Goal: Transaction & Acquisition: Purchase product/service

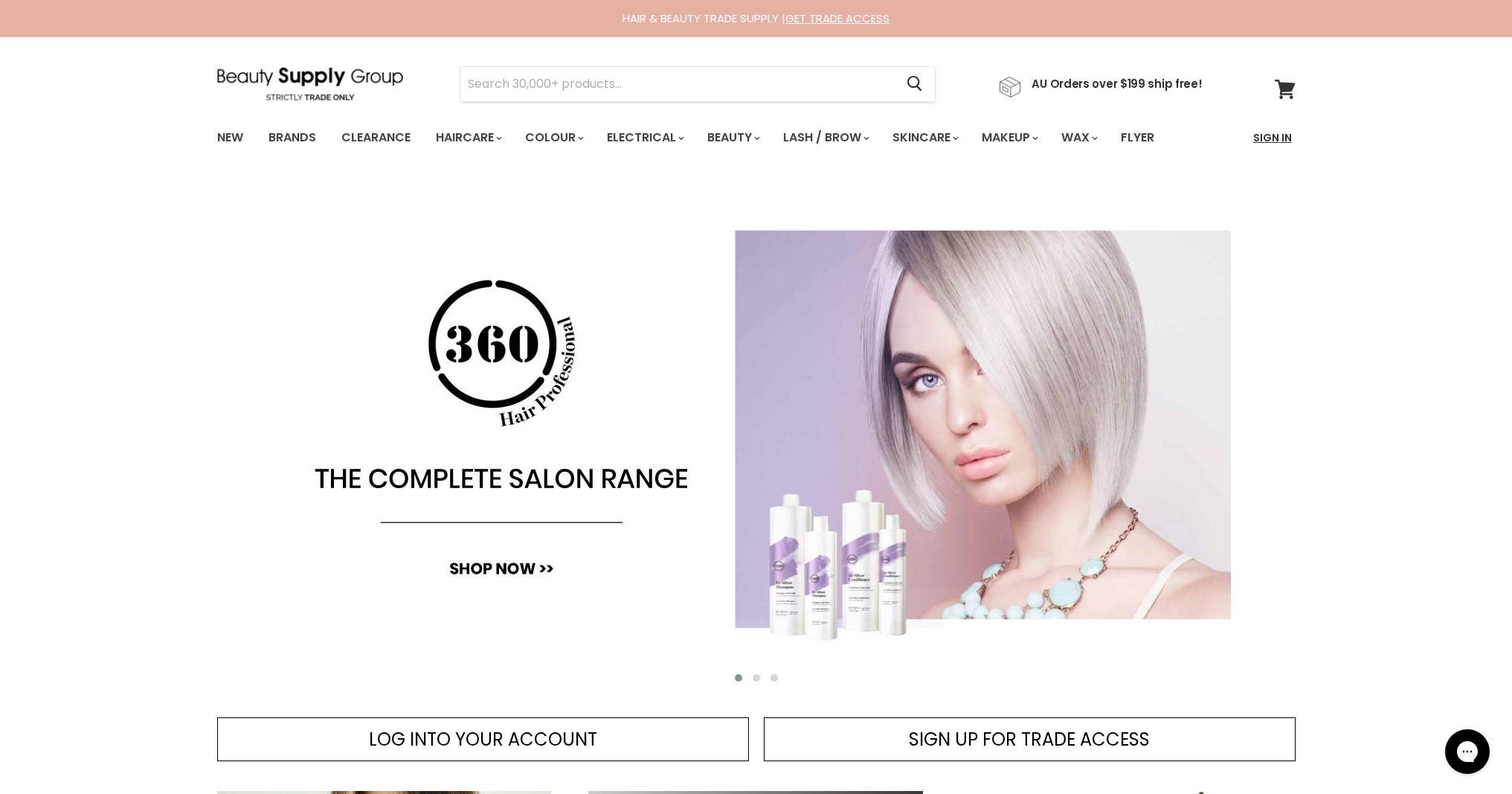
click at [1259, 142] on link "Sign In" at bounding box center [1272, 137] width 56 height 31
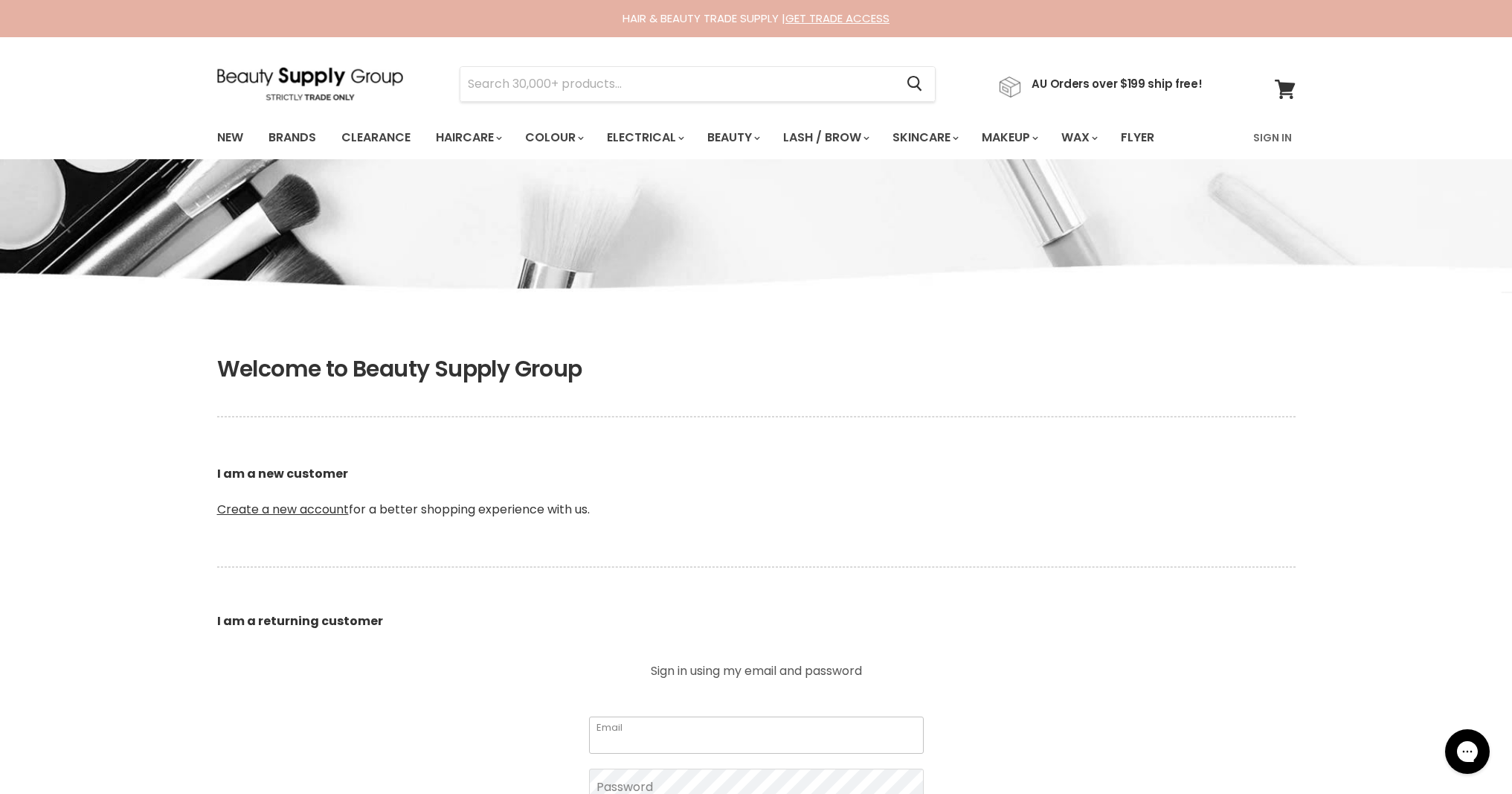
click at [619, 735] on input "Email" at bounding box center [756, 735] width 335 height 37
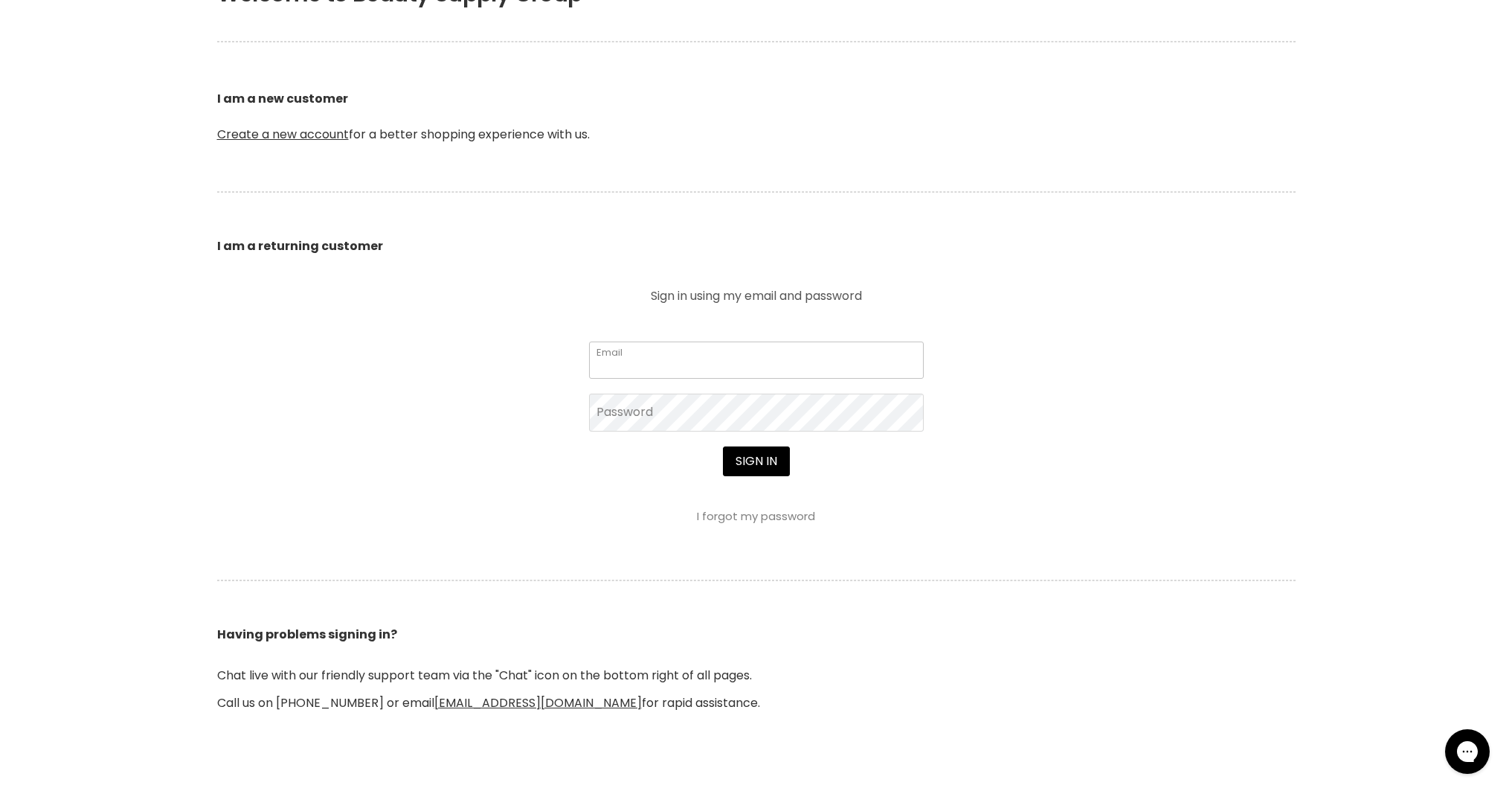
scroll to position [382, 0]
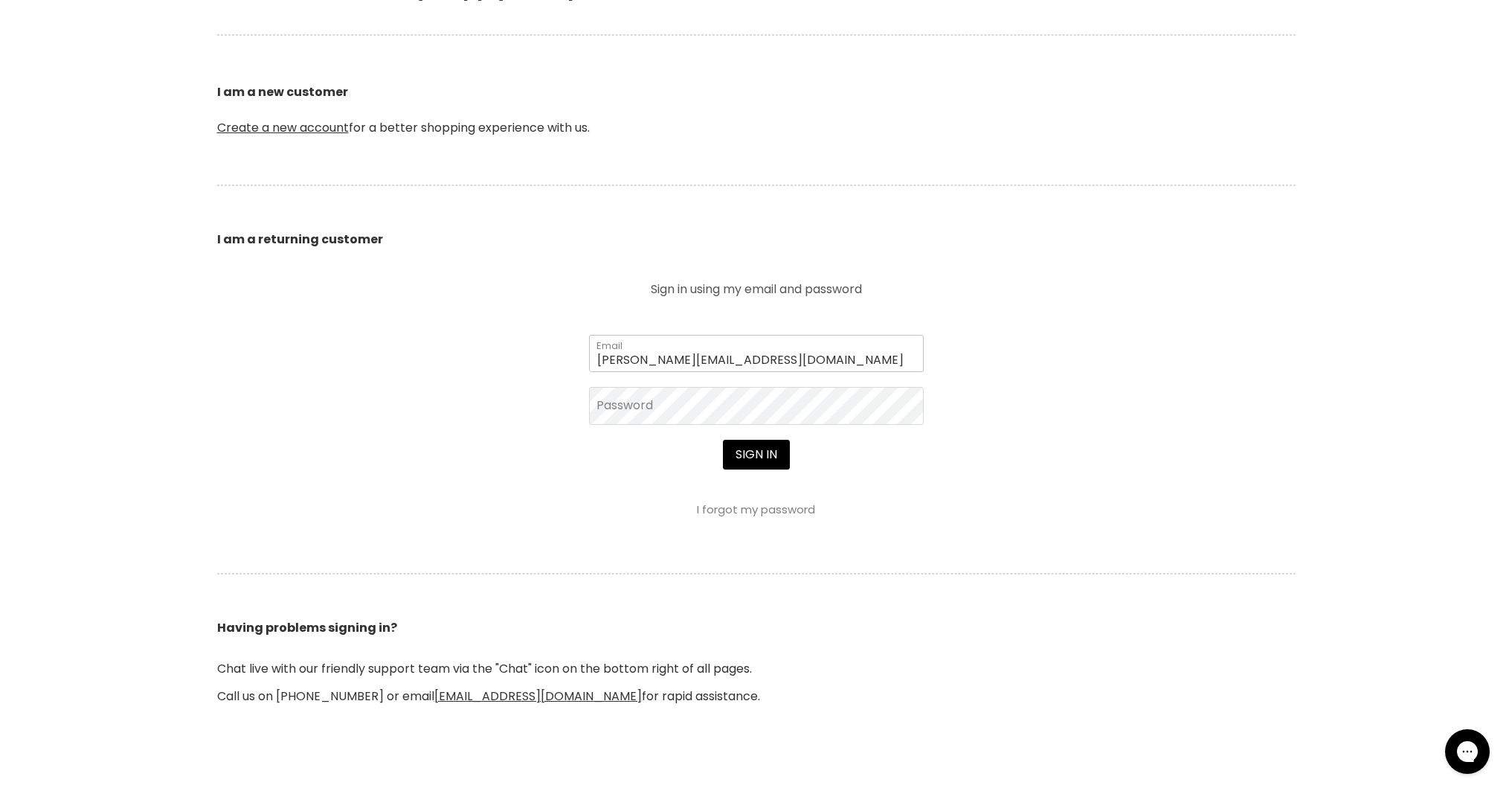
type input "christal@clinicaledgeaesthetics.com.au"
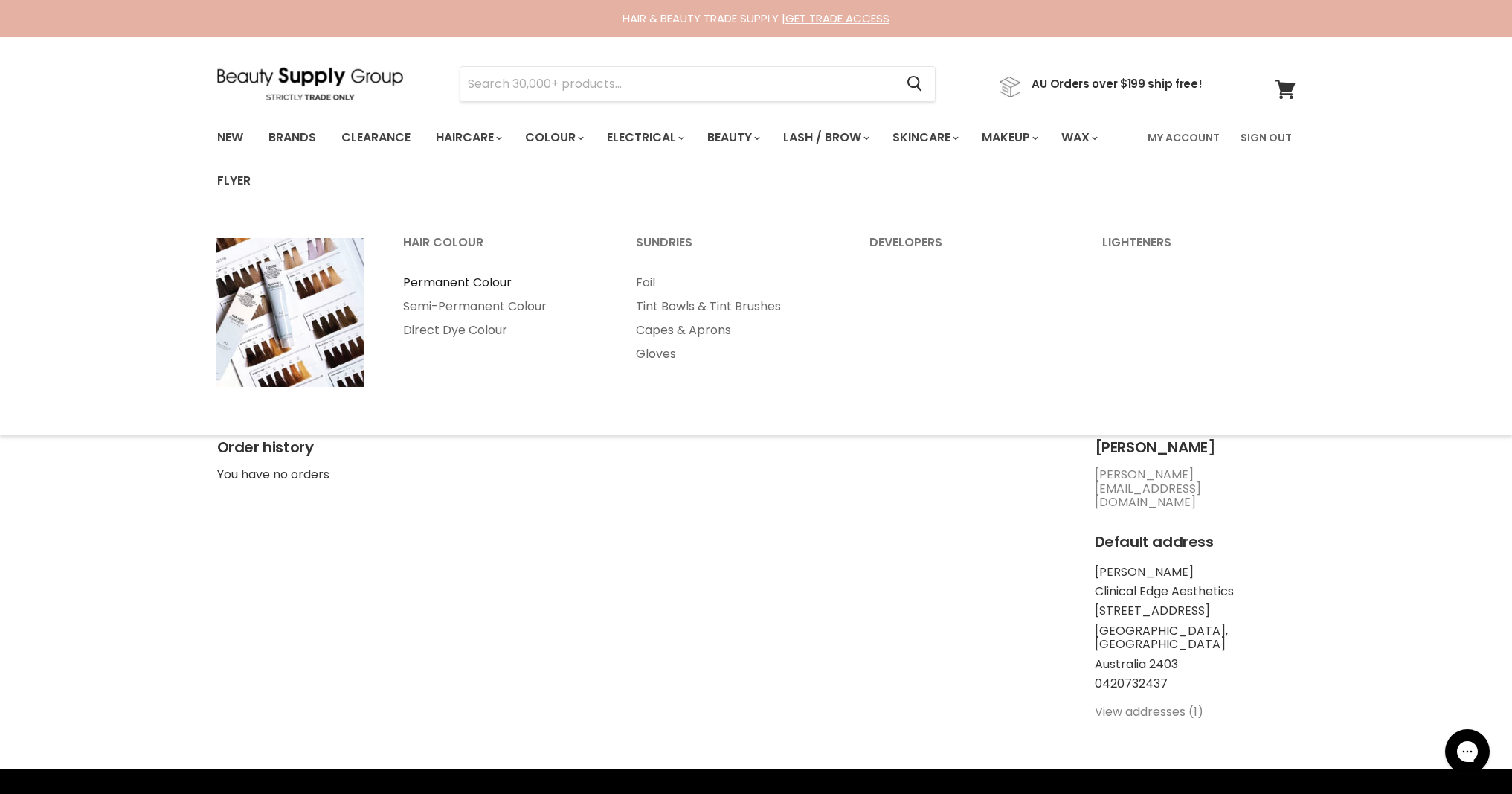
click at [478, 285] on link "Permanent Colour" at bounding box center [499, 282] width 231 height 23
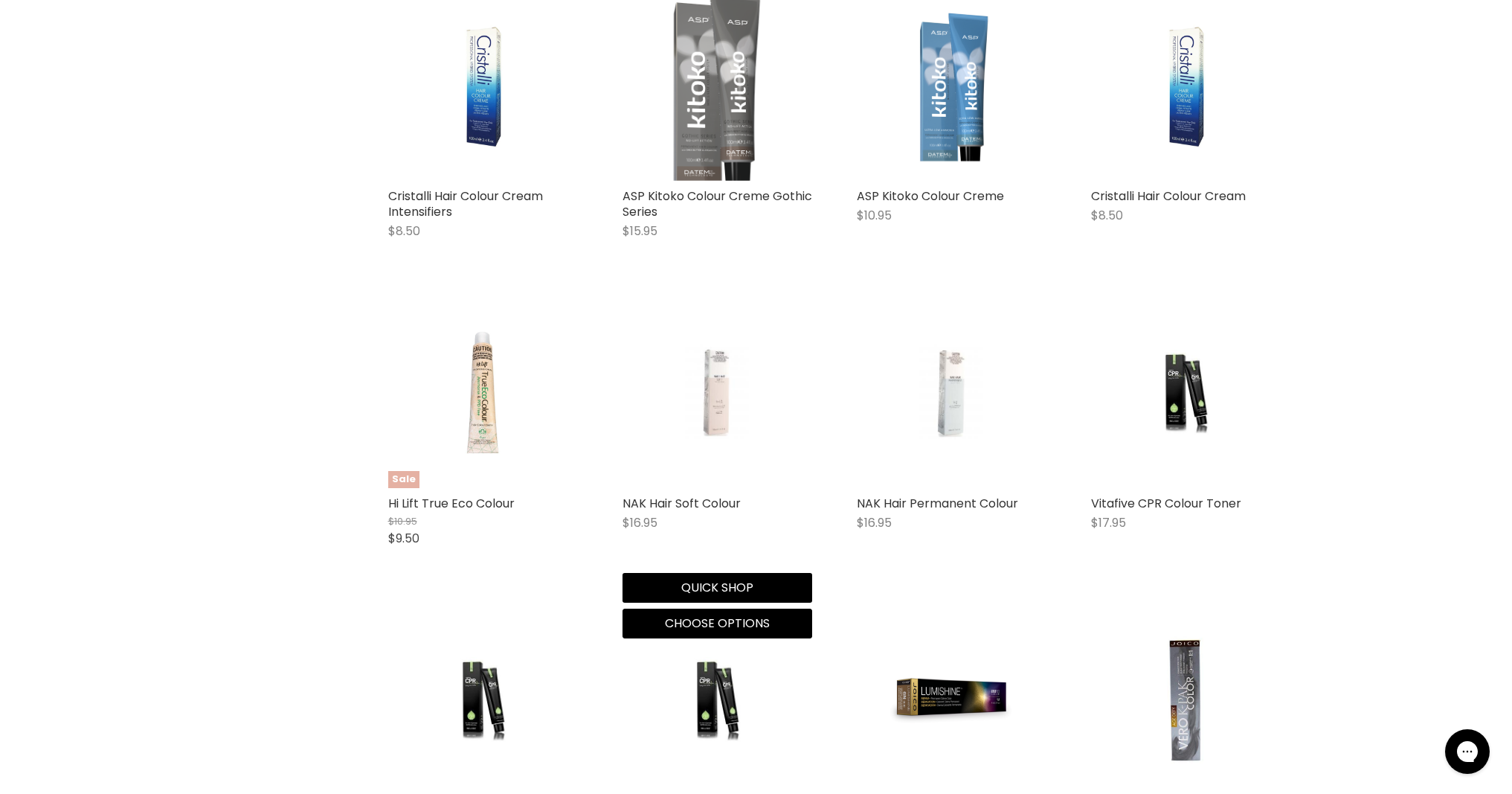
scroll to position [2628, 0]
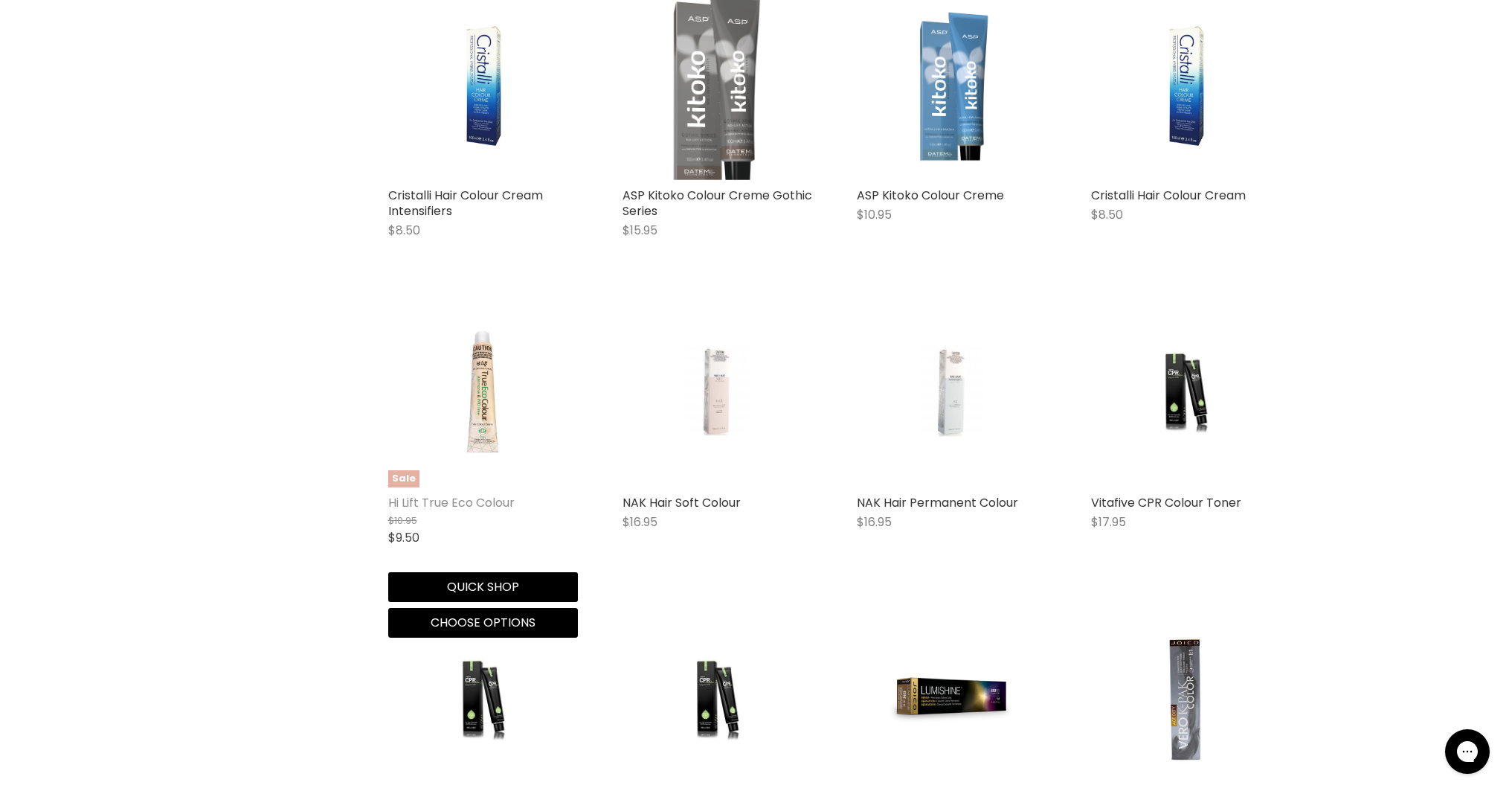
click at [478, 505] on link "Hi Lift True Eco Colour" at bounding box center [451, 502] width 126 height 17
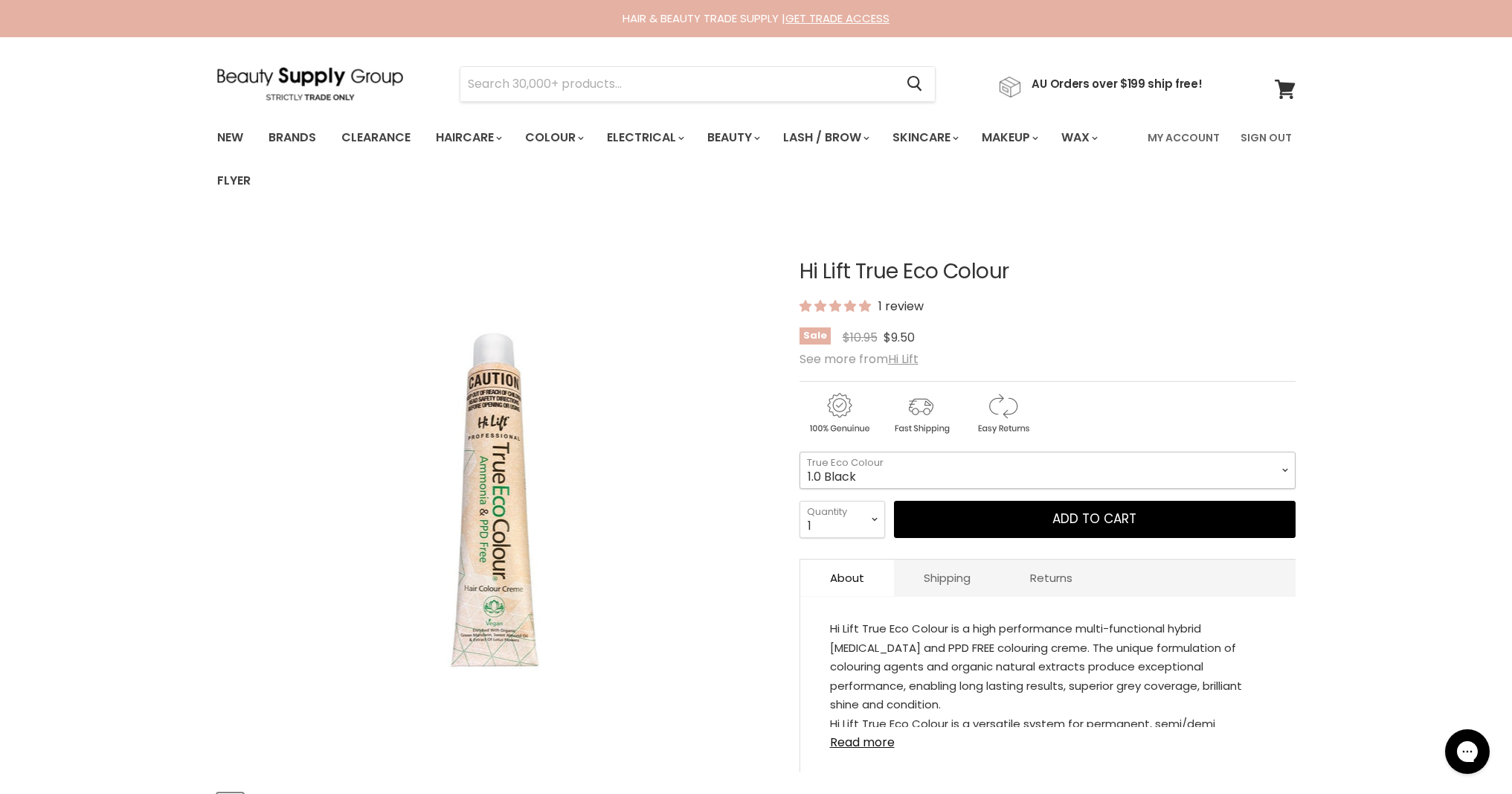
click at [892, 465] on select "1.0 Black 3.0 Dark Brown 4.0 Brown 4.00 Intense Brown 4.22 Intense Violet Bloom…" at bounding box center [1047, 470] width 496 height 37
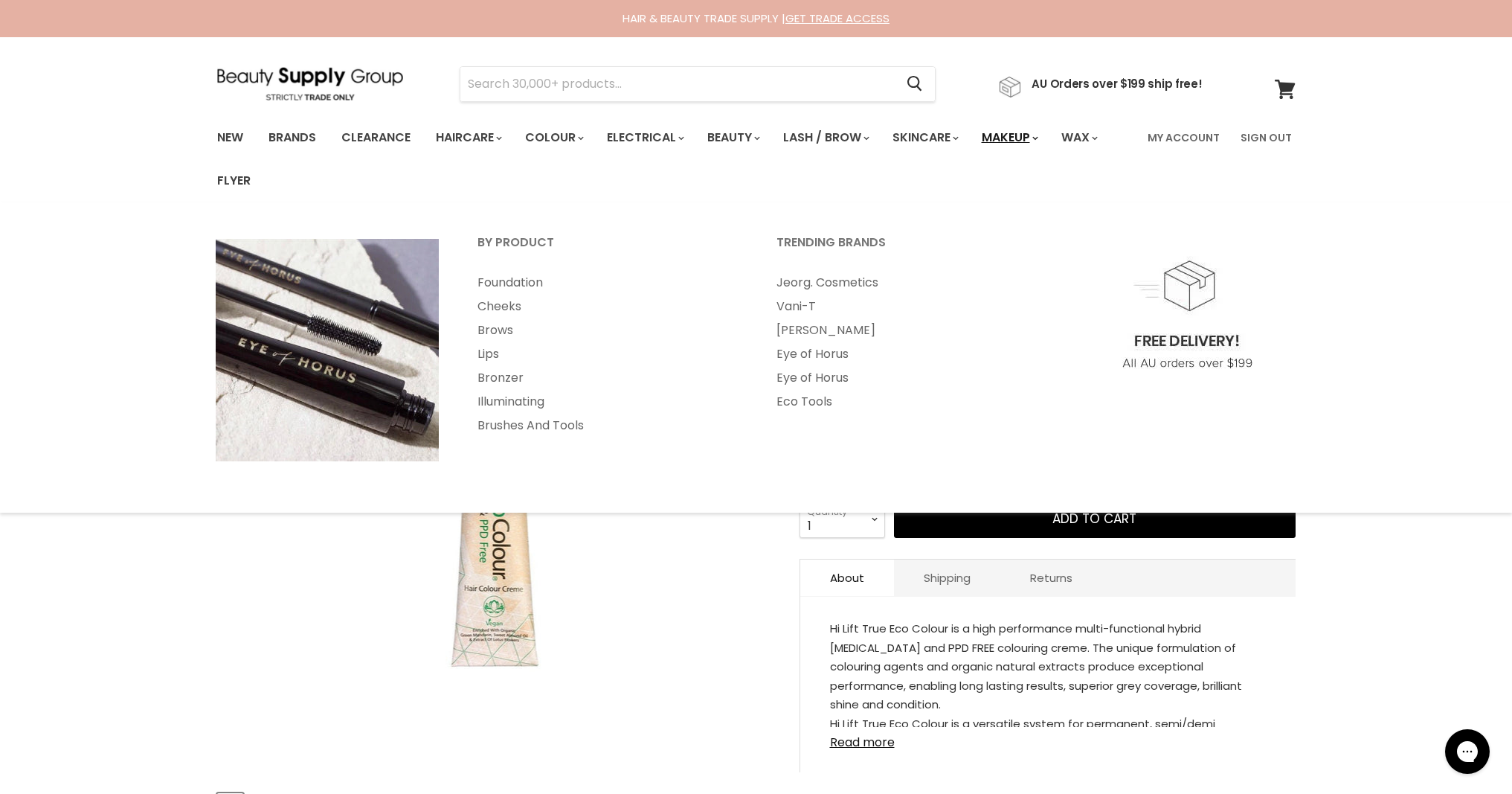
click at [1022, 137] on link "Makeup" at bounding box center [1009, 137] width 77 height 31
click at [1047, 138] on link "Makeup" at bounding box center [1009, 137] width 77 height 31
click at [482, 353] on link "Lips" at bounding box center [607, 354] width 296 height 23
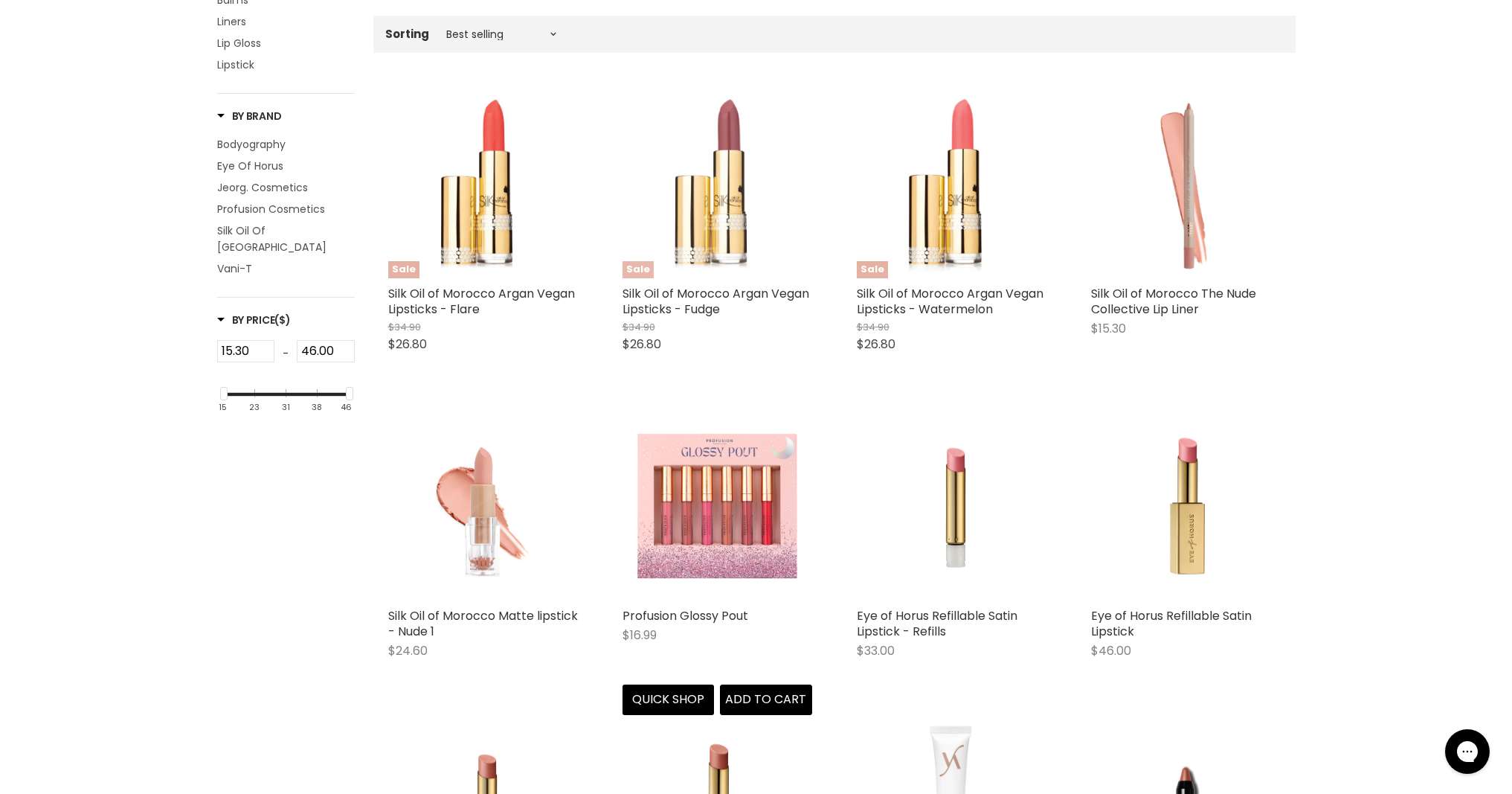
scroll to position [400, 0]
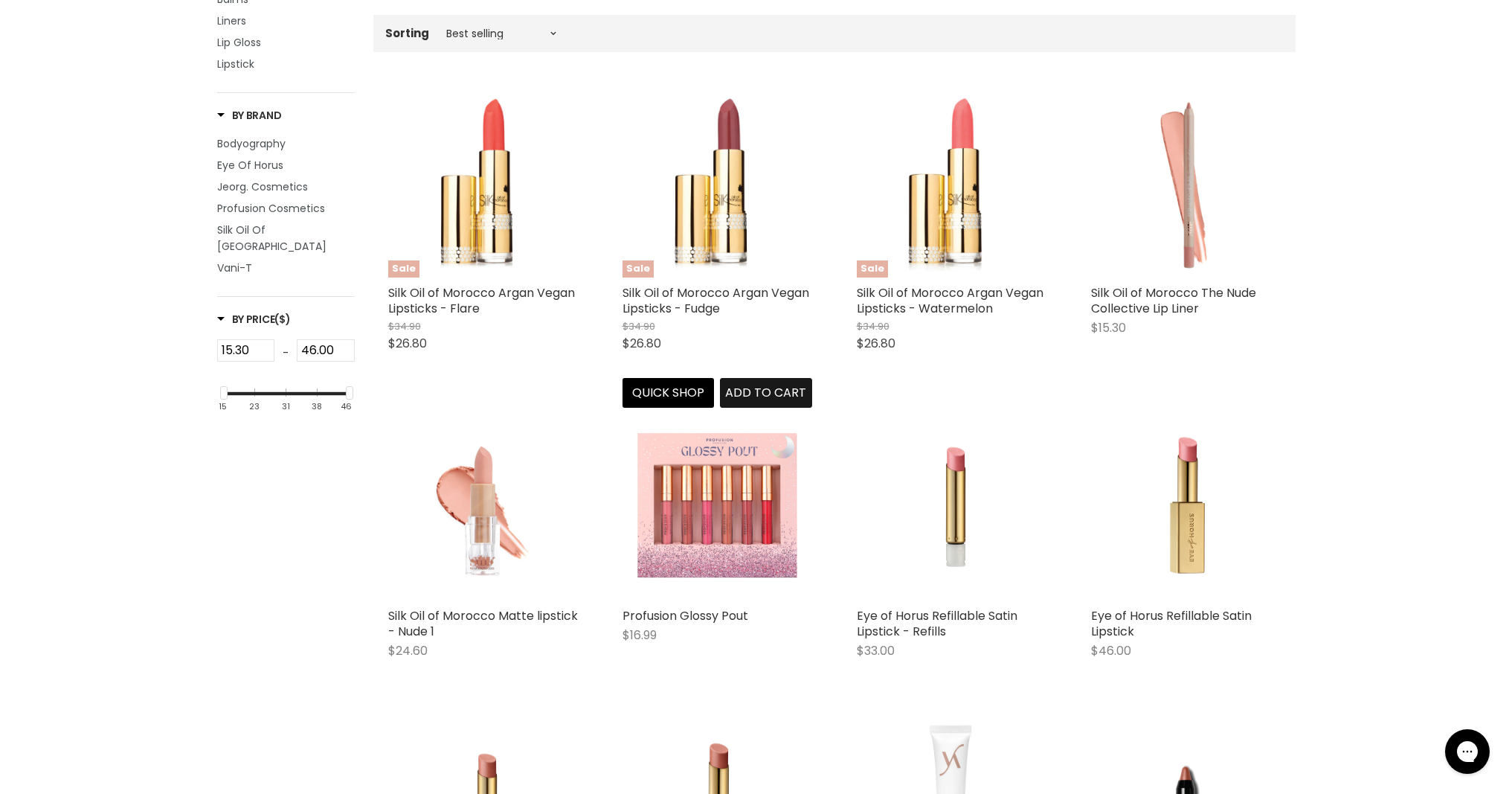
click at [763, 390] on span "Add to cart" at bounding box center [765, 392] width 81 height 17
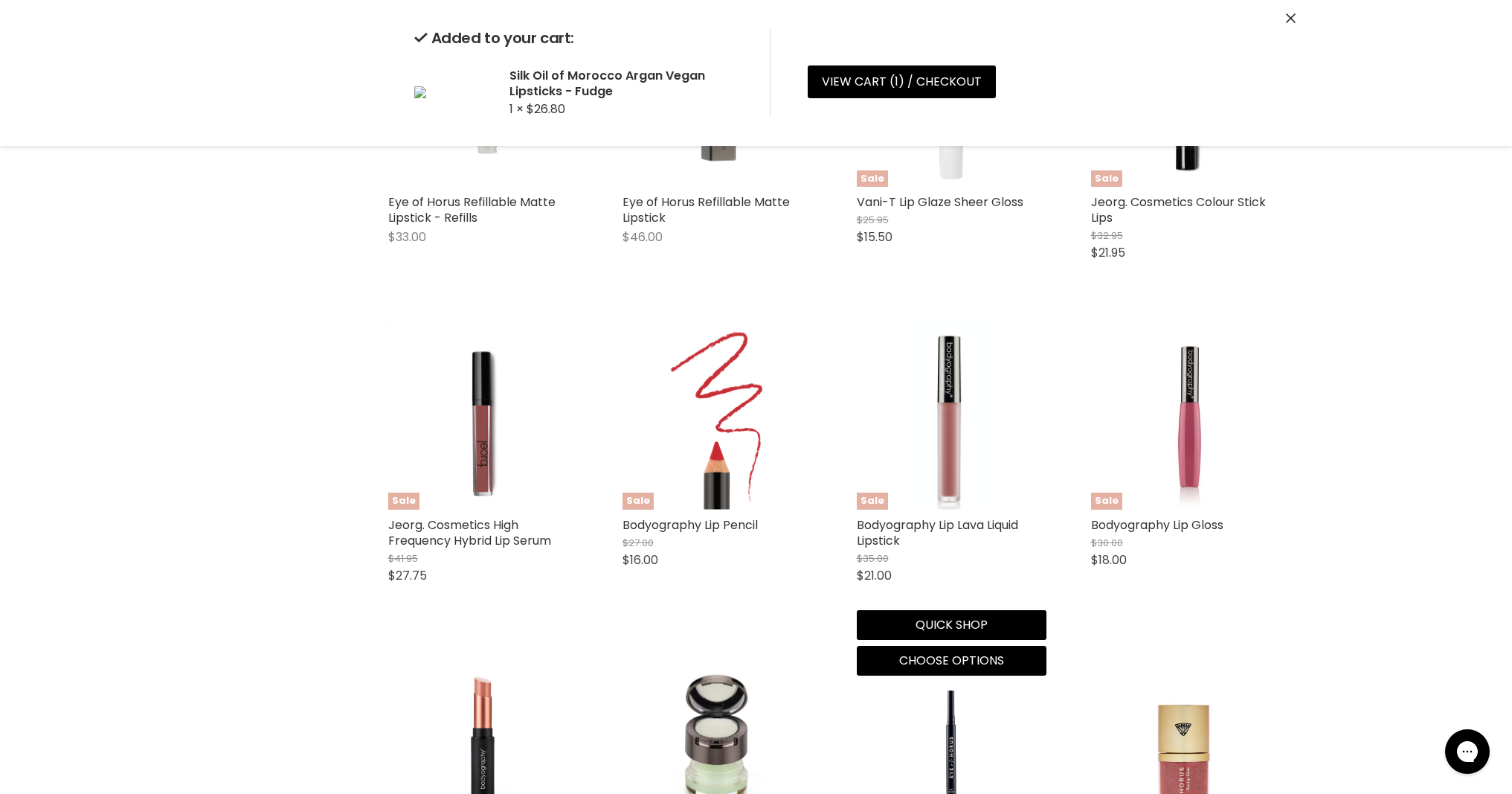
scroll to position [1277, 0]
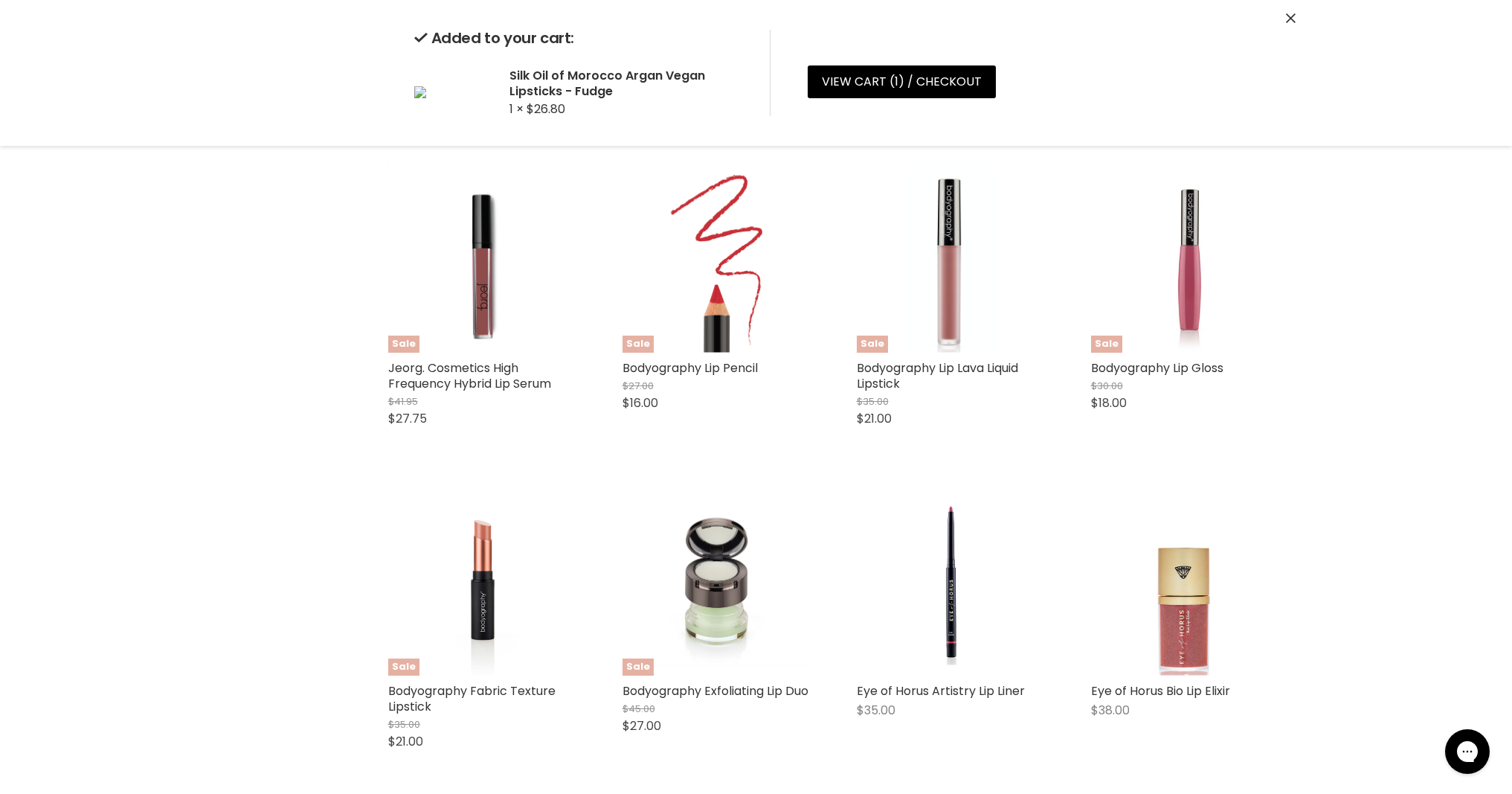
click at [947, 498] on div "Sale Silk Oil of Morocco Argan Vegan Lipsticks - Flare $34.90 $26.80 Silk Oil o…" at bounding box center [834, 455] width 922 height 2517
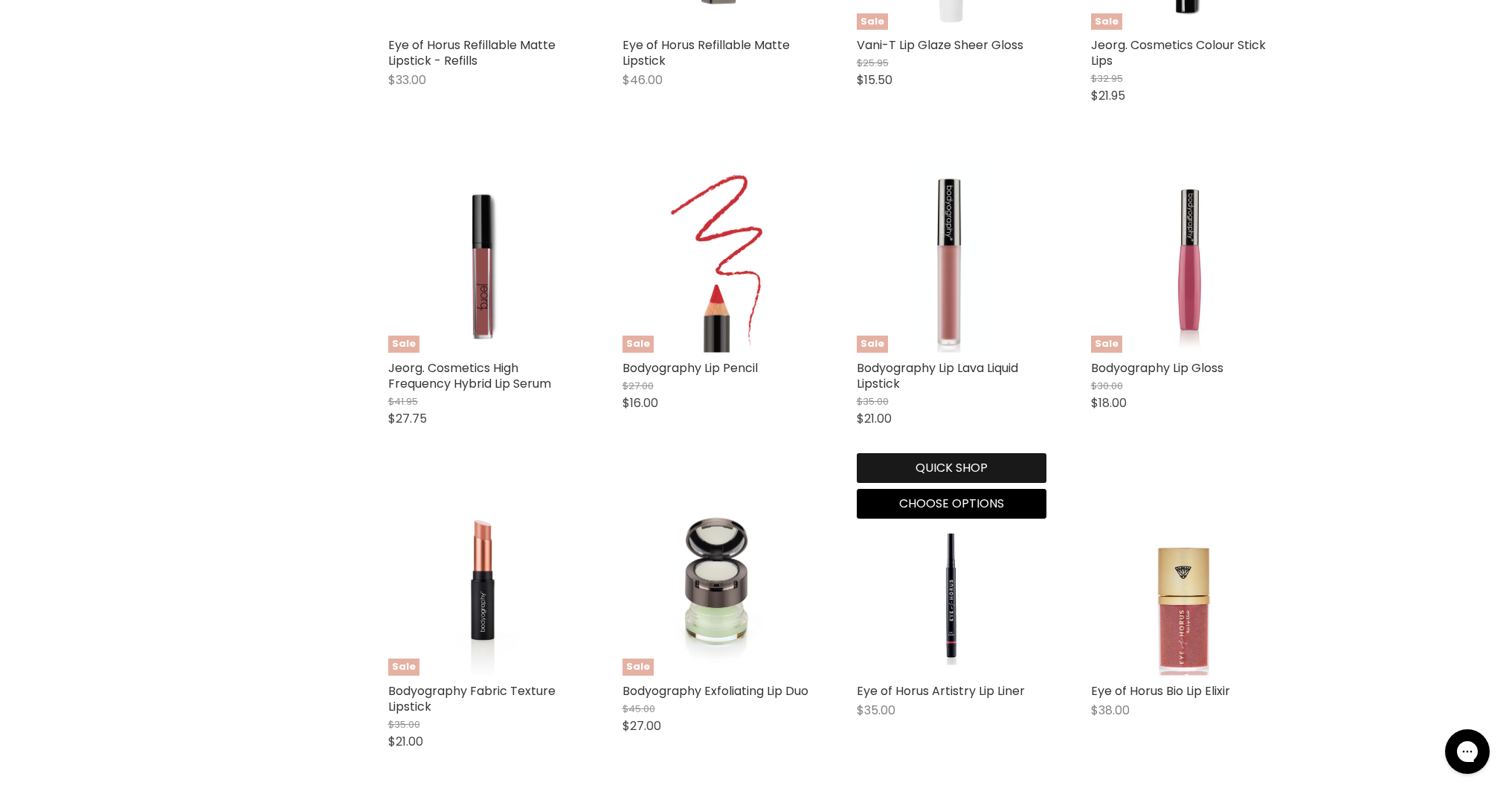
click at [936, 467] on button "Quick shop" at bounding box center [951, 468] width 190 height 30
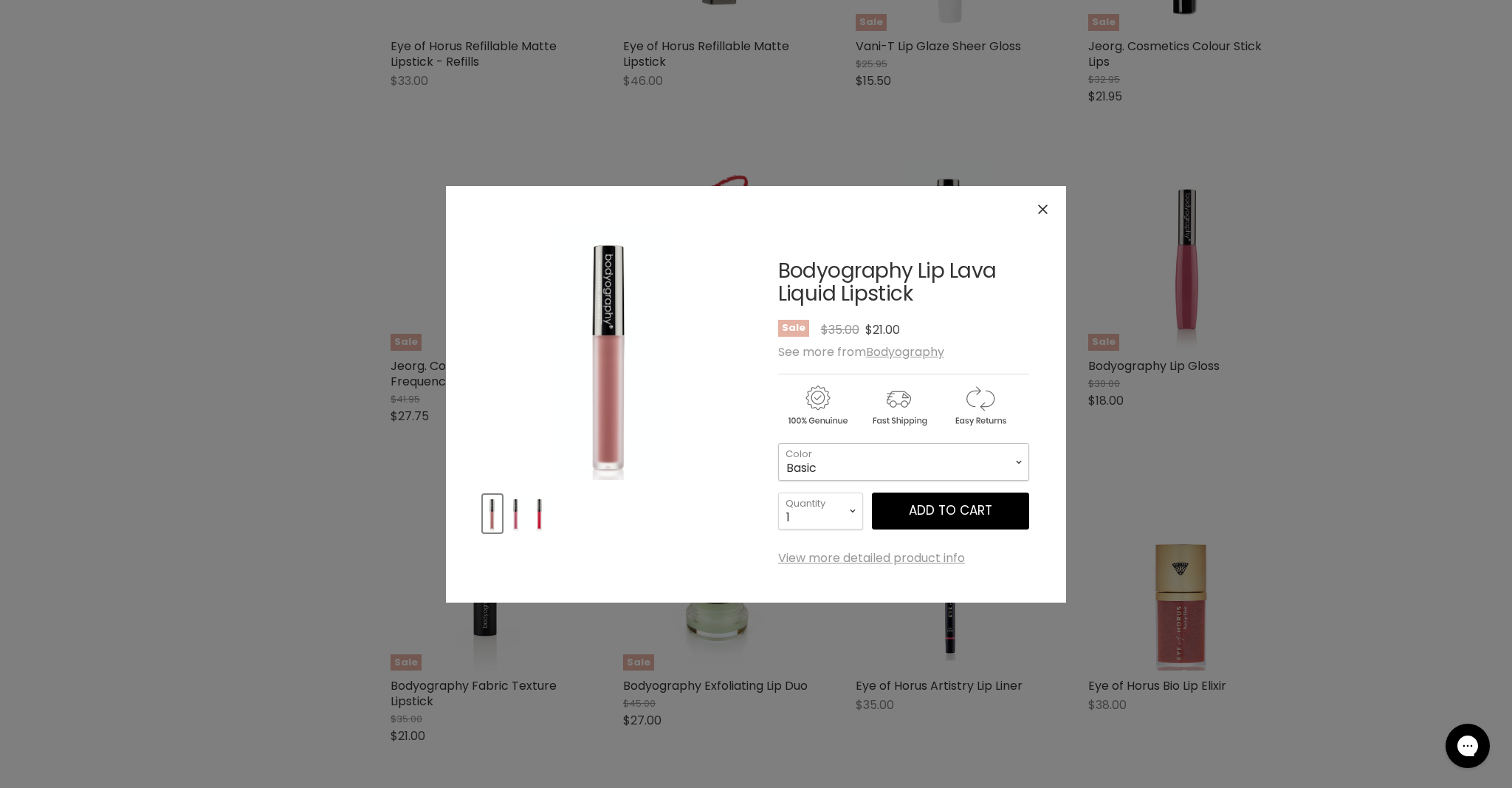
click at [885, 470] on select "Basic Exposed Stripped Petal Au Naturale Regal Naked" at bounding box center [903, 461] width 251 height 37
click at [514, 521] on img "Product thumbnails" at bounding box center [515, 512] width 16 height 34
click at [539, 523] on img "Product thumbnails" at bounding box center [539, 512] width 16 height 34
click at [490, 522] on img "Product thumbnails" at bounding box center [492, 512] width 16 height 34
click at [848, 464] on select "Basic Exposed Stripped Petal Au Naturale Regal Naked" at bounding box center [903, 461] width 251 height 37
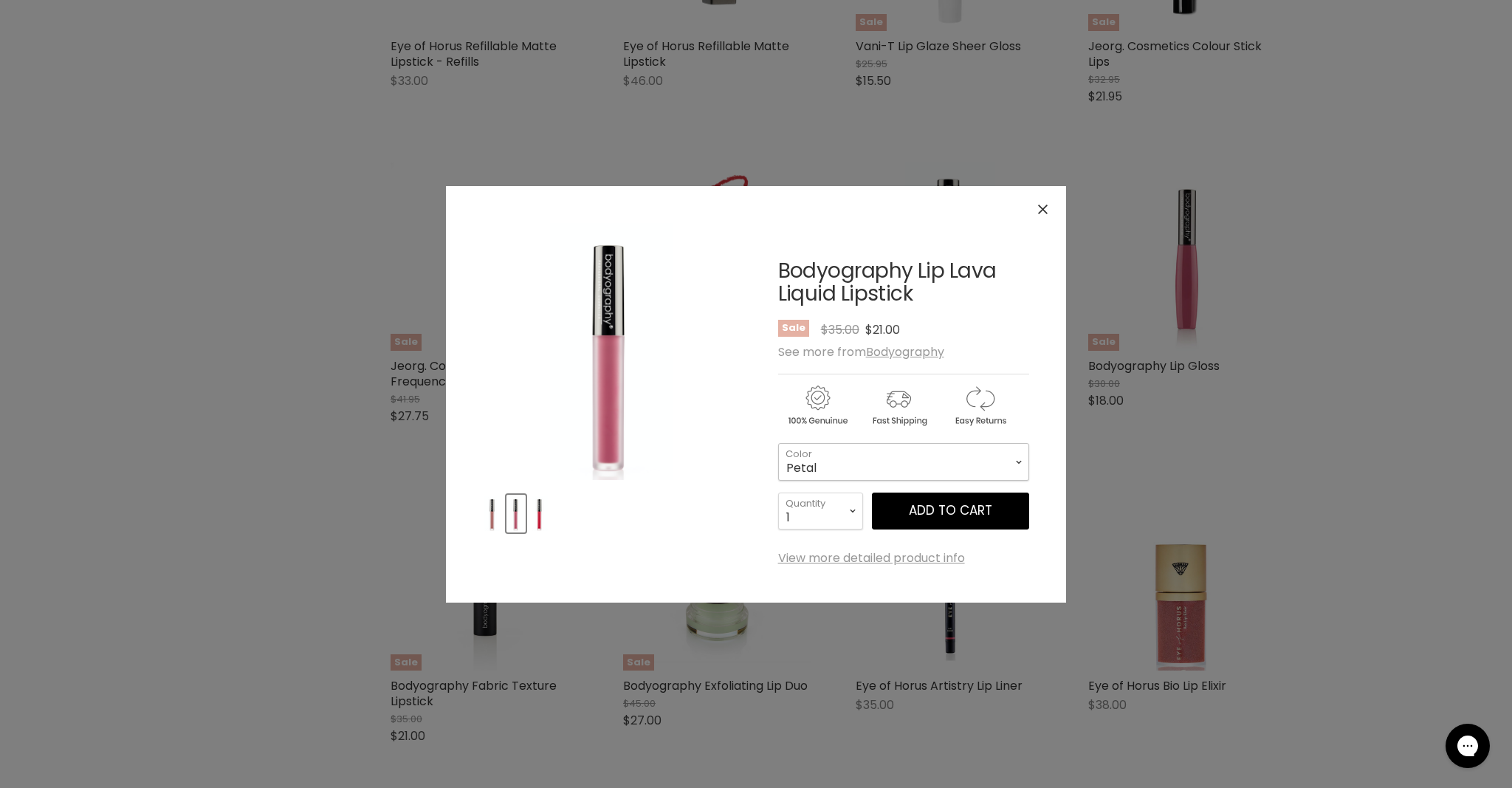
click at [852, 463] on select "Basic Exposed Stripped Petal Au Naturale Regal Naked" at bounding box center [903, 461] width 251 height 37
select select "Basic"
click at [946, 517] on button "Add to cart" at bounding box center [950, 510] width 157 height 37
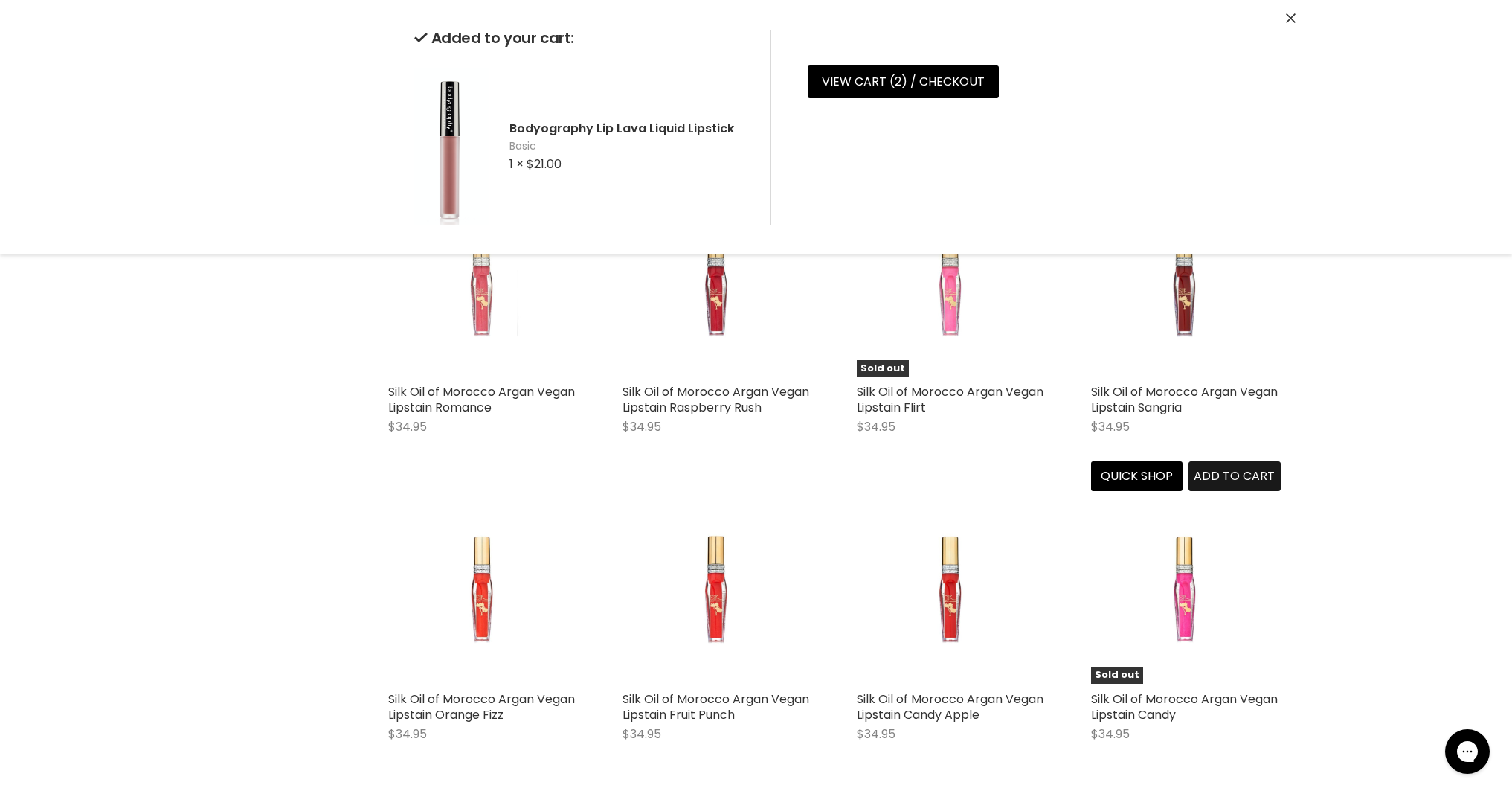
scroll to position [1898, 0]
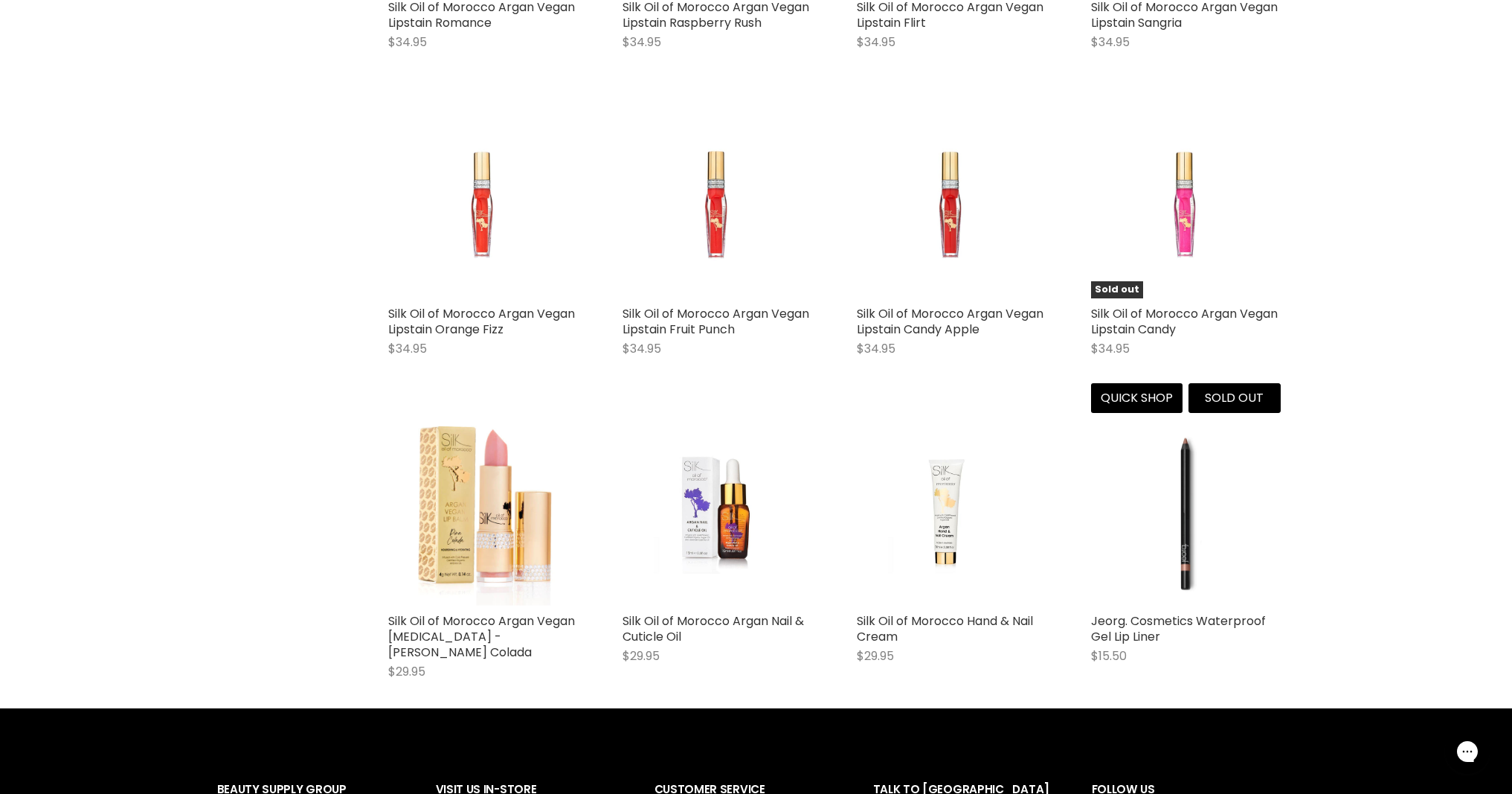
scroll to position [2289, 0]
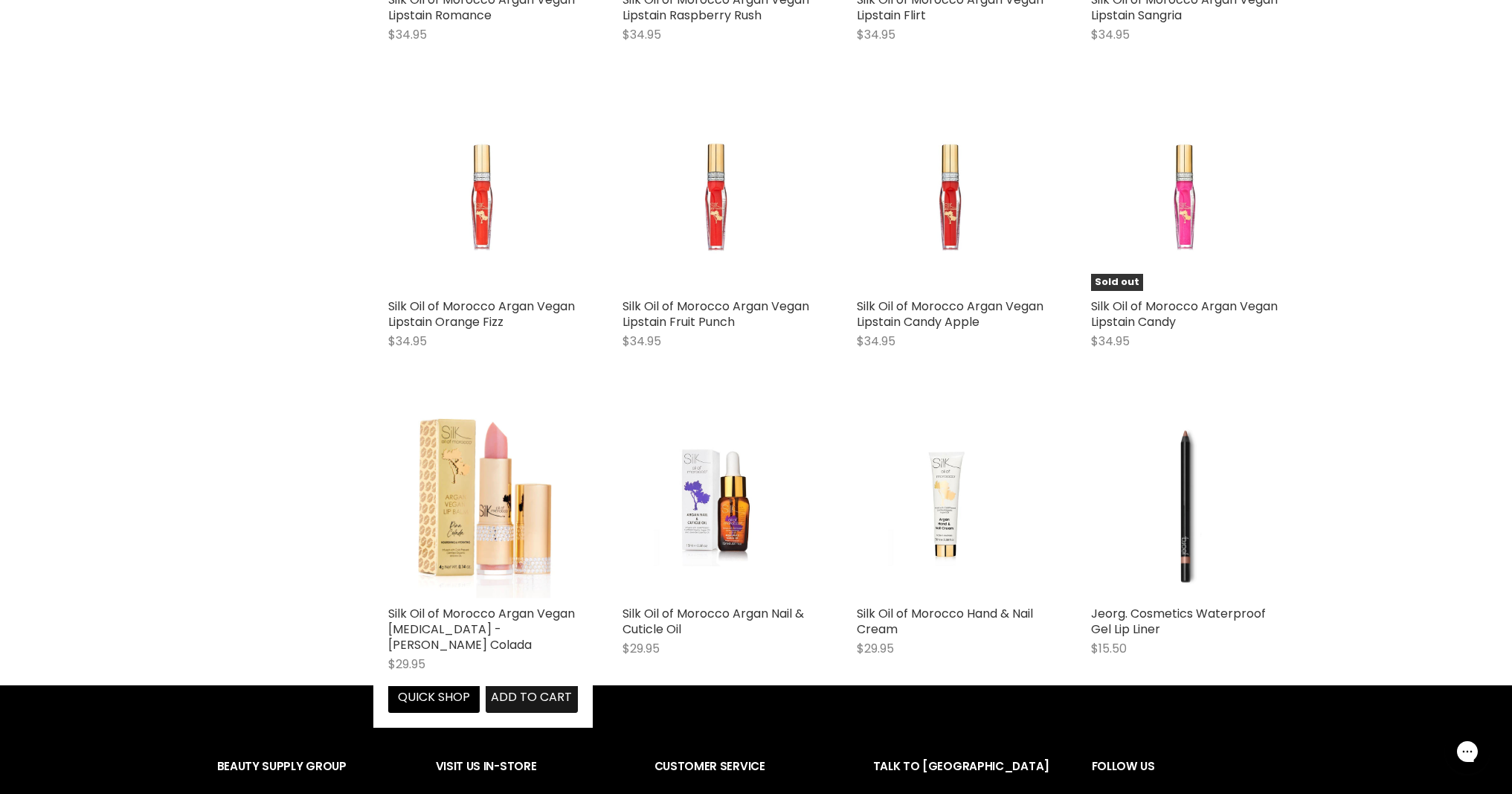
click at [540, 692] on span "Add to cart" at bounding box center [531, 697] width 81 height 17
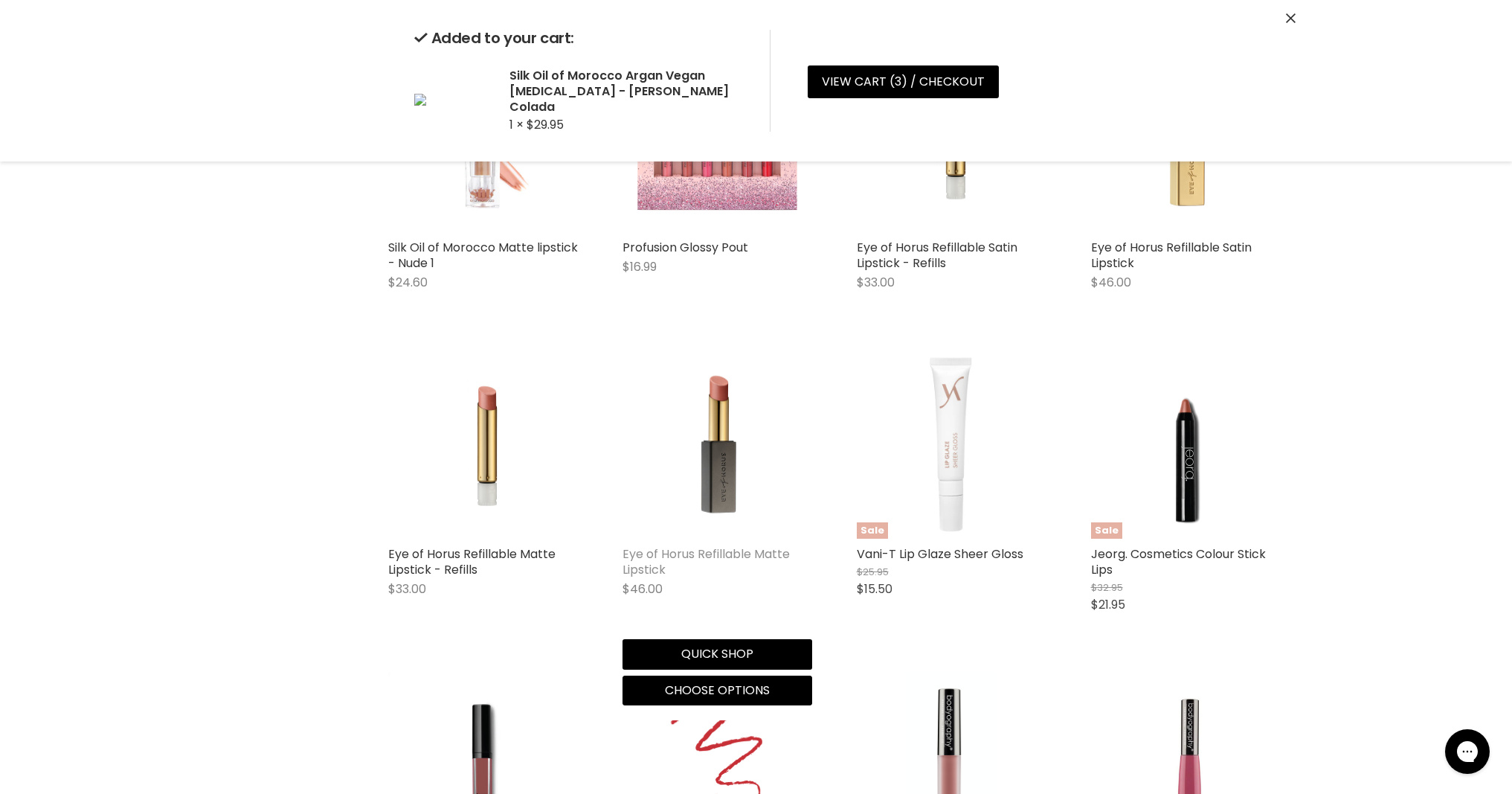
scroll to position [322, 0]
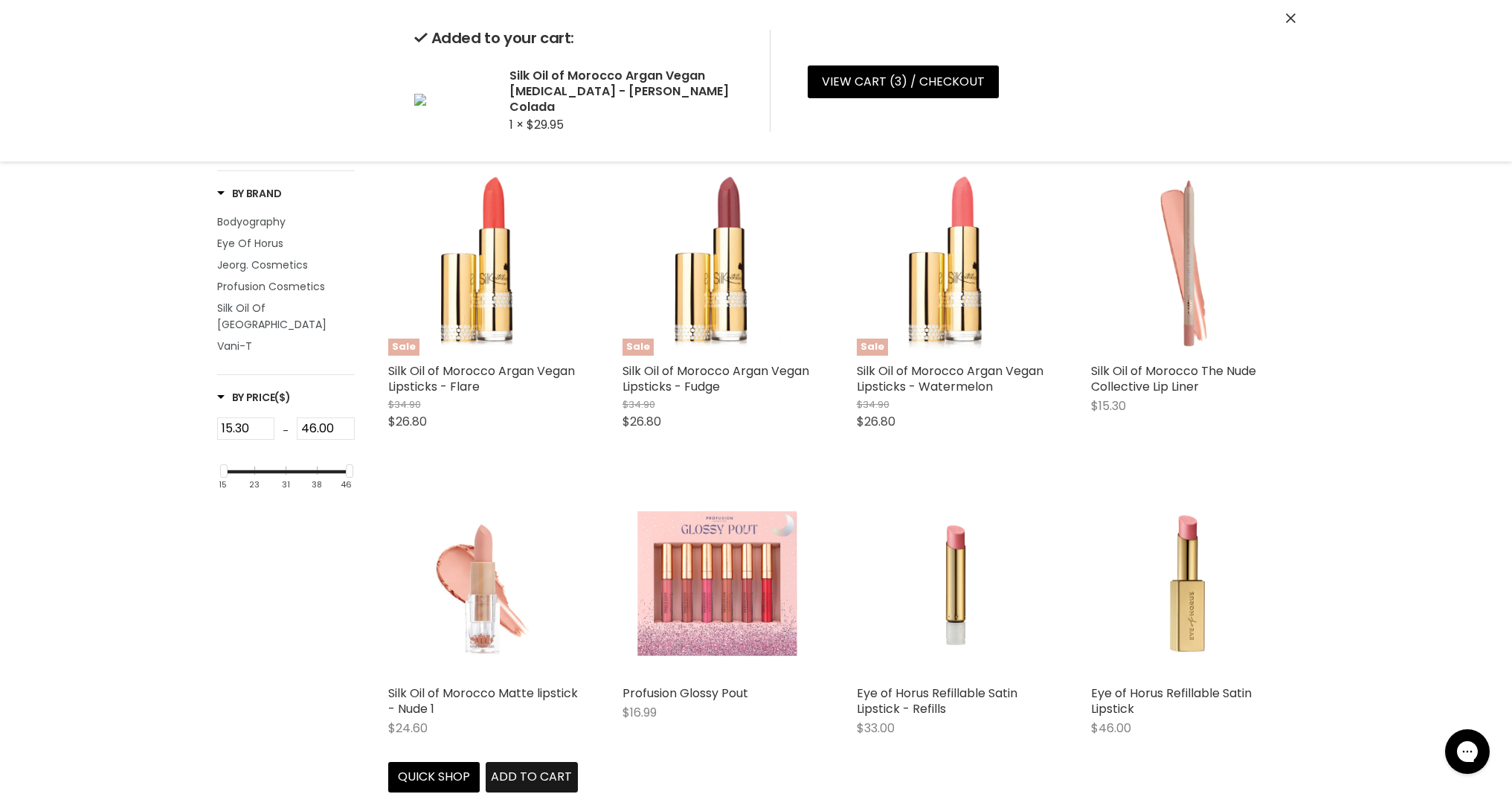
click at [542, 769] on div "Silk Oil of Morocco Matte lipstick - Nude 1 $24.60 Silk Oil of Morocco Quick sh…" at bounding box center [482, 640] width 220 height 334
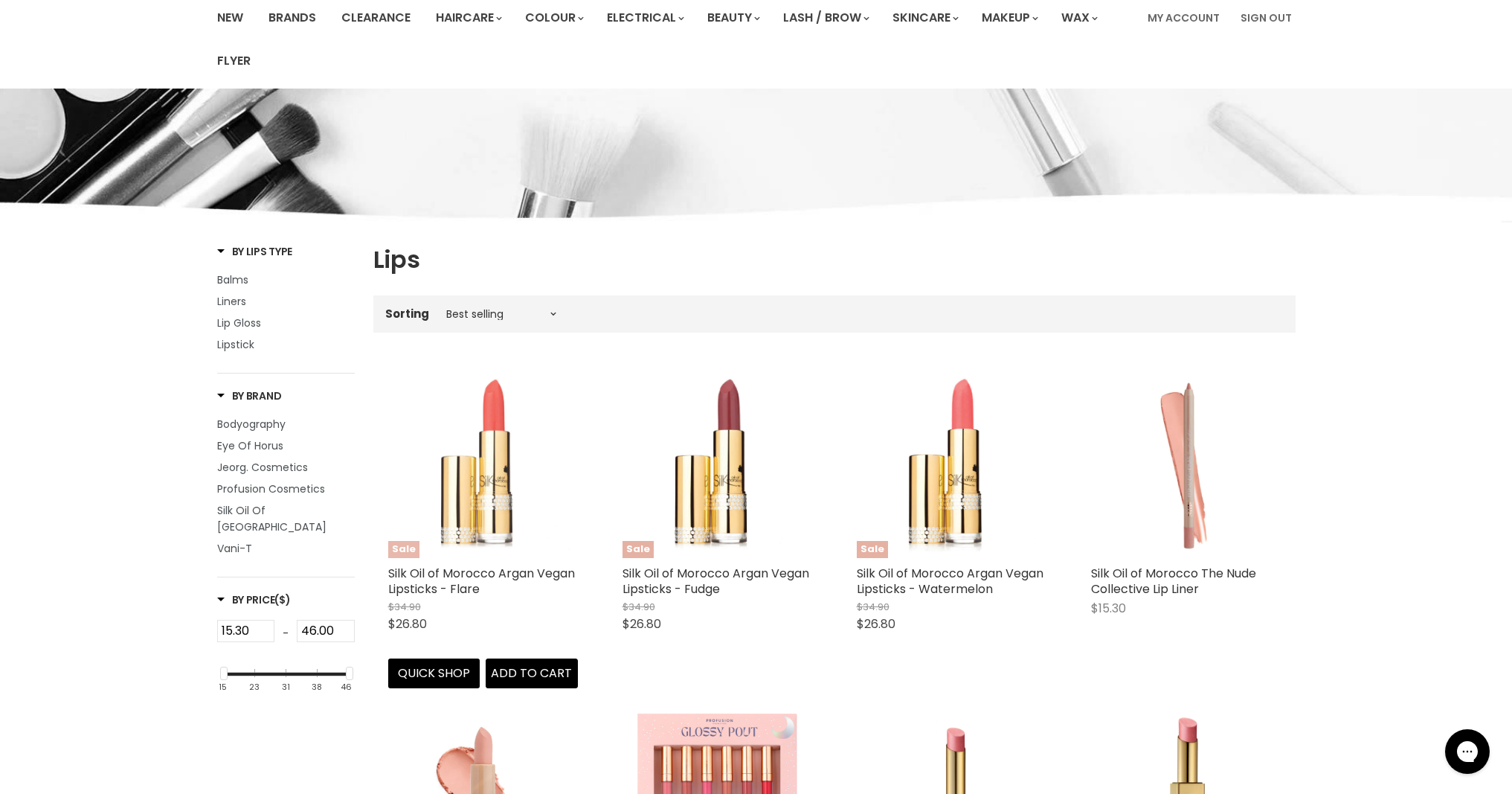
scroll to position [0, 0]
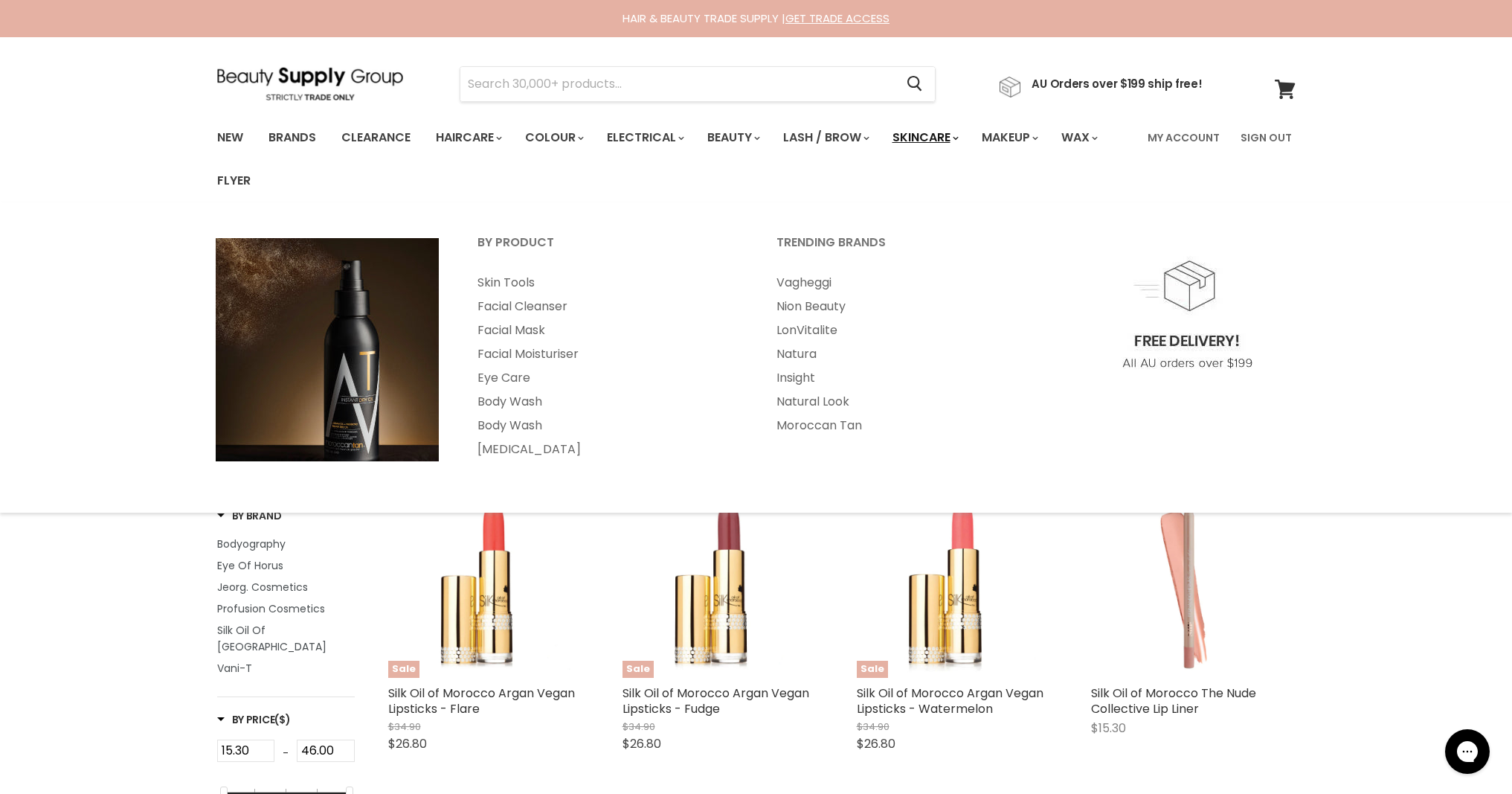
click at [940, 140] on link "Skincare" at bounding box center [924, 137] width 86 height 31
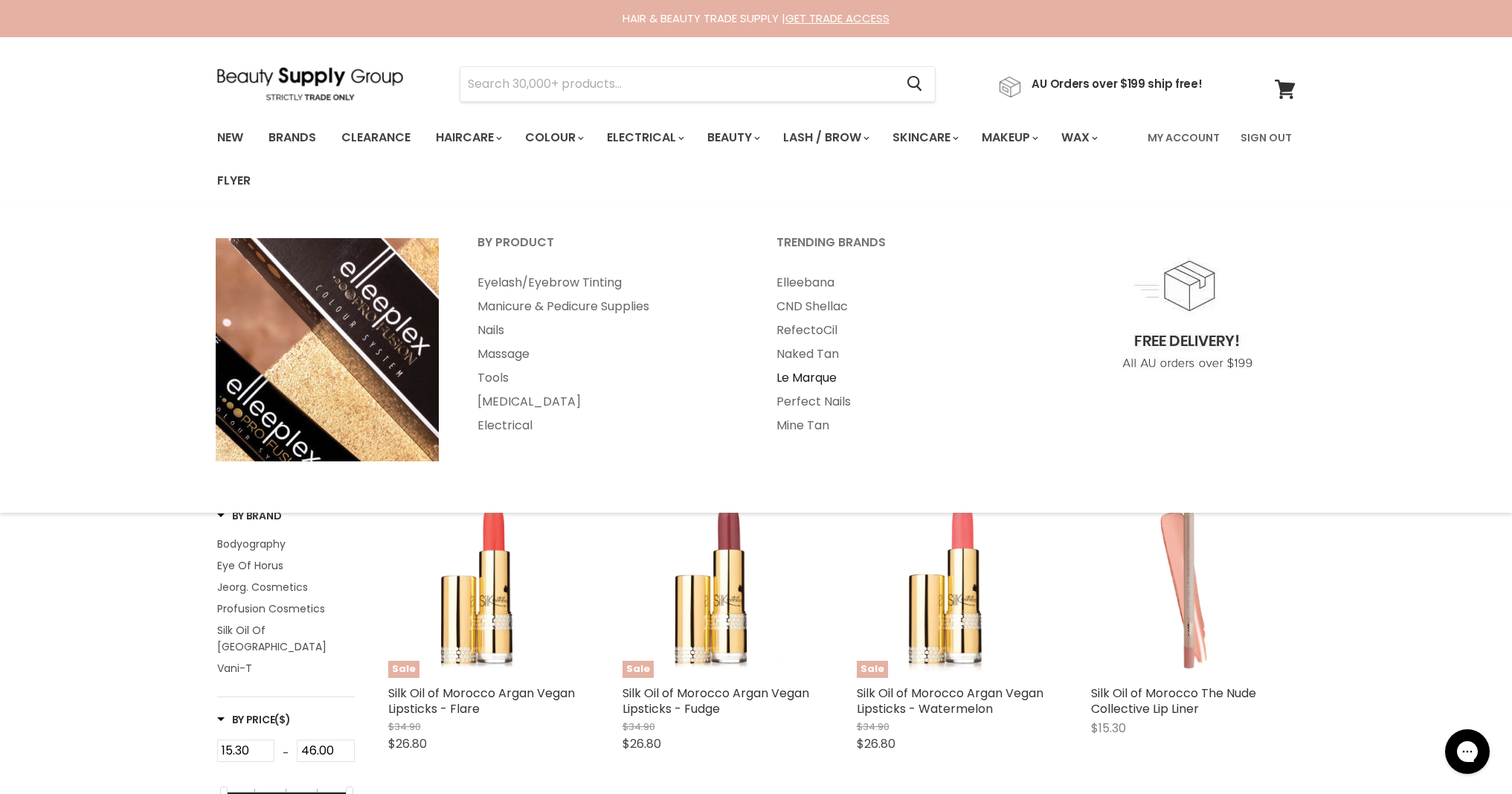
click at [812, 380] on link "Le Marque" at bounding box center [905, 377] width 296 height 23
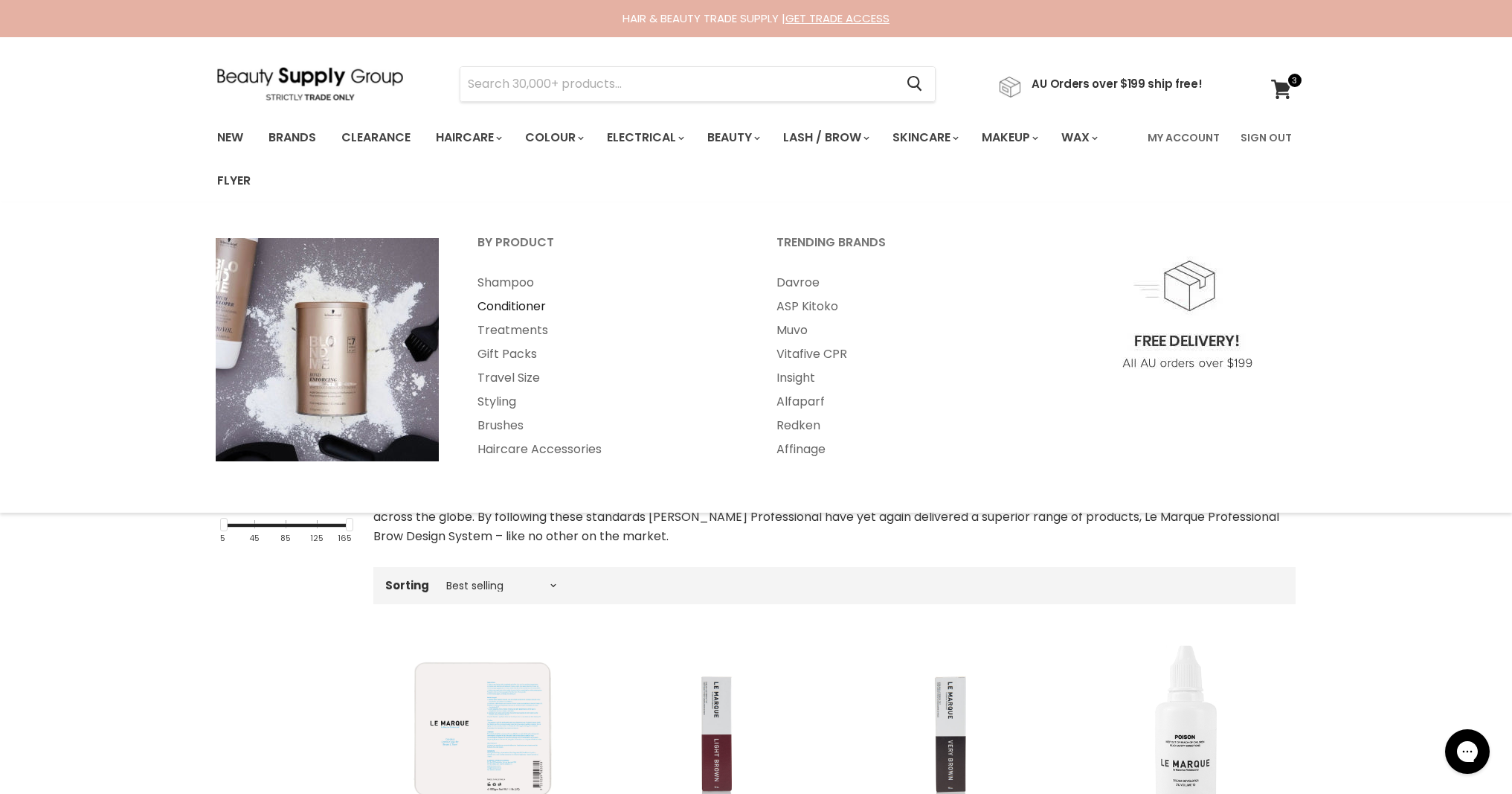
click at [518, 302] on link "Conditioner" at bounding box center [607, 306] width 296 height 23
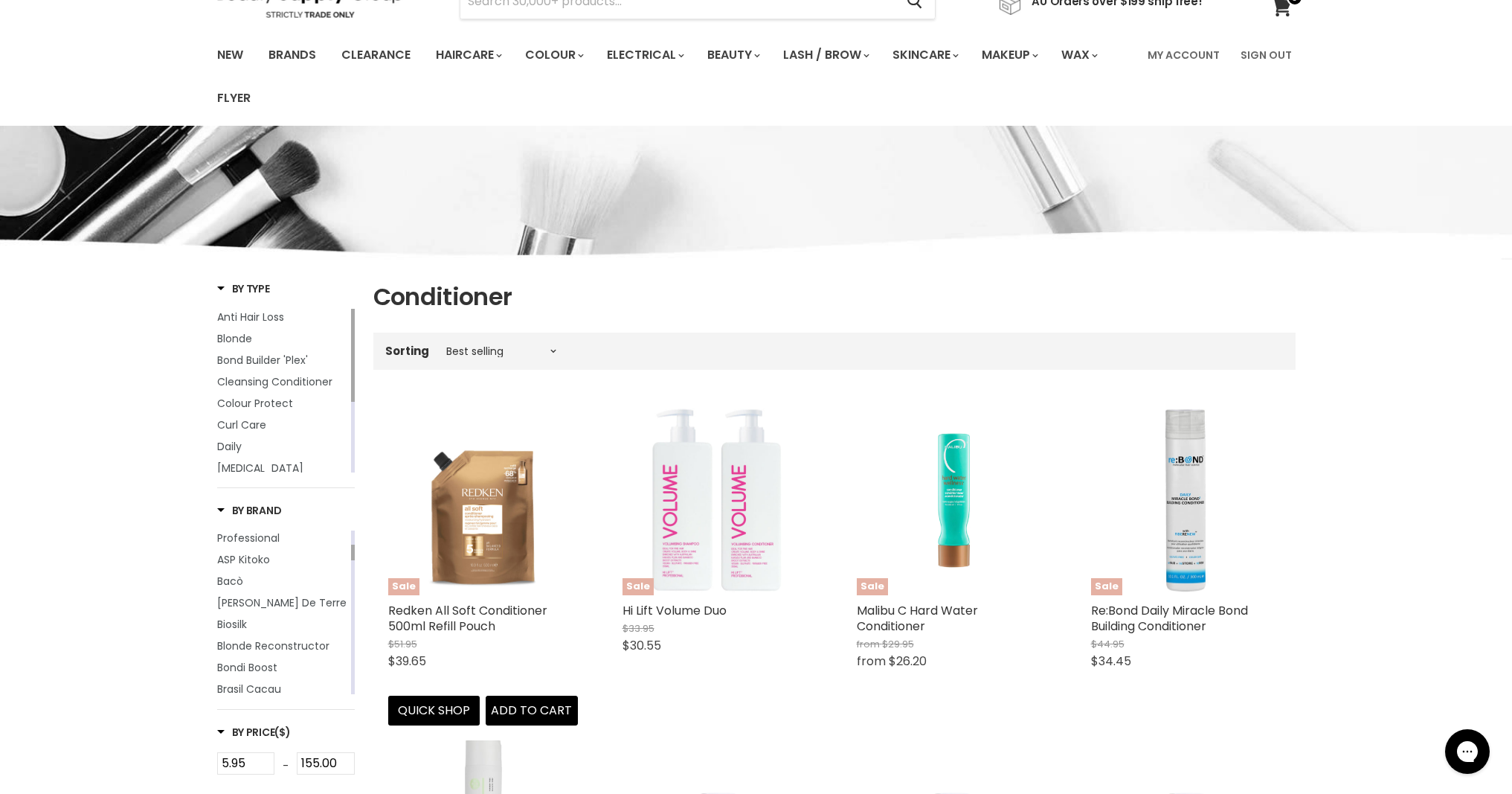
scroll to position [152, 0]
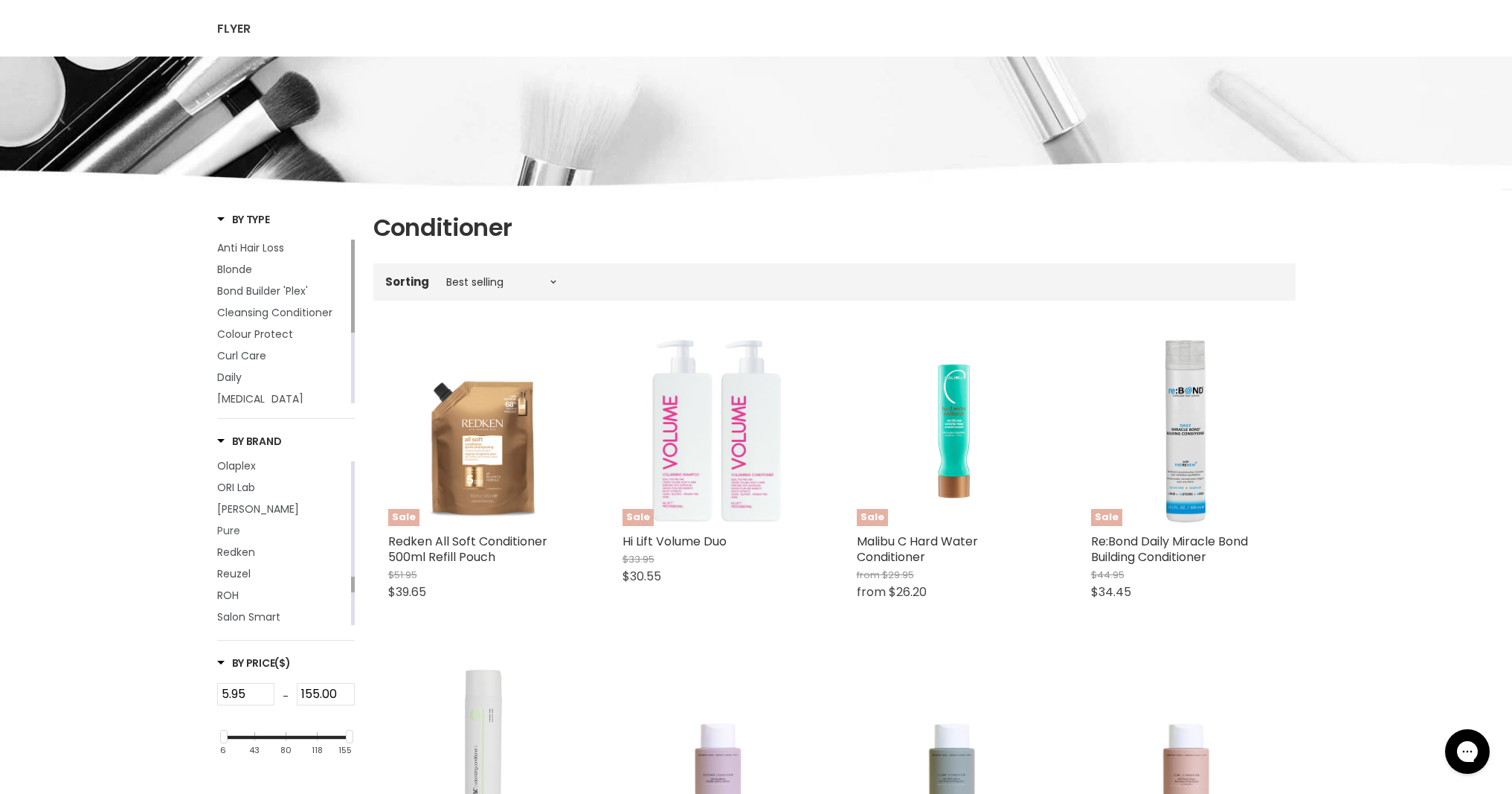
click at [235, 538] on span "Pure" at bounding box center [228, 530] width 23 height 15
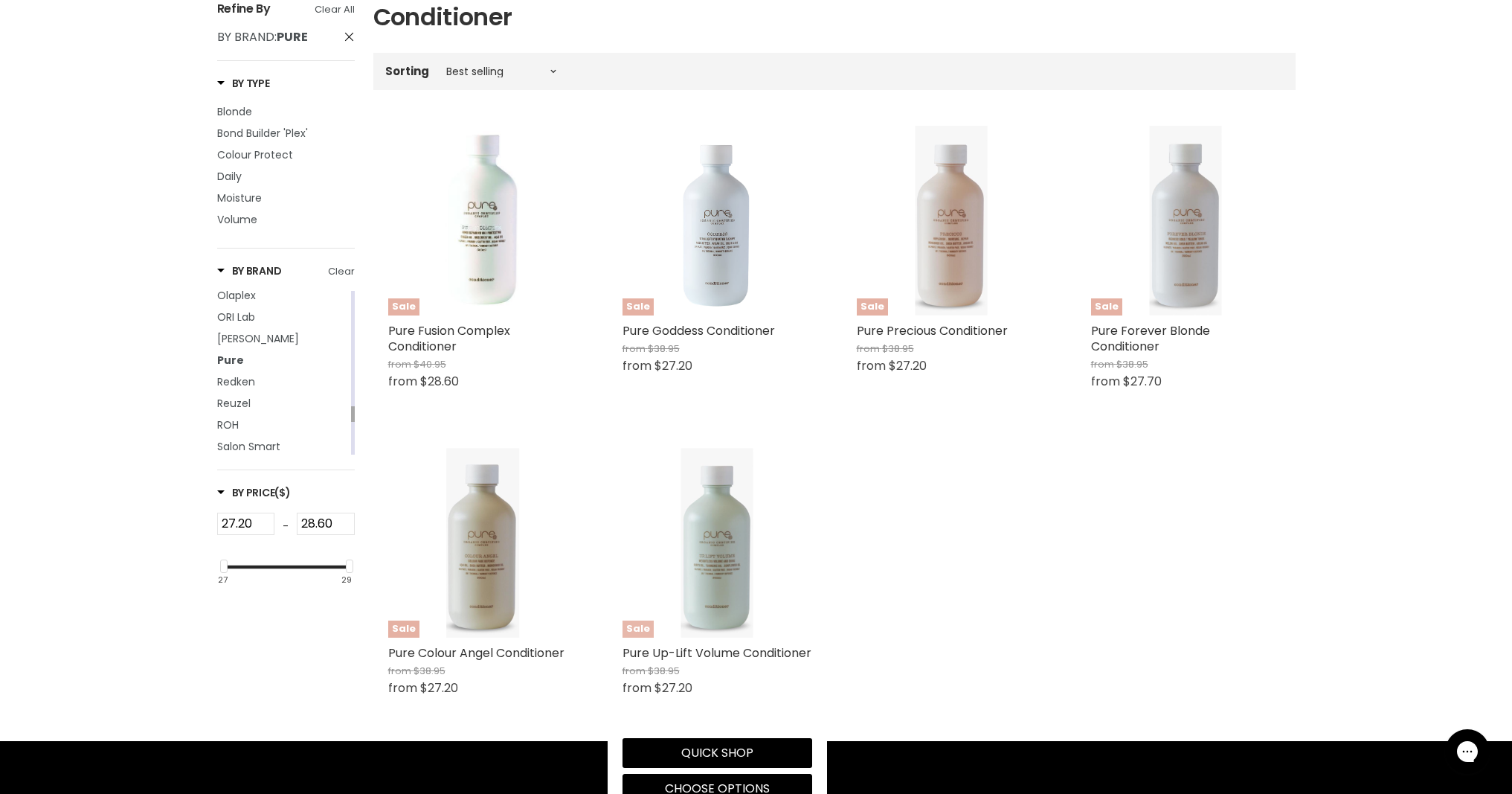
scroll to position [363, 0]
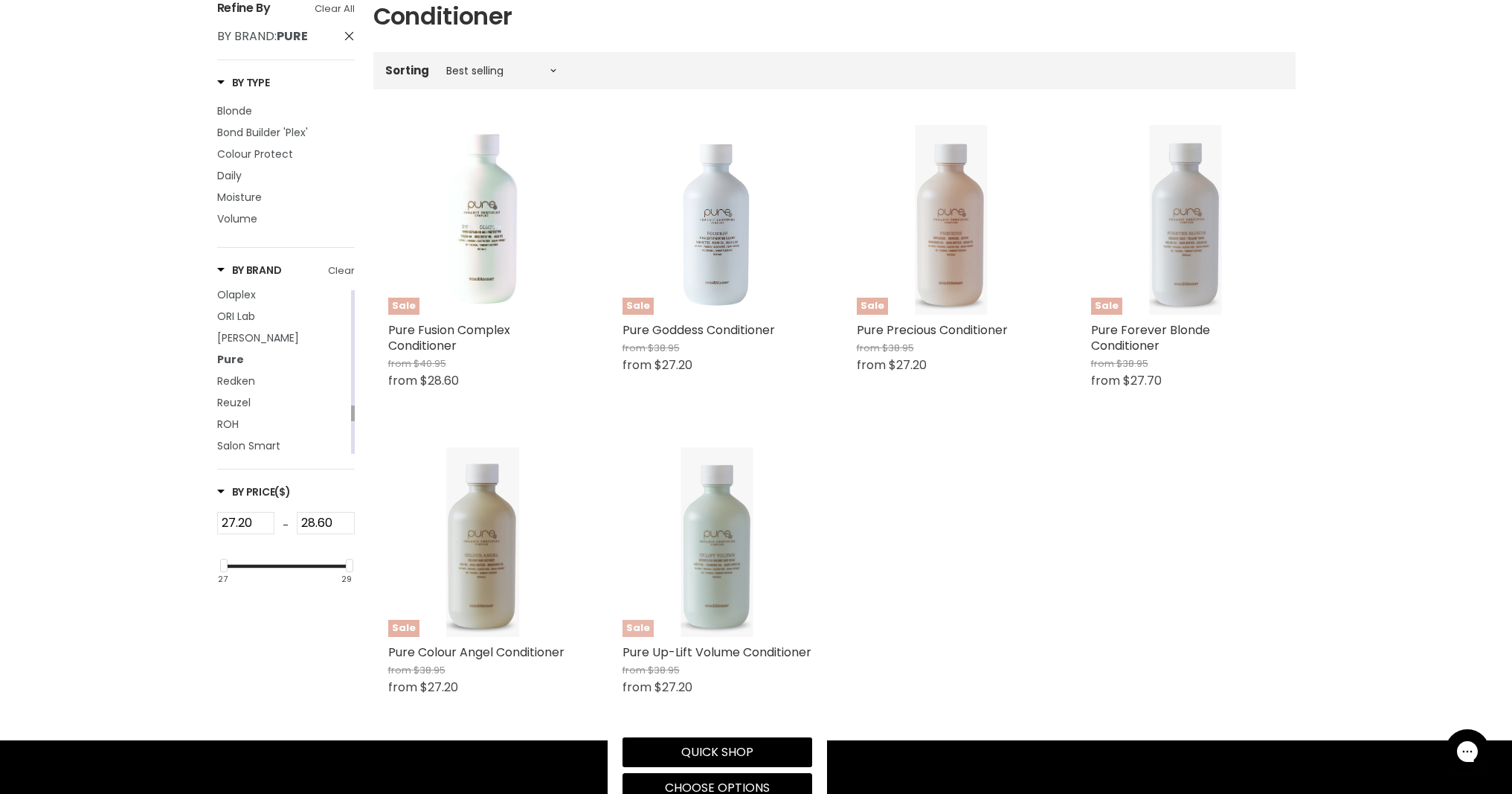
click at [709, 609] on img "Main content" at bounding box center [716, 541] width 72 height 190
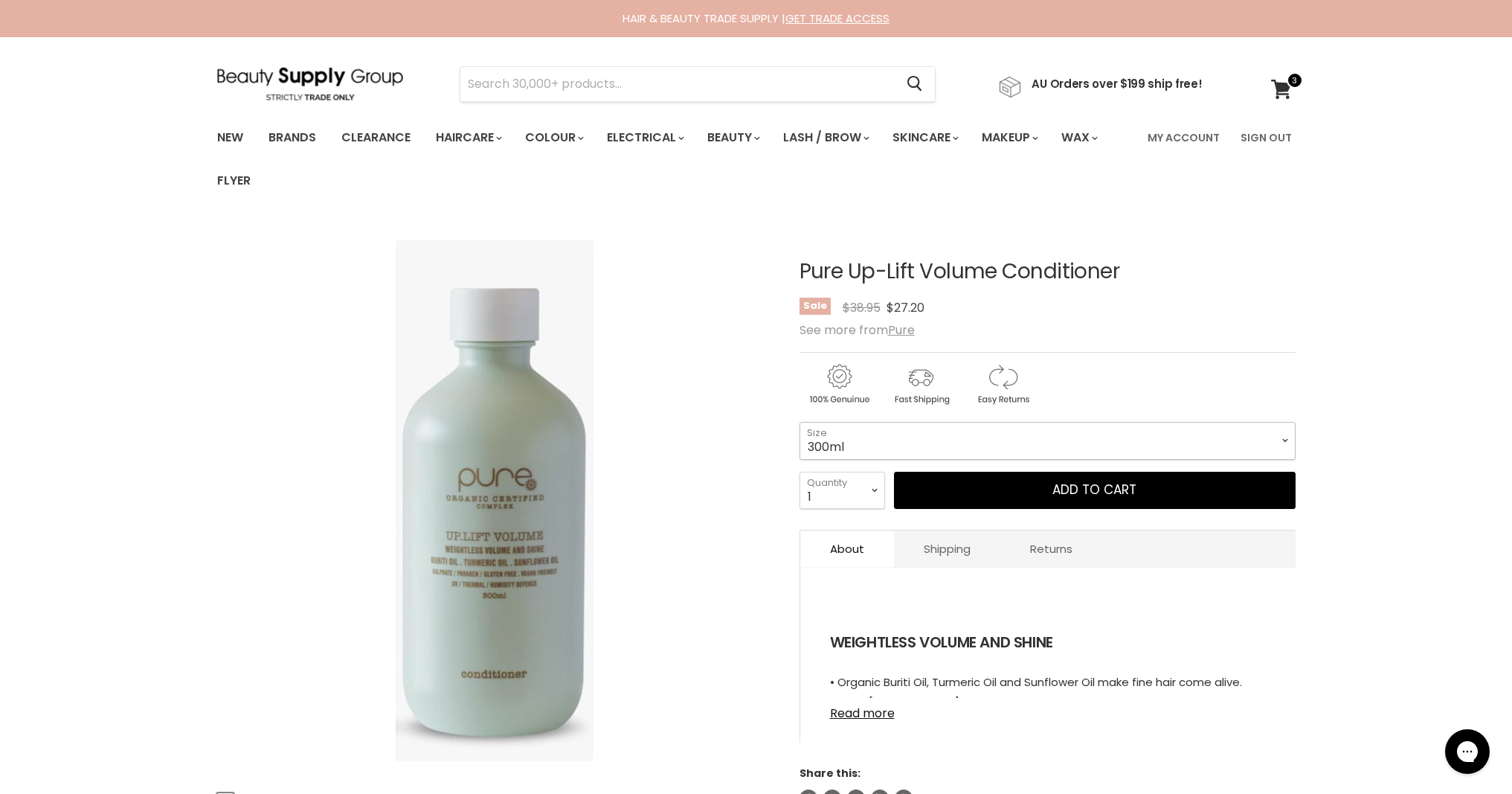
click at [954, 442] on select "300ml 1 Litre" at bounding box center [1047, 440] width 496 height 37
click at [870, 448] on select "300ml 1 Litre" at bounding box center [1047, 440] width 496 height 37
click at [865, 434] on select "300ml 1 Litre" at bounding box center [1047, 440] width 496 height 37
select select "1 Litre"
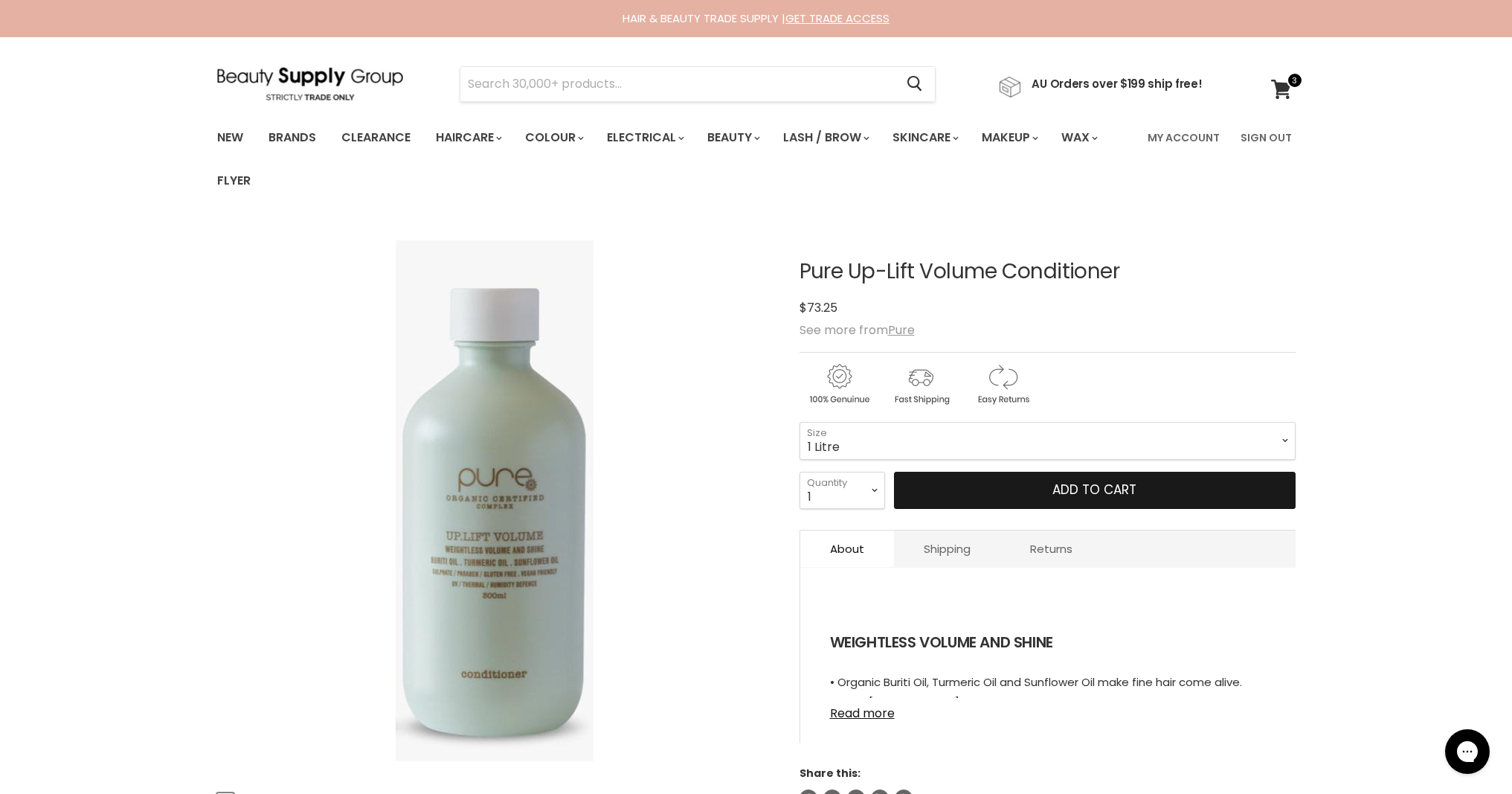
click at [955, 491] on button "Add to cart" at bounding box center [1094, 490] width 401 height 37
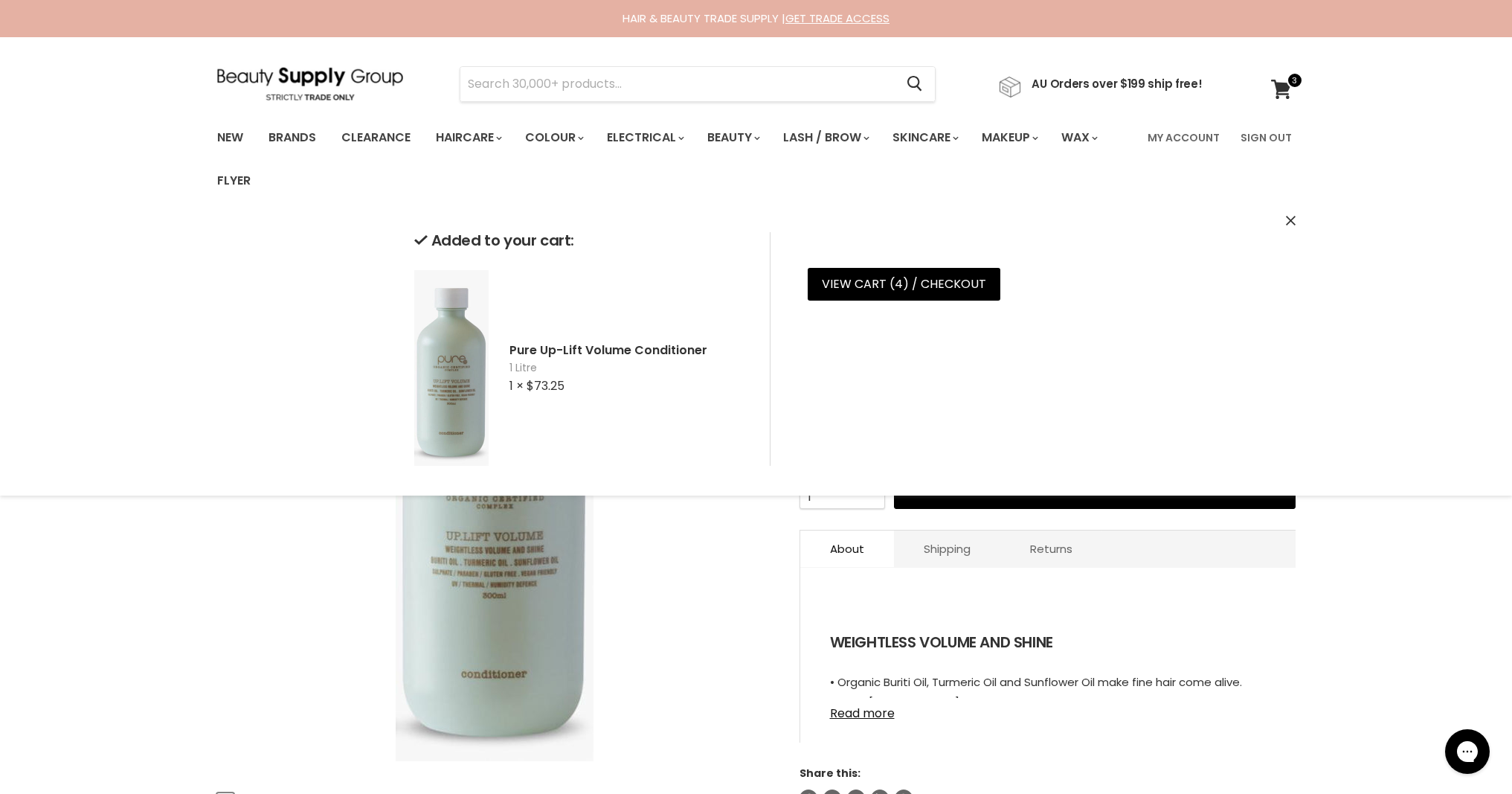
drag, startPoint x: 165, startPoint y: 615, endPoint x: 170, endPoint y: 609, distance: 7.8
click at [165, 615] on div "Home Conditioner Pure Up-Lift Volume Conditioner Click or scroll to zoom Tap or…" at bounding box center [756, 809] width 1512 height 1172
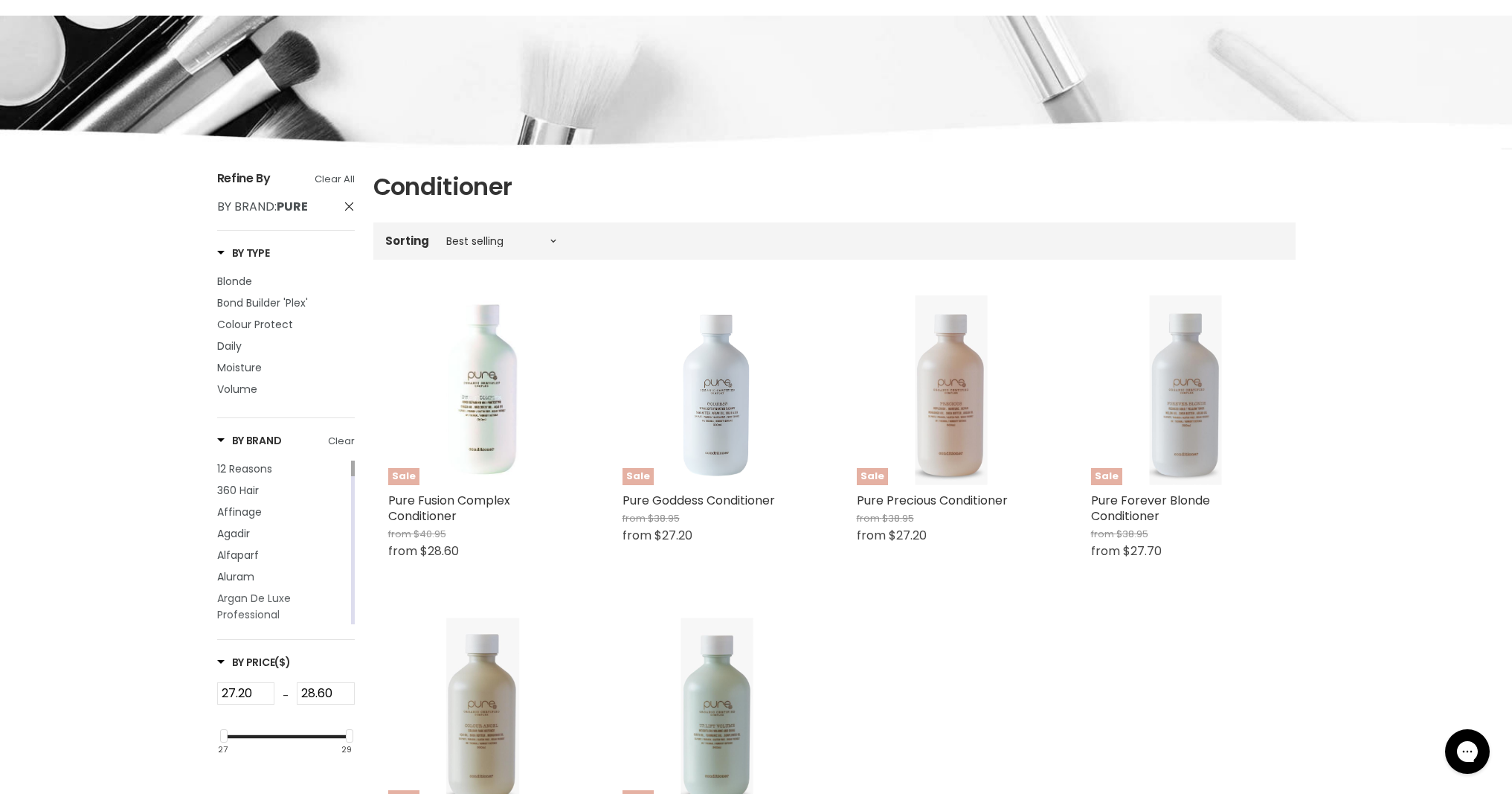
scroll to position [192, 0]
click at [248, 525] on span "Argan De Luxe Professional" at bounding box center [253, 518] width 74 height 31
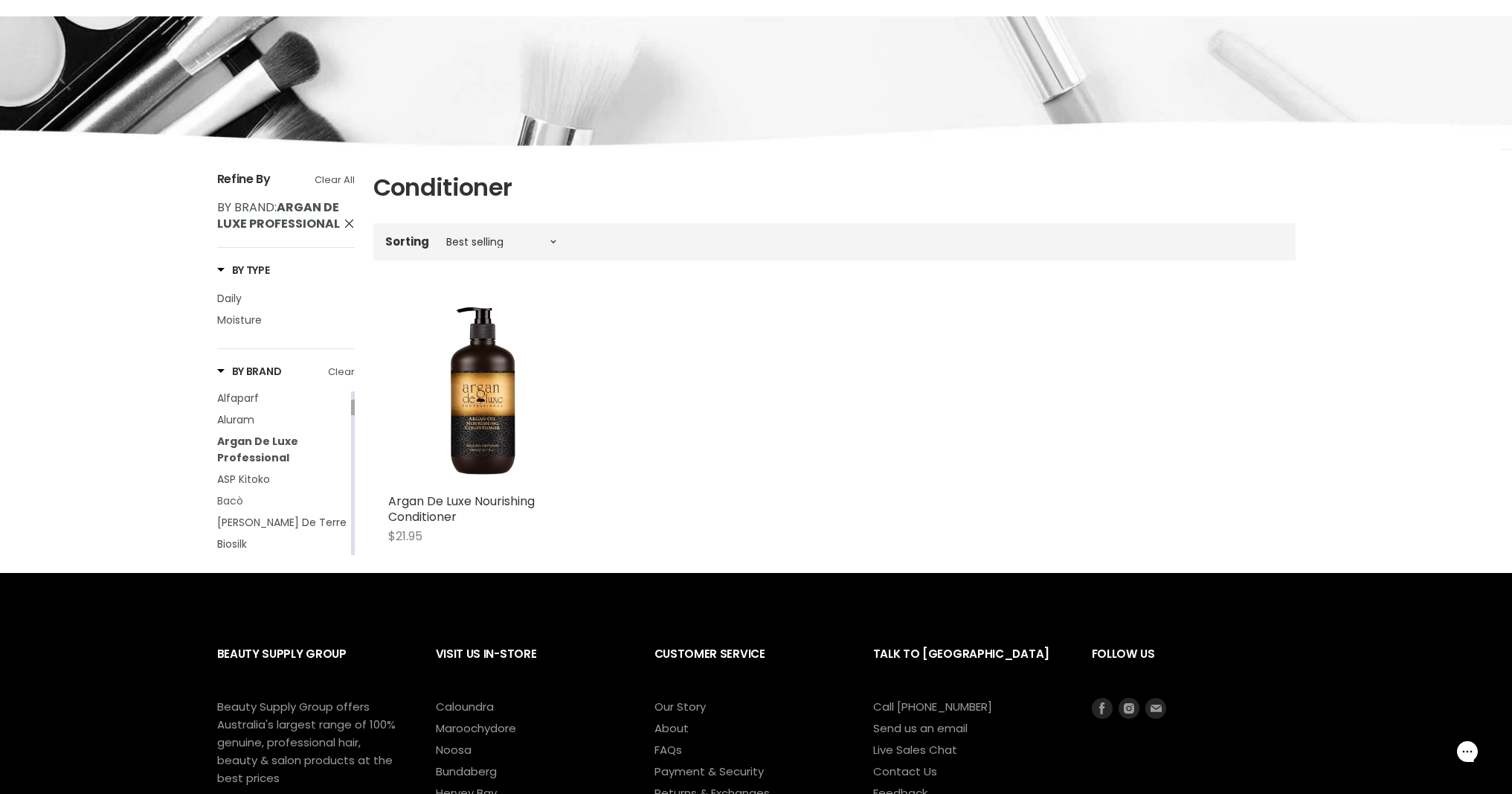
click at [241, 507] on span "Bacò" at bounding box center [230, 500] width 26 height 15
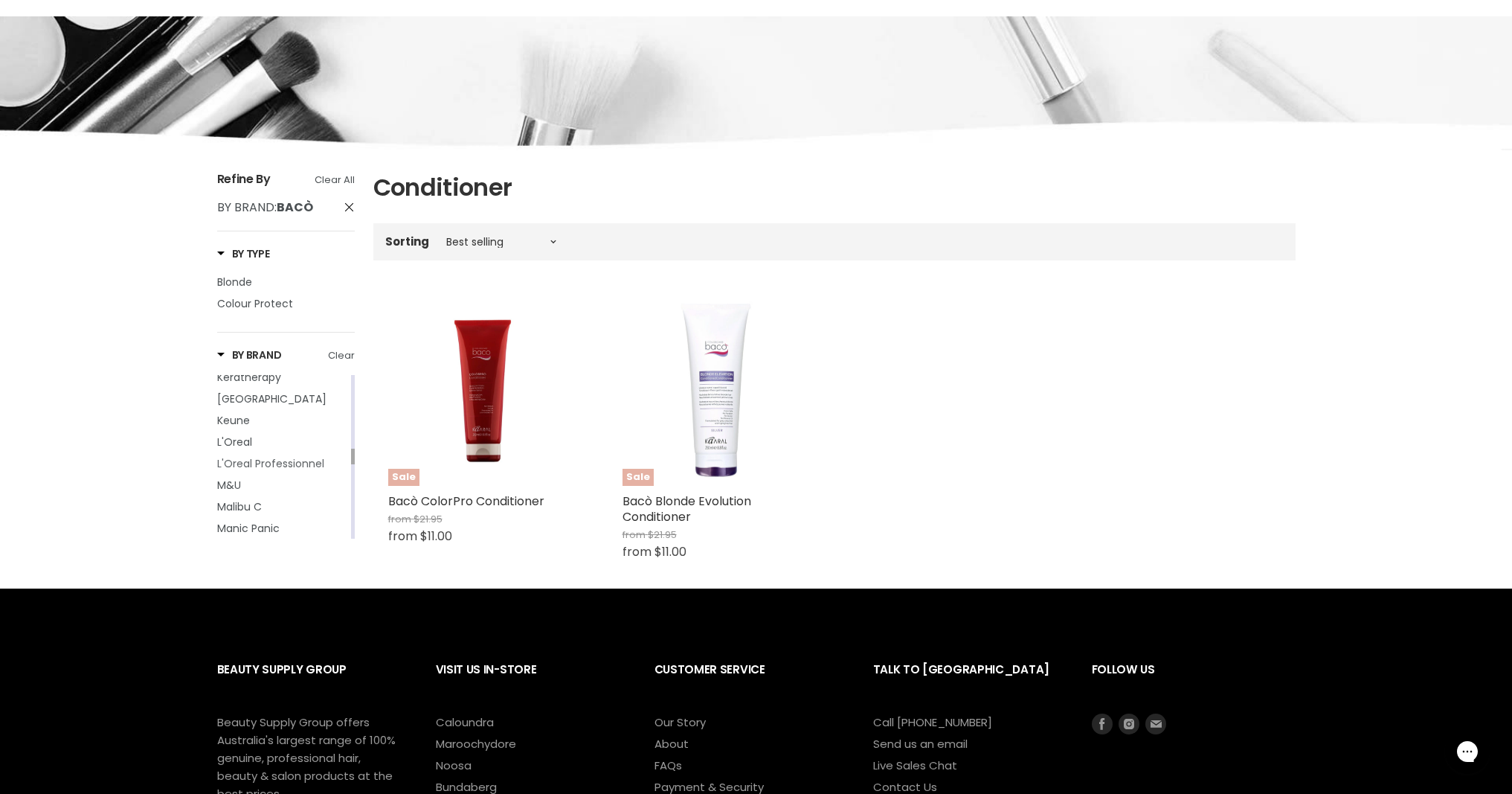
click at [274, 470] on span "L'Oreal Professionnel" at bounding box center [270, 463] width 108 height 15
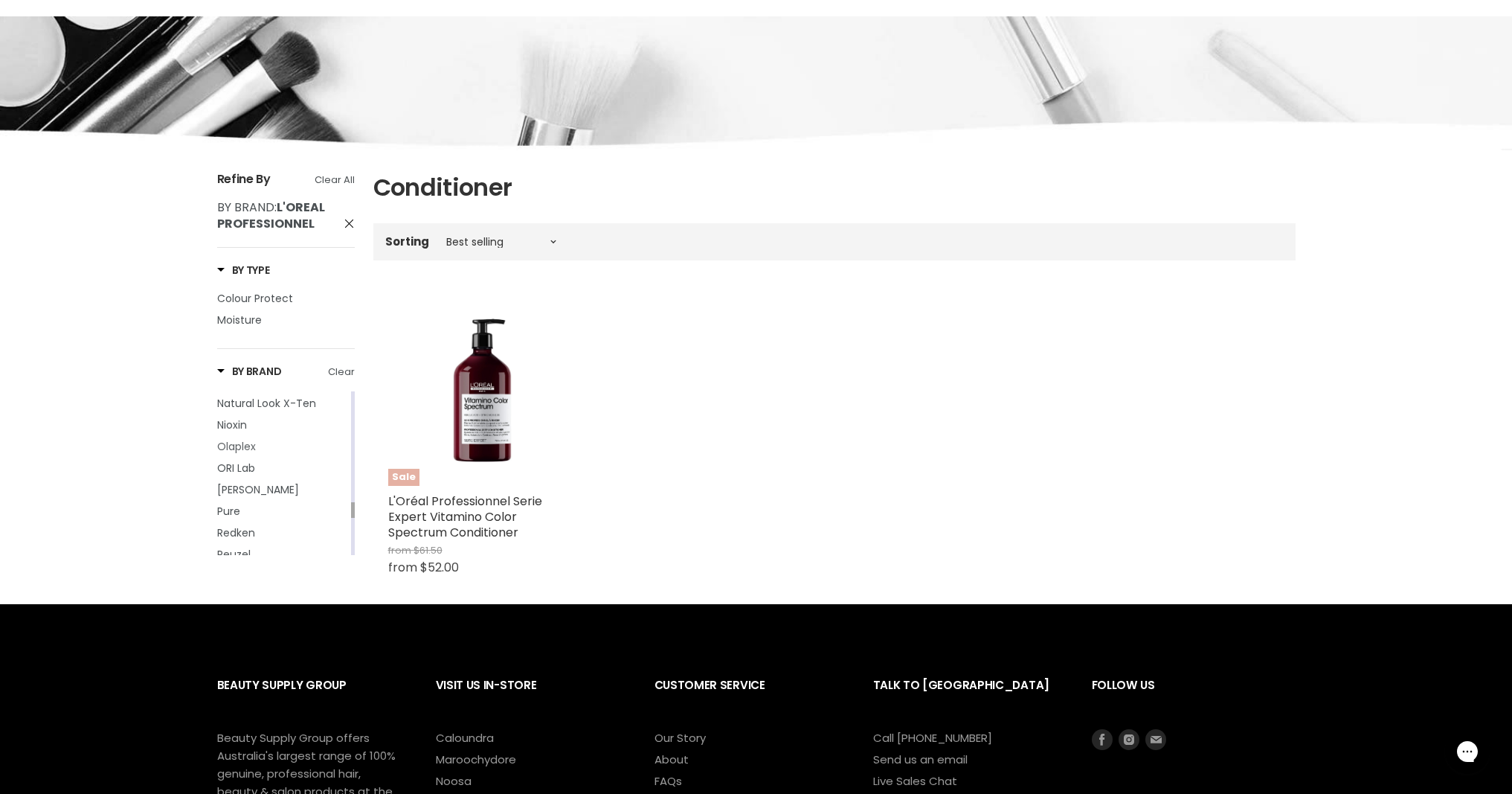
click at [251, 454] on span "Olaplex" at bounding box center [236, 446] width 38 height 15
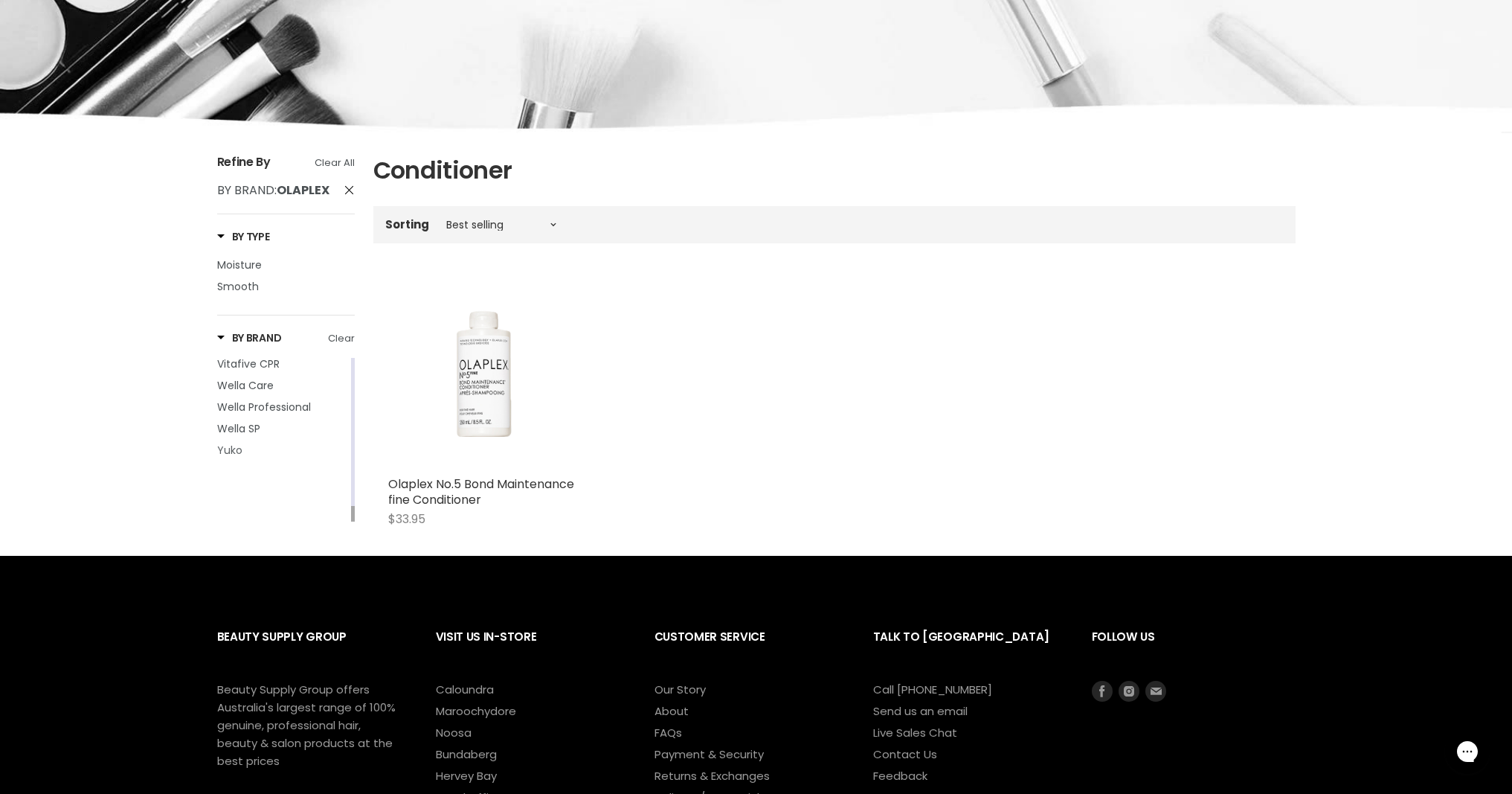
scroll to position [209, 0]
click at [252, 436] on span "Wella SP" at bounding box center [238, 428] width 43 height 15
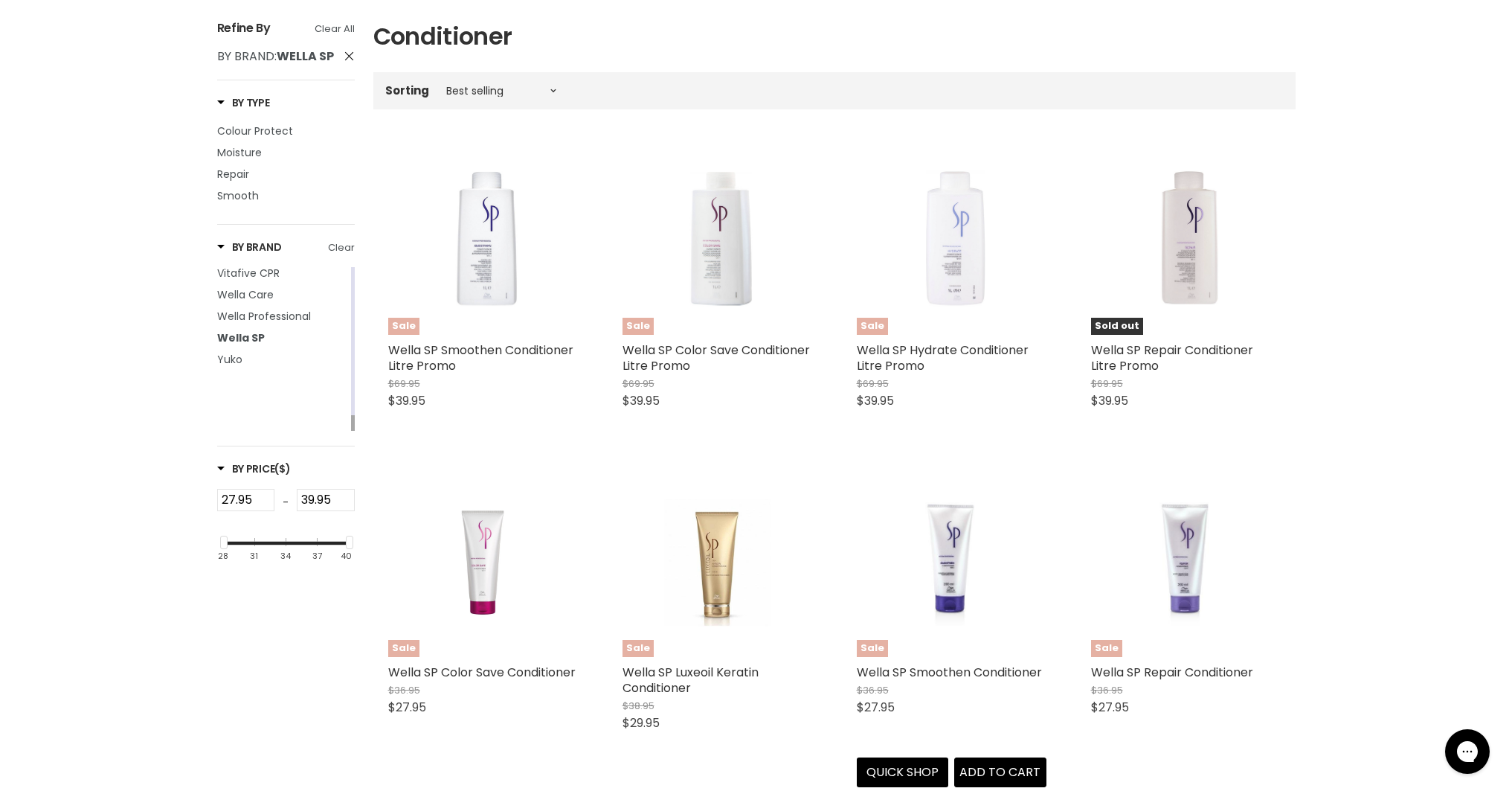
scroll to position [343, 0]
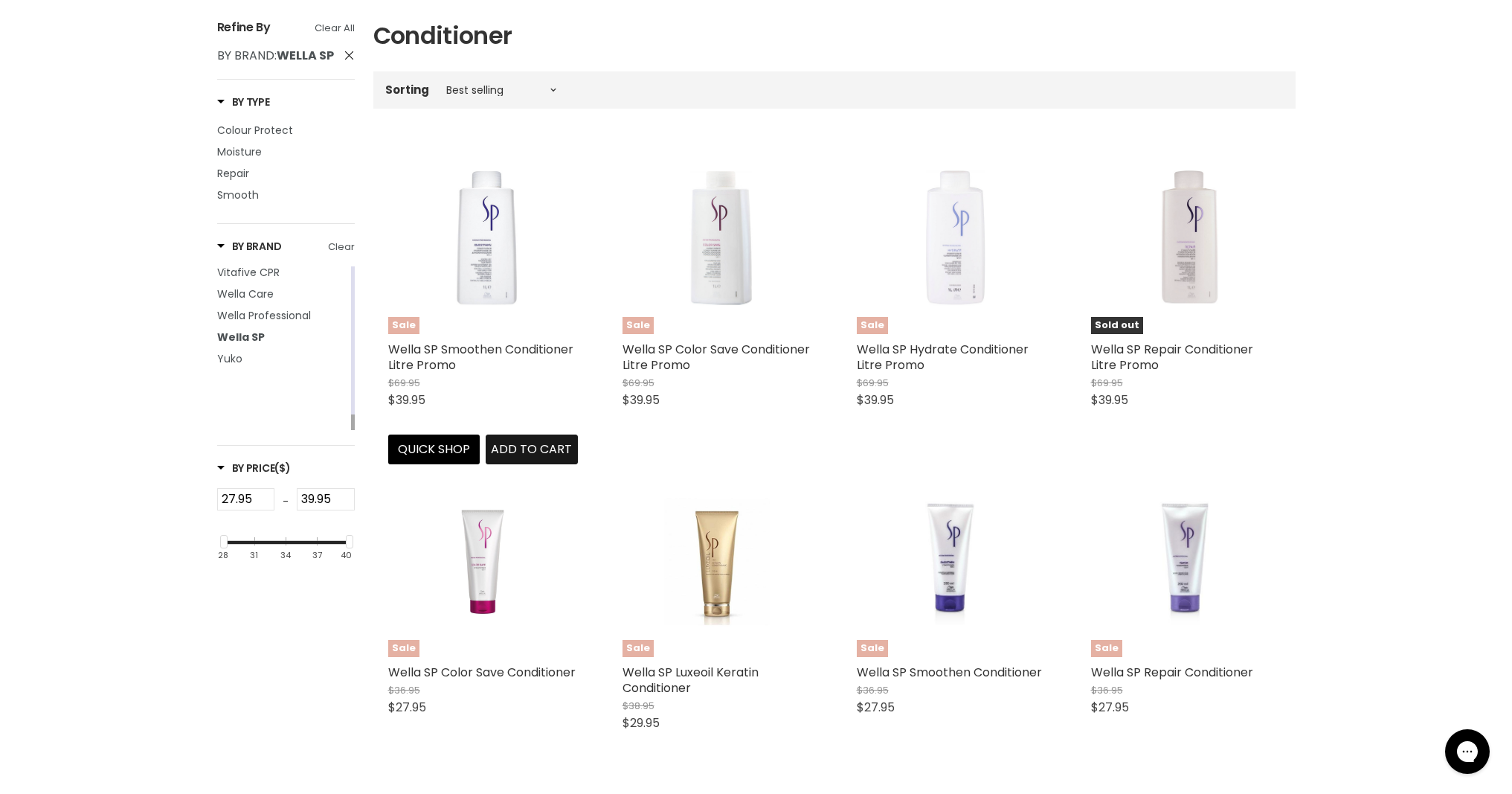
click at [532, 447] on span "Add to cart" at bounding box center [531, 449] width 81 height 17
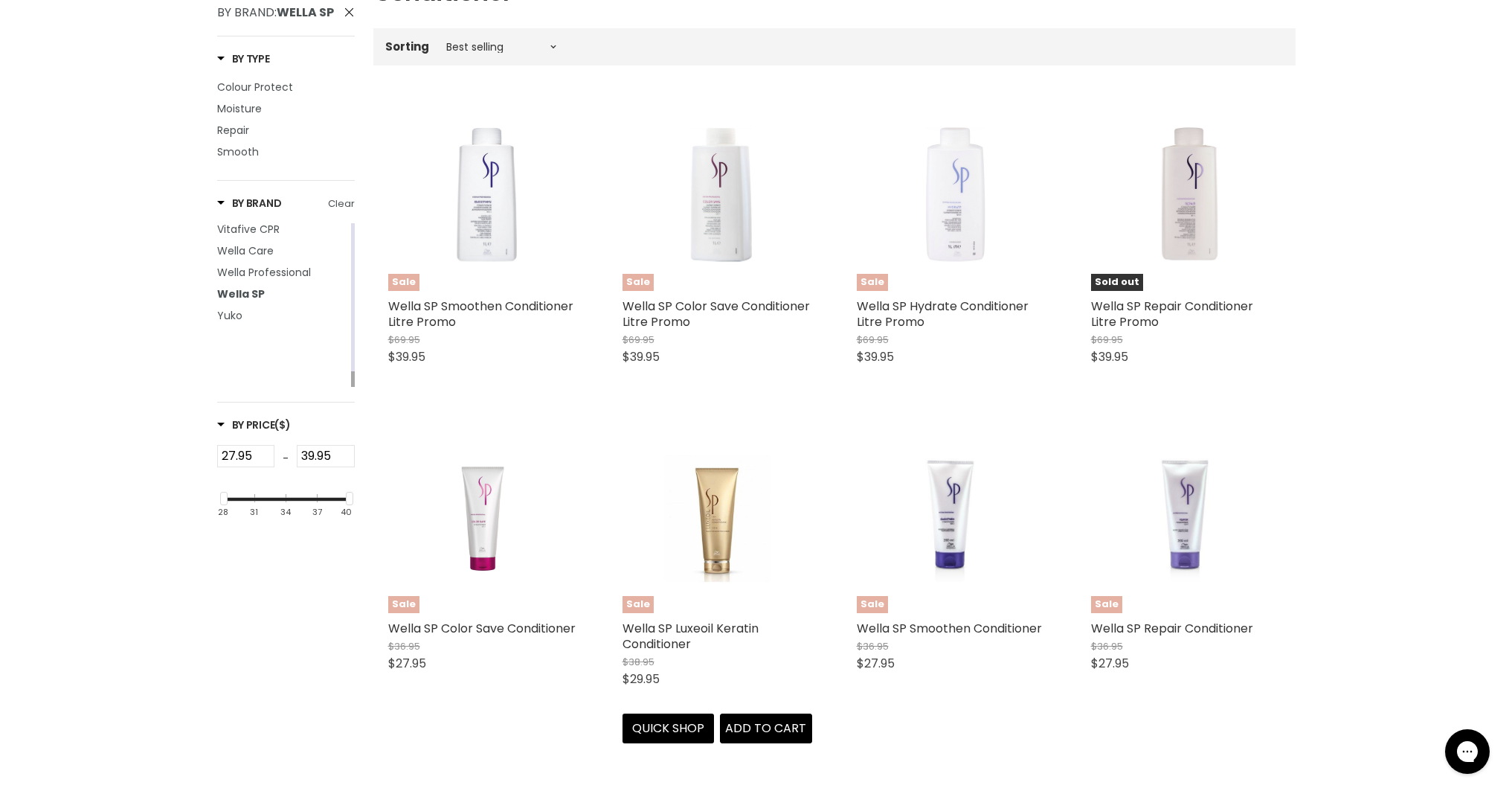
scroll to position [296, 0]
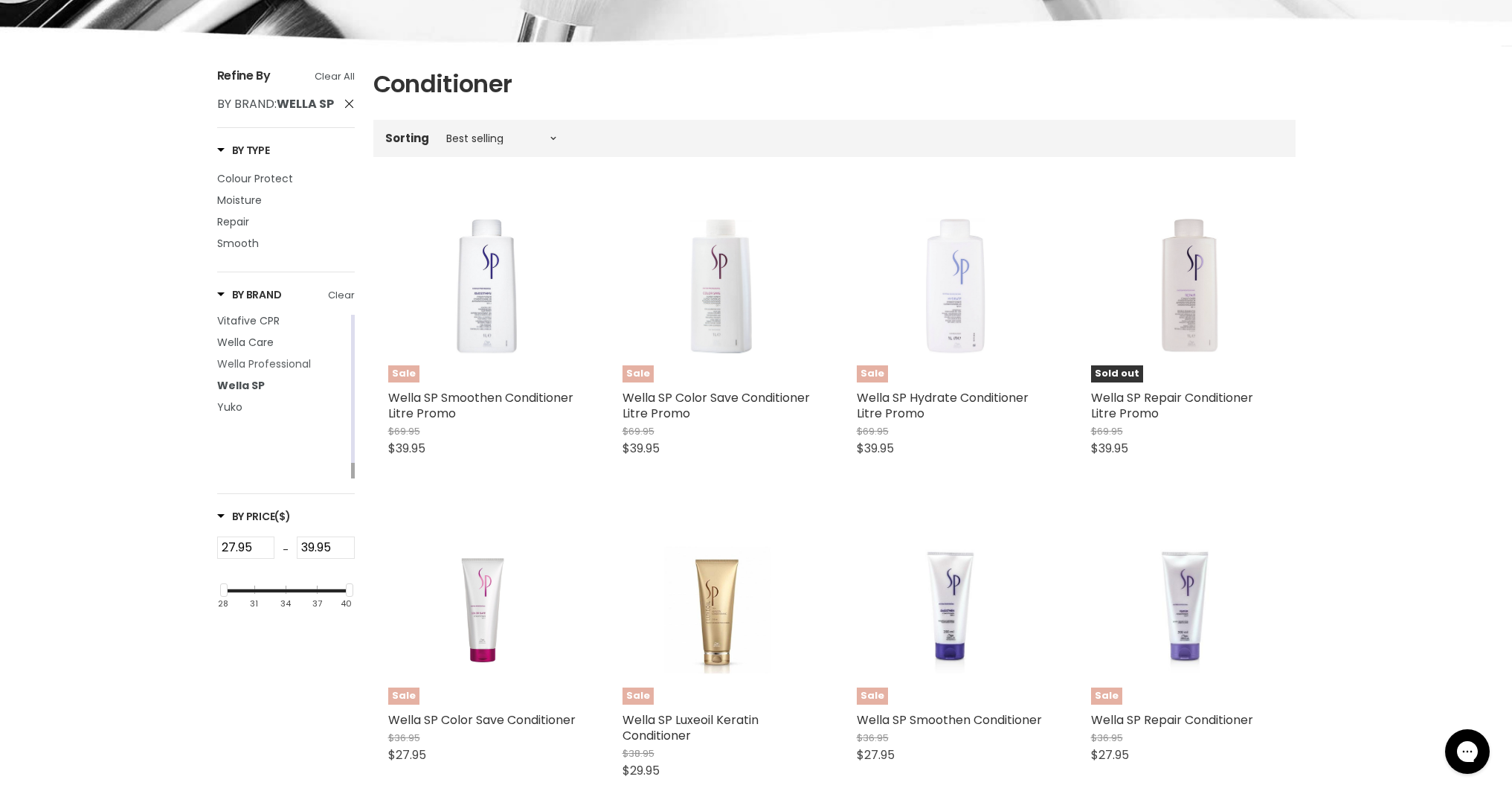
click at [289, 371] on span "Wella Professional" at bounding box center [264, 364] width 94 height 15
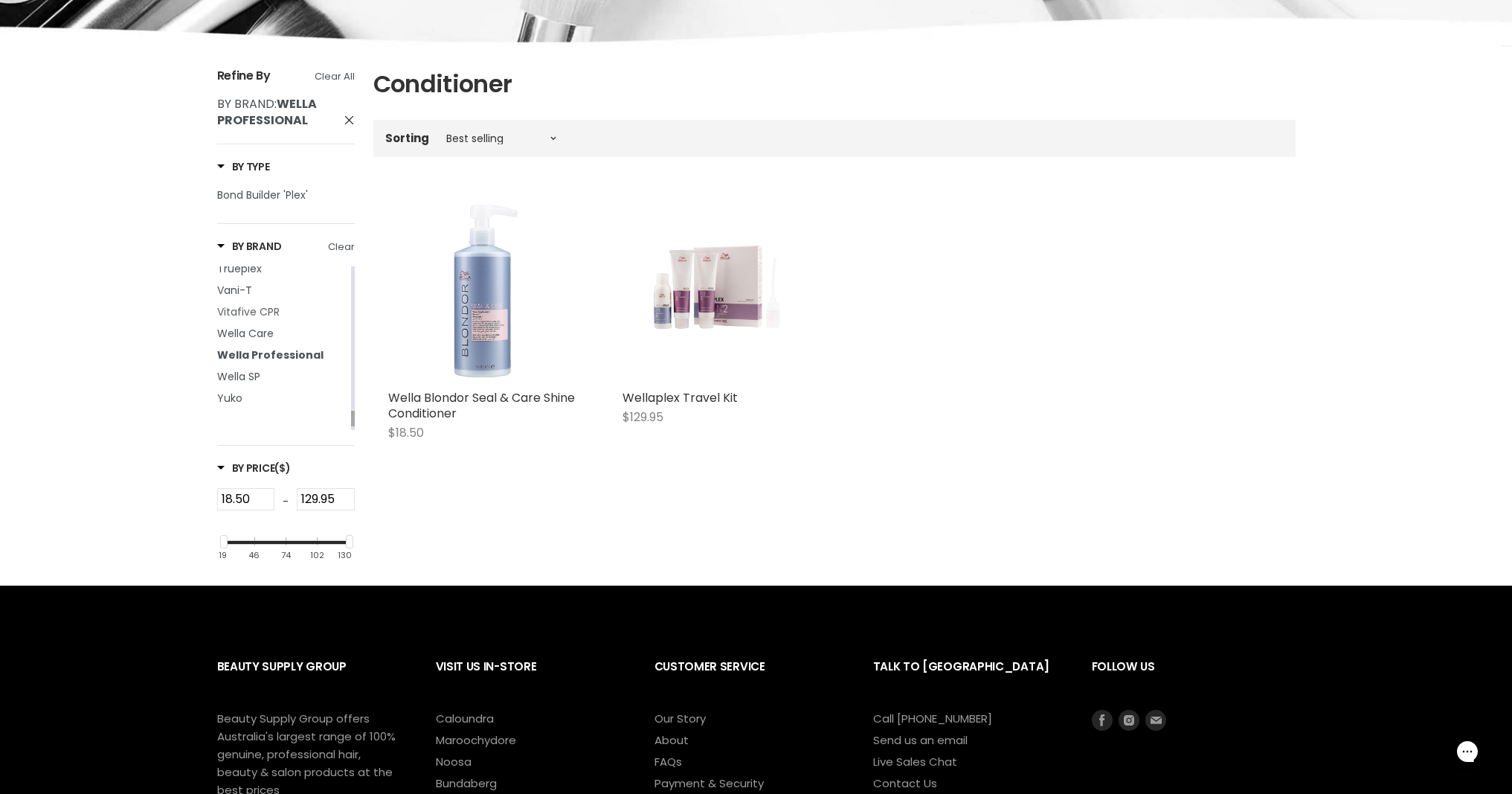
click at [256, 319] on span "Vitafive CPR" at bounding box center [248, 311] width 63 height 15
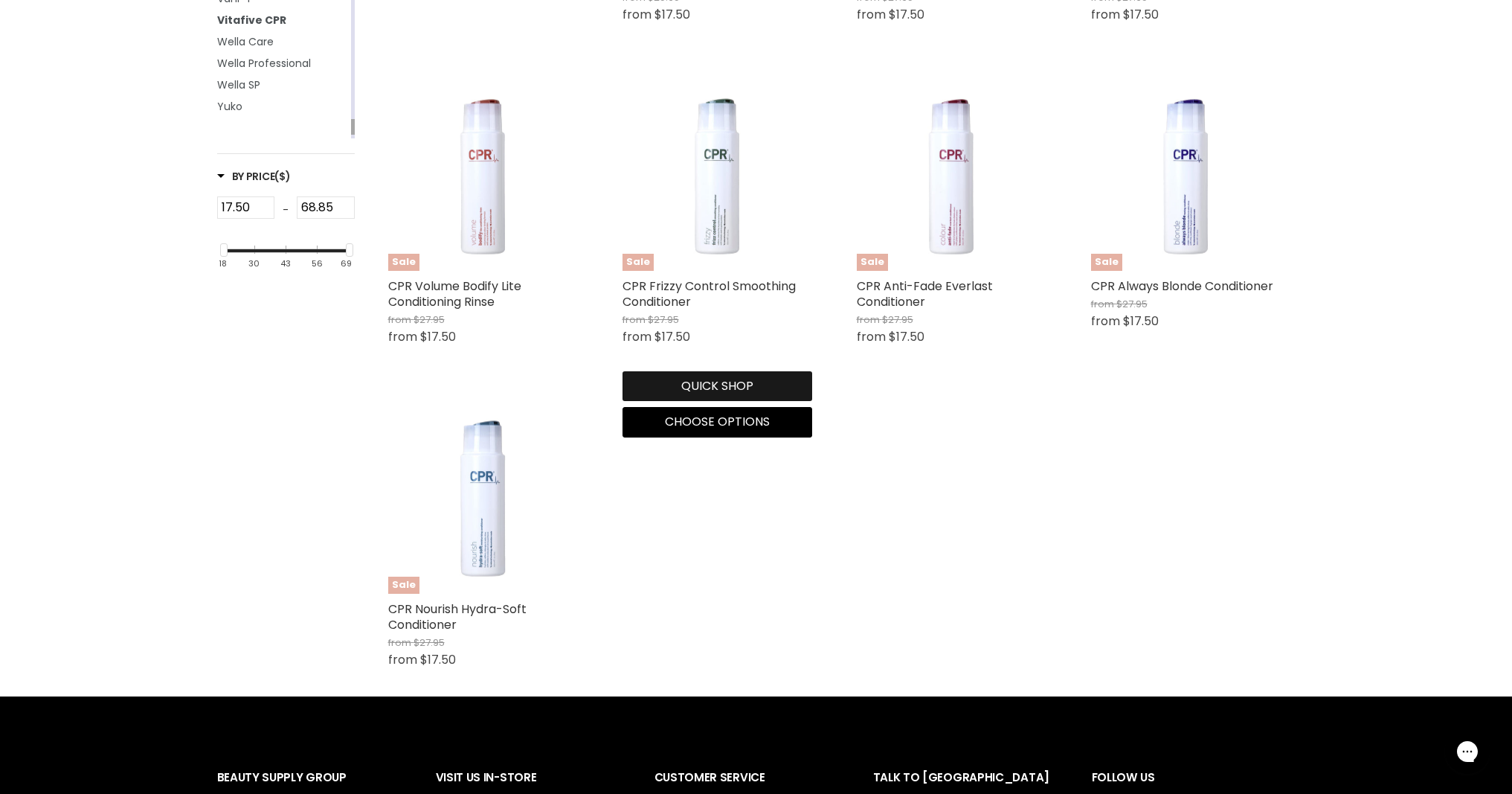
scroll to position [750, 0]
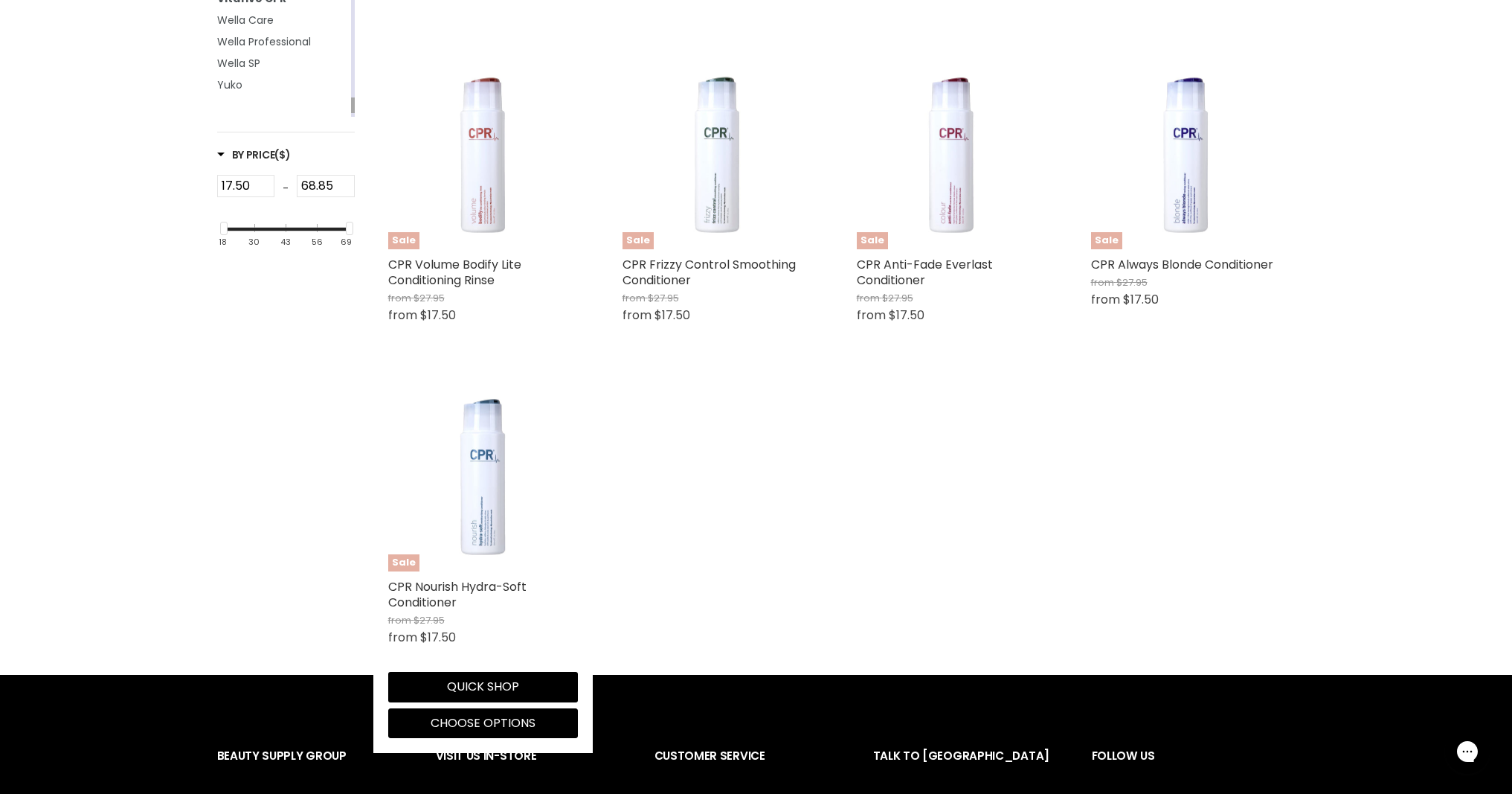
click at [492, 690] on button "Quick shop" at bounding box center [482, 686] width 190 height 30
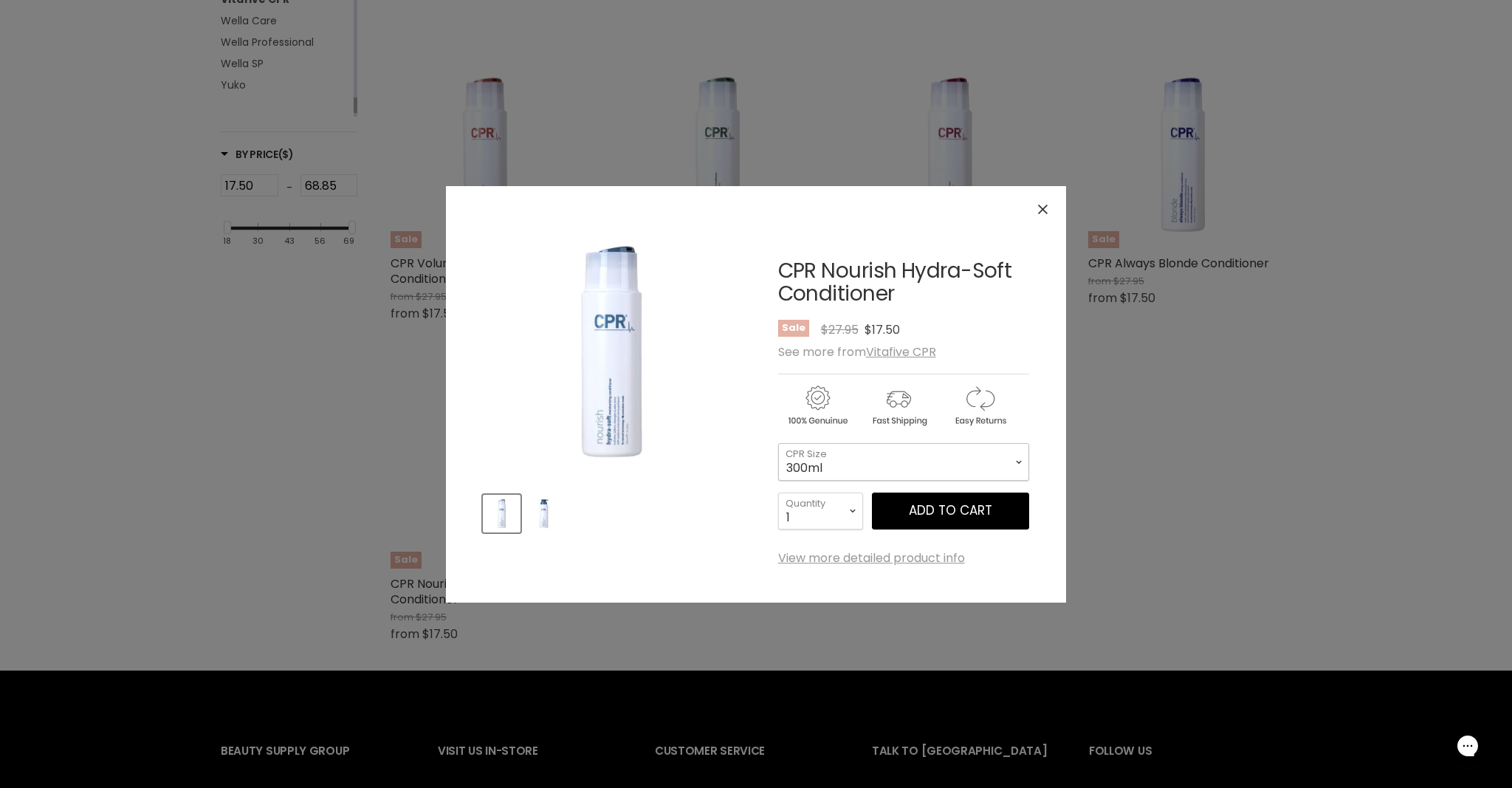
click at [910, 463] on select "300ml 900ml" at bounding box center [903, 461] width 251 height 37
click at [872, 467] on select "300ml 900ml" at bounding box center [903, 461] width 251 height 37
click at [849, 466] on select "300ml 900ml" at bounding box center [903, 461] width 251 height 37
select select "900ml"
click at [951, 510] on button "Add to cart" at bounding box center [950, 510] width 157 height 37
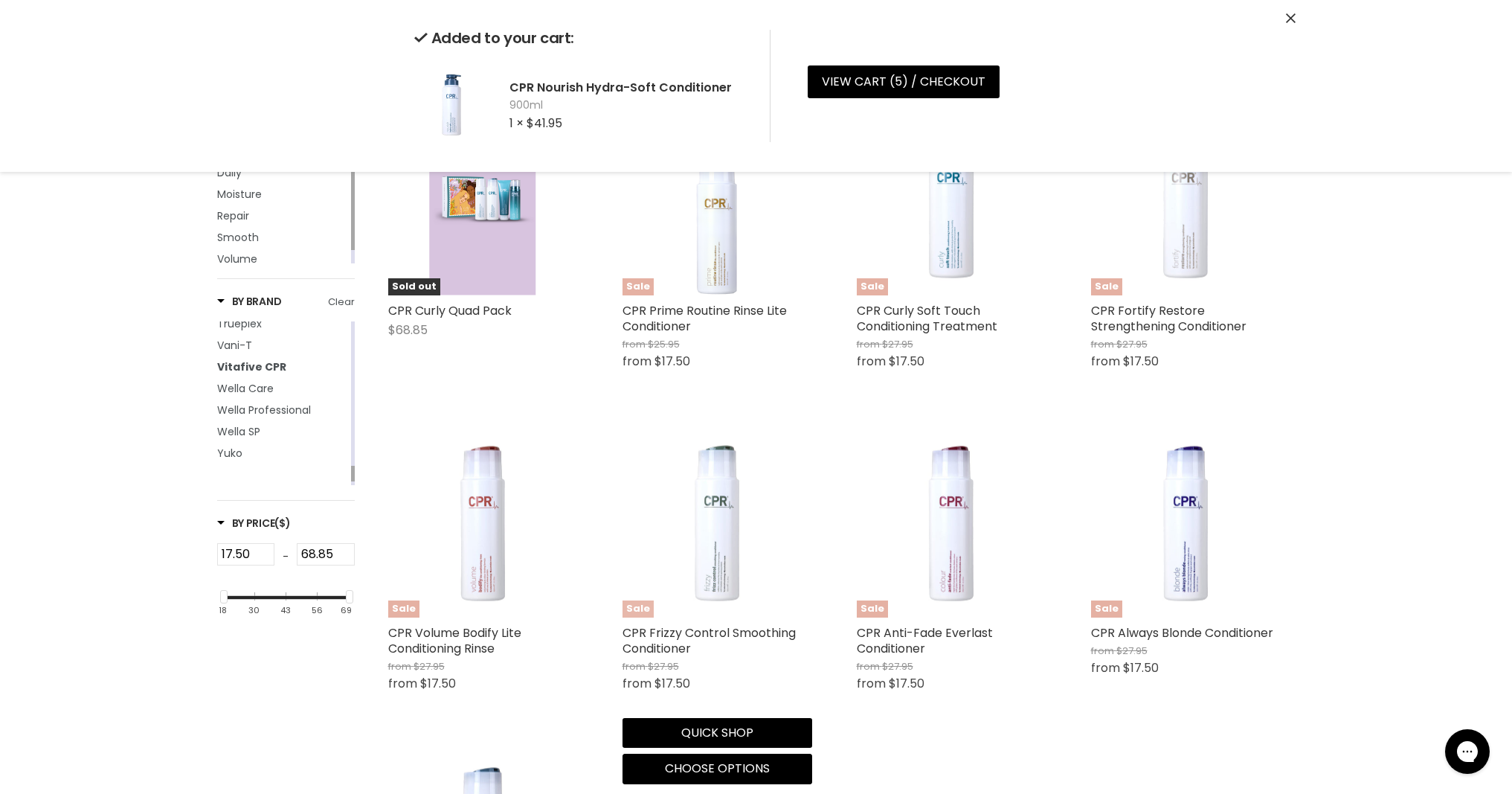
scroll to position [382, 0]
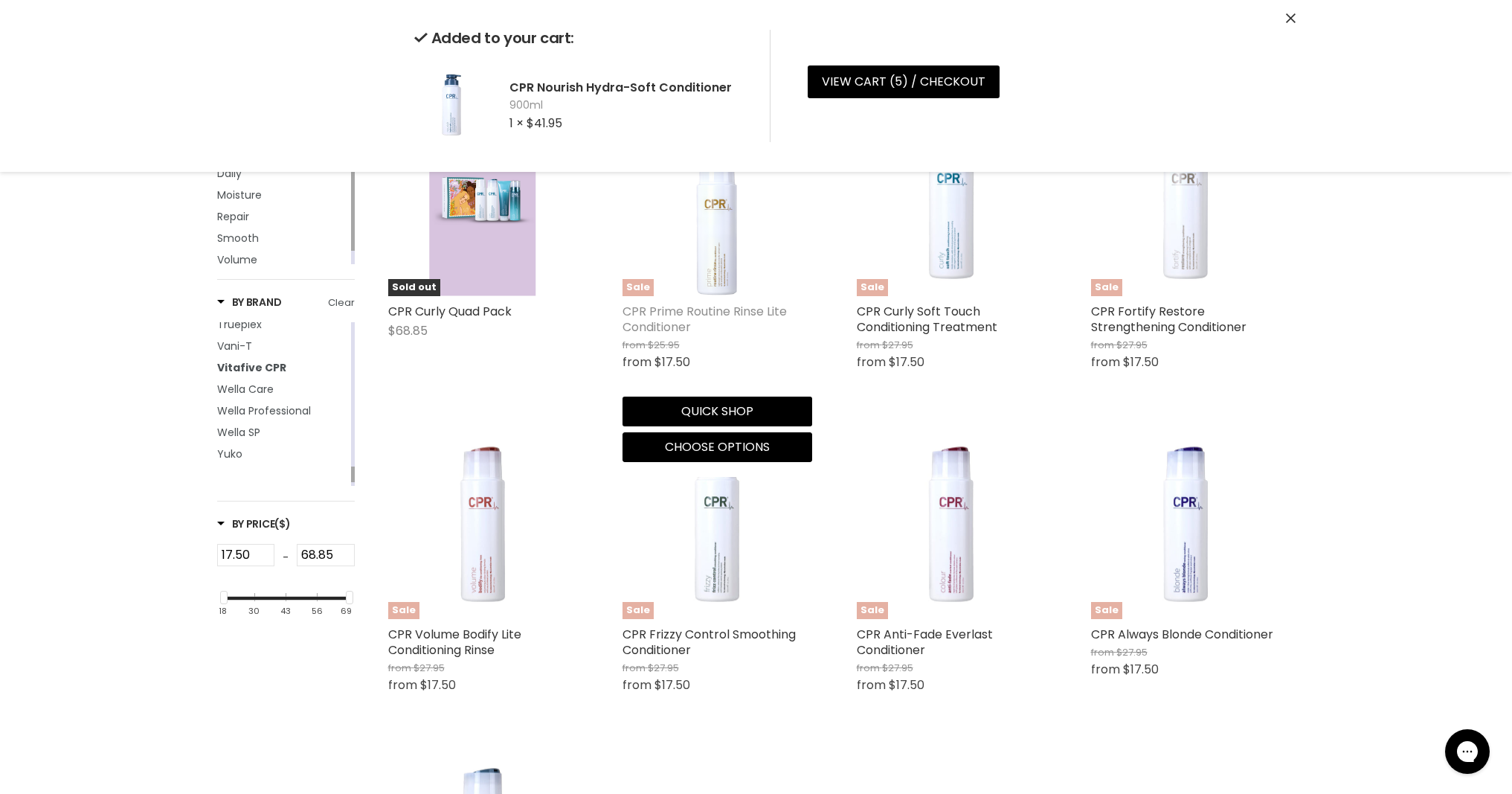
click at [671, 311] on link "CPR Prime Routine Rinse Lite Conditioner" at bounding box center [705, 319] width 165 height 33
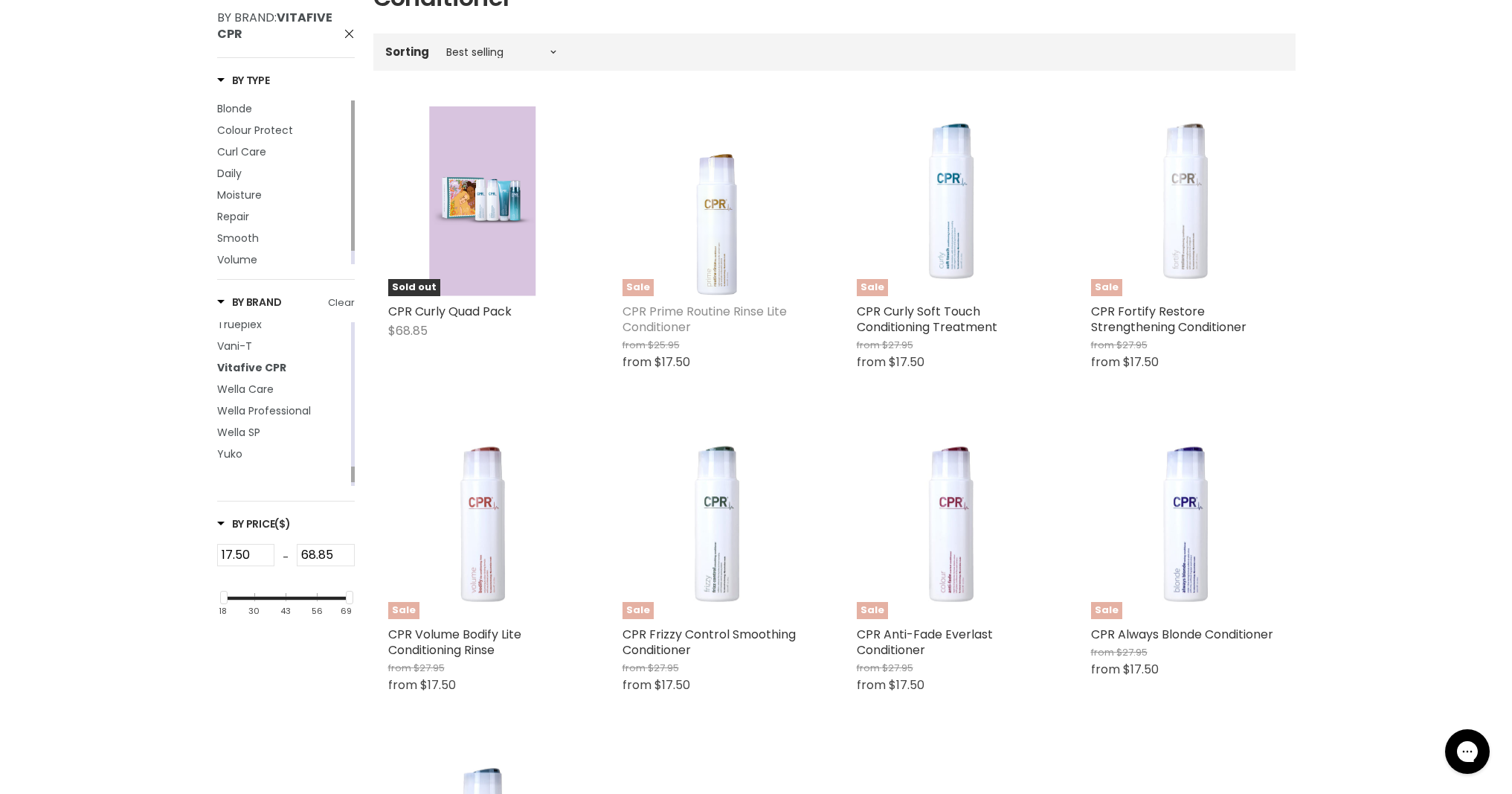
scroll to position [948, 0]
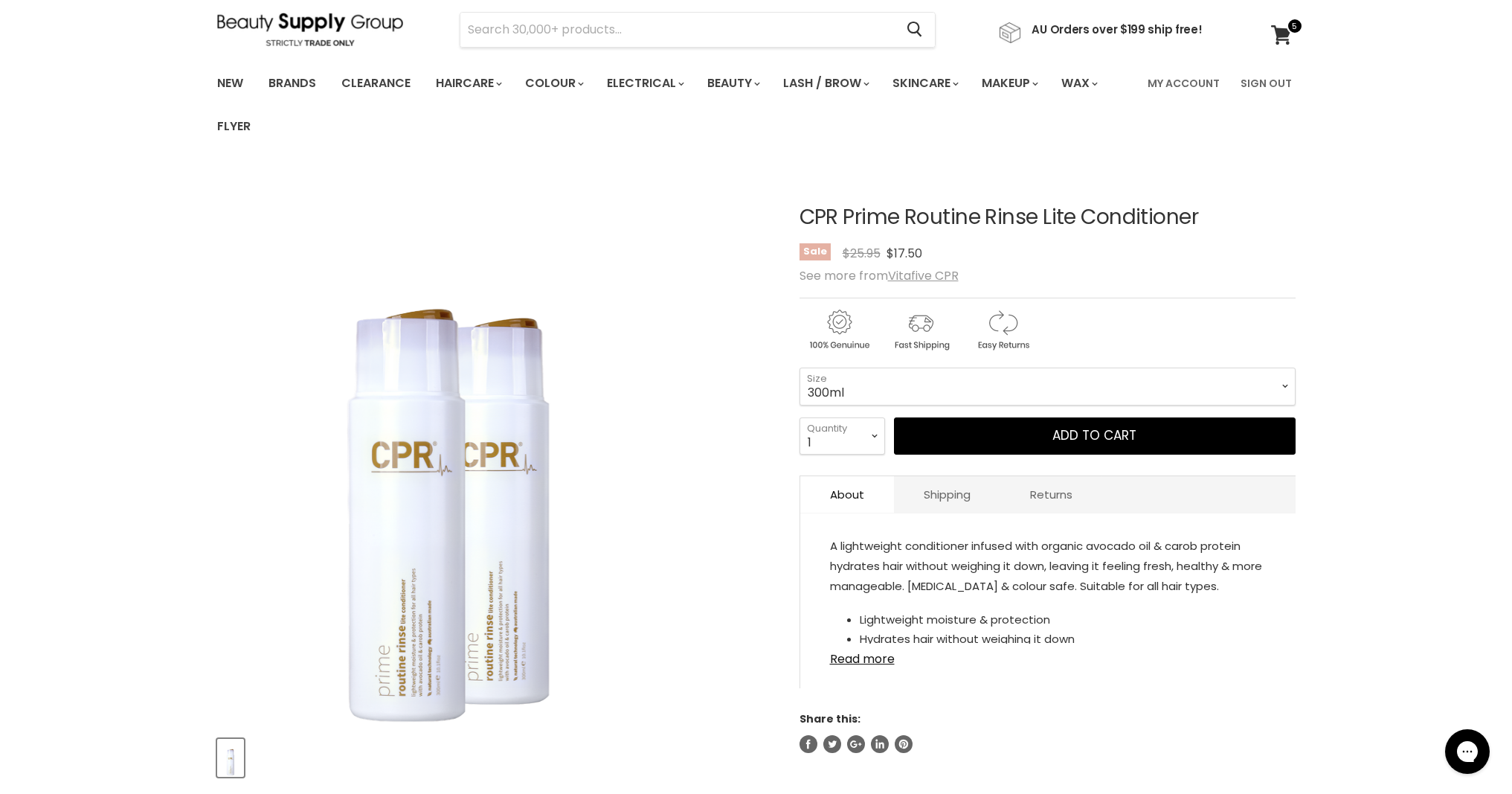
scroll to position [55, 0]
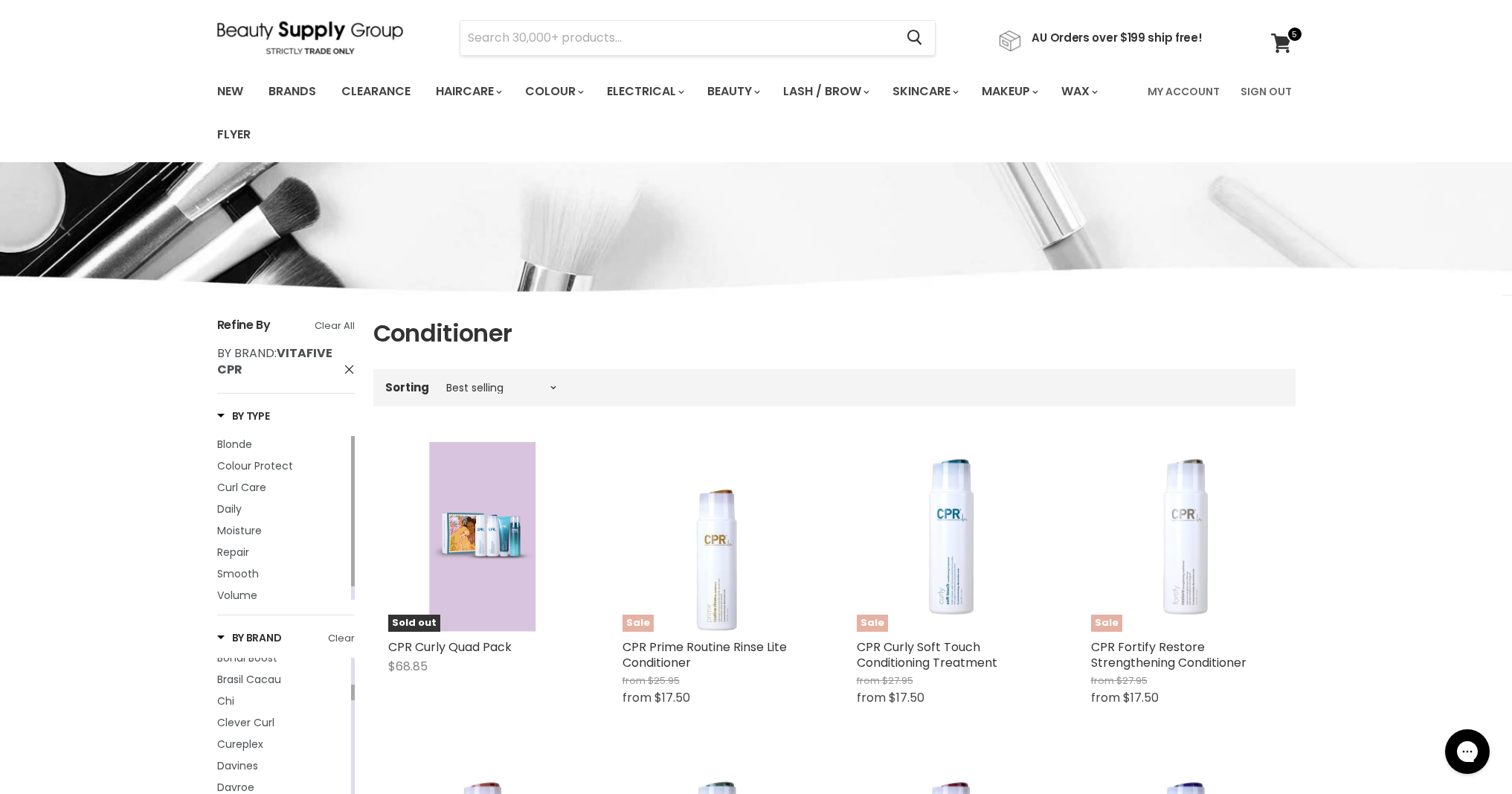
scroll to position [48, 0]
click at [593, 49] on input "Search" at bounding box center [677, 36] width 435 height 35
type input "CPR"
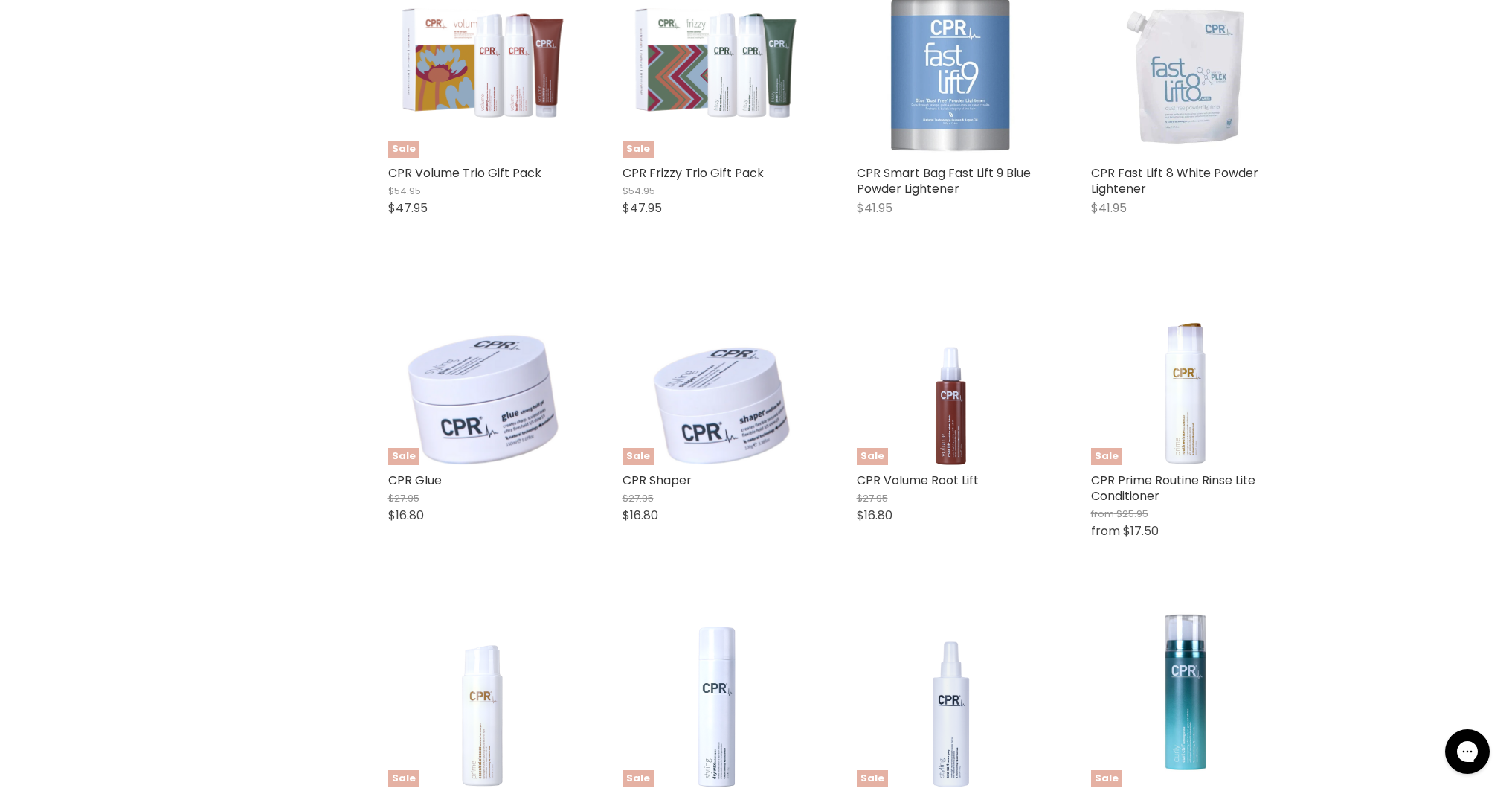
scroll to position [744, 0]
click at [990, 575] on span "Add to cart" at bounding box center [1000, 577] width 81 height 17
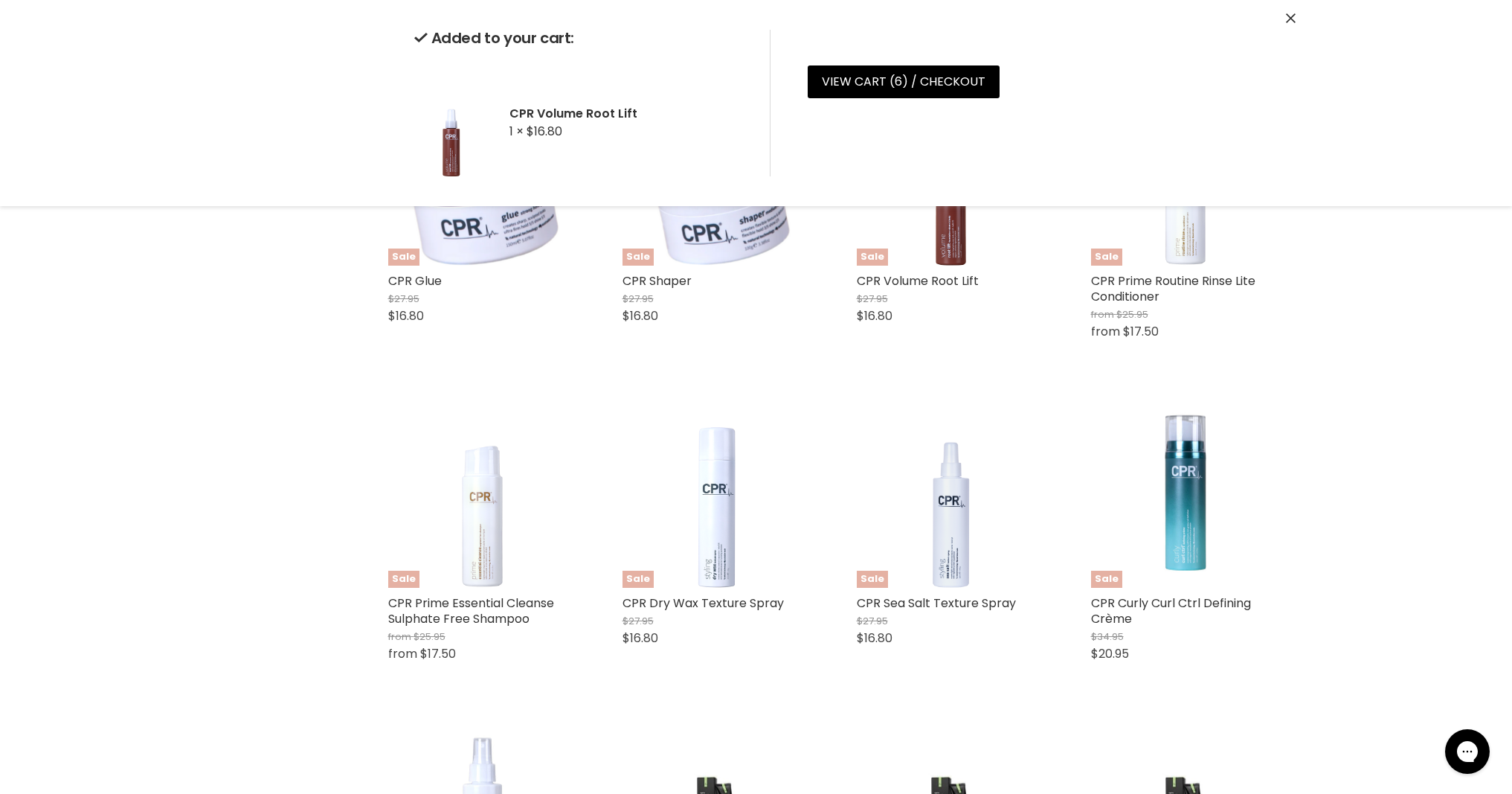
scroll to position [1046, 0]
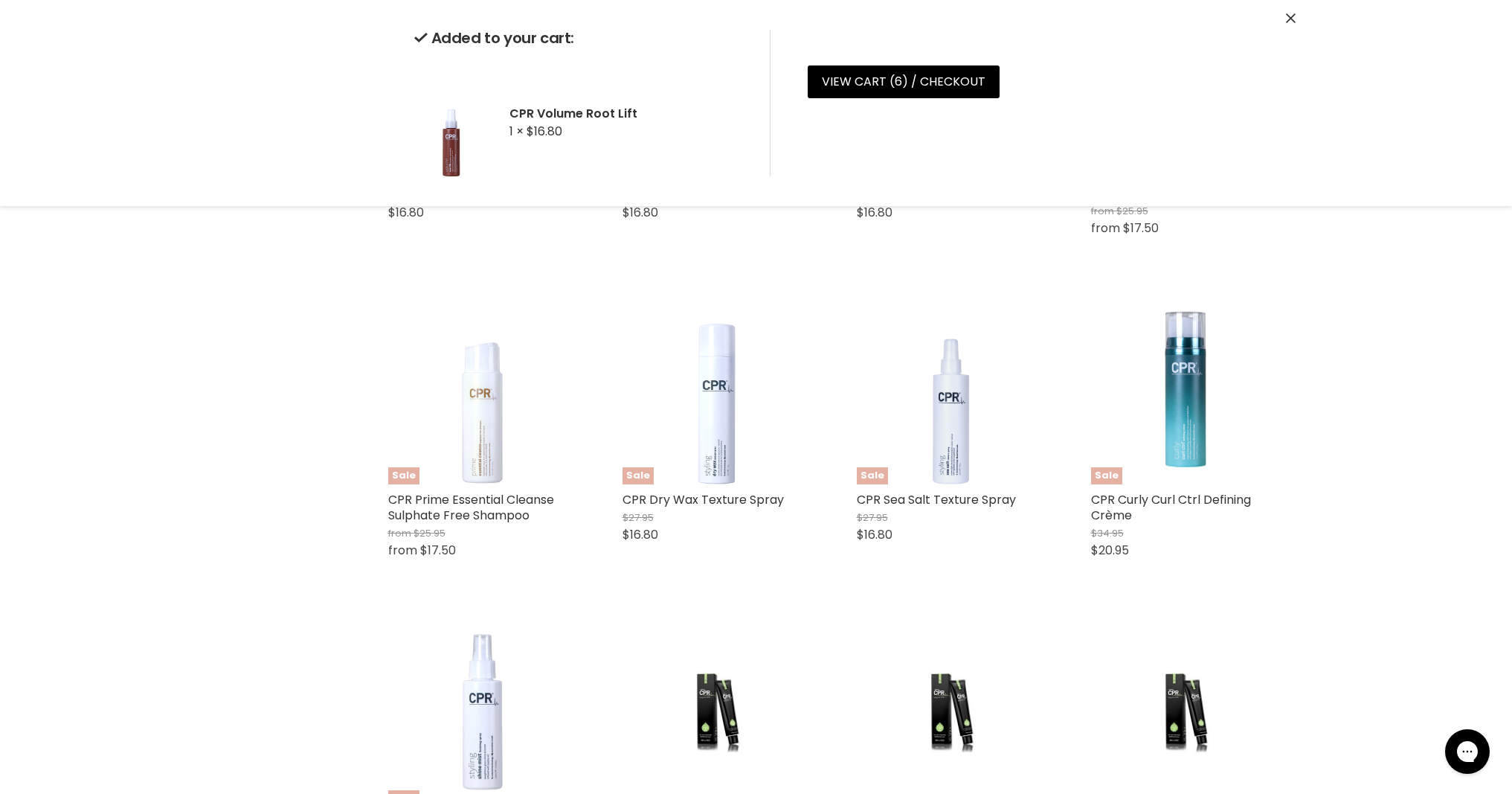
click at [499, 587] on div "Sale CPR Prime Essential Cleanse Sulphate Free Shampoo from $25.95 from $17.50 …" at bounding box center [482, 433] width 220 height 308
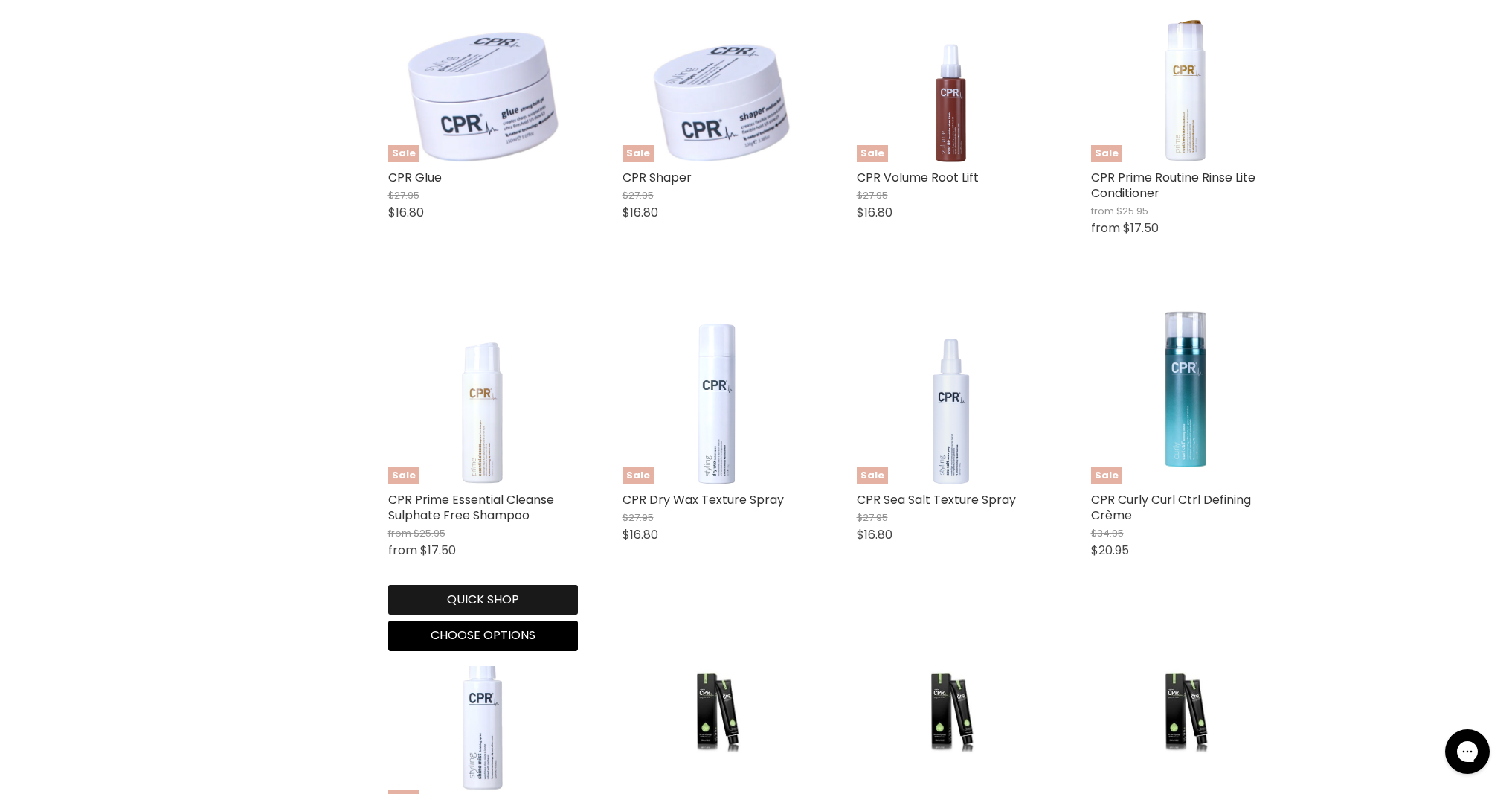
click at [499, 602] on button "Quick shop" at bounding box center [482, 599] width 190 height 30
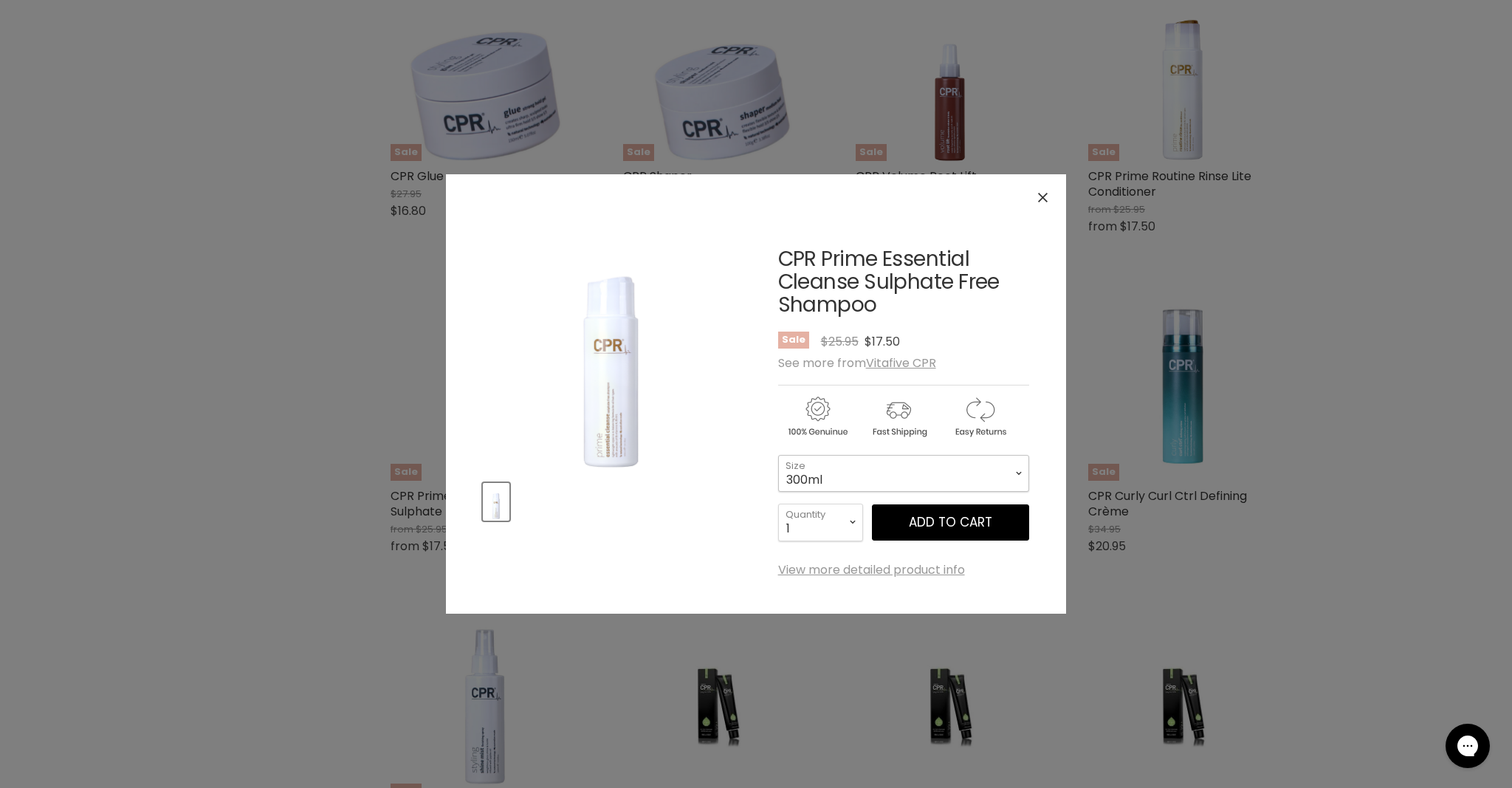
click at [909, 484] on select "300ml 900ml" at bounding box center [903, 473] width 251 height 37
select select "900ml"
click at [934, 528] on button "Add to cart" at bounding box center [950, 523] width 157 height 37
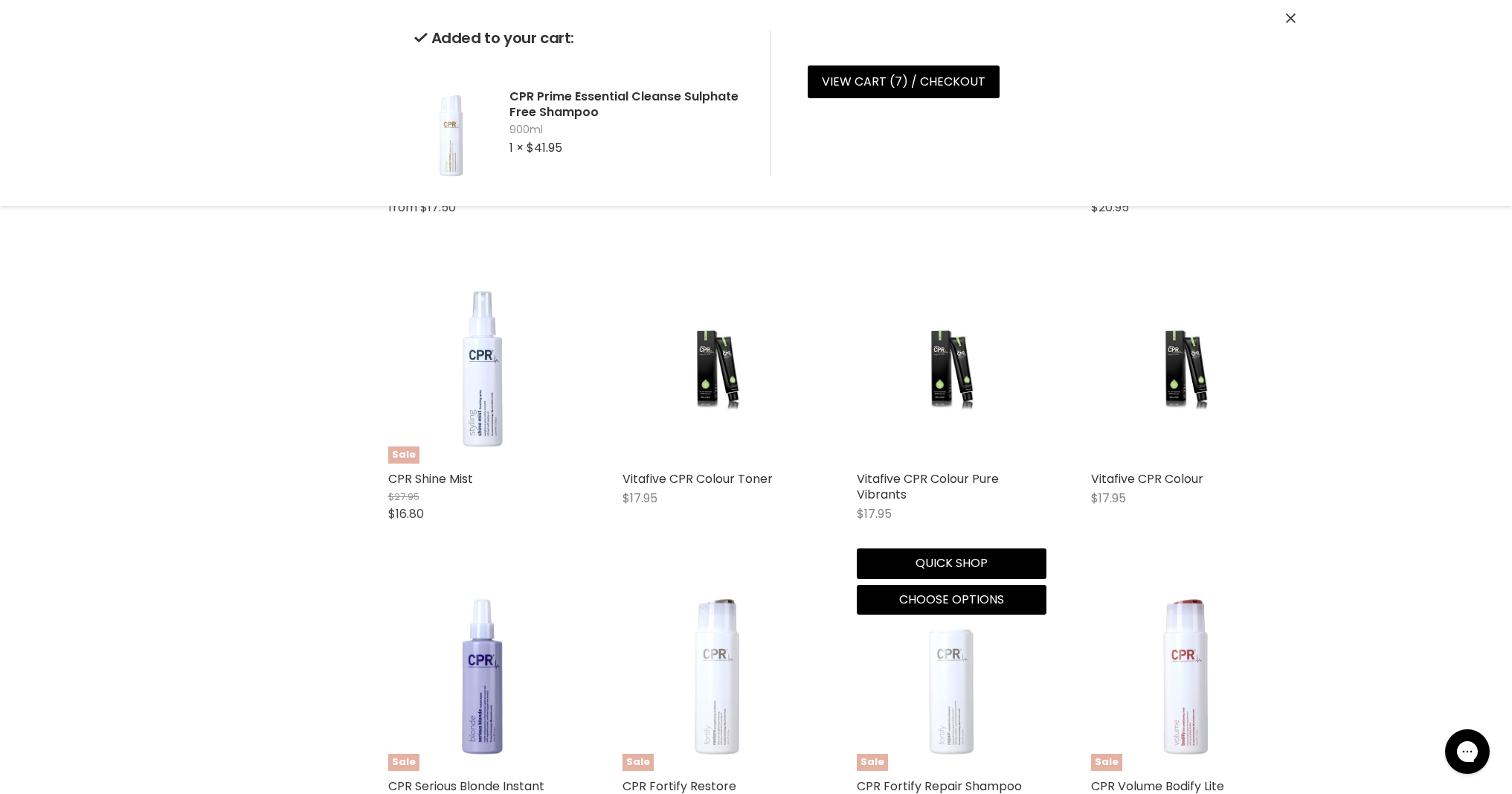
scroll to position [1390, 0]
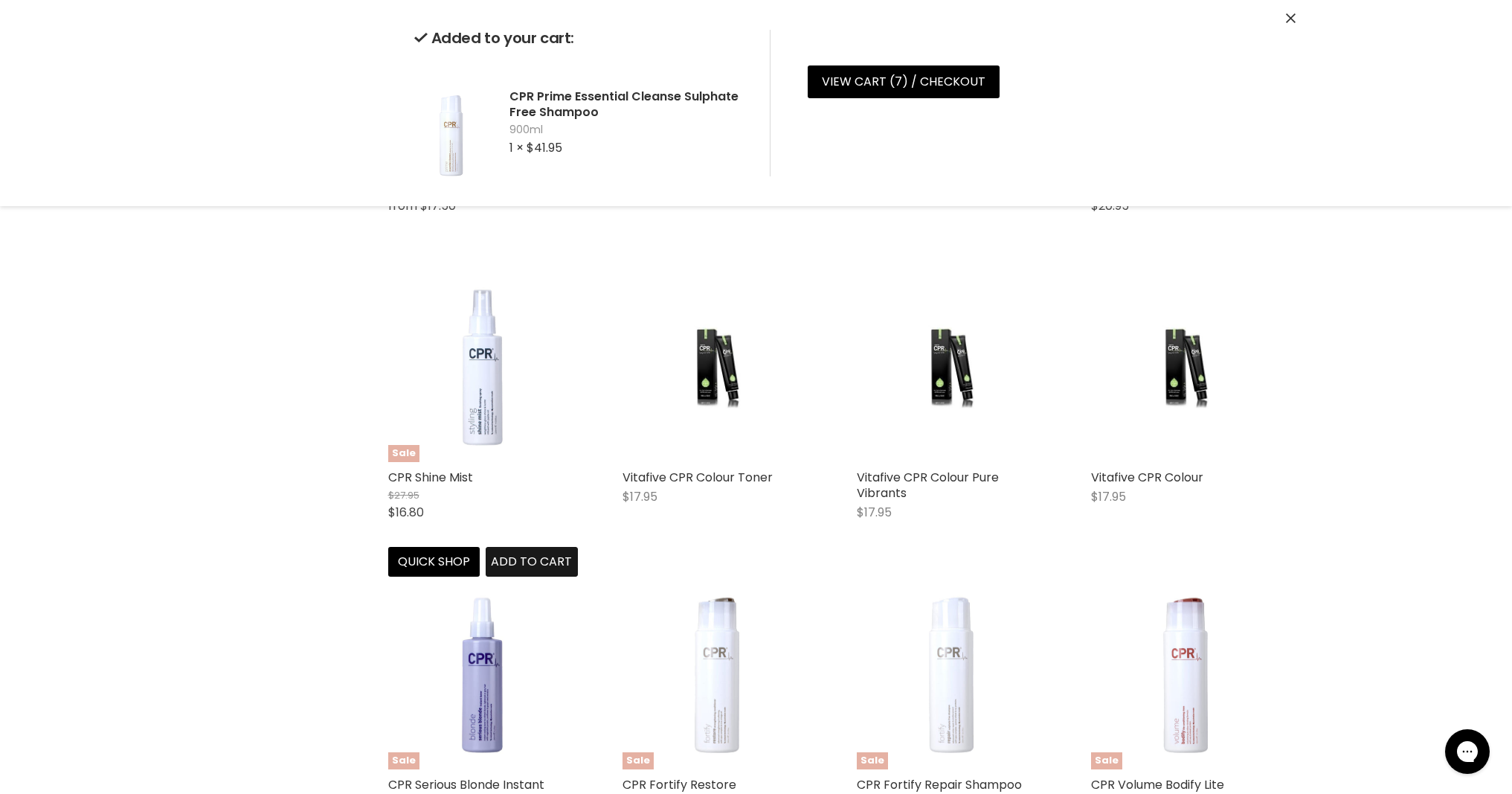
click at [515, 555] on div "Sale CPR Shine Mist $27.95 $16.80 Vitafive CPR Quick shop Add to cart" at bounding box center [482, 424] width 220 height 334
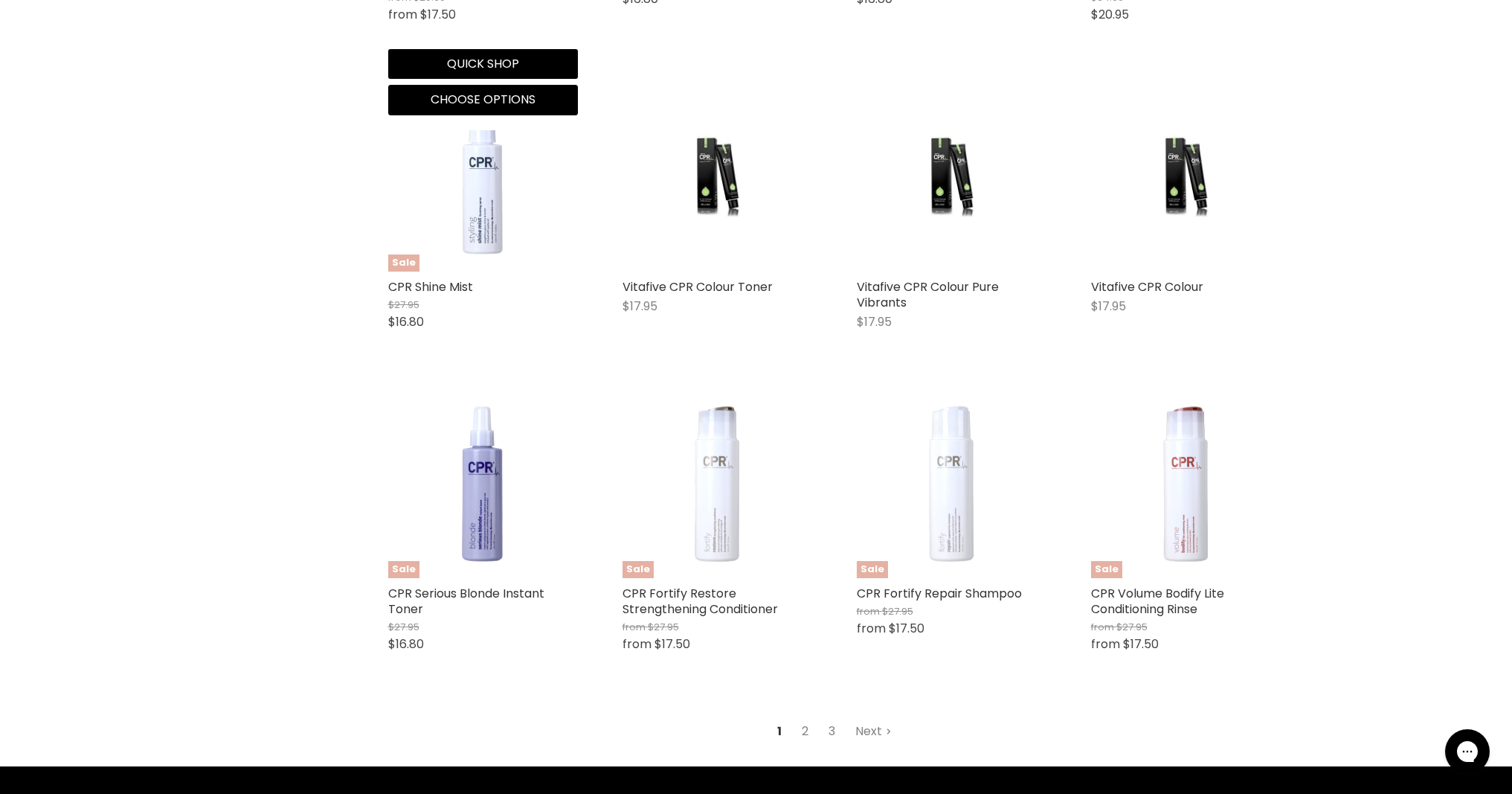
scroll to position [1638, 0]
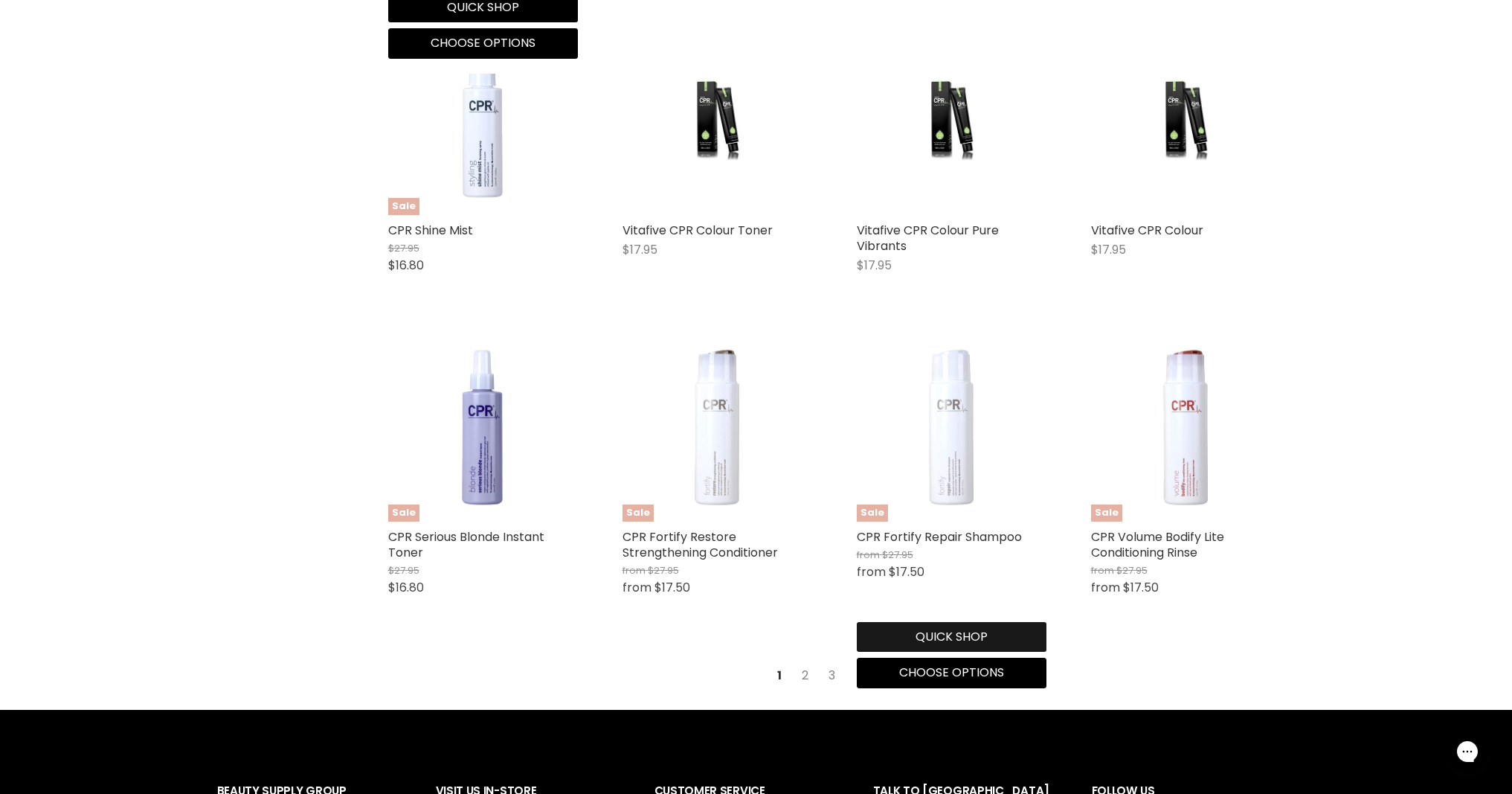
click at [943, 633] on button "Quick shop" at bounding box center [951, 637] width 190 height 30
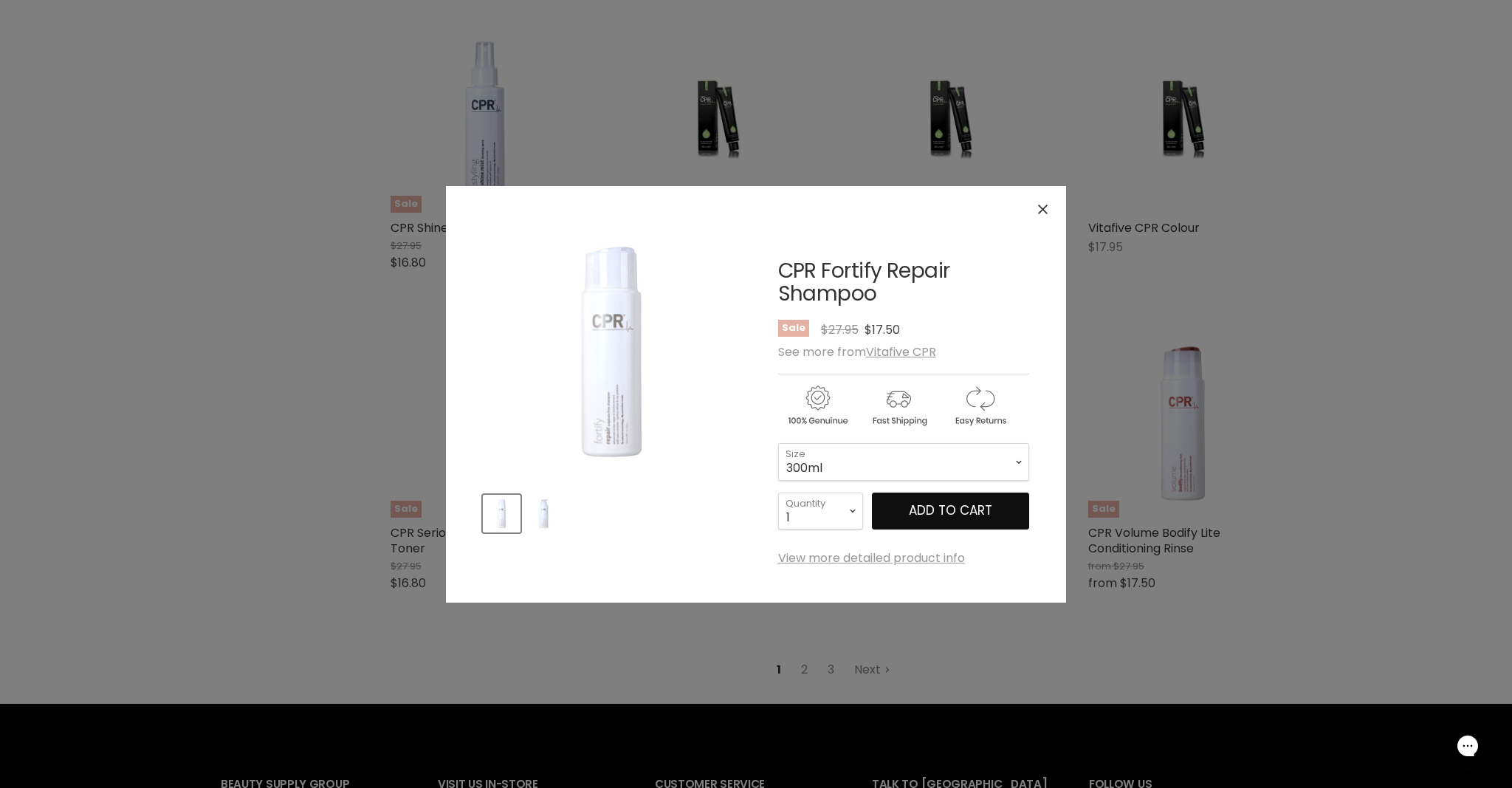
drag, startPoint x: 946, startPoint y: 517, endPoint x: 932, endPoint y: 538, distance: 25.2
click at [946, 518] on span "Add to cart" at bounding box center [950, 510] width 84 height 18
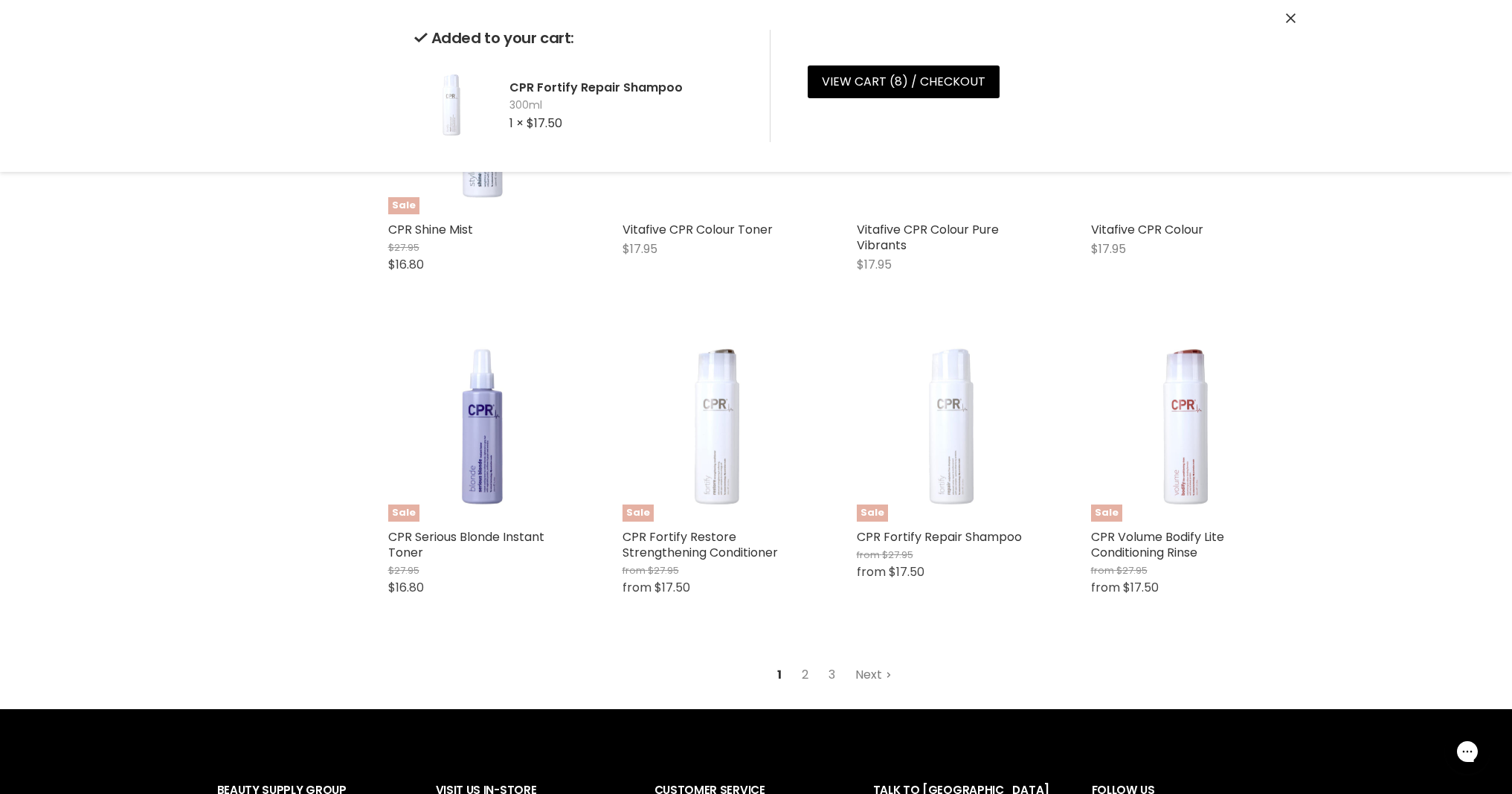
click at [875, 676] on link "Next" at bounding box center [873, 674] width 52 height 27
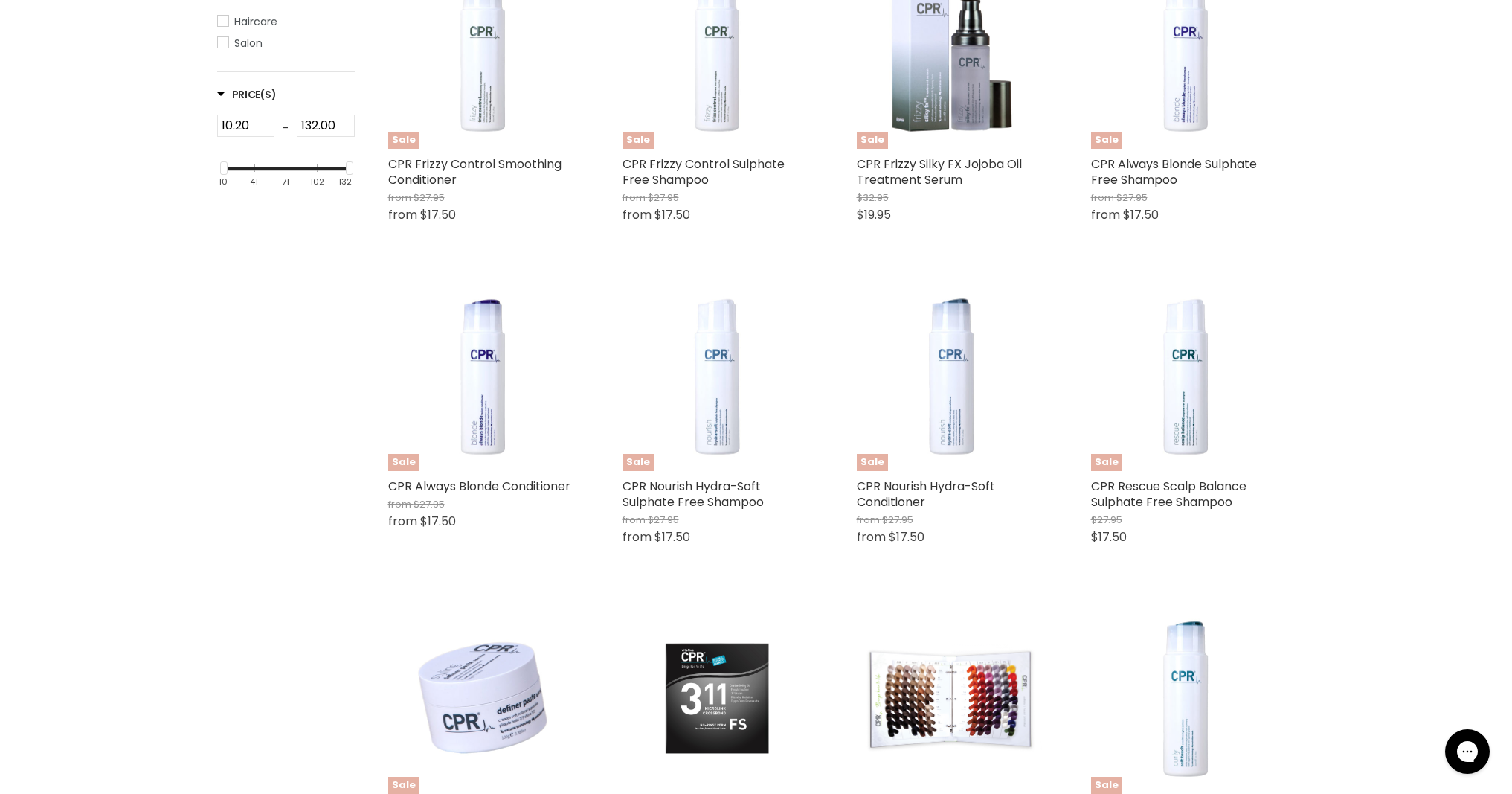
scroll to position [446, 0]
click at [1226, 586] on span "Add to cart" at bounding box center [1233, 585] width 81 height 17
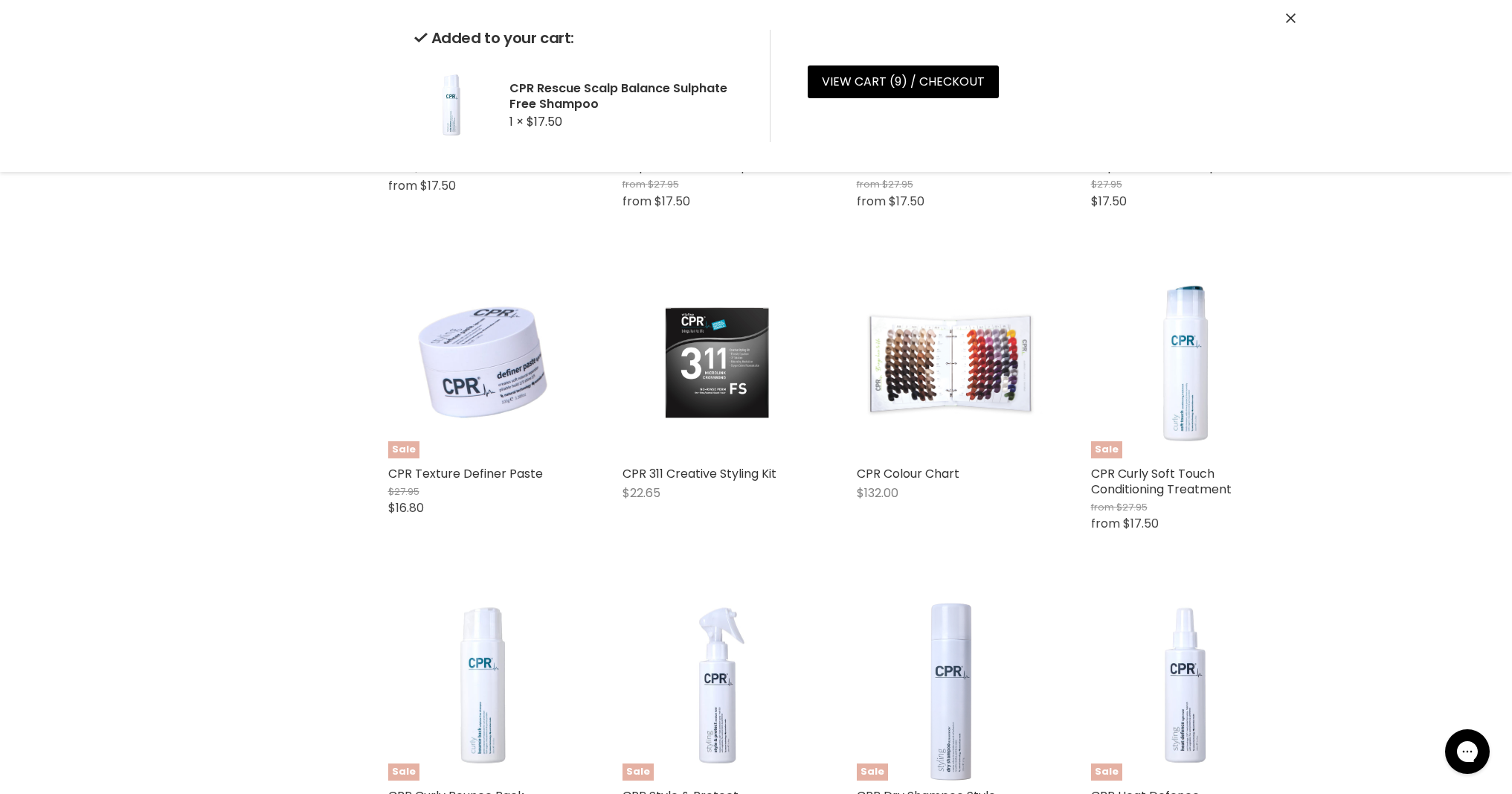
scroll to position [977, 0]
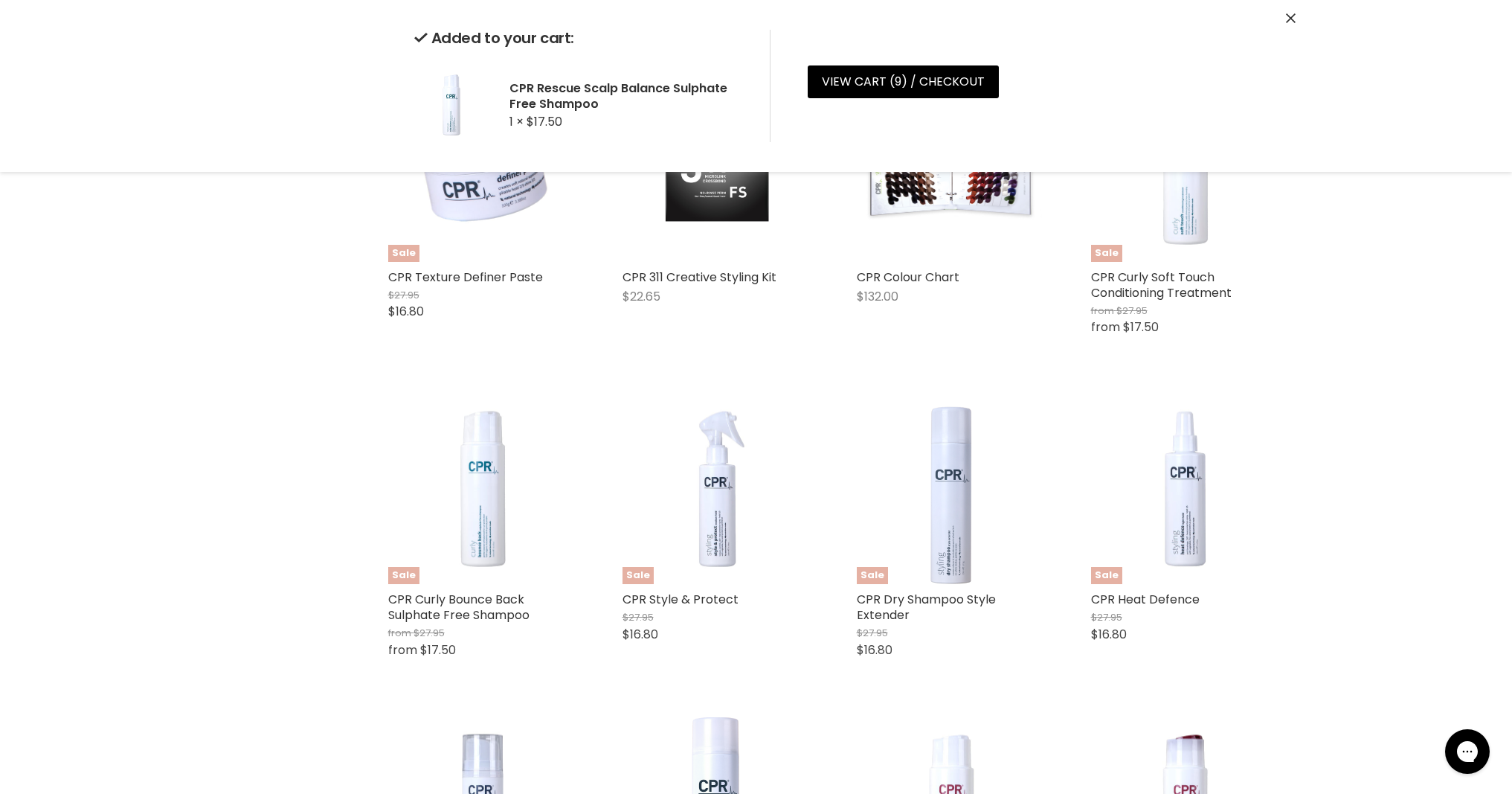
click at [1226, 687] on div "Sale CPR Heat Defence $27.95 $16.80 Vitafive CPR Quick shop Add to cart" at bounding box center [1186, 533] width 220 height 308
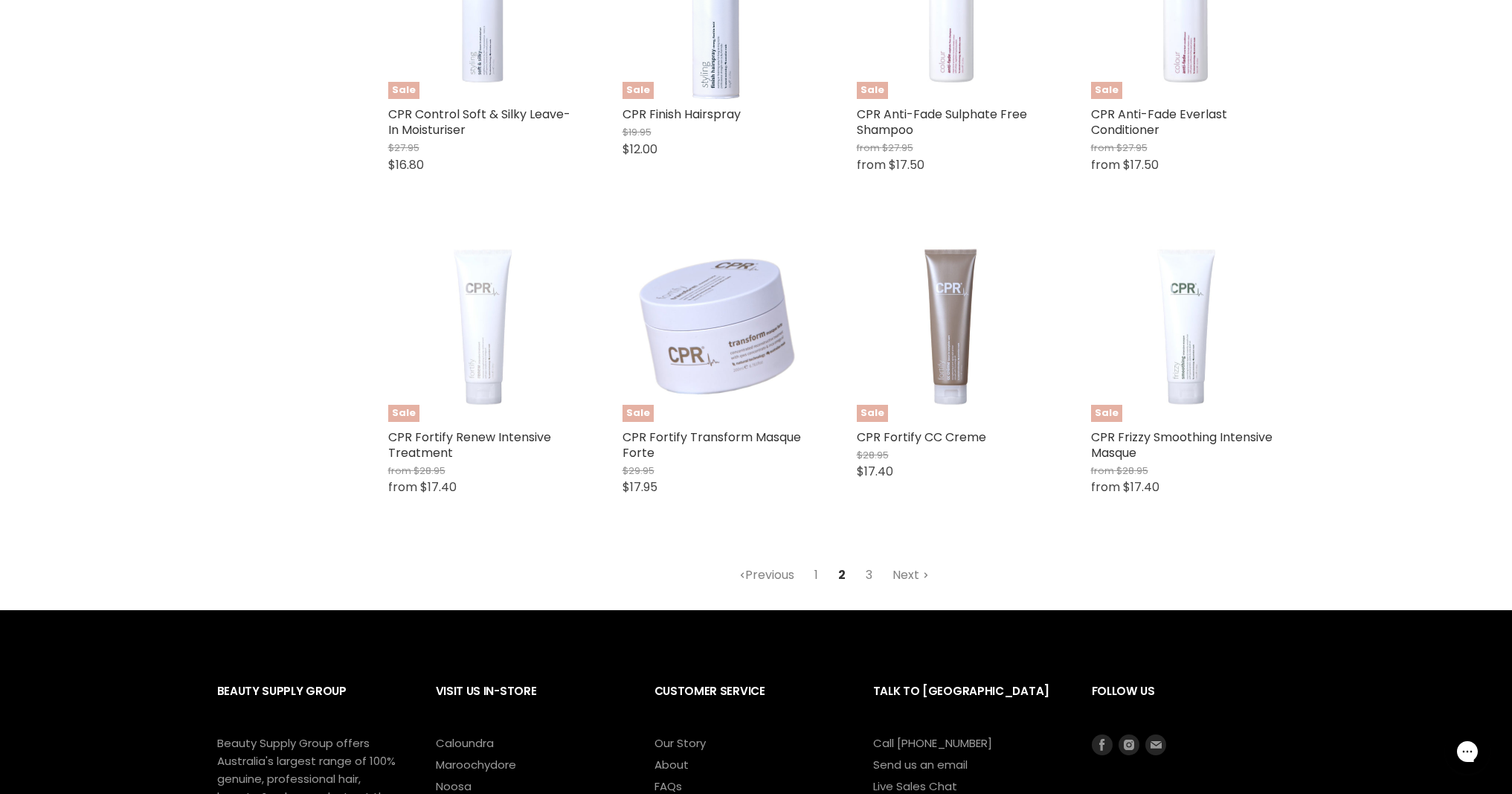
scroll to position [1861, 0]
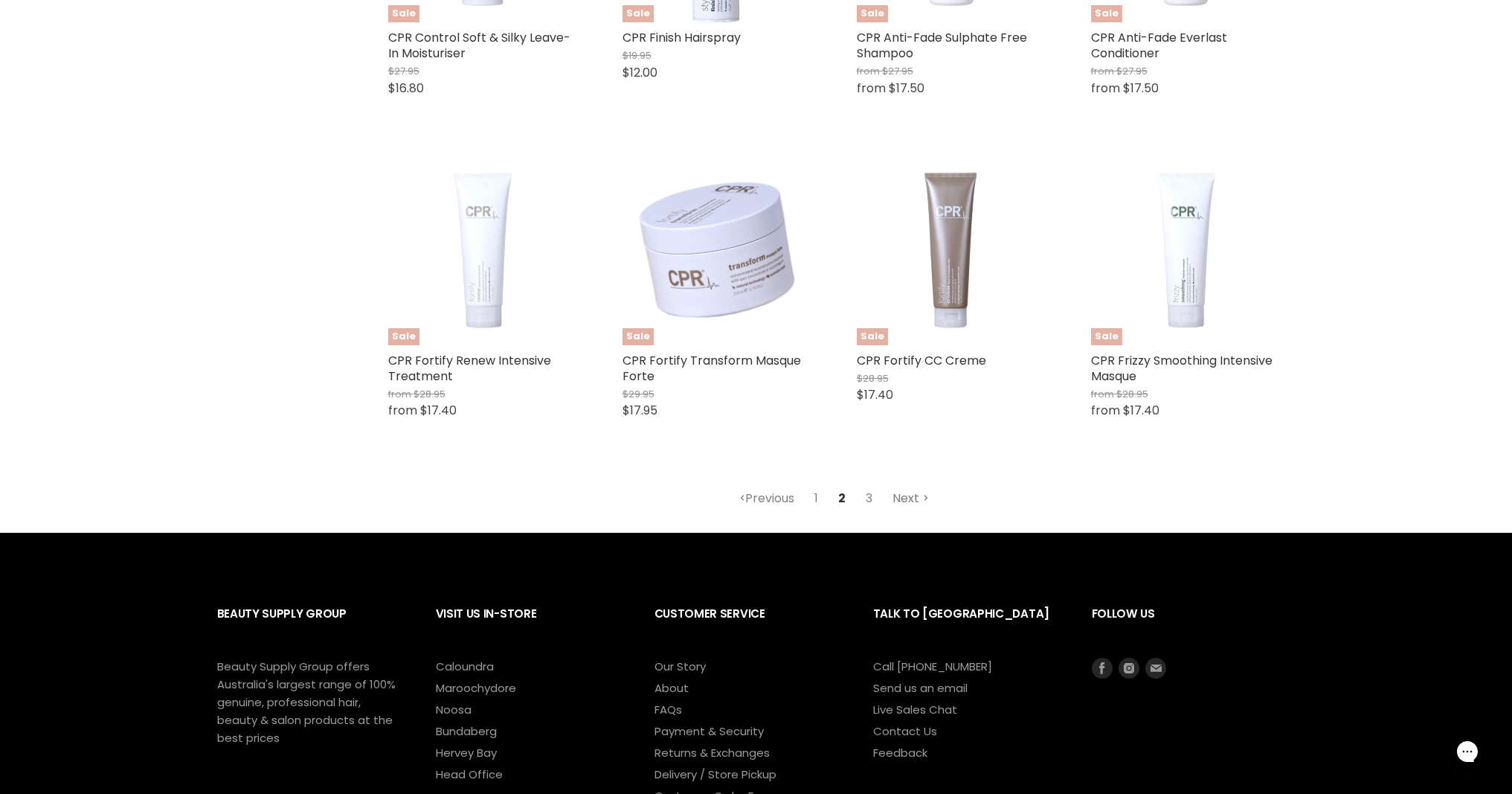
click at [915, 501] on link "Next" at bounding box center [911, 498] width 52 height 27
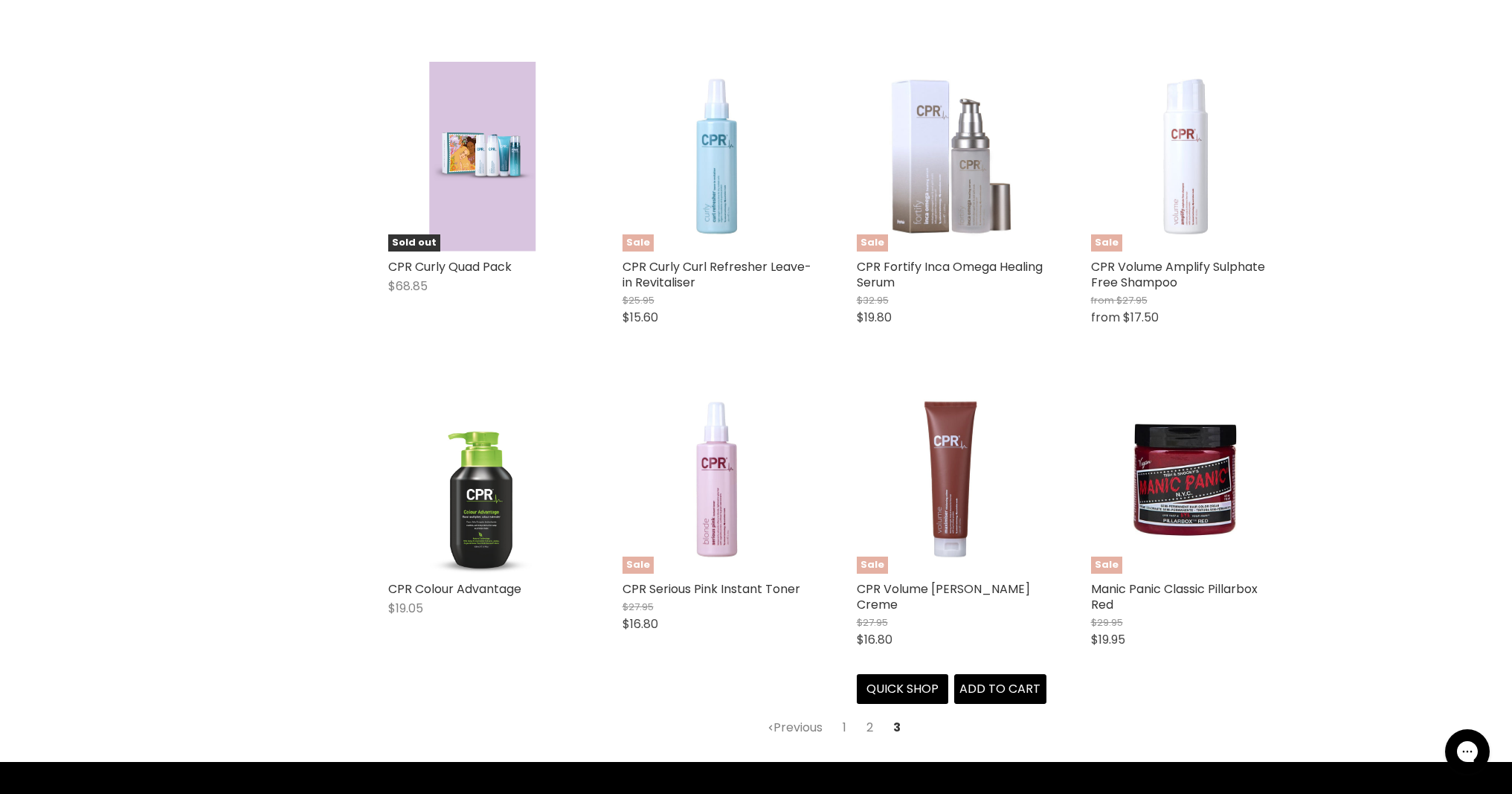
scroll to position [1311, 0]
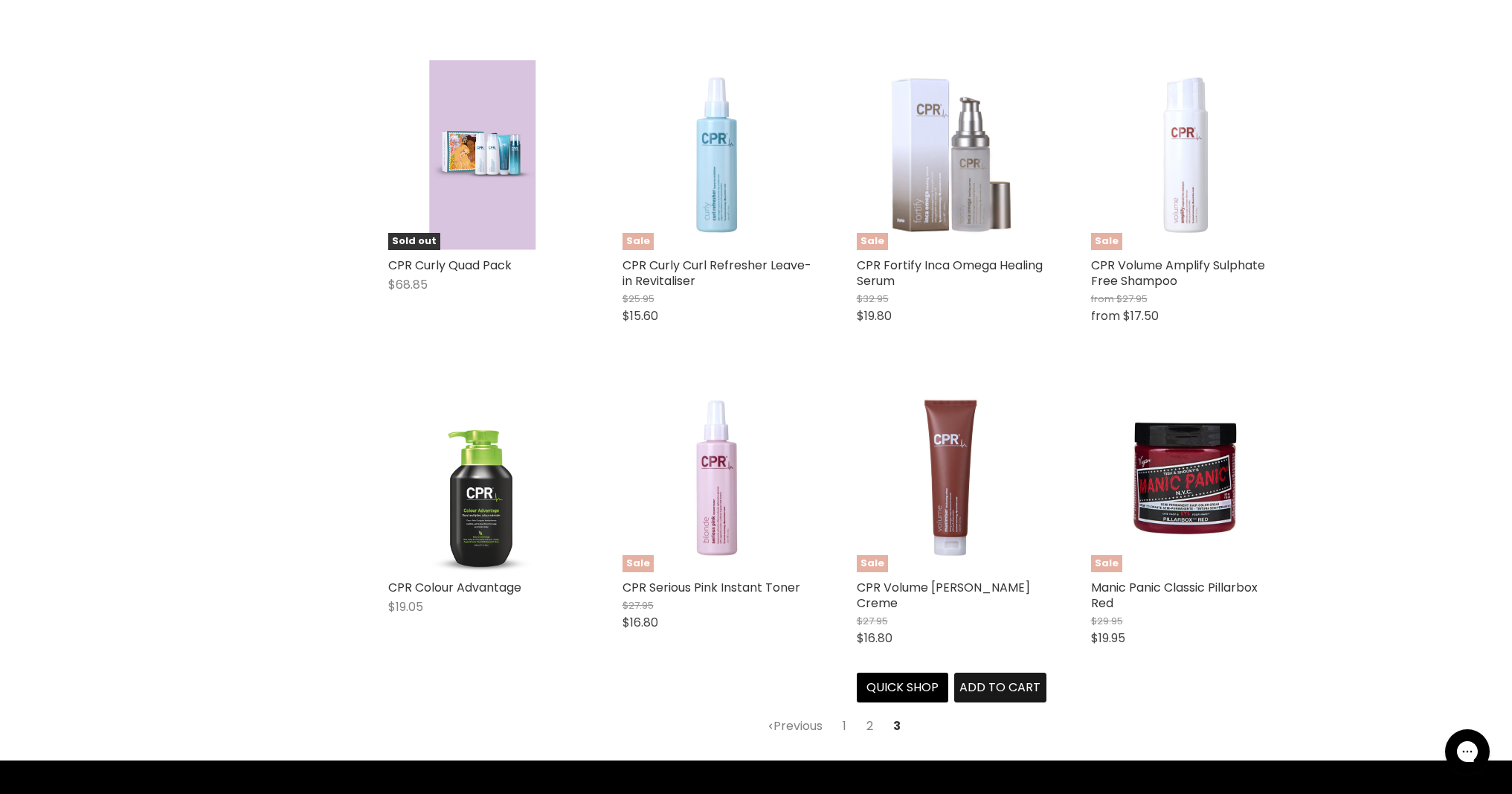
click at [1001, 688] on span "Add to cart" at bounding box center [1000, 686] width 81 height 17
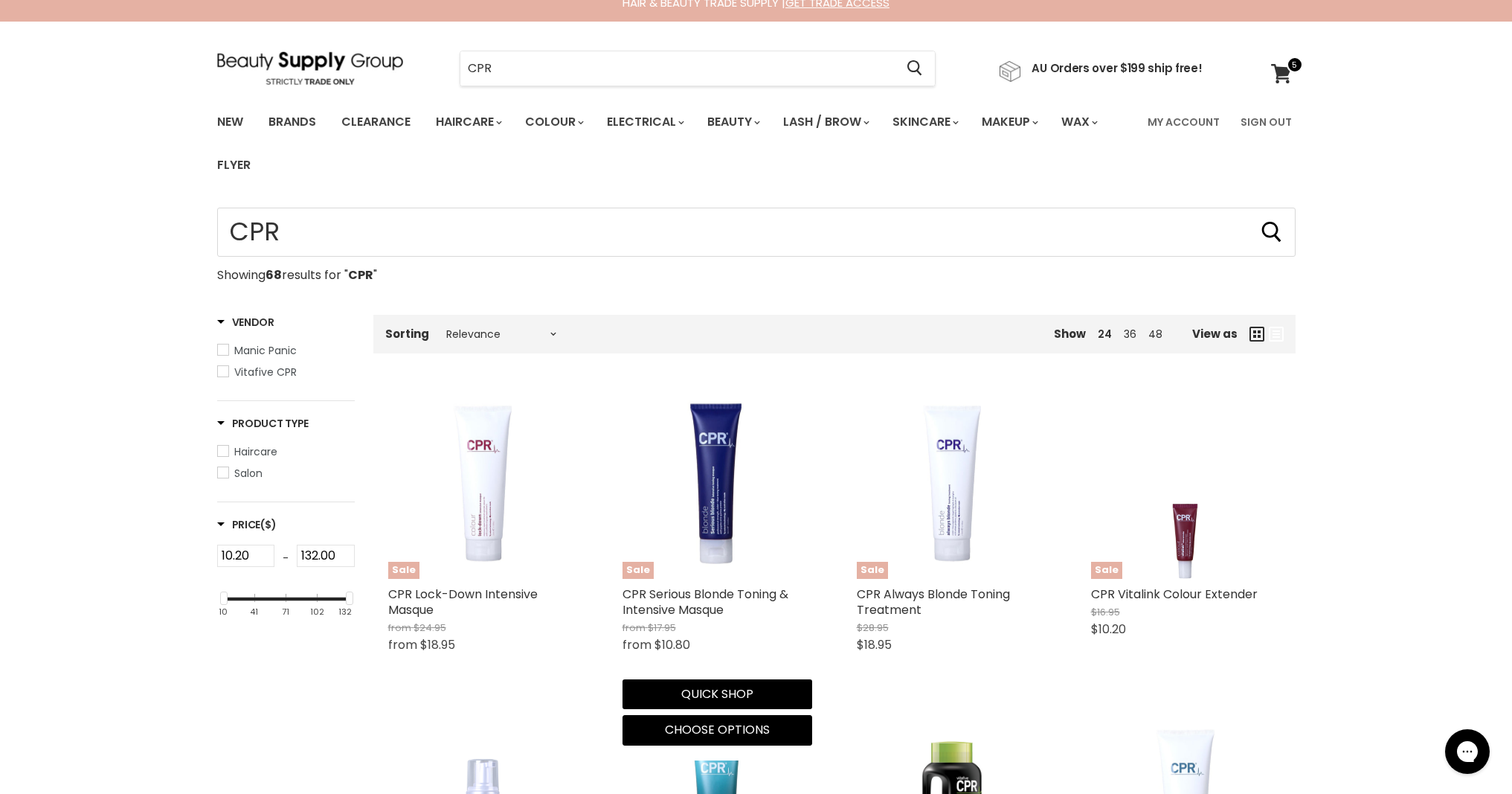
scroll to position [14, 0]
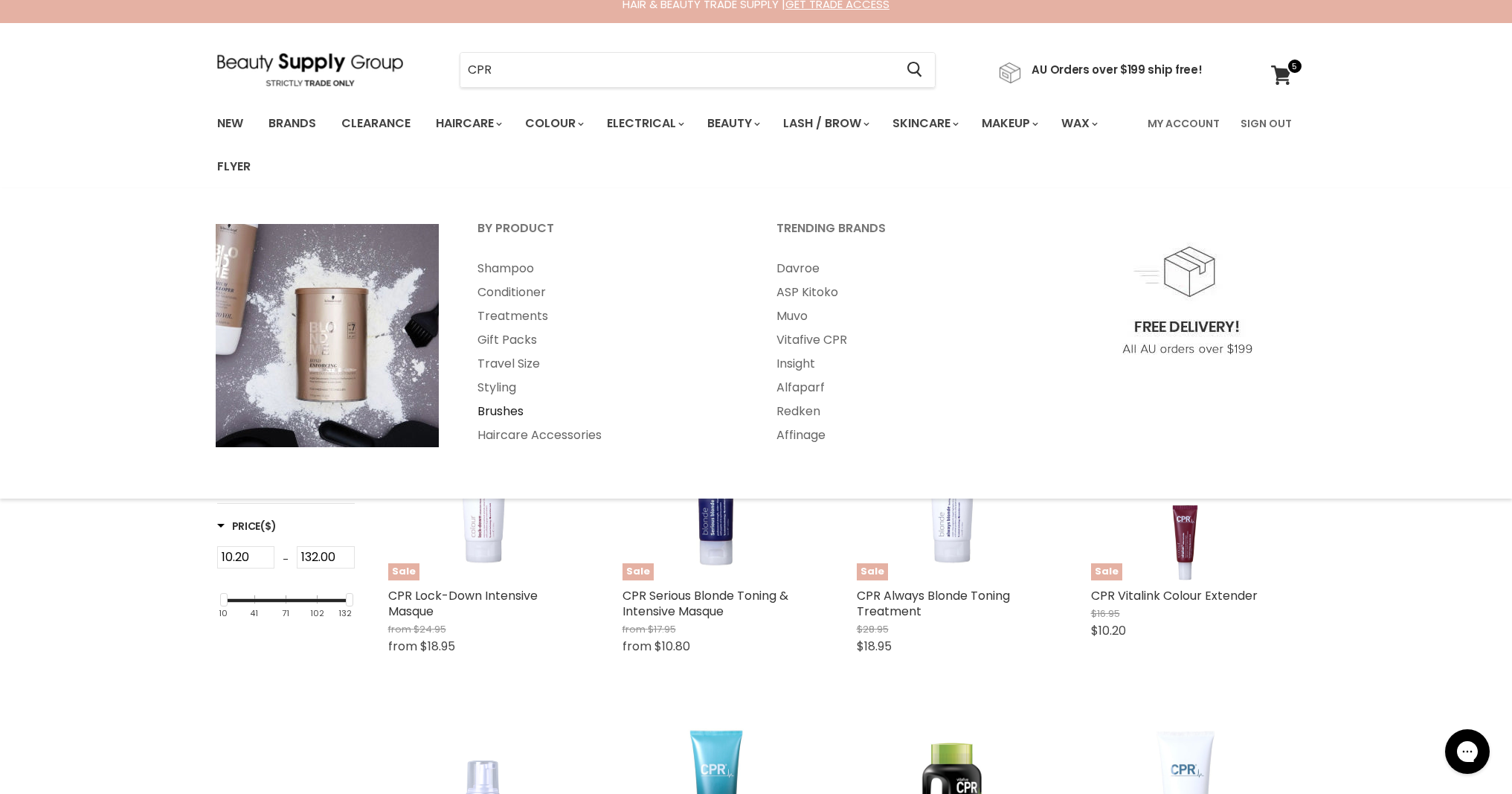
click at [508, 411] on link "Brushes" at bounding box center [607, 411] width 296 height 23
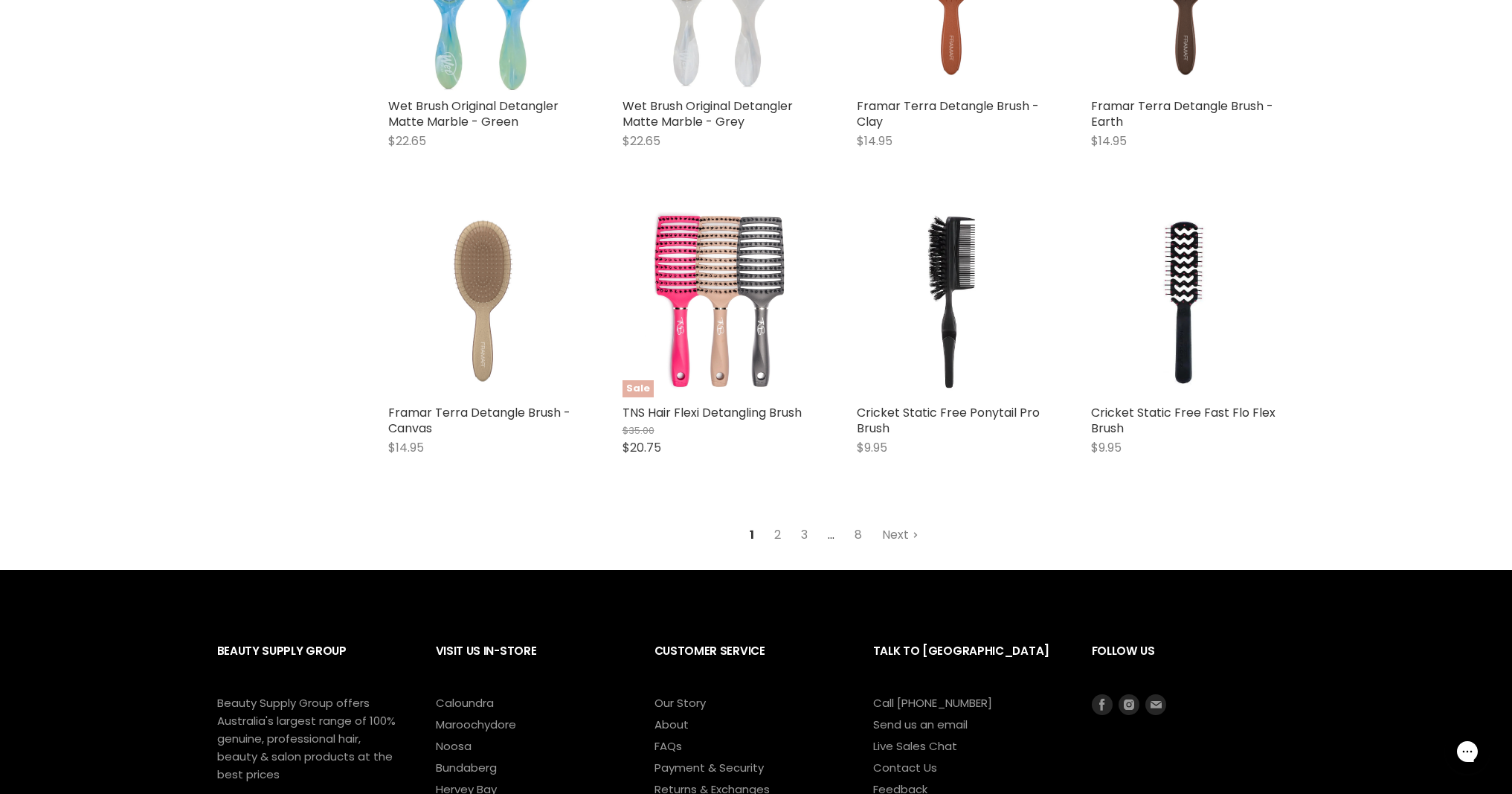
scroll to position [3707, 0]
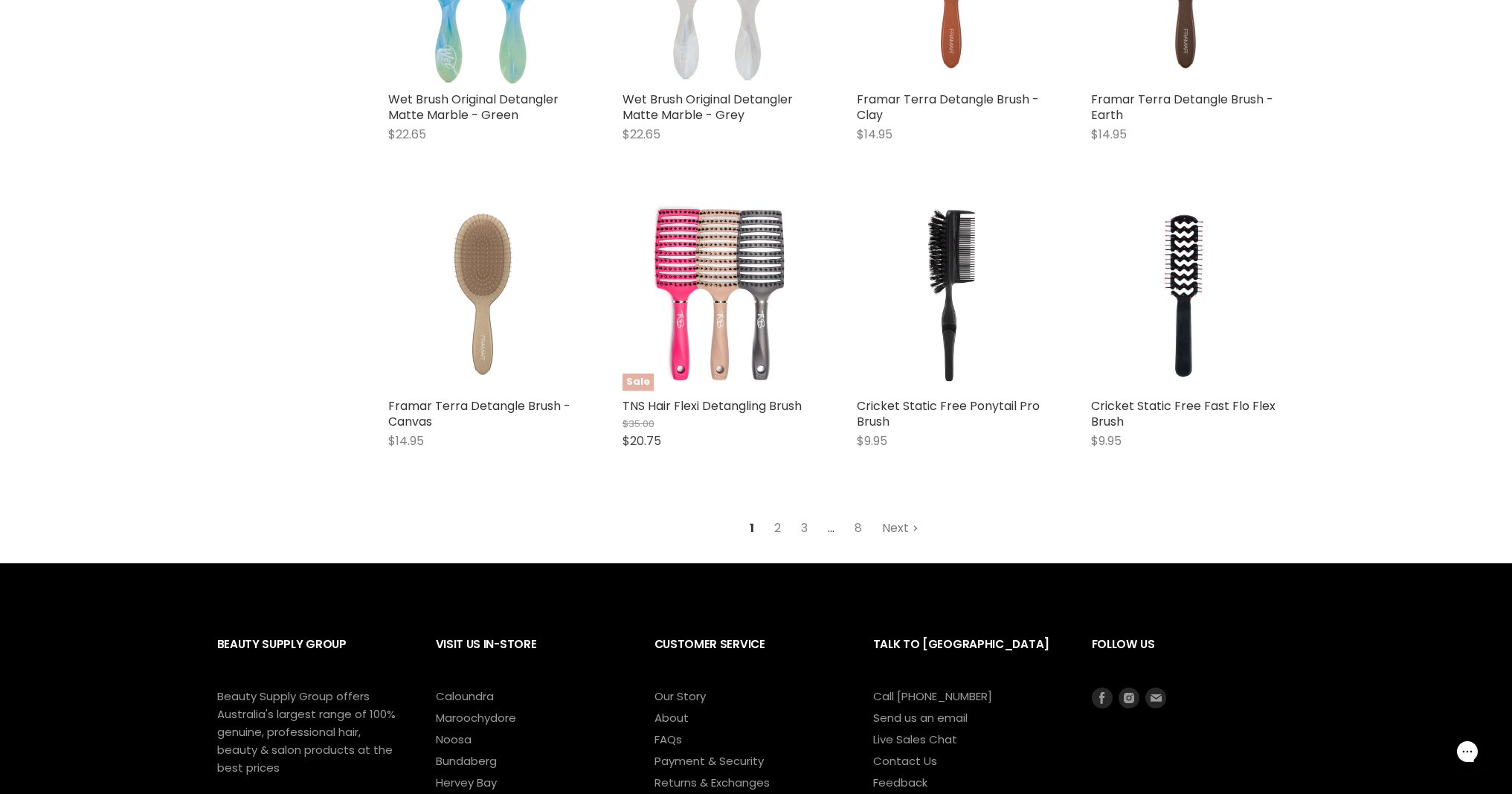
click at [902, 526] on link "Next" at bounding box center [900, 527] width 52 height 27
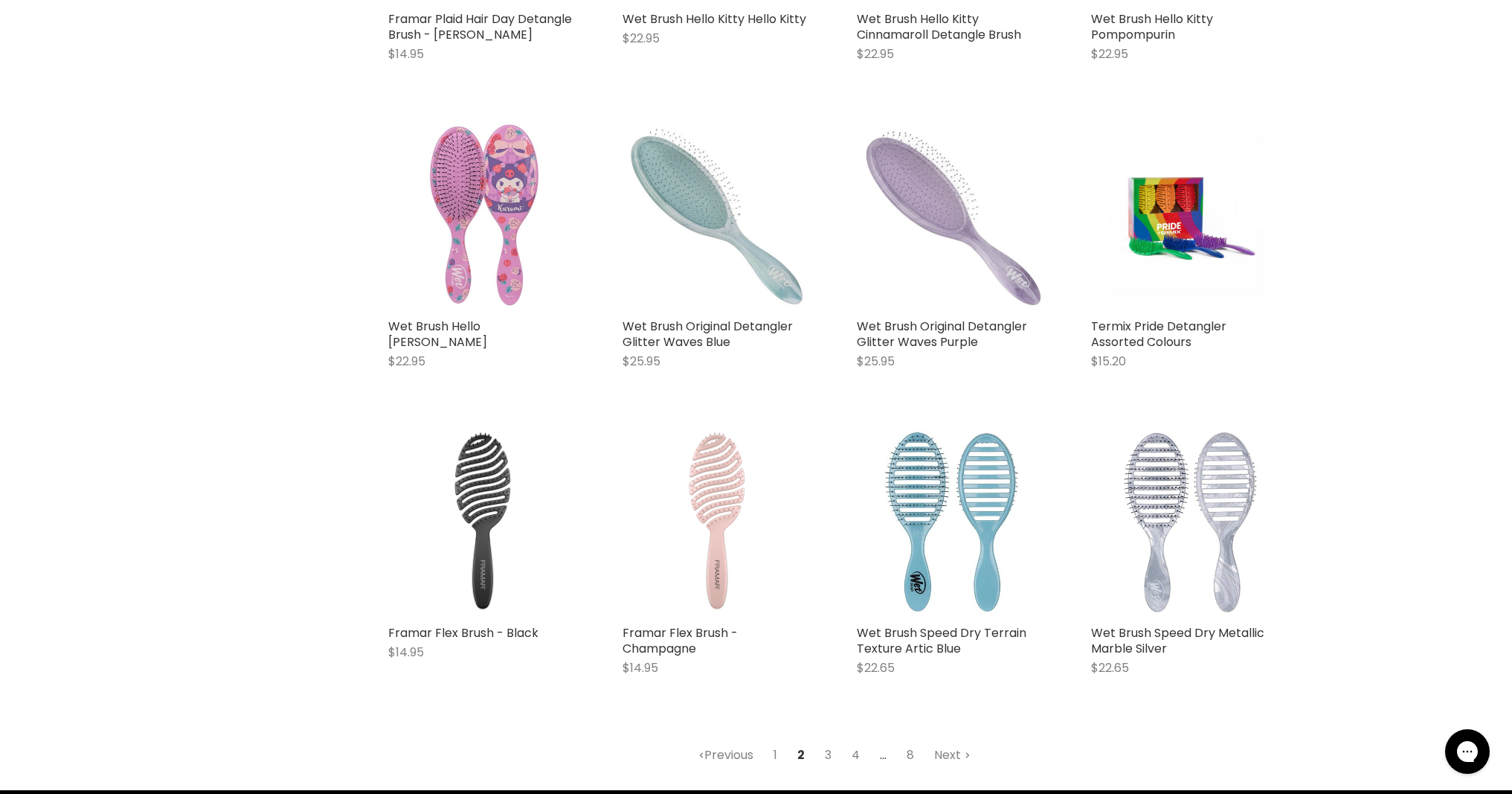
scroll to position [3516, 0]
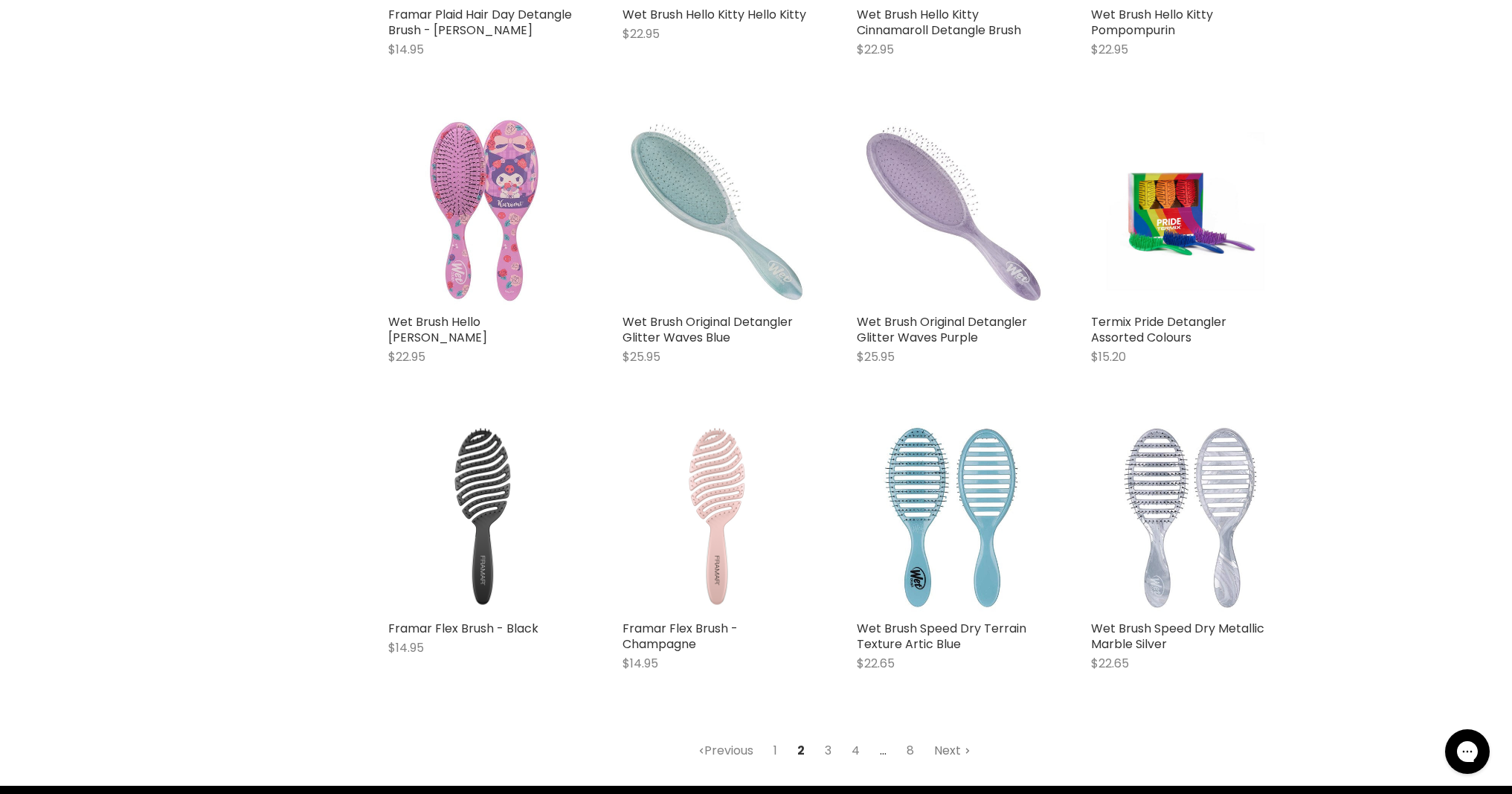
click at [952, 754] on link "Next" at bounding box center [952, 750] width 52 height 27
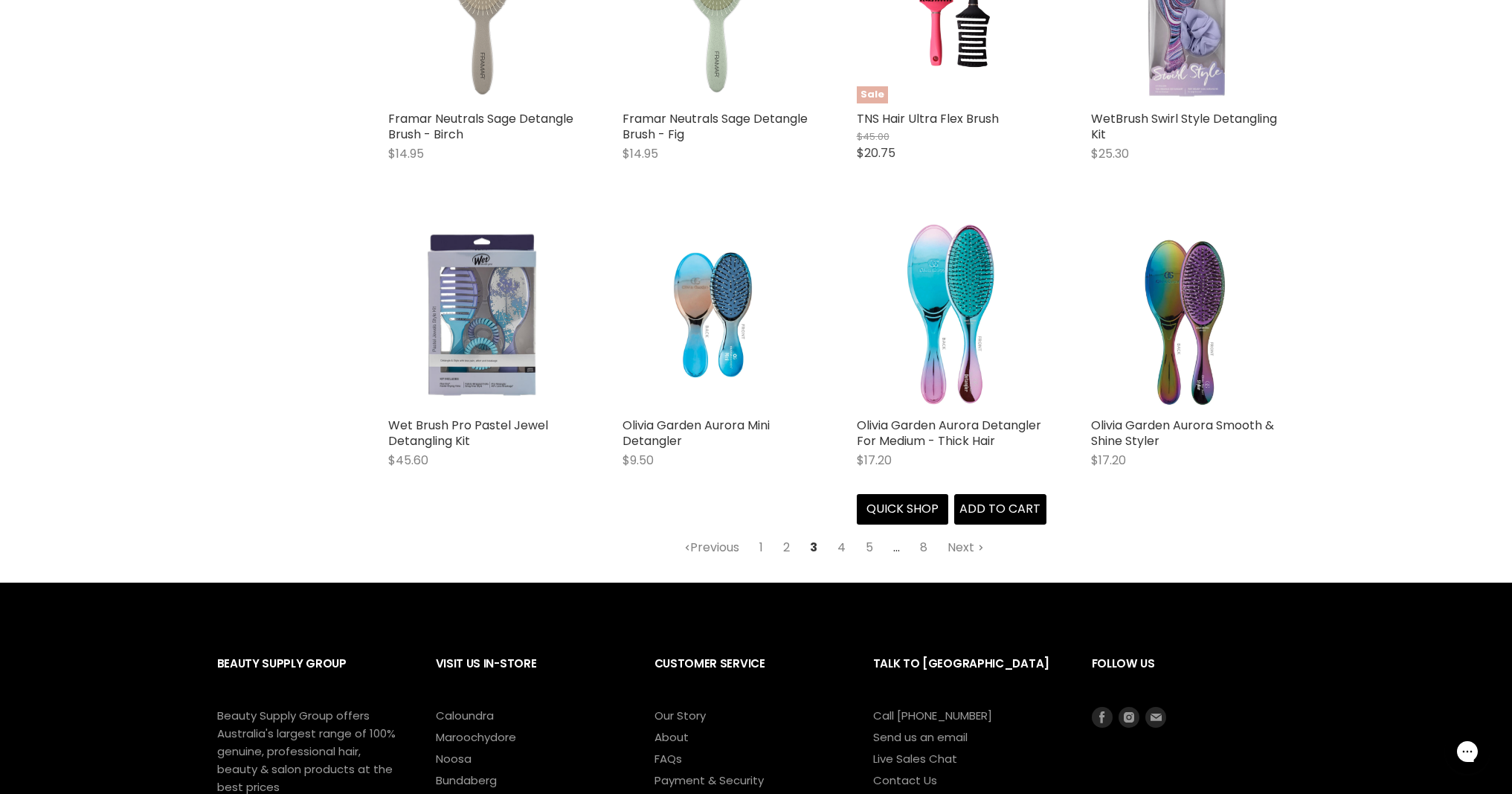
scroll to position [3730, 0]
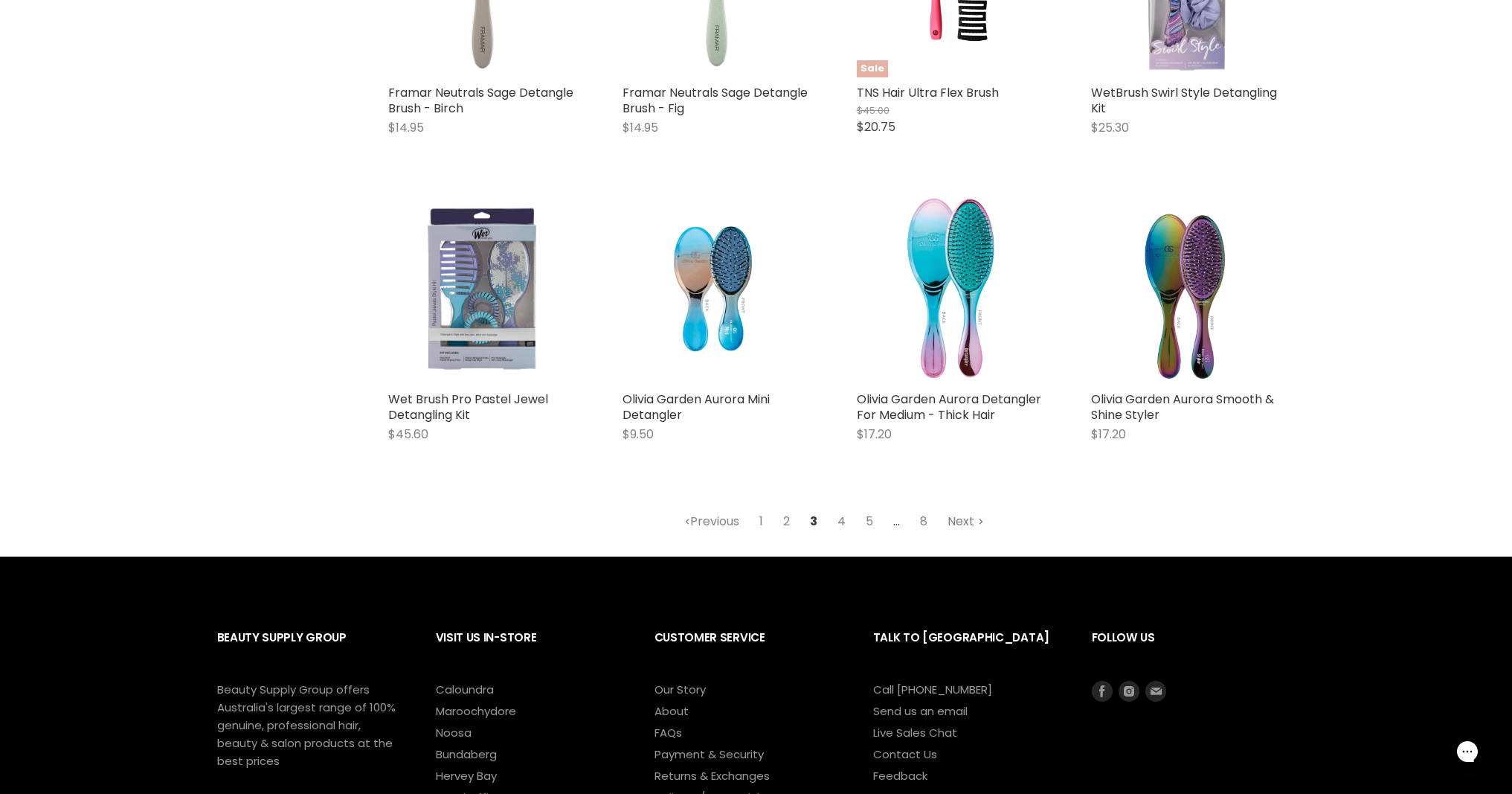
click at [955, 522] on link "Next" at bounding box center [965, 521] width 52 height 27
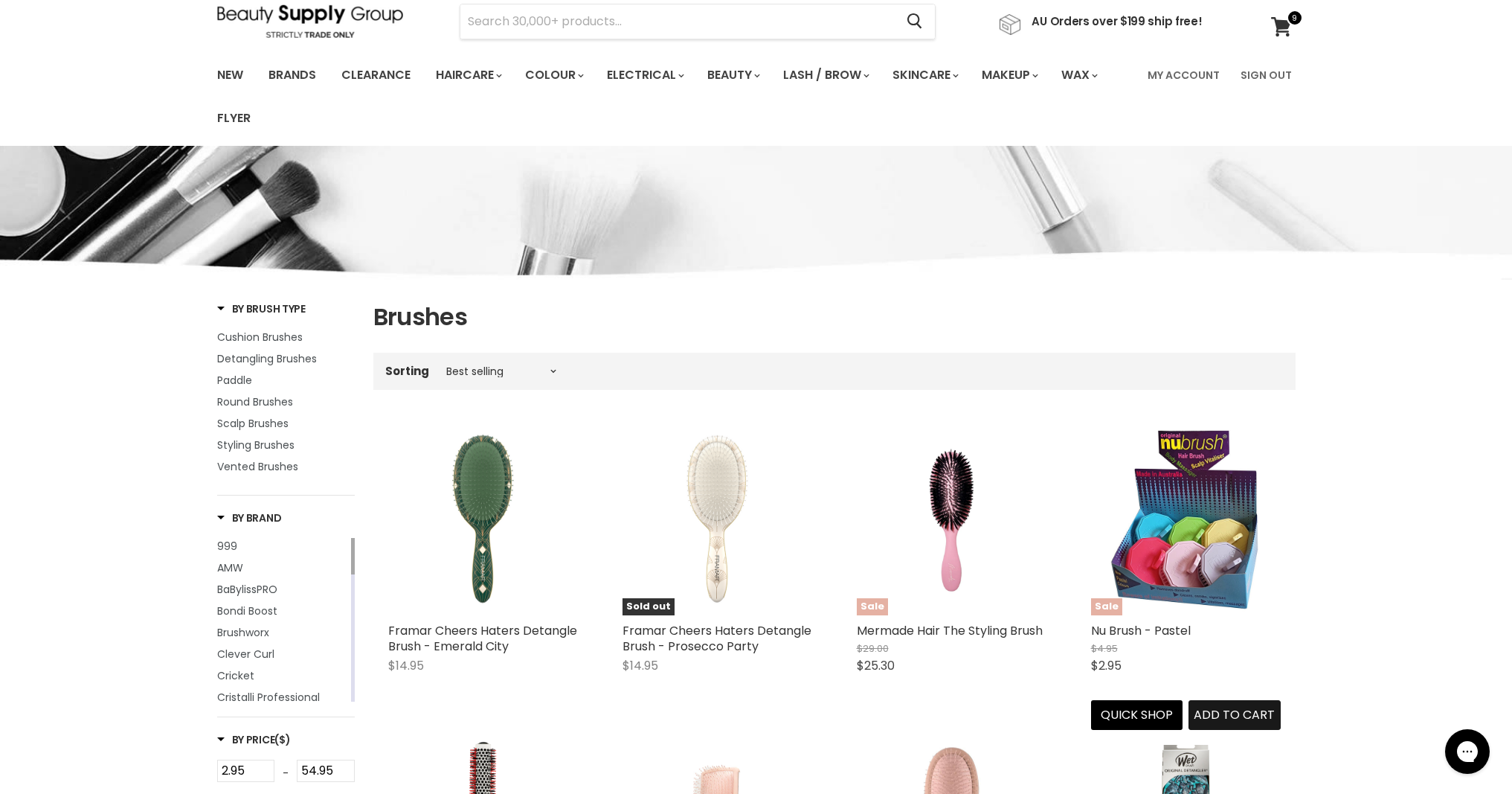
scroll to position [64, 0]
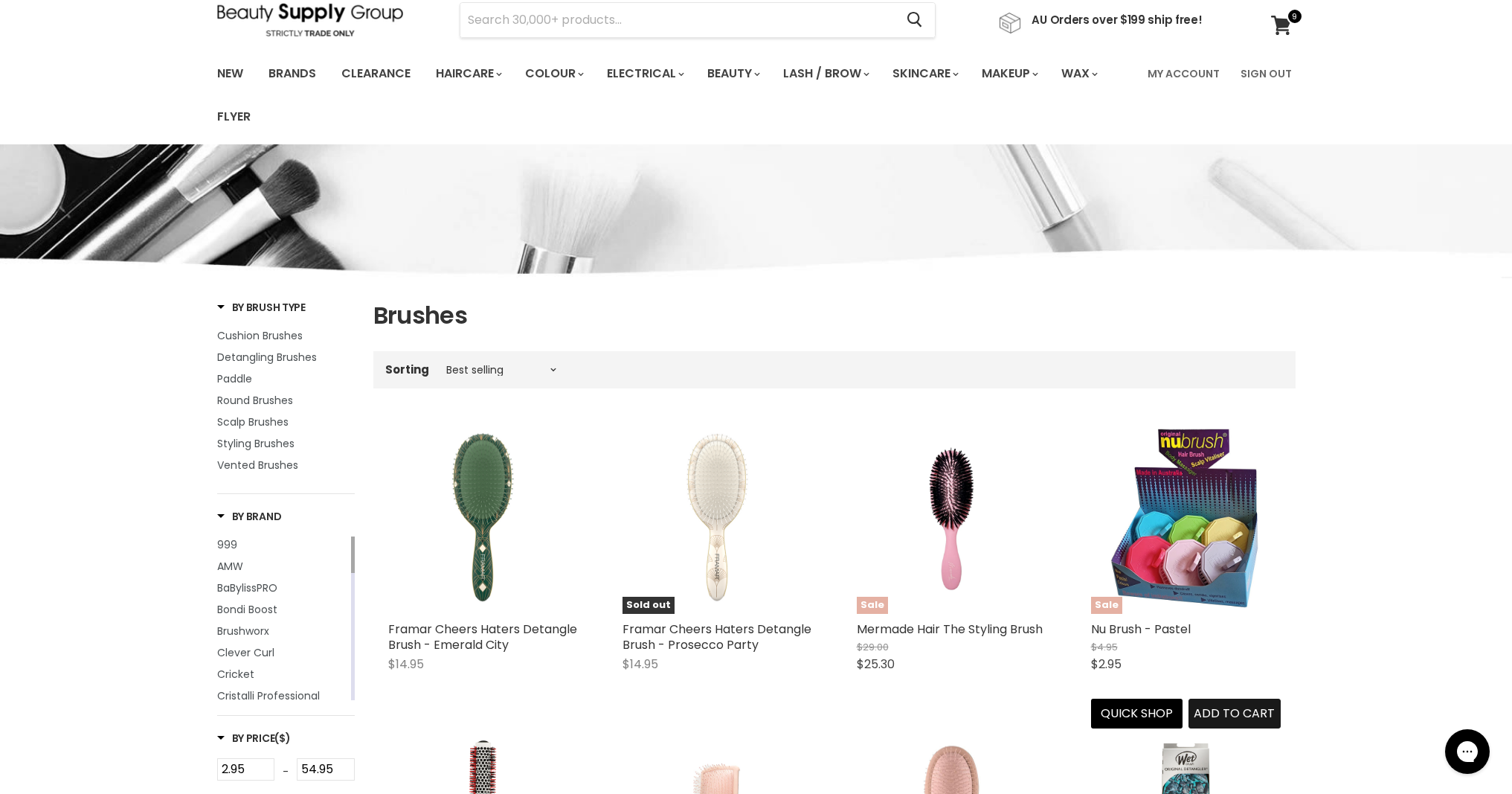
click at [1254, 710] on span "Add to cart" at bounding box center [1233, 713] width 81 height 17
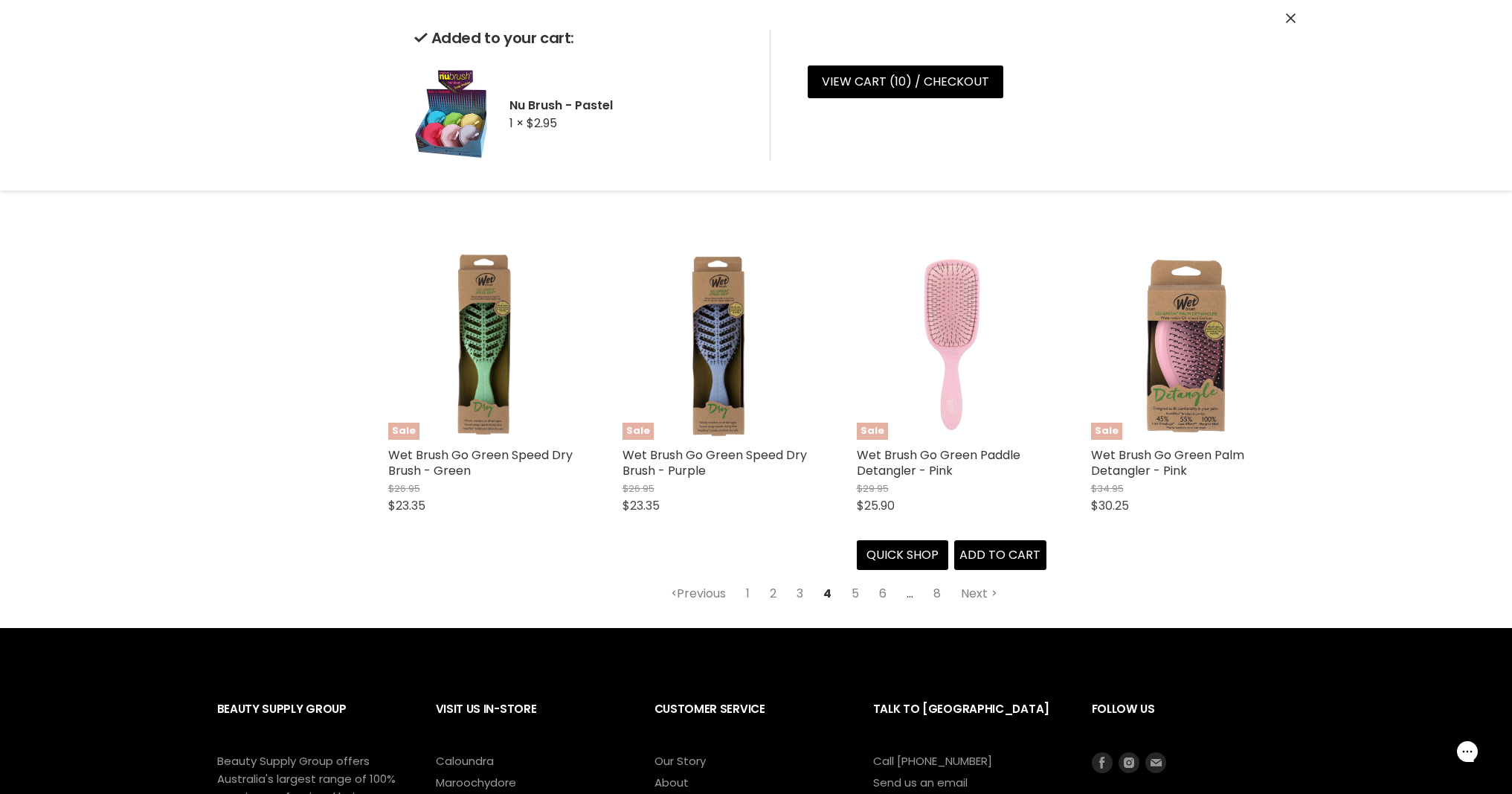
scroll to position [3705, 0]
click at [971, 581] on link "Next" at bounding box center [979, 593] width 52 height 27
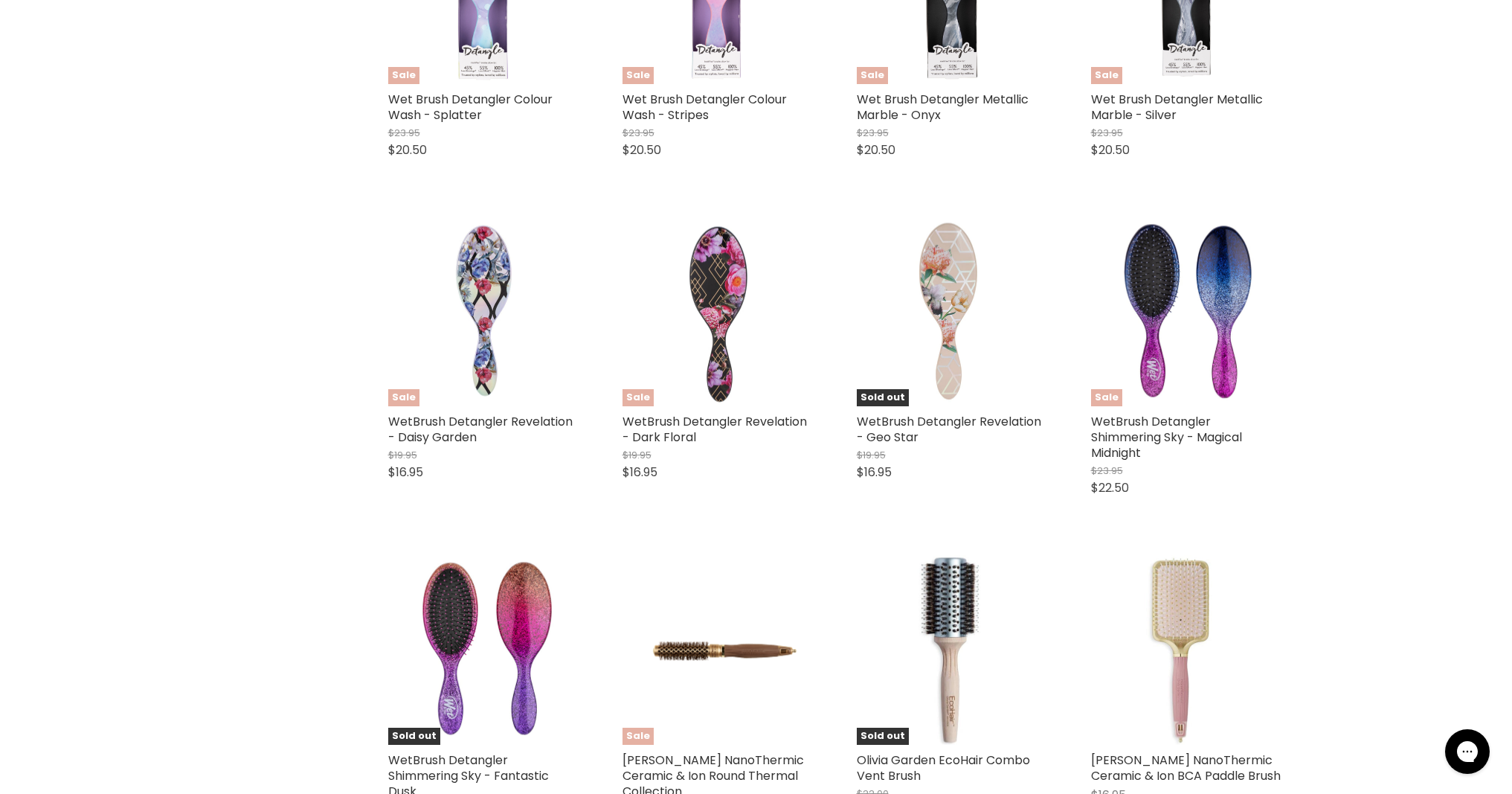
scroll to position [3760, 0]
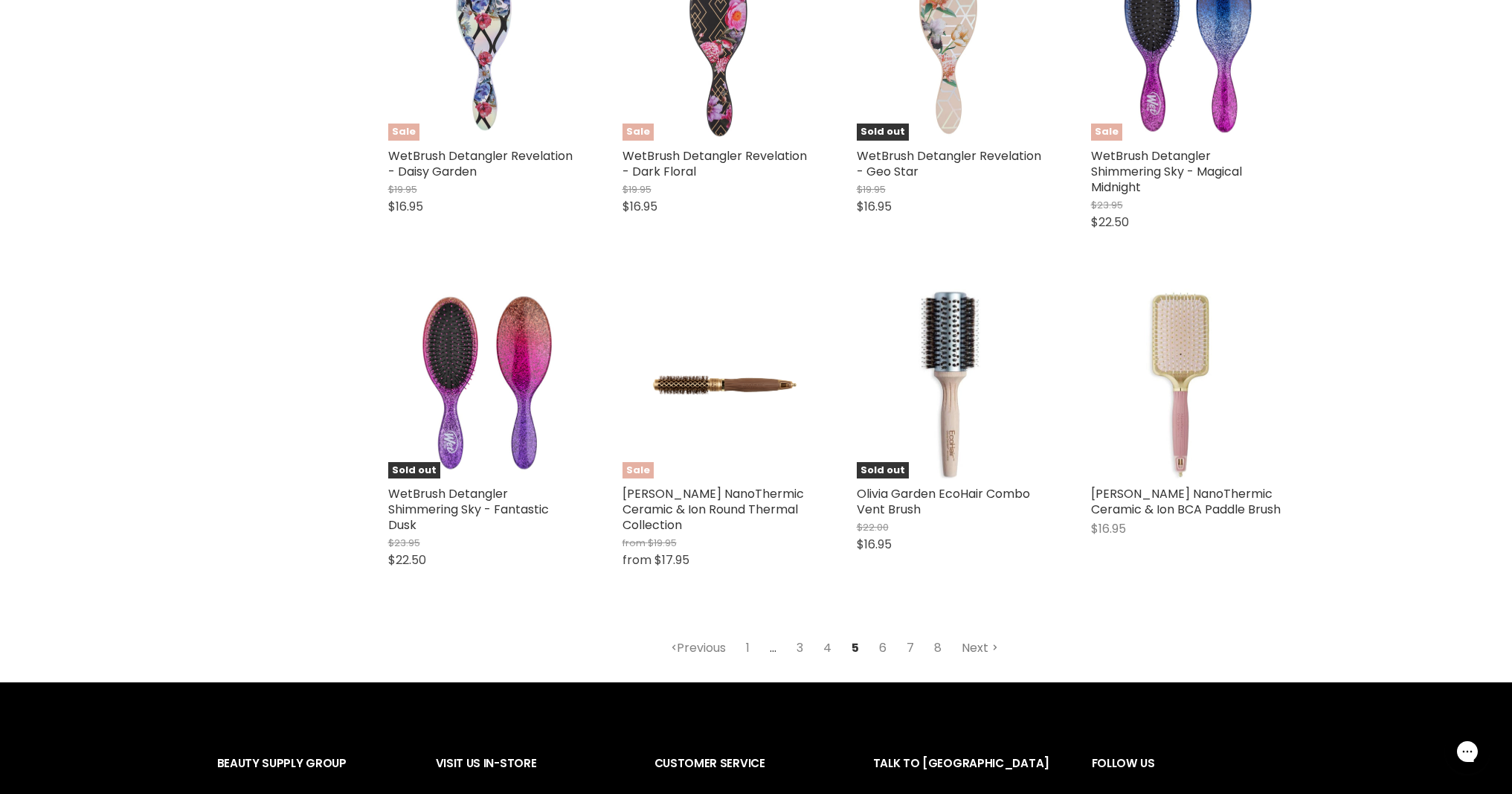
click at [986, 652] on link "Next" at bounding box center [980, 647] width 52 height 27
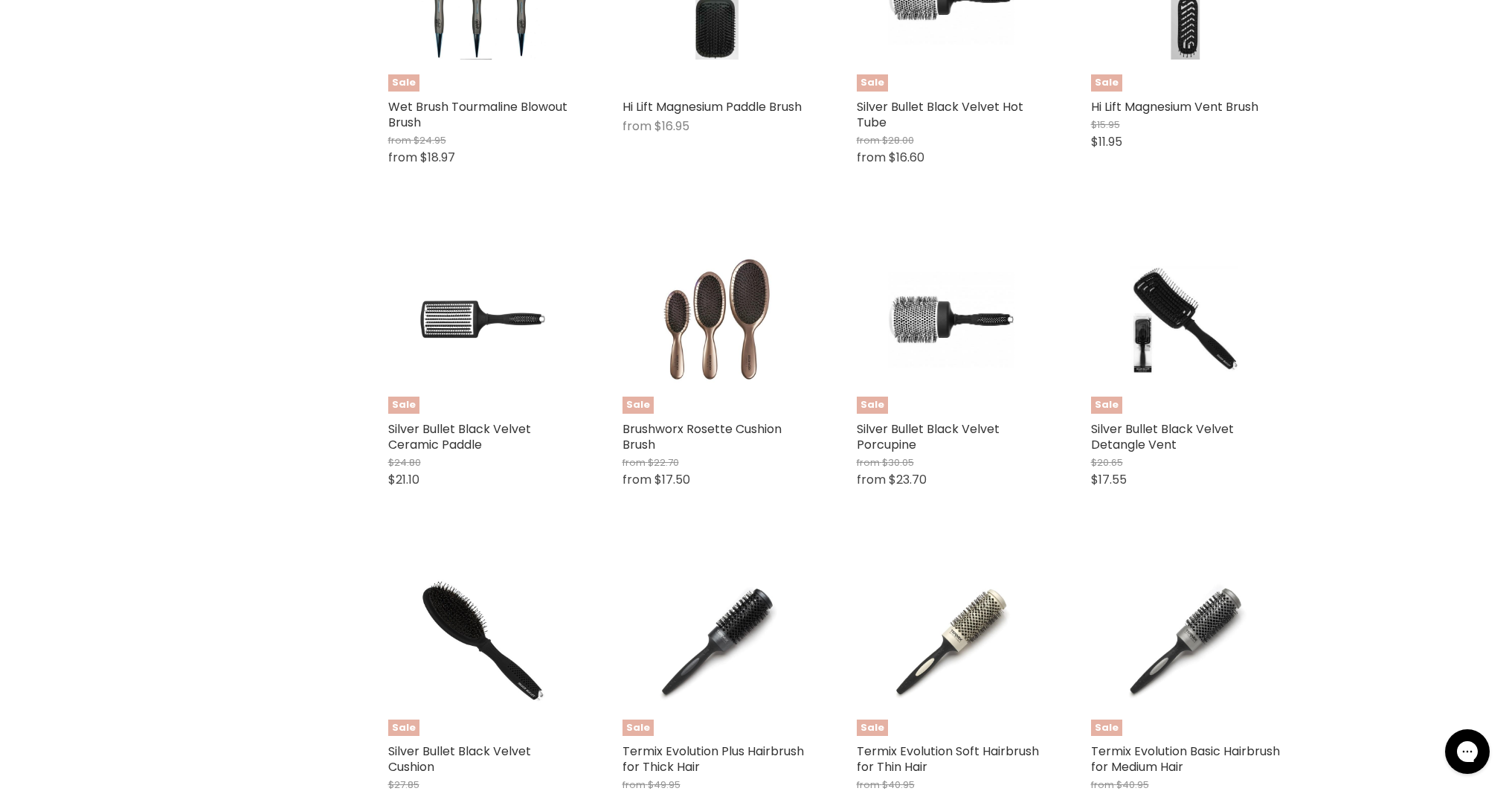
scroll to position [3881, 0]
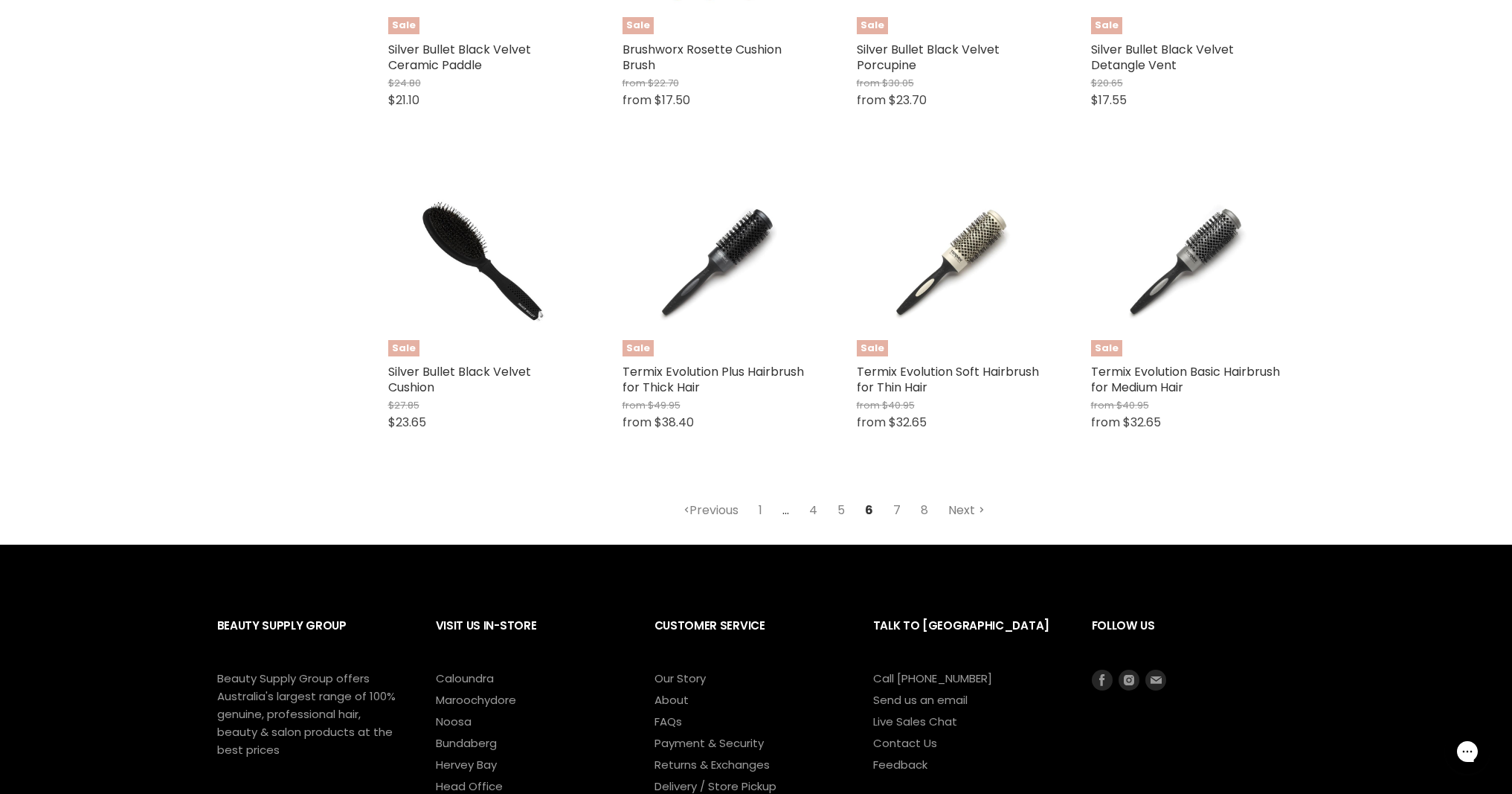
click at [972, 501] on link "Next" at bounding box center [966, 510] width 52 height 27
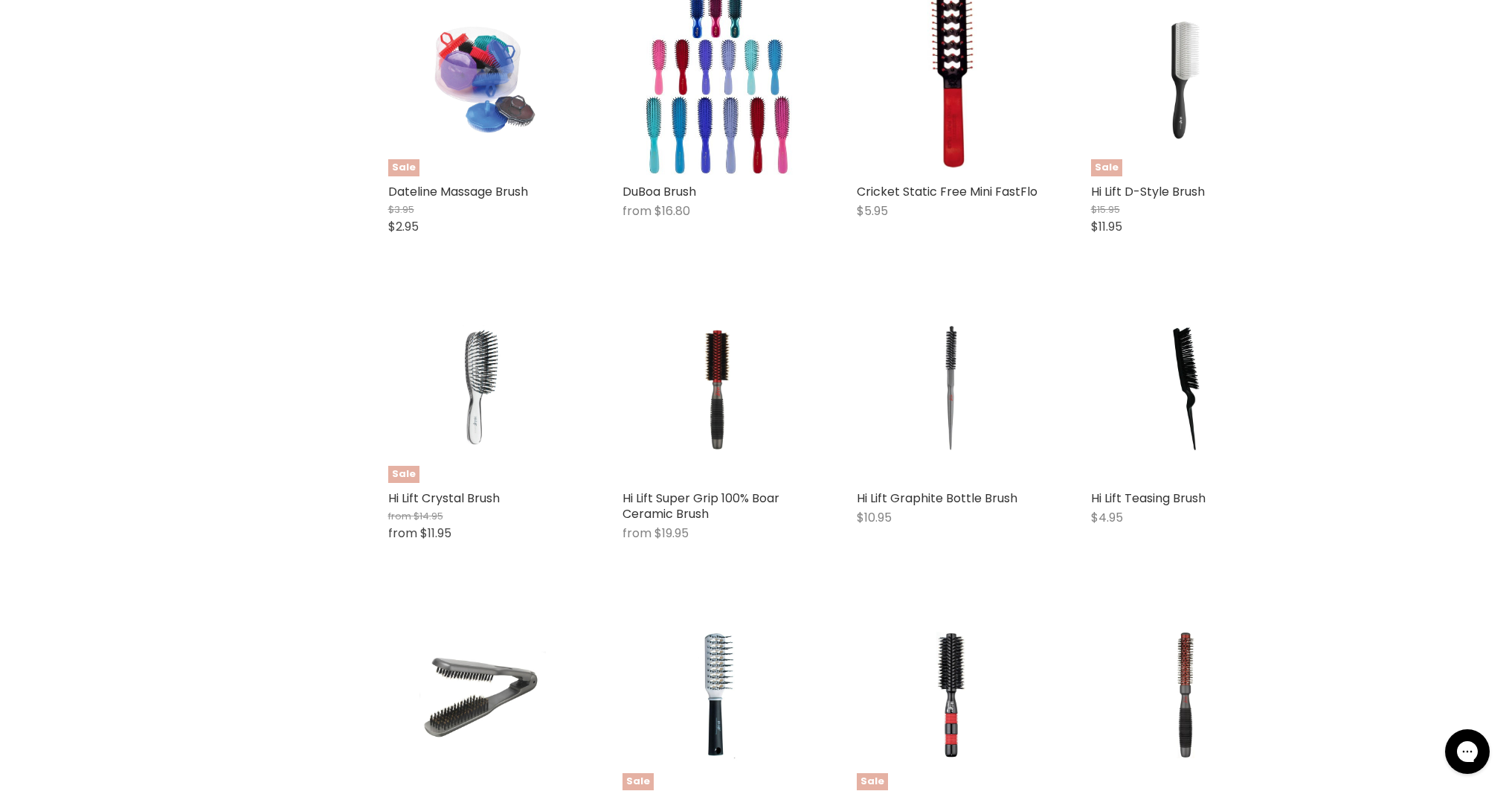
scroll to position [3361, 0]
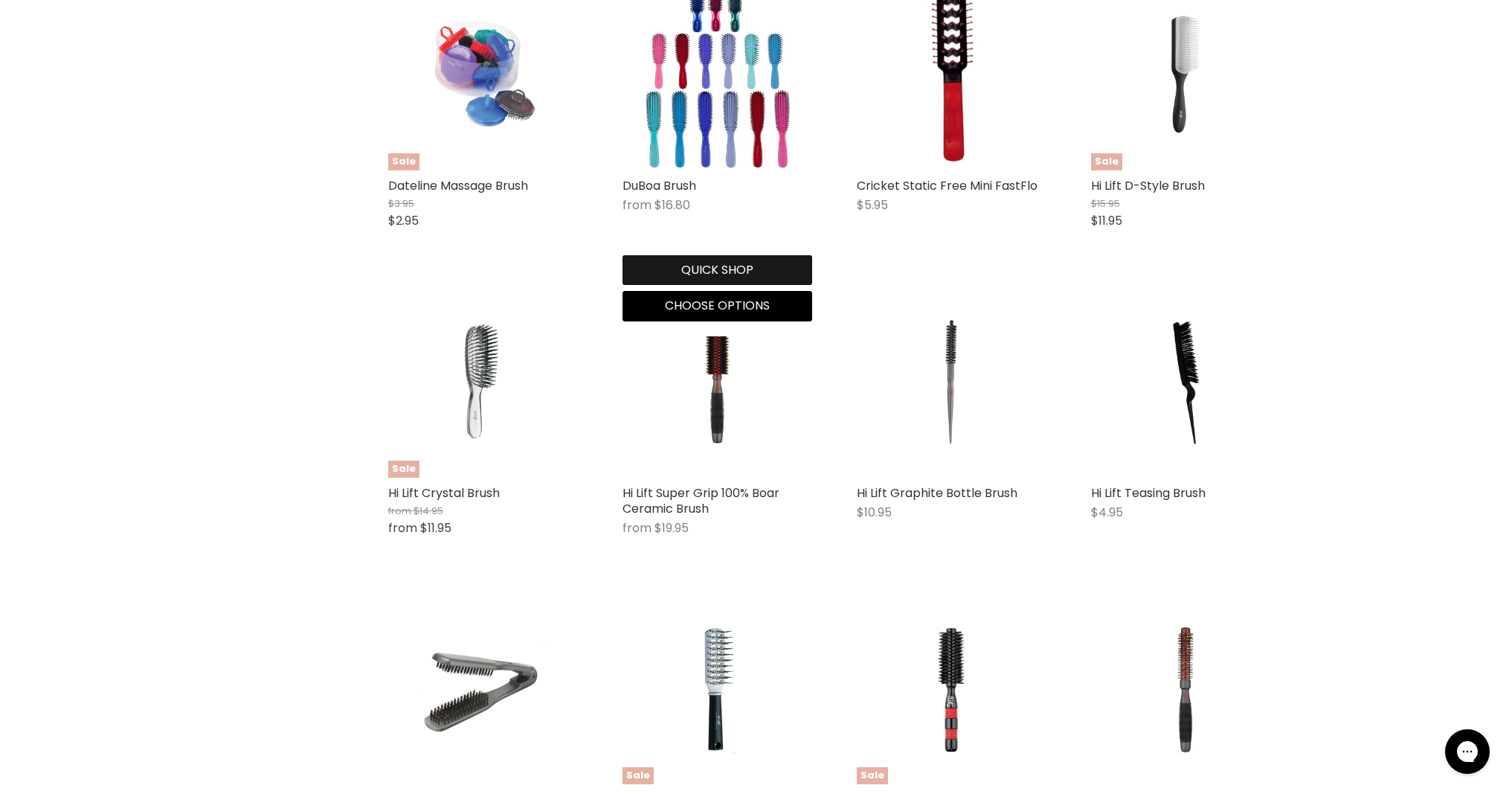
click at [725, 255] on button "Quick shop" at bounding box center [717, 270] width 190 height 30
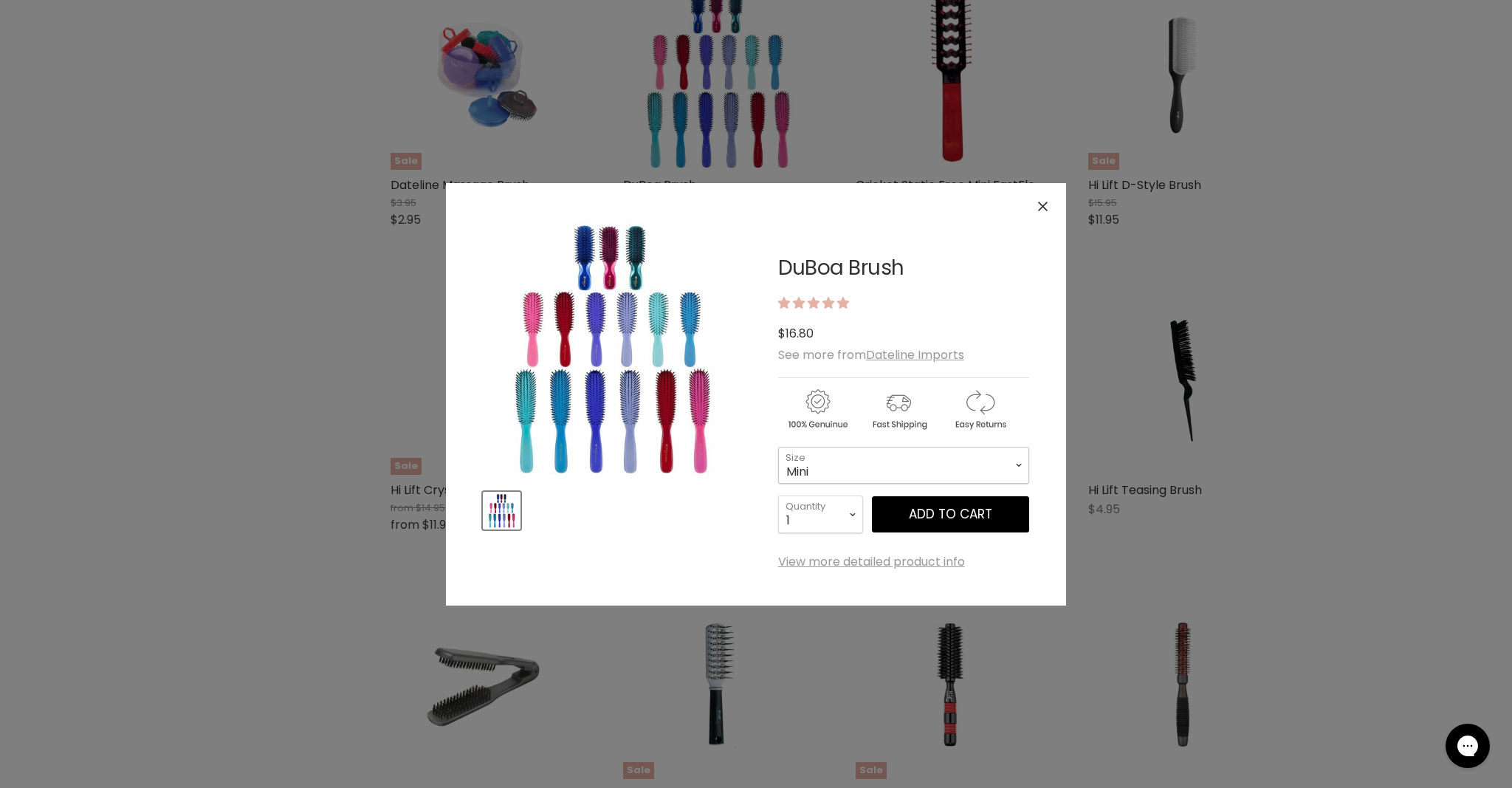
click at [935, 470] on select "Mini Medium Large" at bounding box center [903, 465] width 251 height 37
select select "Large"
click at [853, 517] on select "1 2 3 4 5 6 7 8 9 10+" at bounding box center [820, 514] width 84 height 37
select select "2"
type input "2"
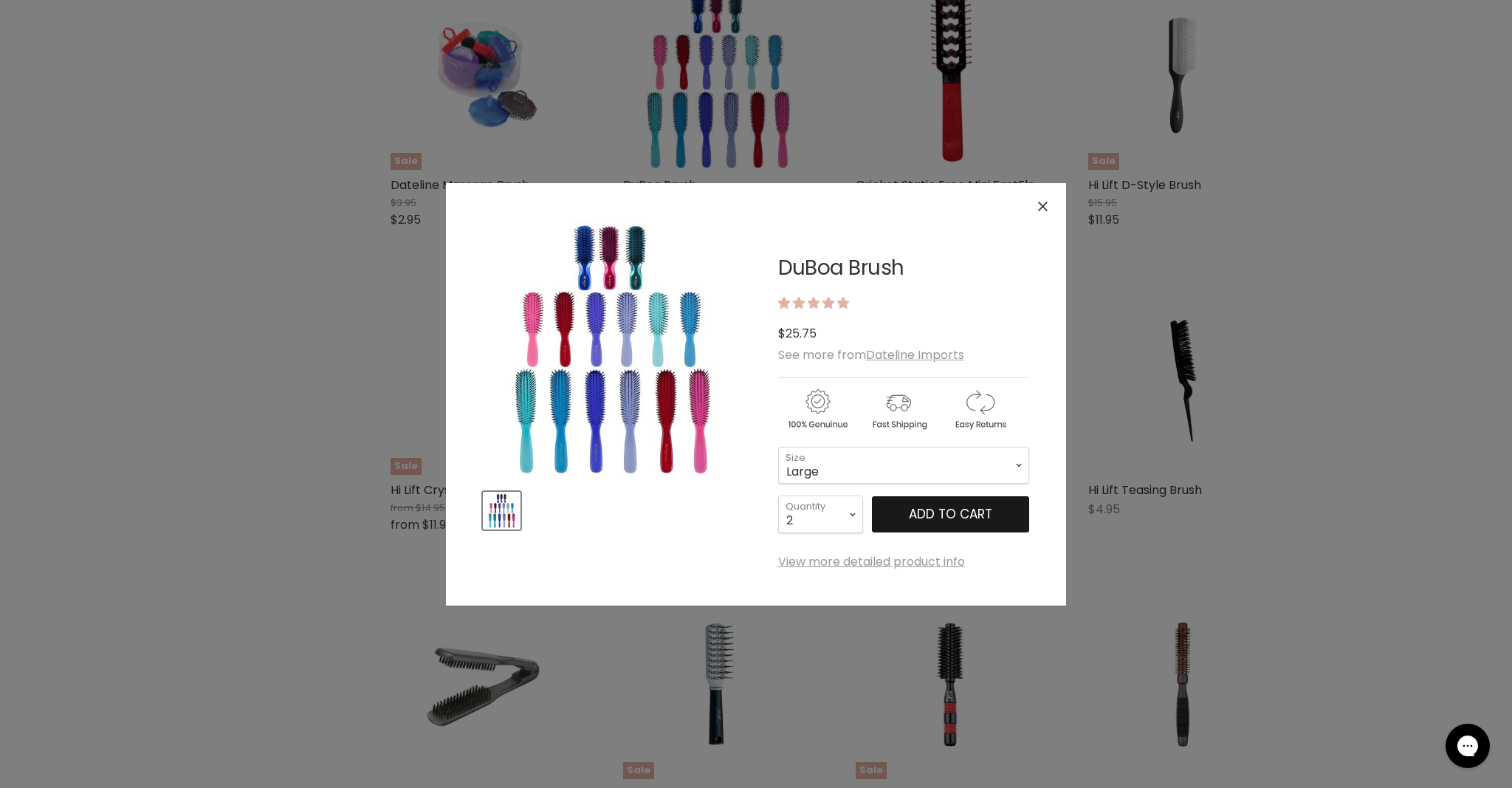
click at [905, 518] on button "Add to cart" at bounding box center [950, 514] width 157 height 37
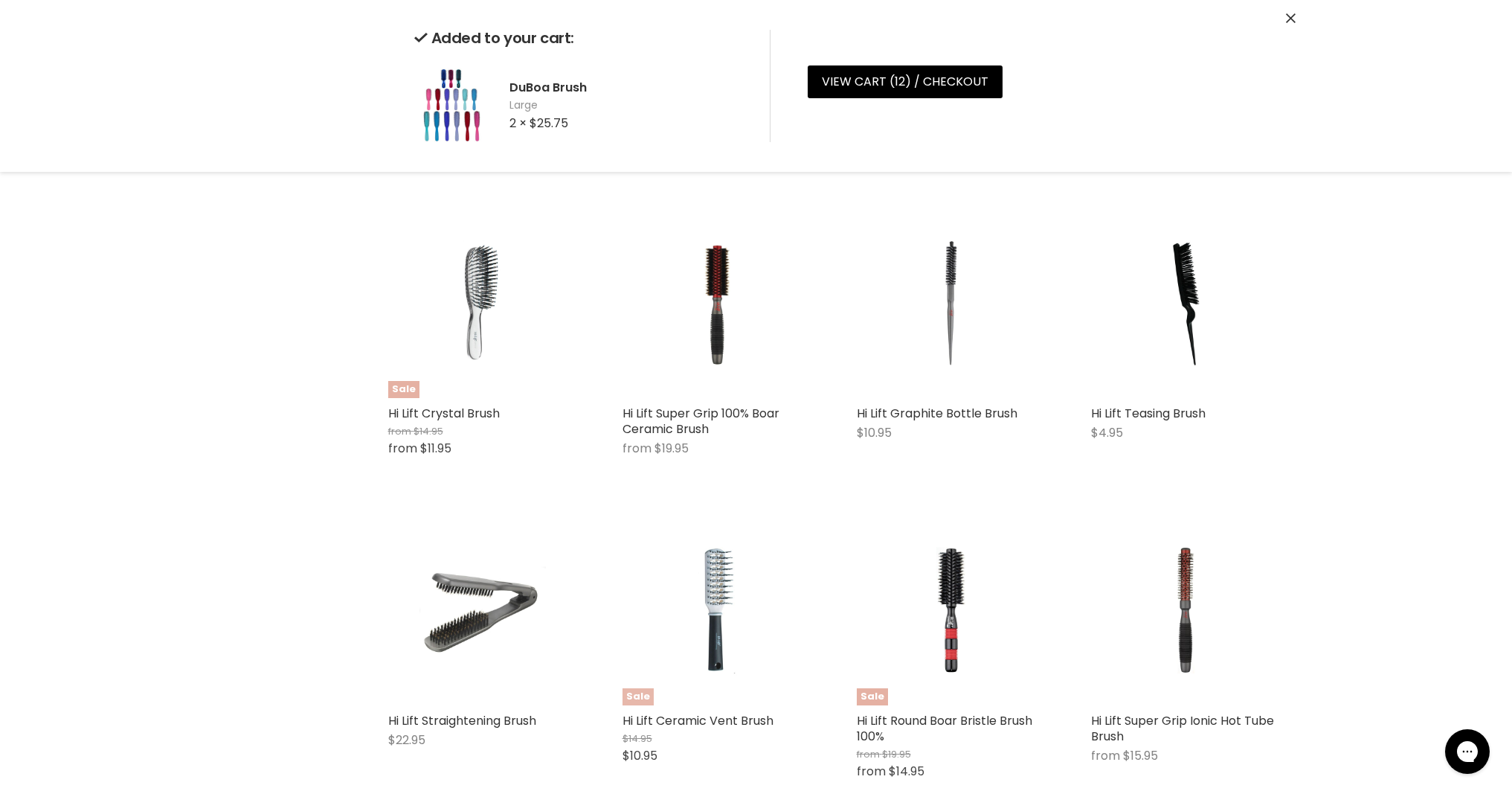
scroll to position [3604, 0]
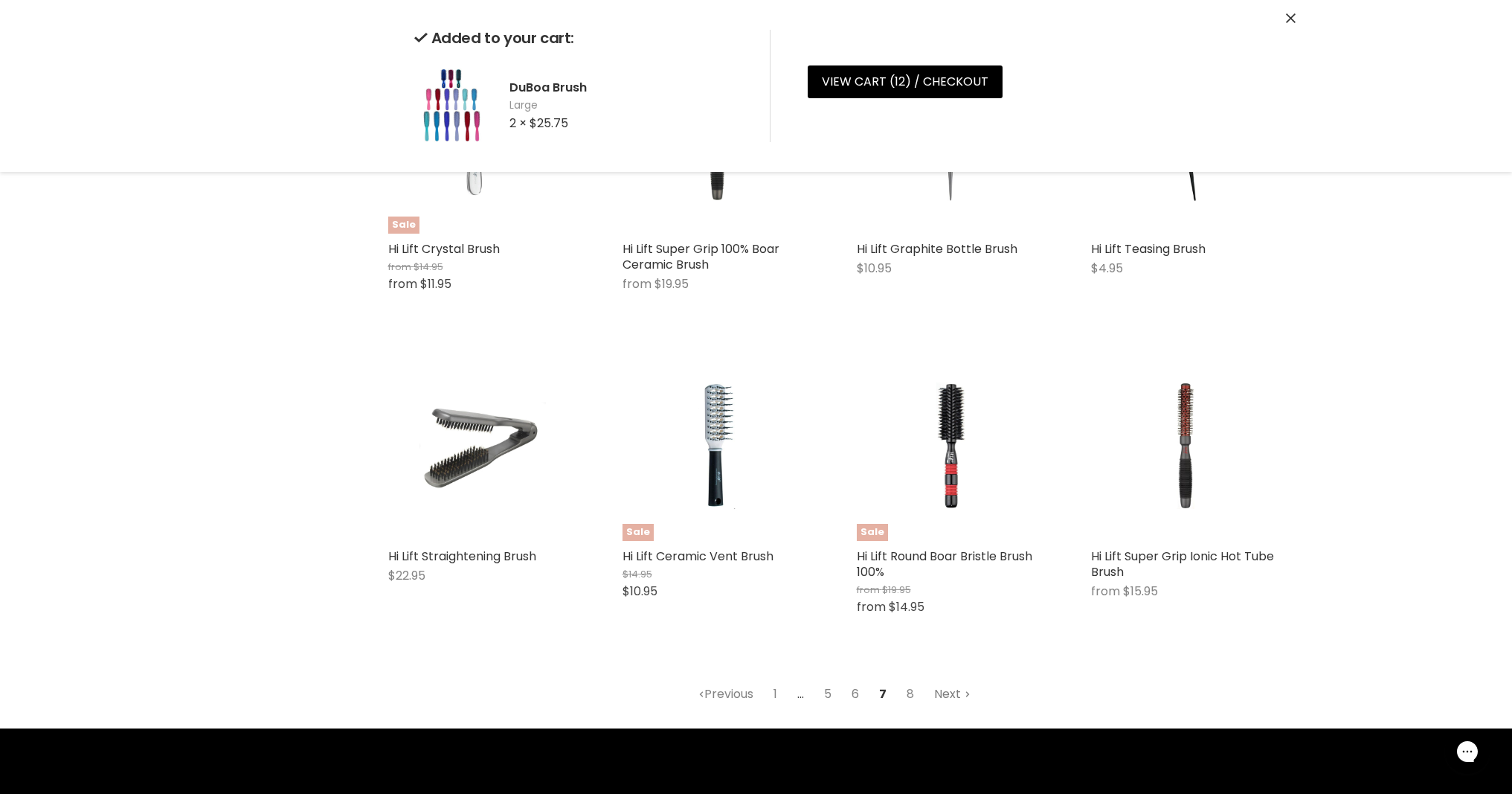
click at [943, 681] on link "Next" at bounding box center [952, 694] width 52 height 27
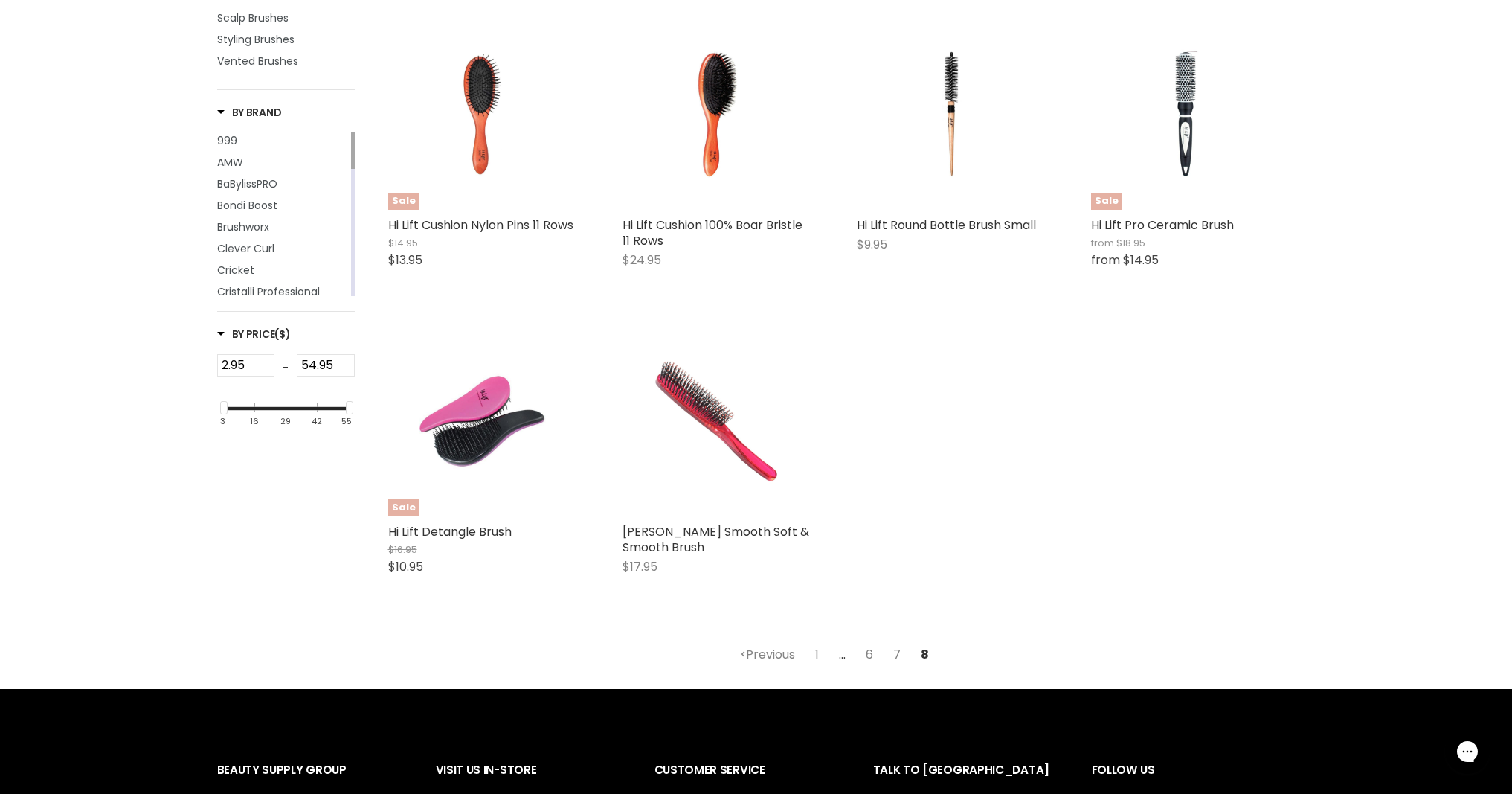
scroll to position [435, 0]
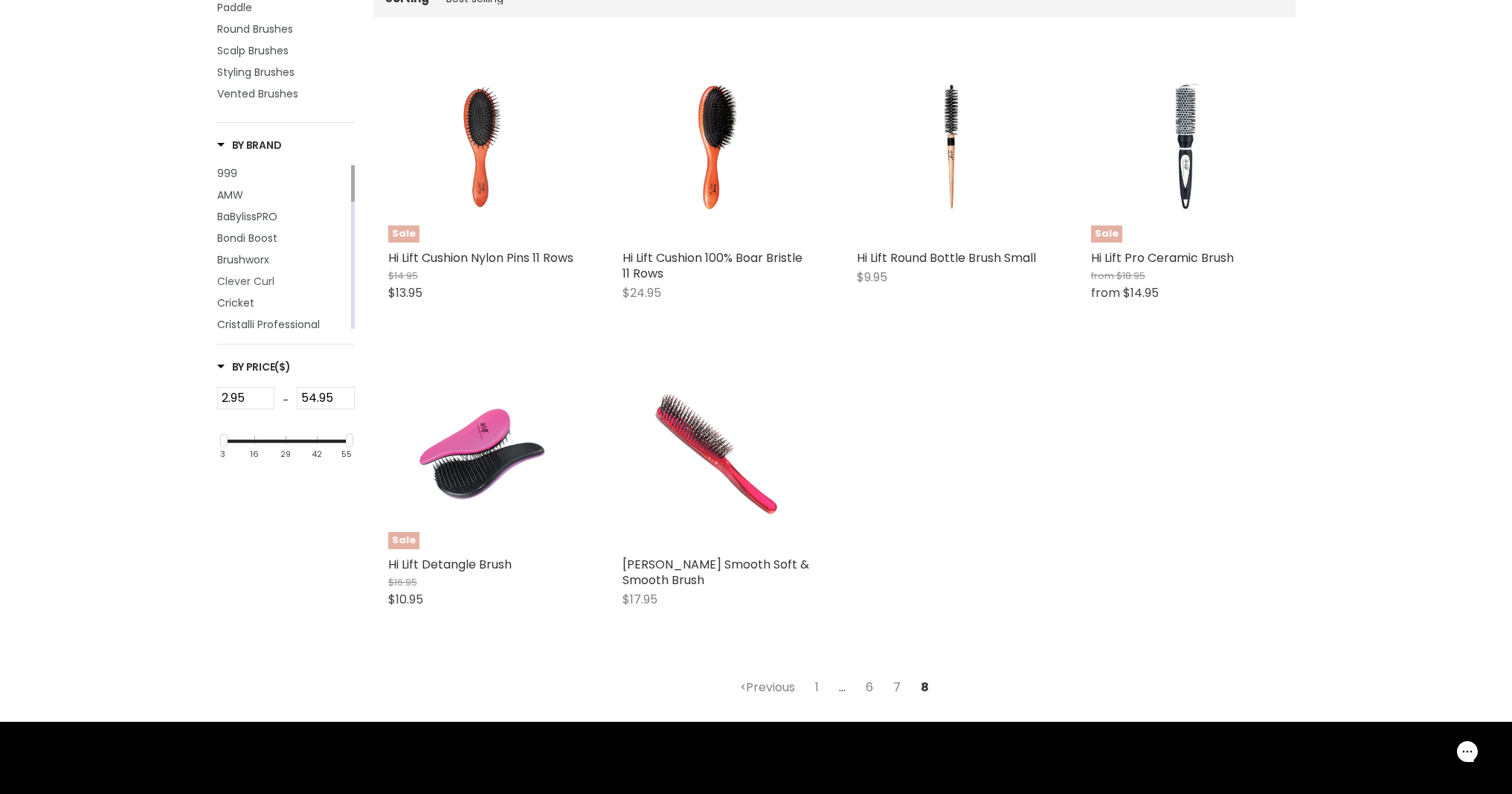
click at [256, 289] on span "Clever Curl" at bounding box center [245, 282] width 57 height 15
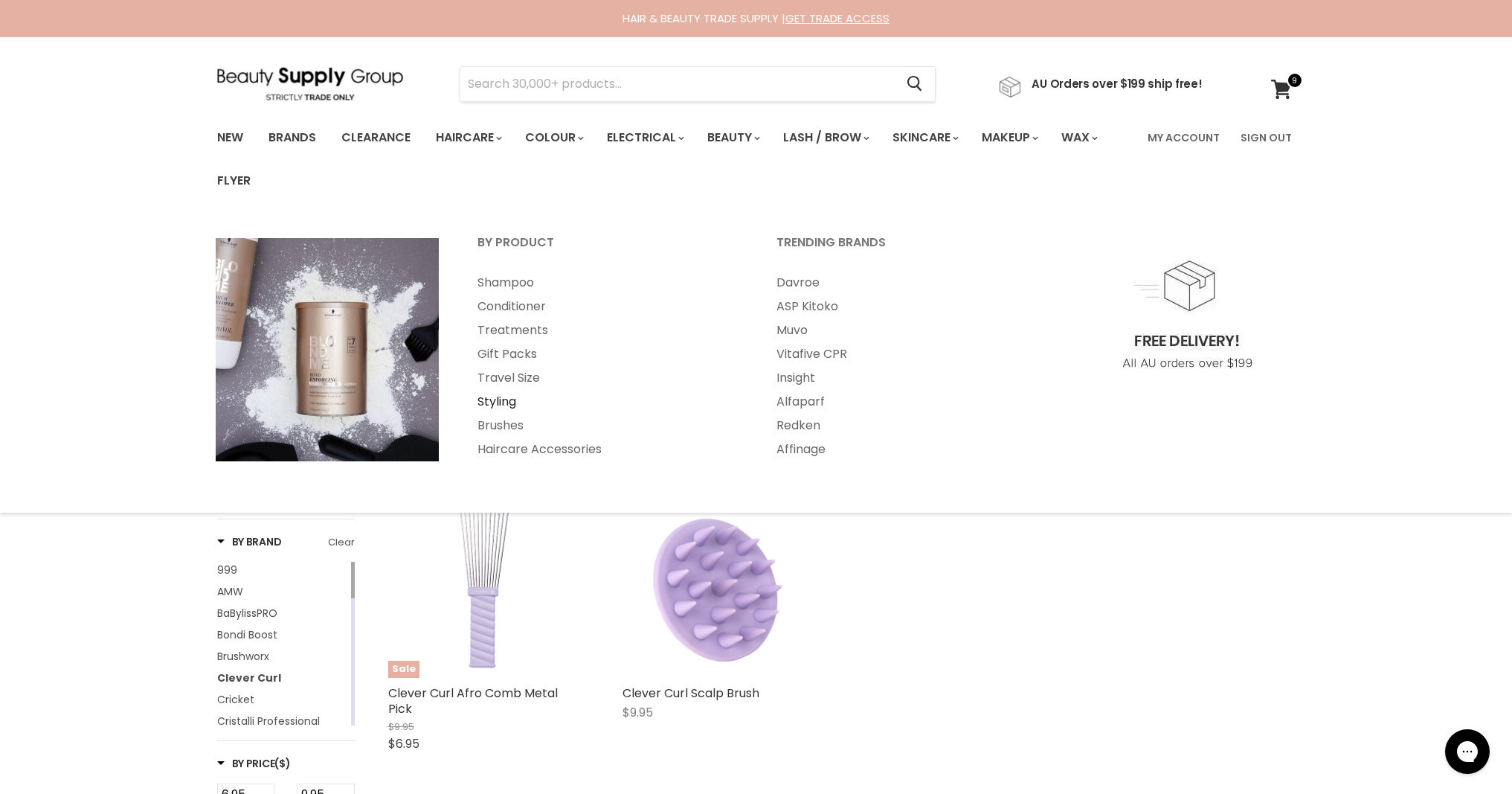
click at [505, 401] on link "Styling" at bounding box center [607, 401] width 296 height 23
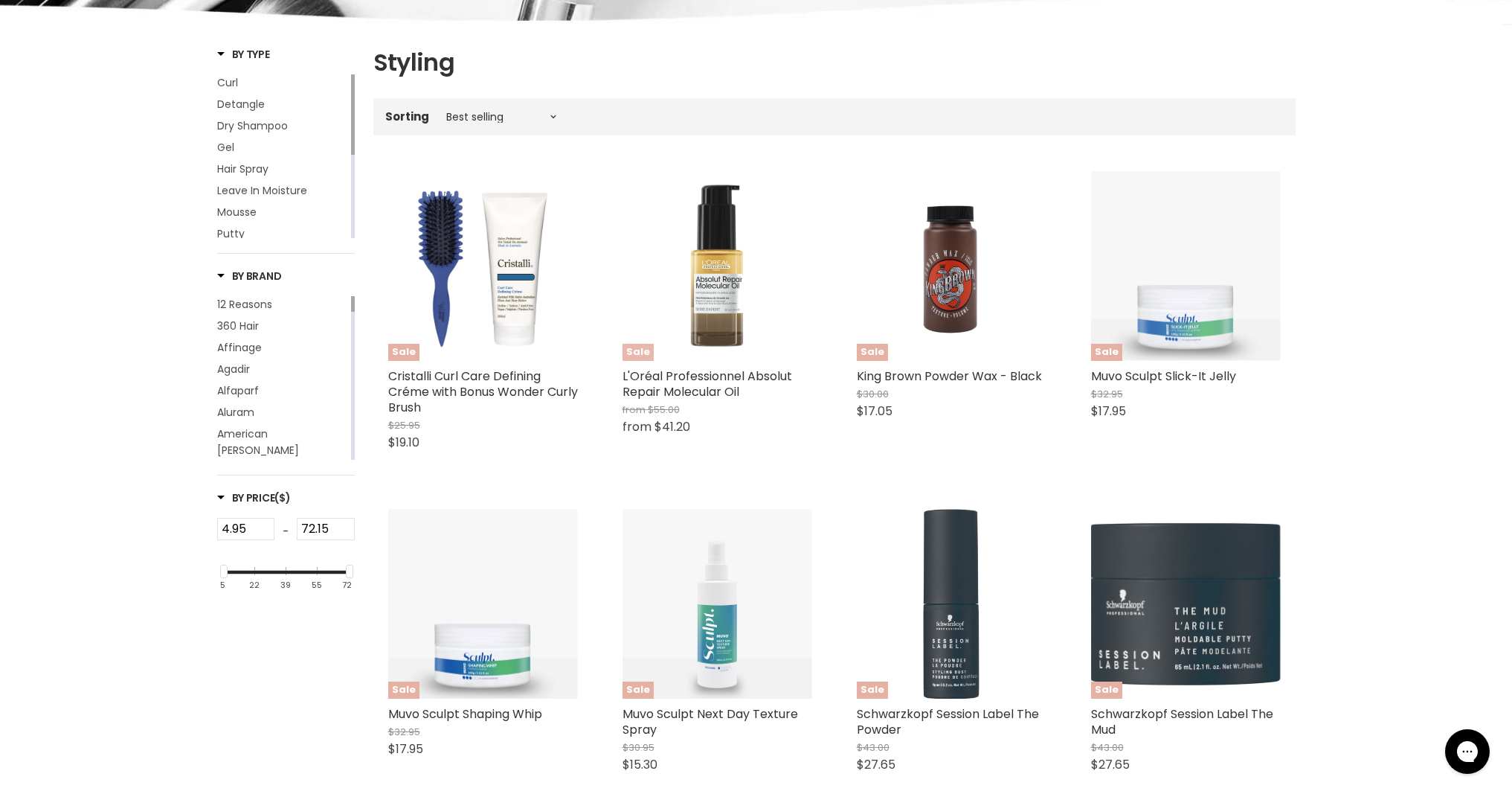
scroll to position [318, 0]
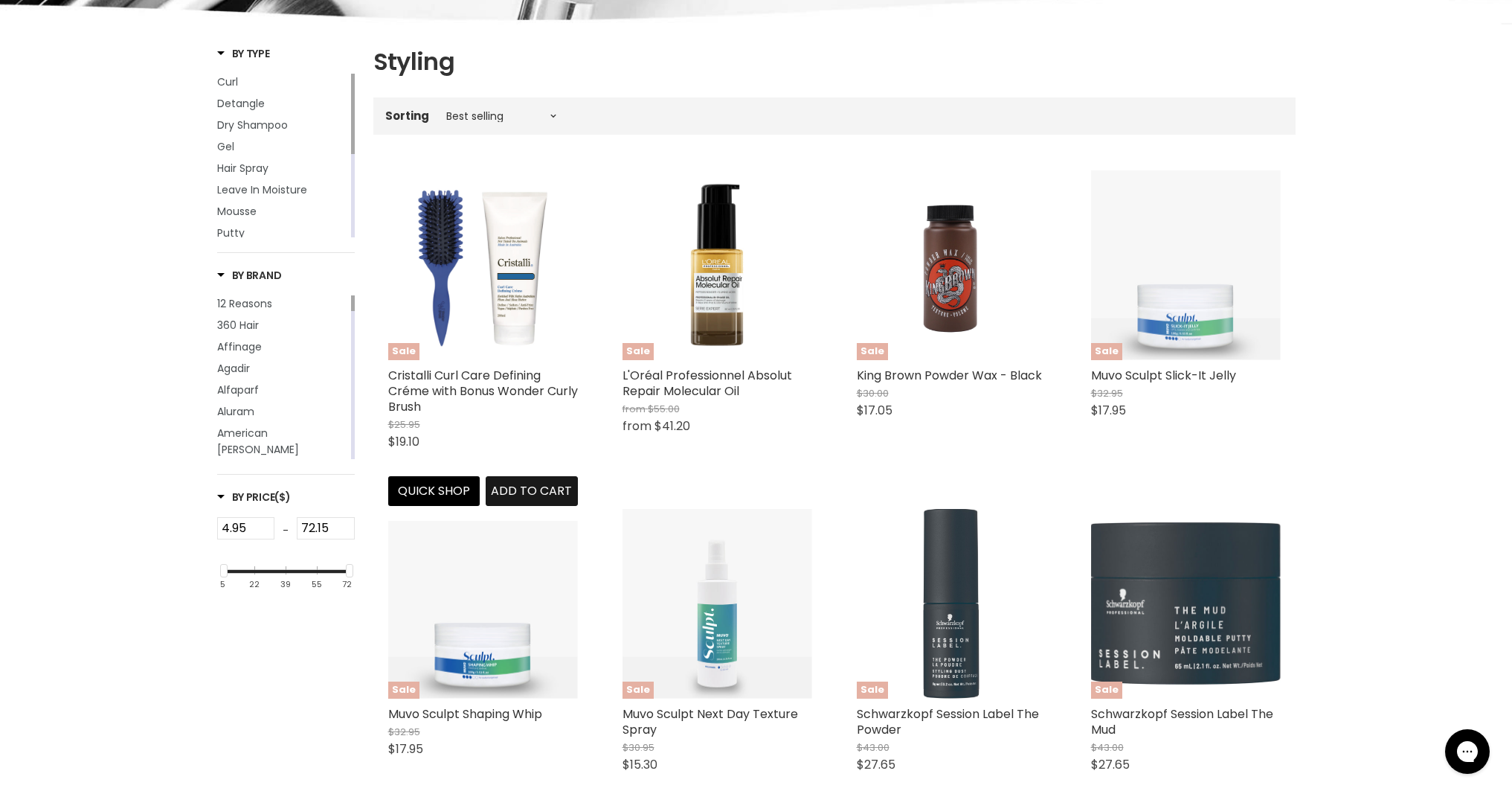
click at [517, 484] on span "Add to cart" at bounding box center [531, 490] width 81 height 17
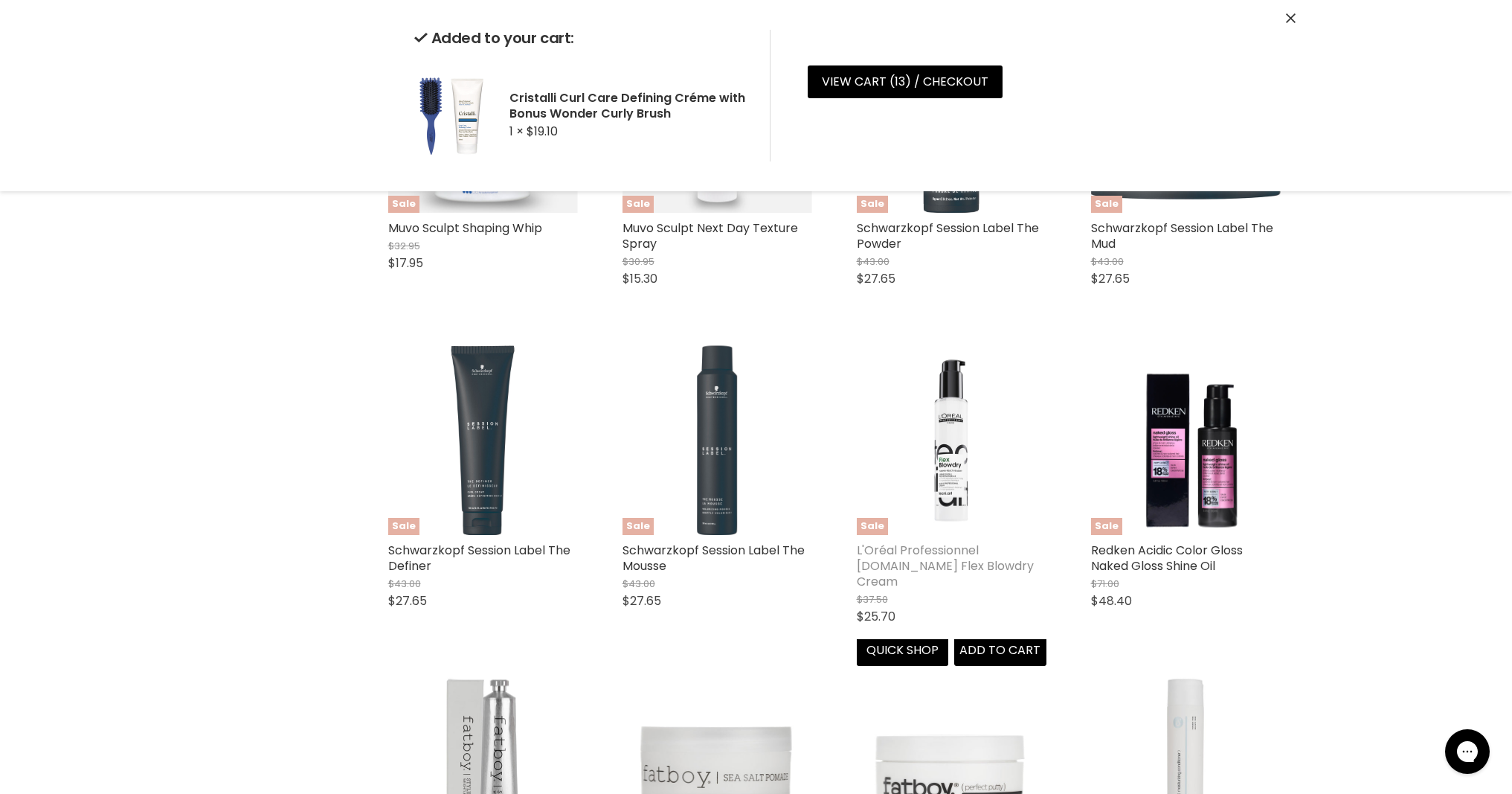
scroll to position [830, 0]
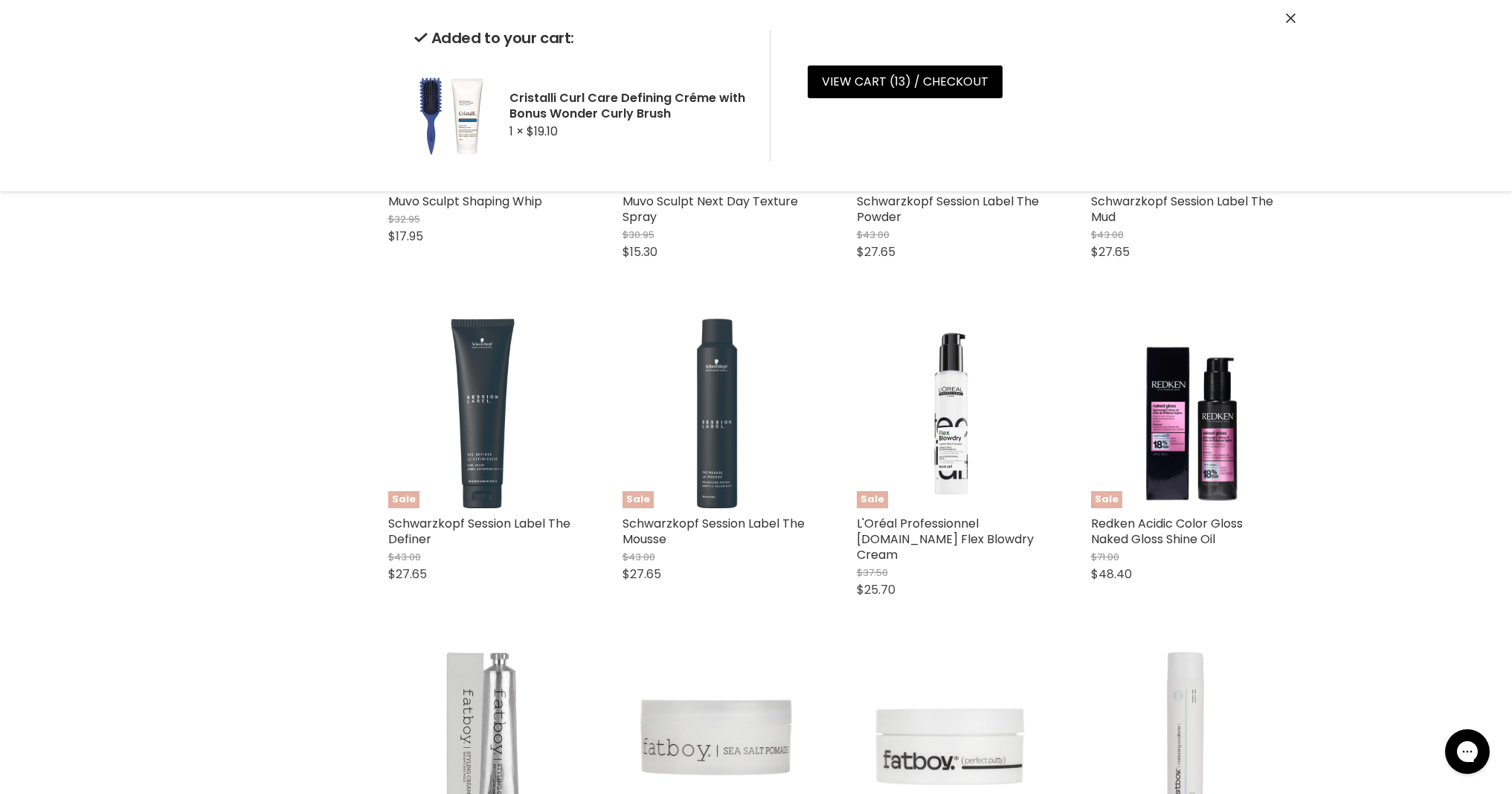
click at [984, 612] on div "Sale L'Oréal Professionnel Tecni.Art Flex Blowdry Cream $37.50 $25.70 L'Oreal Q…" at bounding box center [951, 456] width 220 height 308
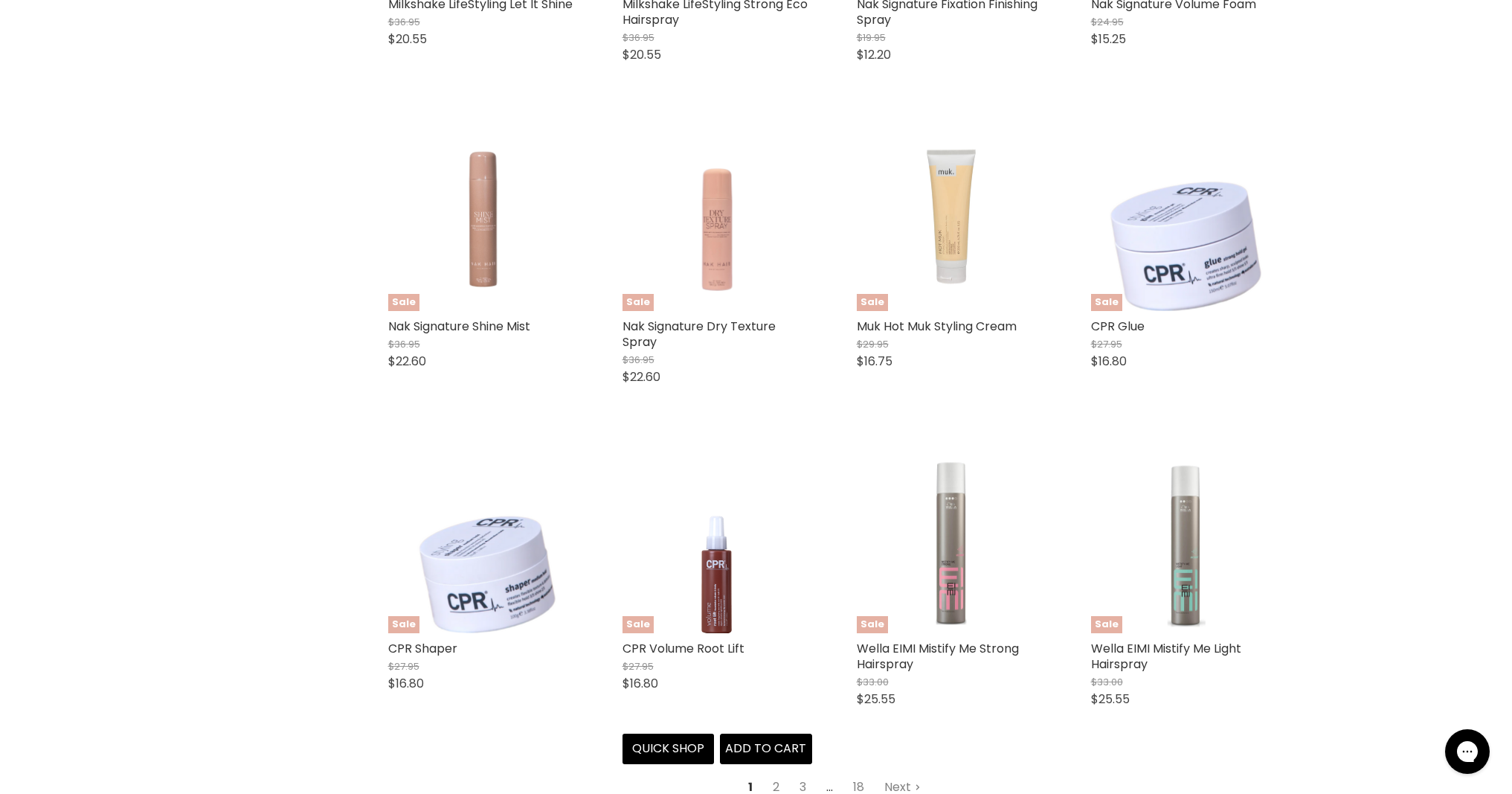
scroll to position [3790, 0]
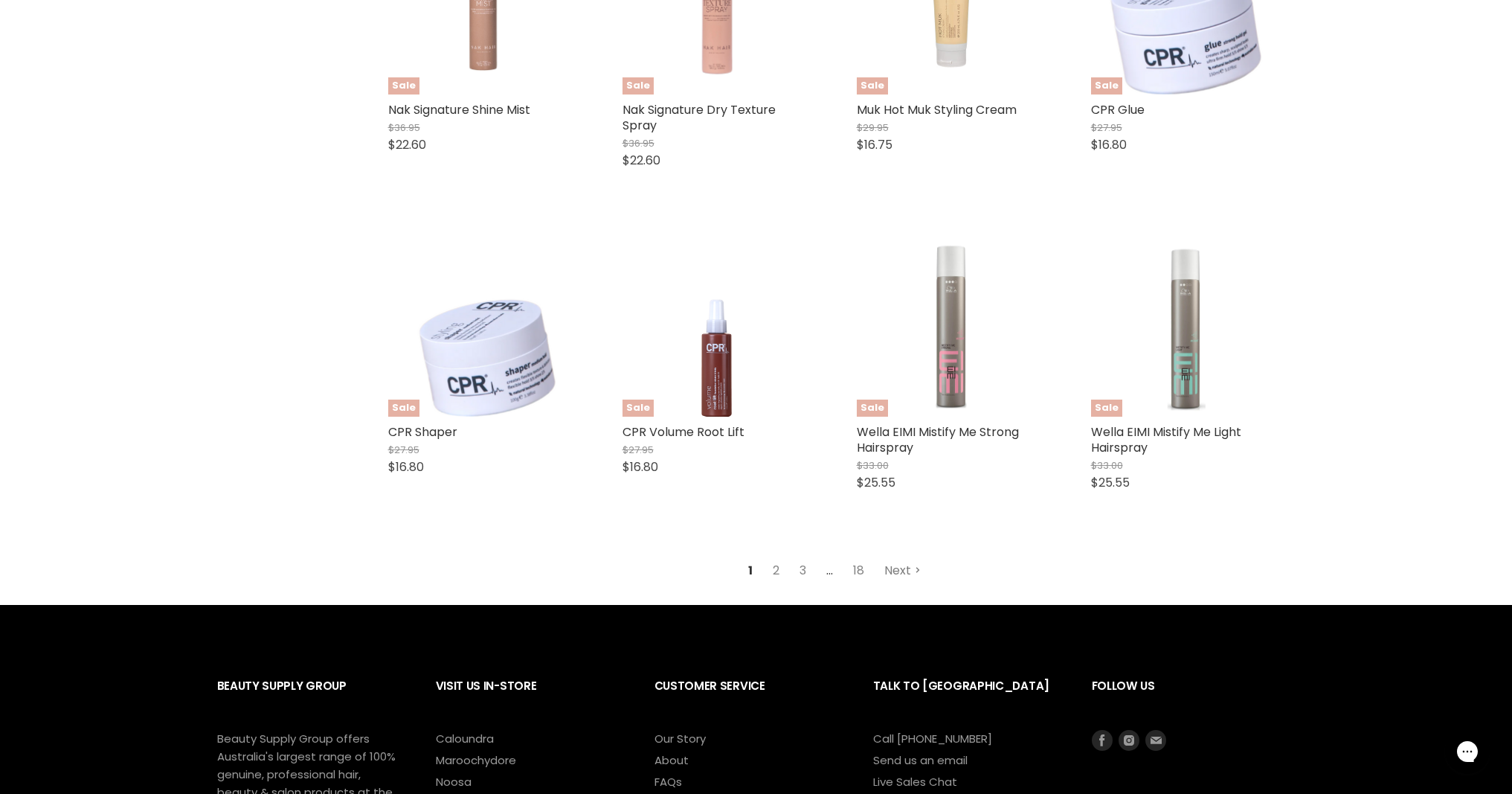
click at [906, 558] on link "Next" at bounding box center [902, 570] width 52 height 27
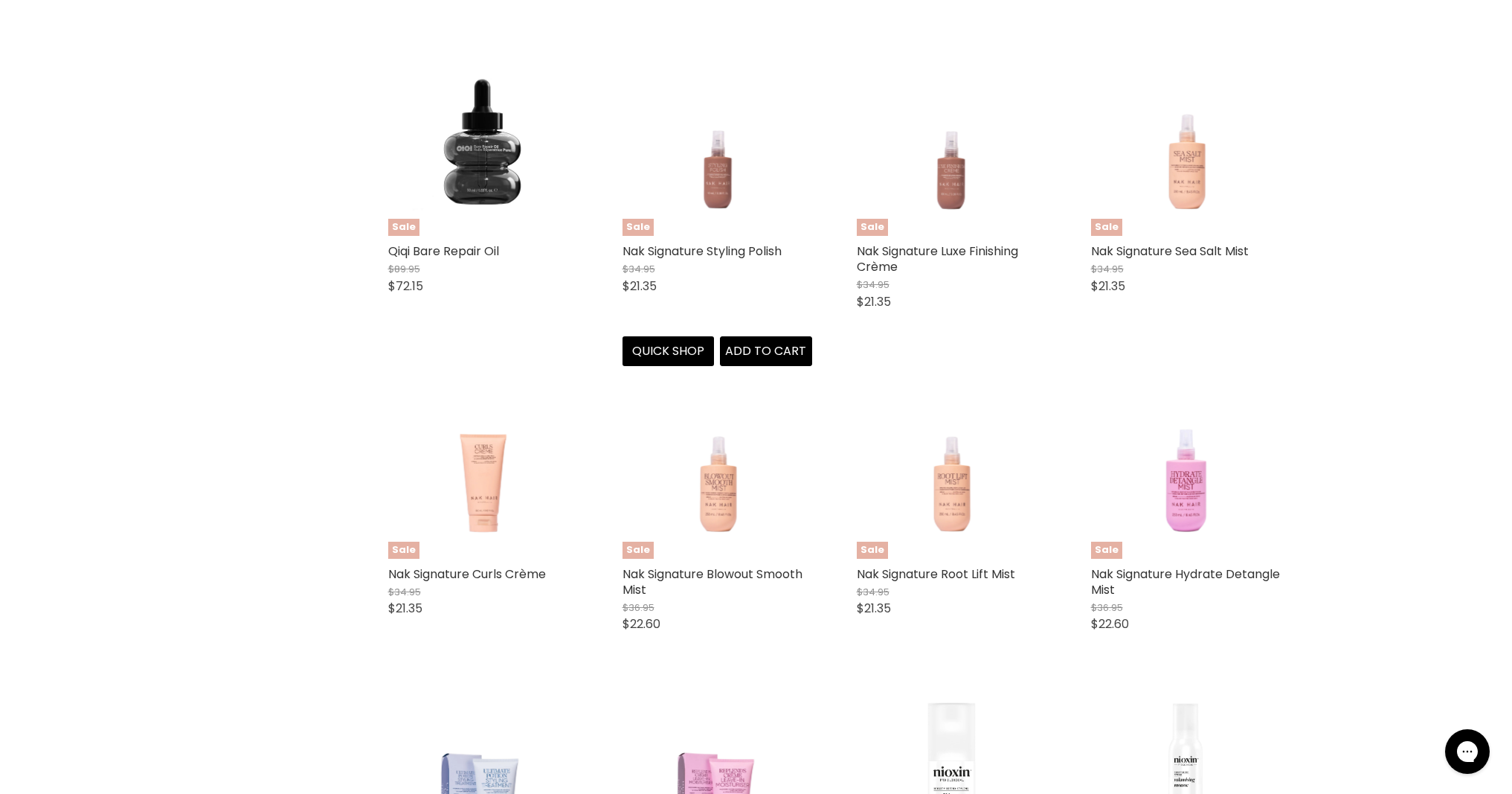
scroll to position [1552, 0]
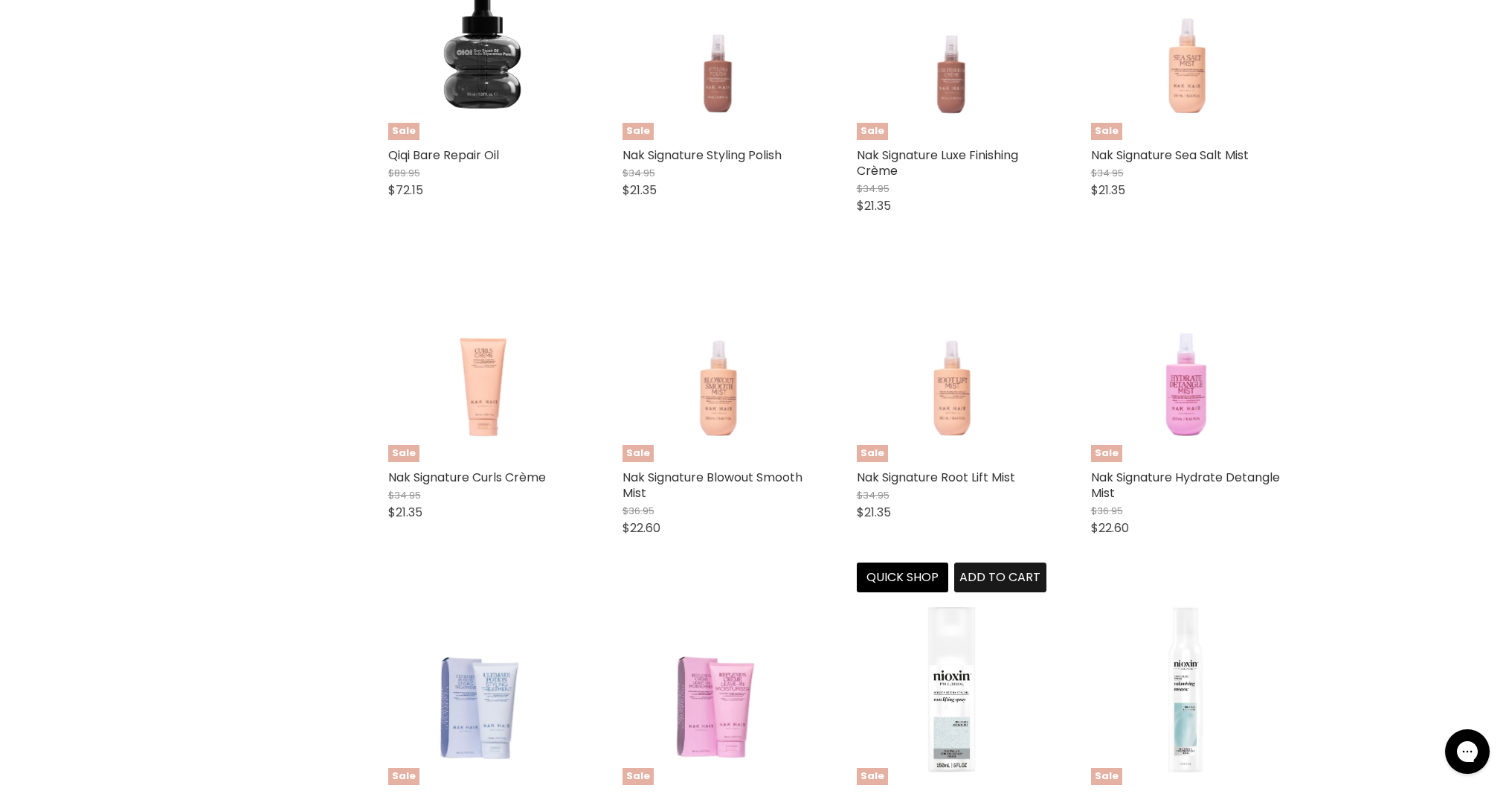
click at [987, 579] on span "Add to cart" at bounding box center [1000, 577] width 81 height 17
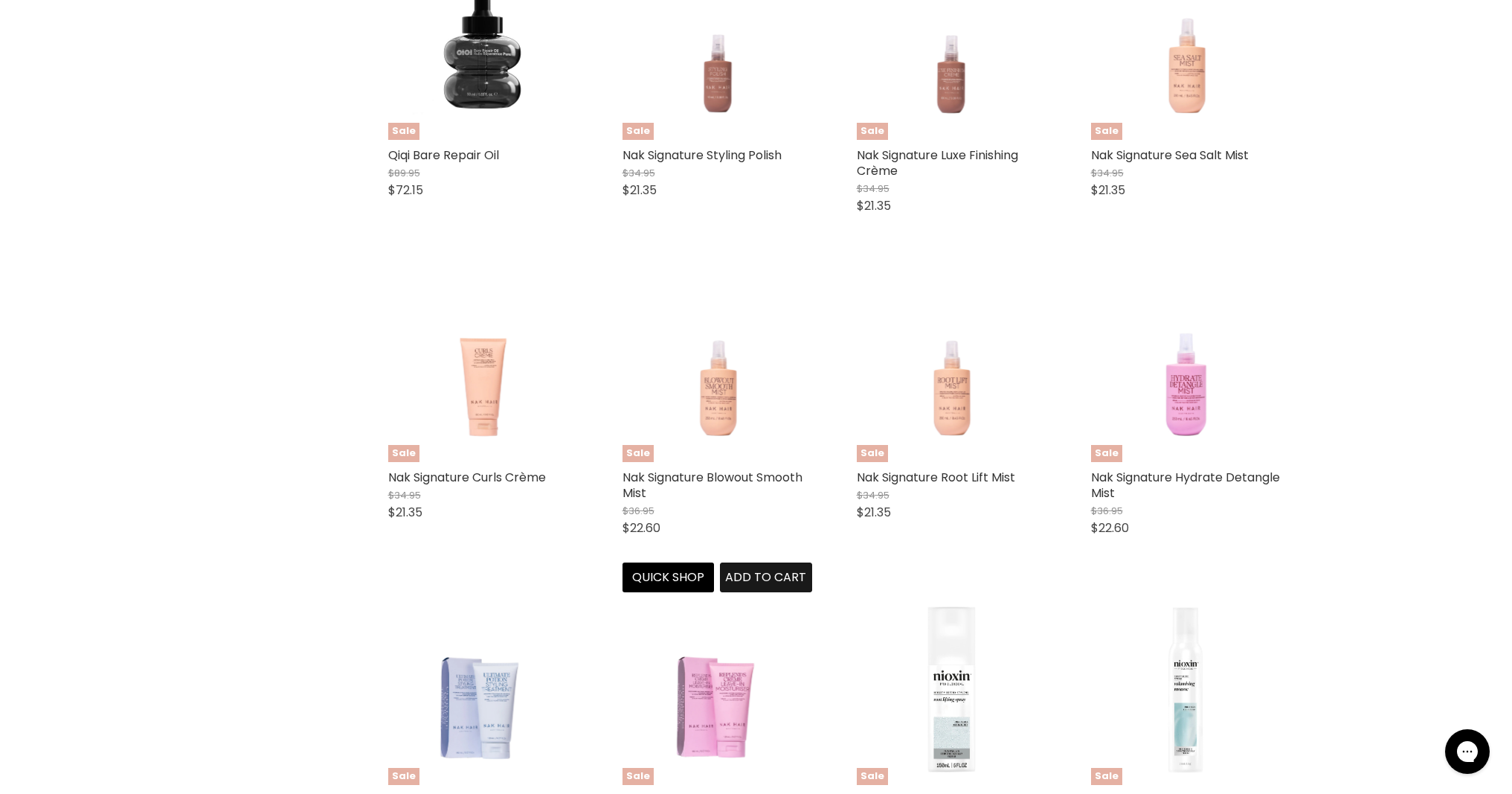
click at [763, 573] on span "Add to cart" at bounding box center [765, 577] width 81 height 17
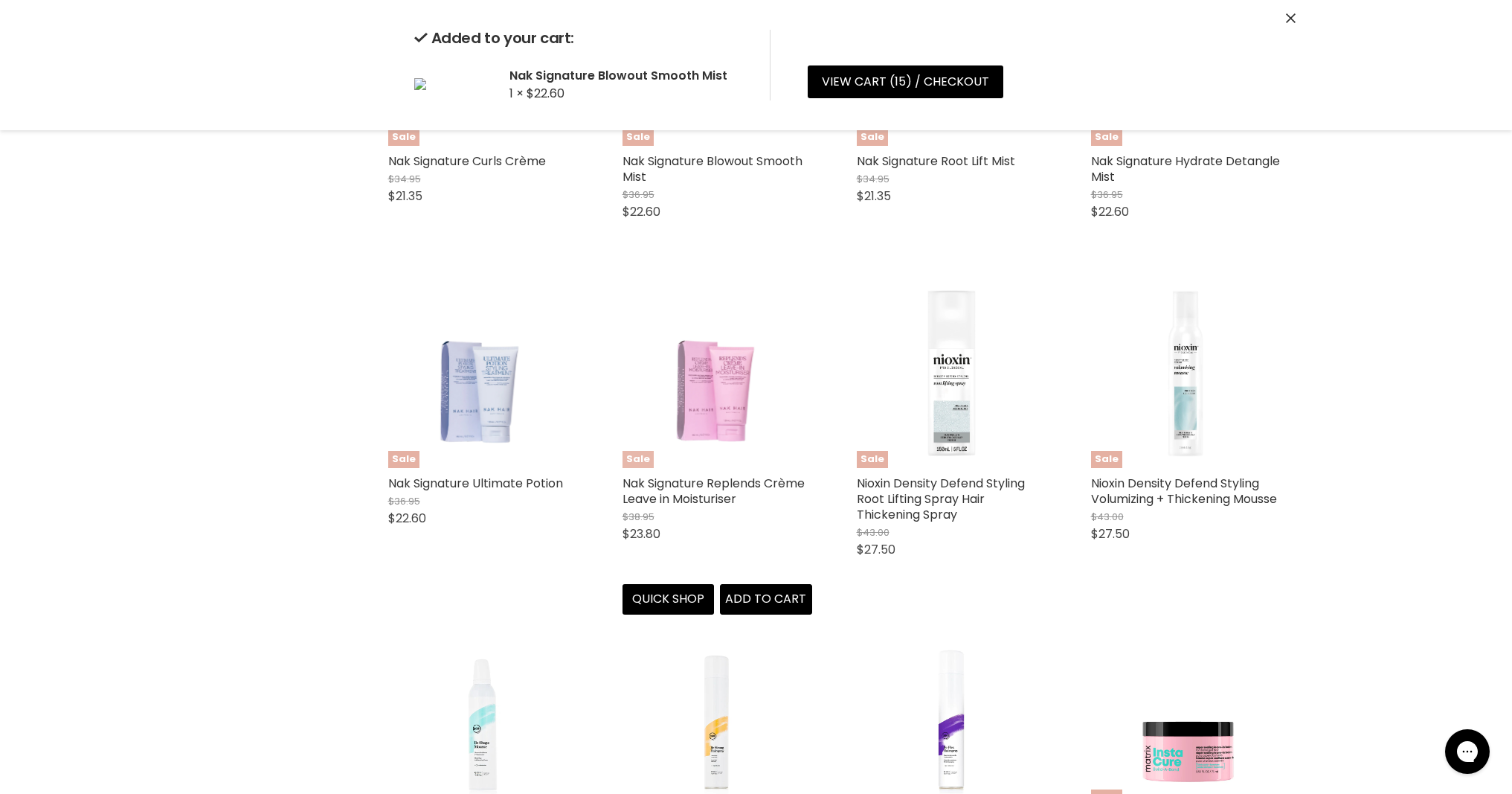
scroll to position [1916, 0]
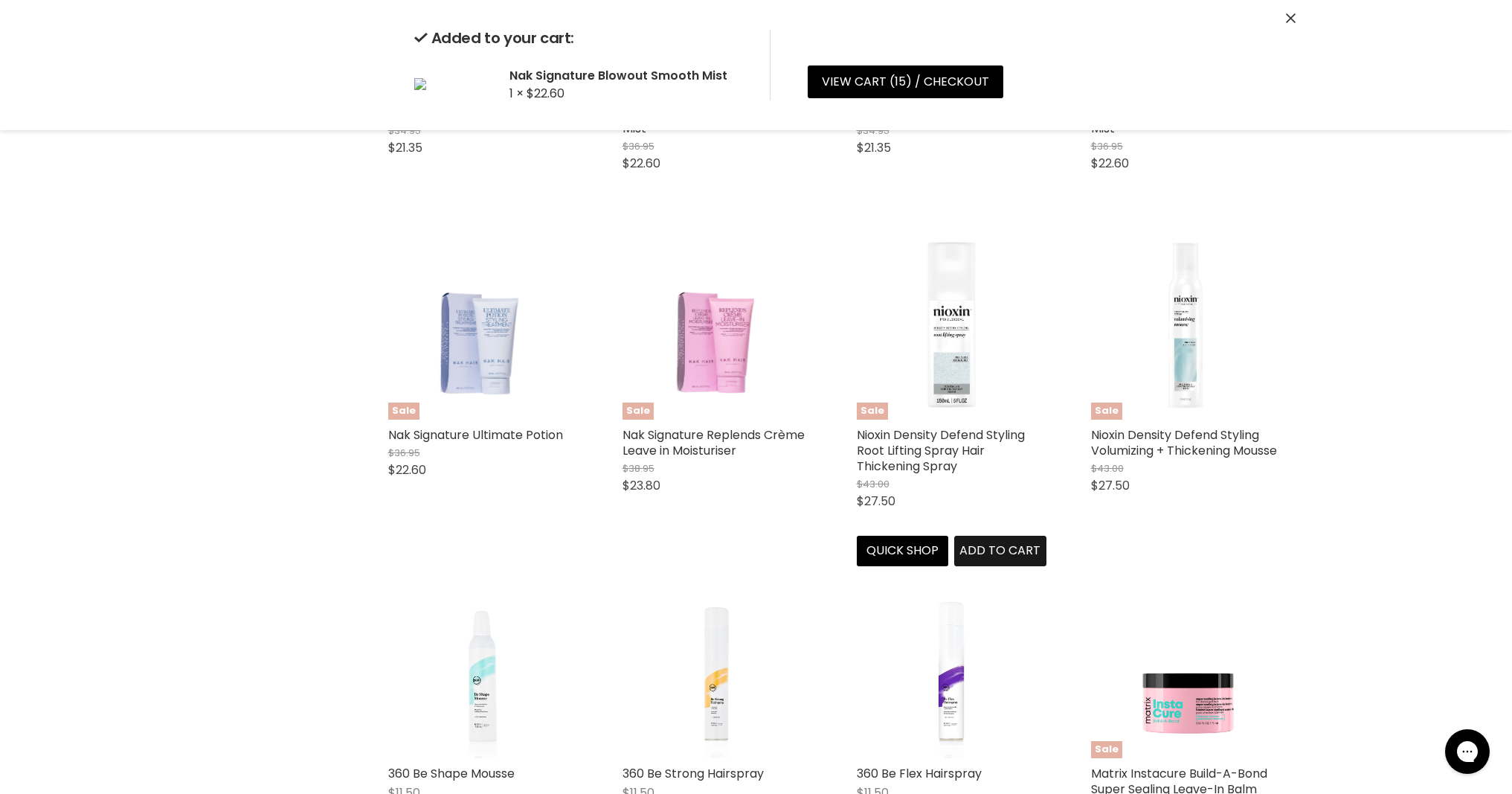
click at [1003, 556] on span "Add to cart" at bounding box center [1000, 550] width 81 height 17
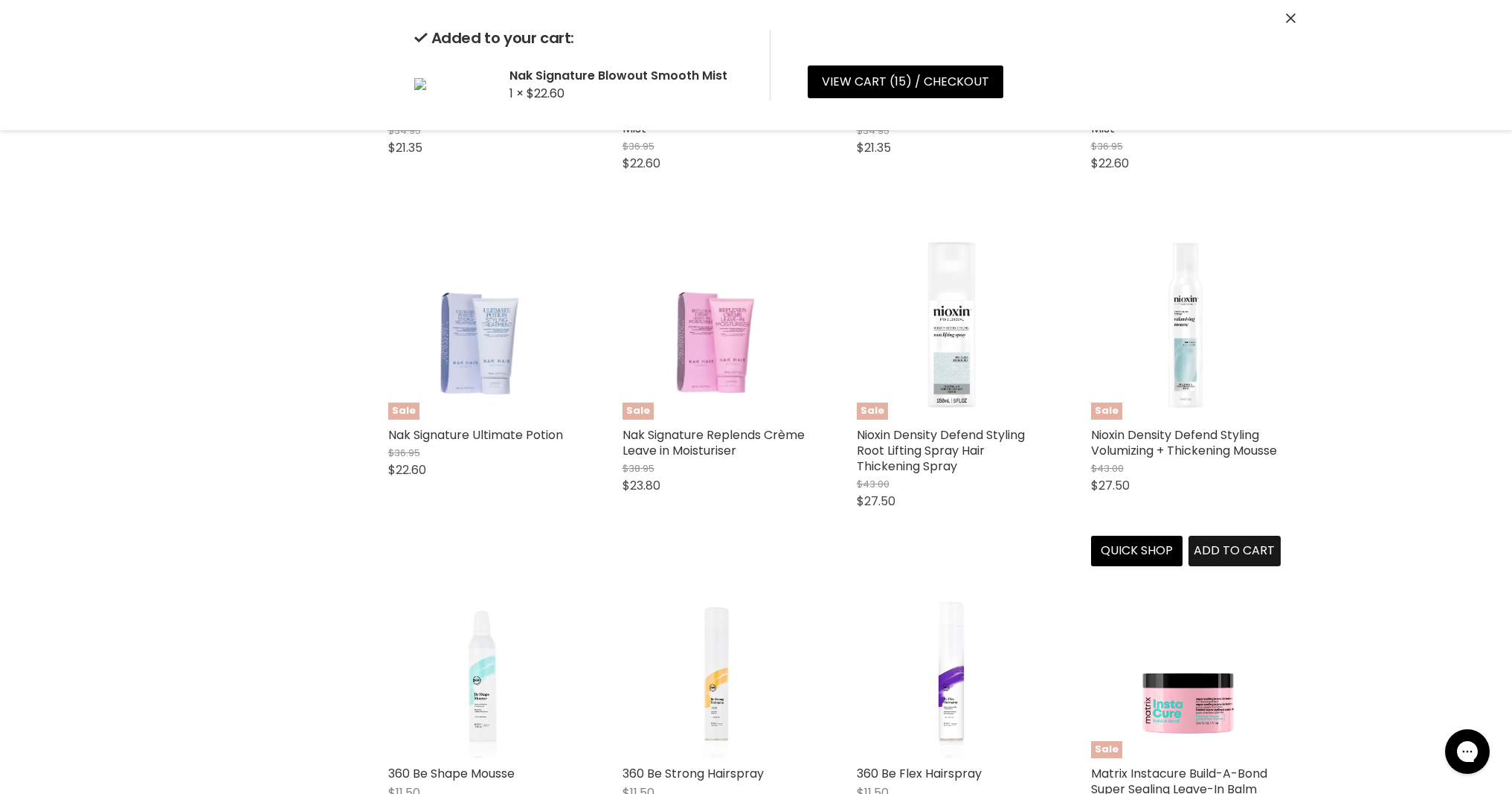
click at [1238, 545] on span "Add to cart" at bounding box center [1233, 550] width 81 height 17
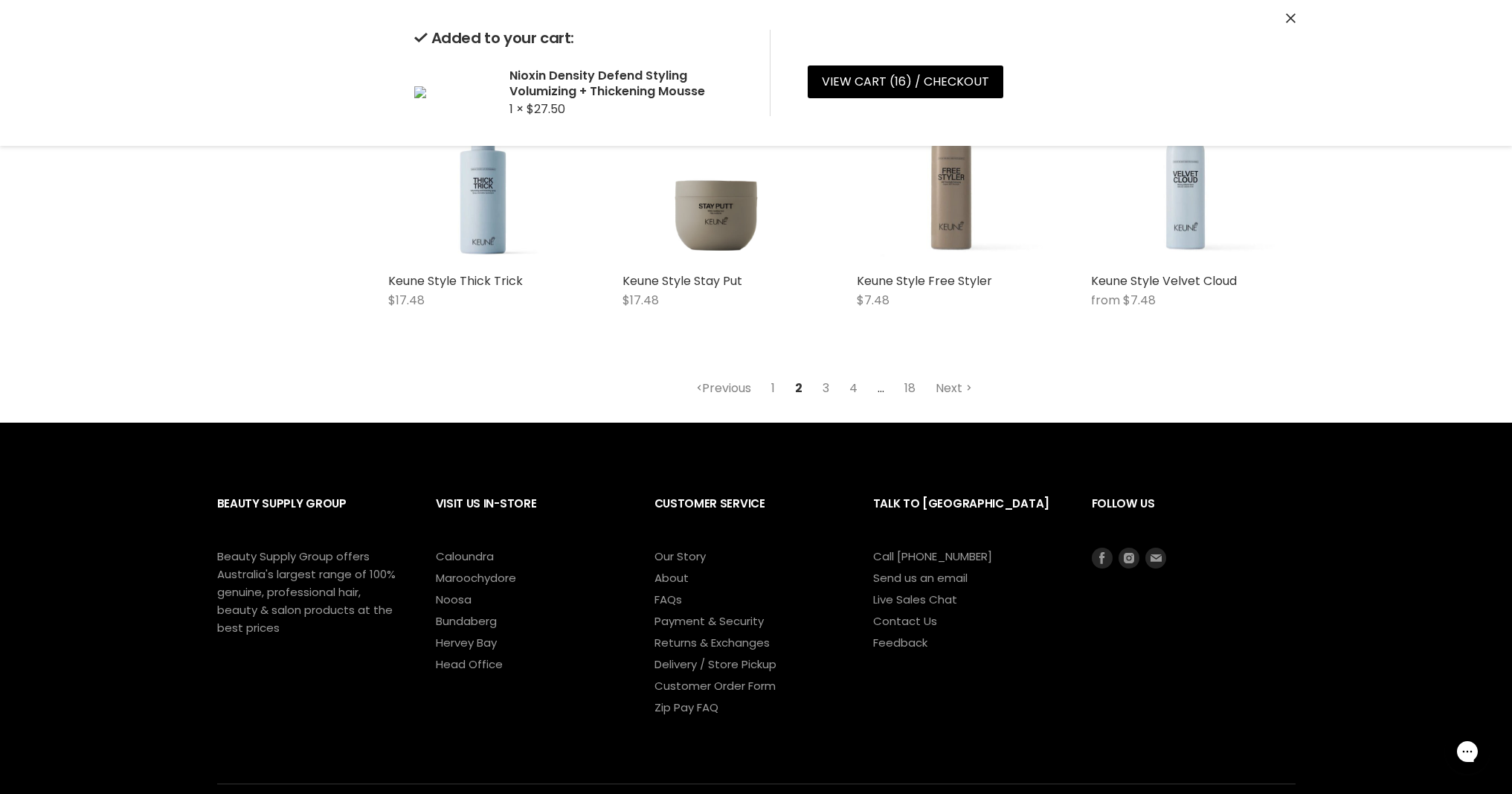
scroll to position [3962, 0]
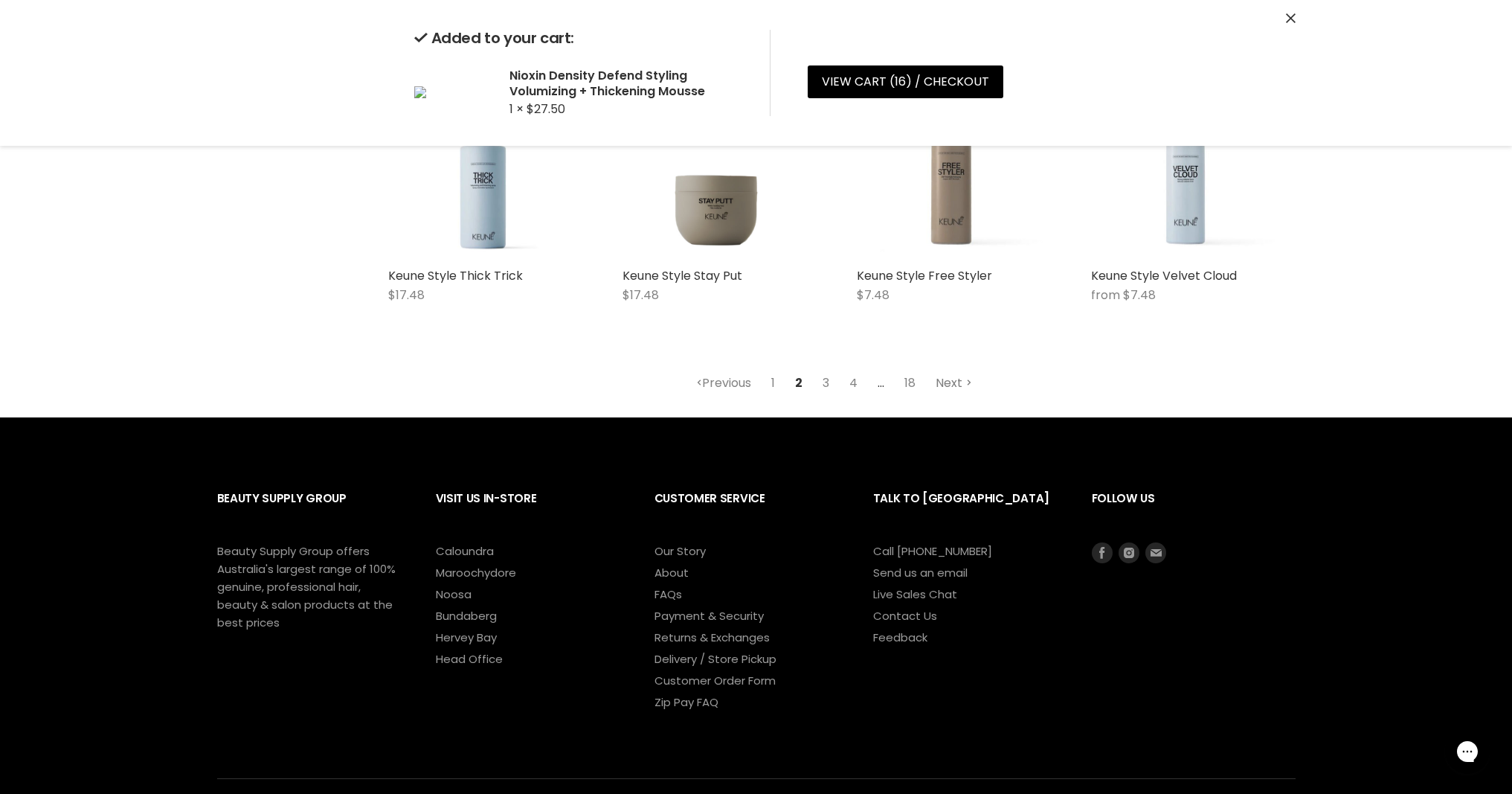
click at [945, 380] on link "Next" at bounding box center [954, 383] width 52 height 27
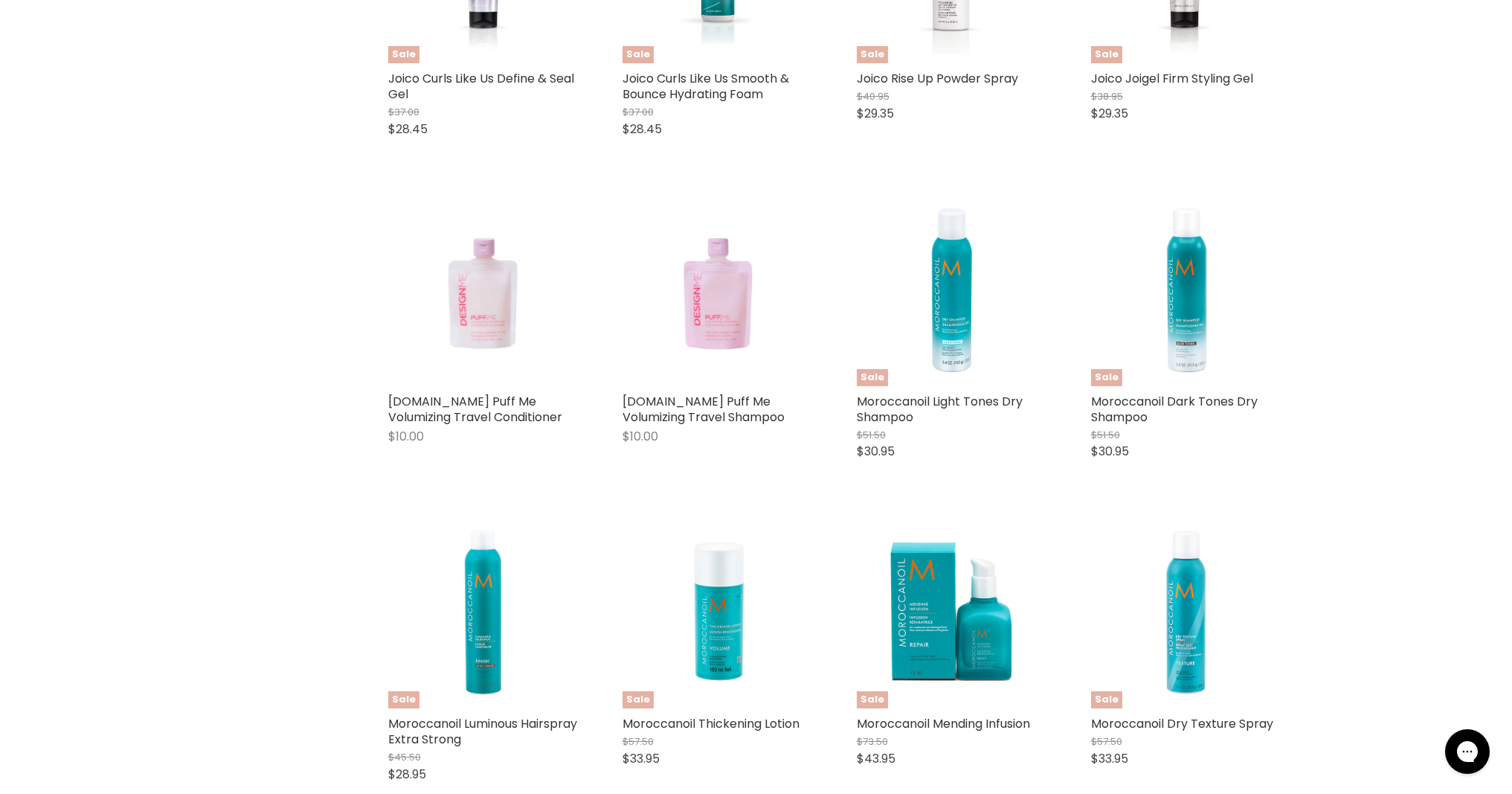
scroll to position [435, 0]
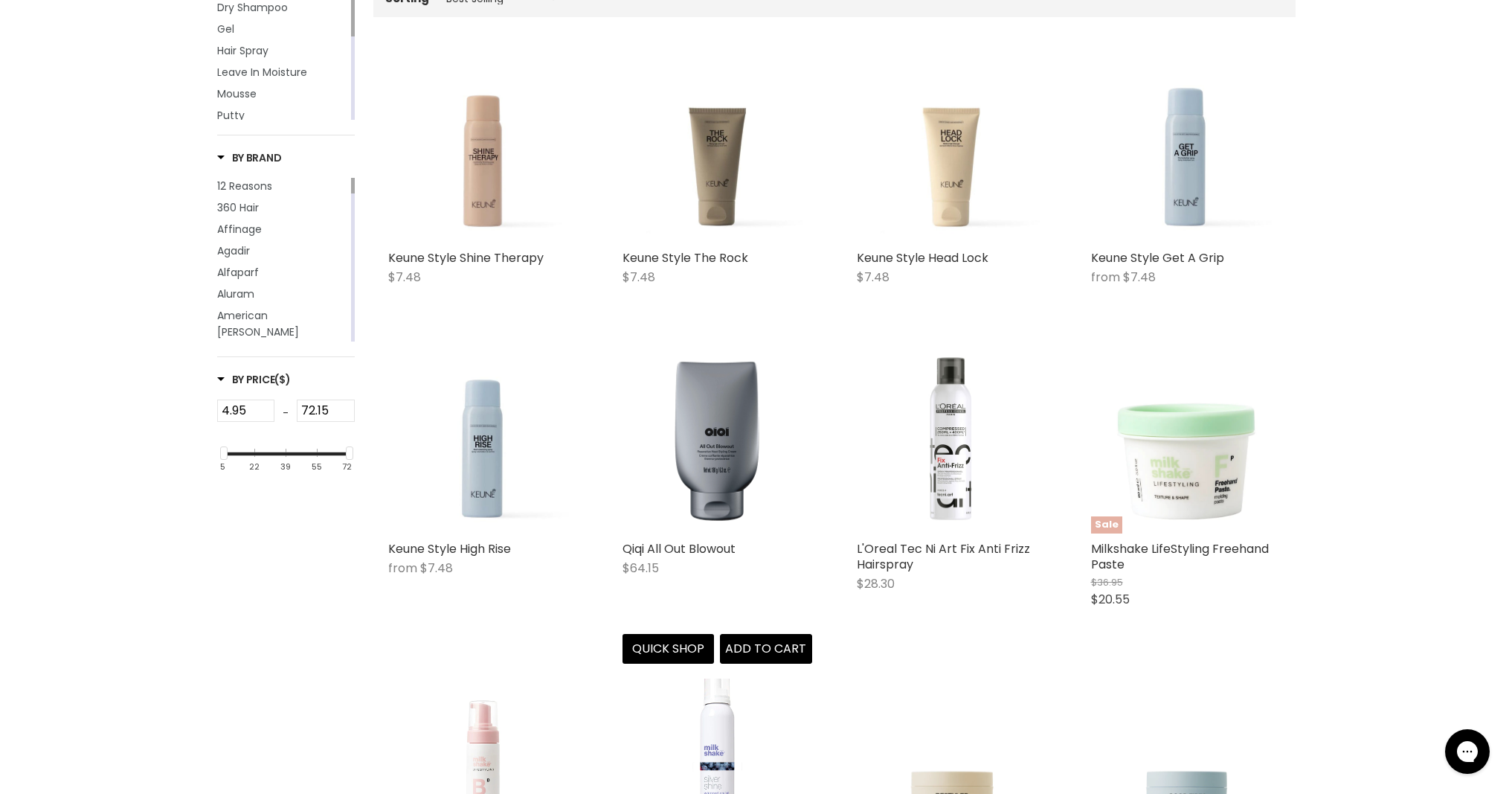
click at [719, 486] on img "Main content" at bounding box center [717, 438] width 190 height 190
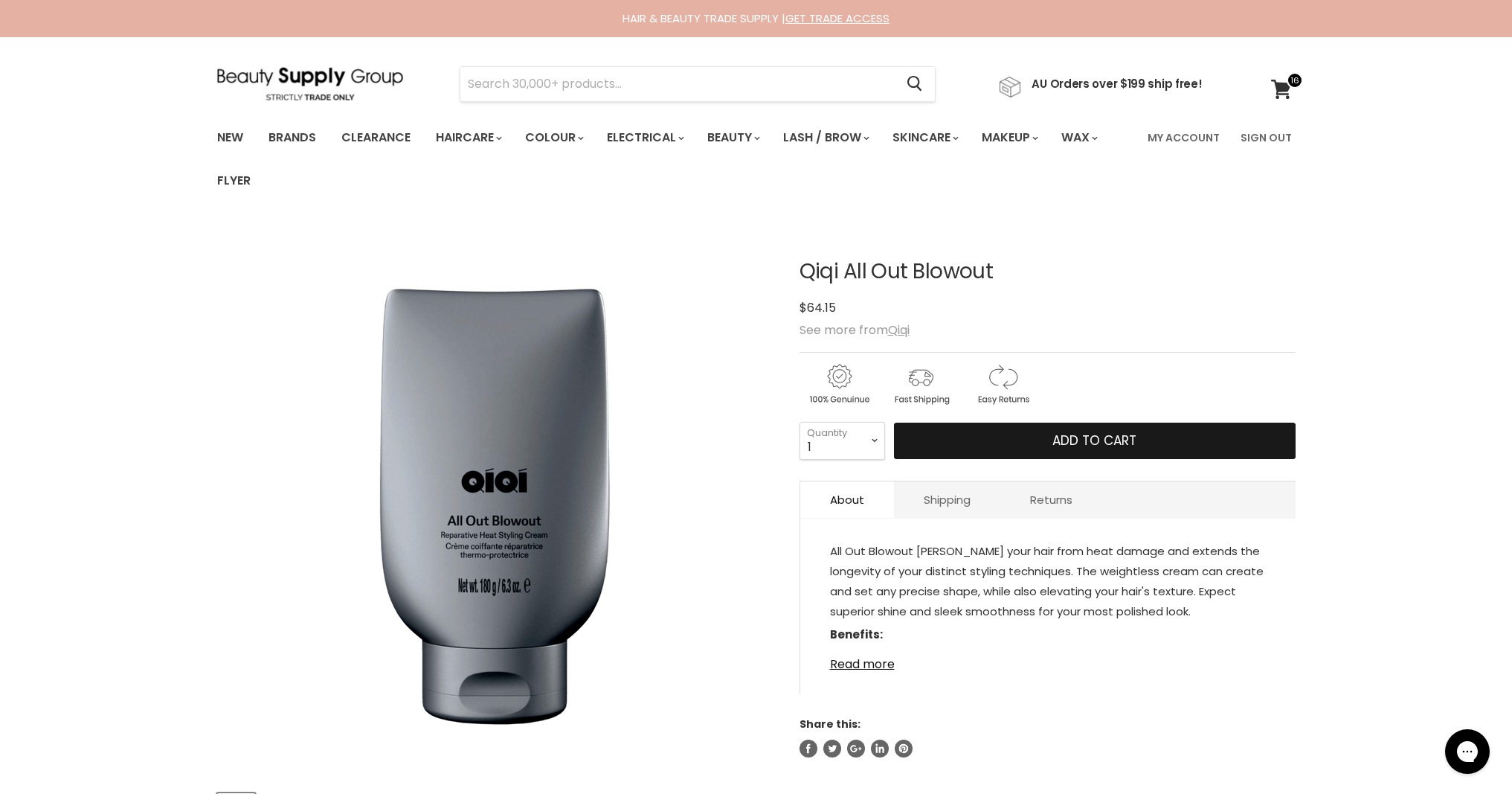
click at [1005, 442] on button "Add to cart" at bounding box center [1094, 441] width 401 height 37
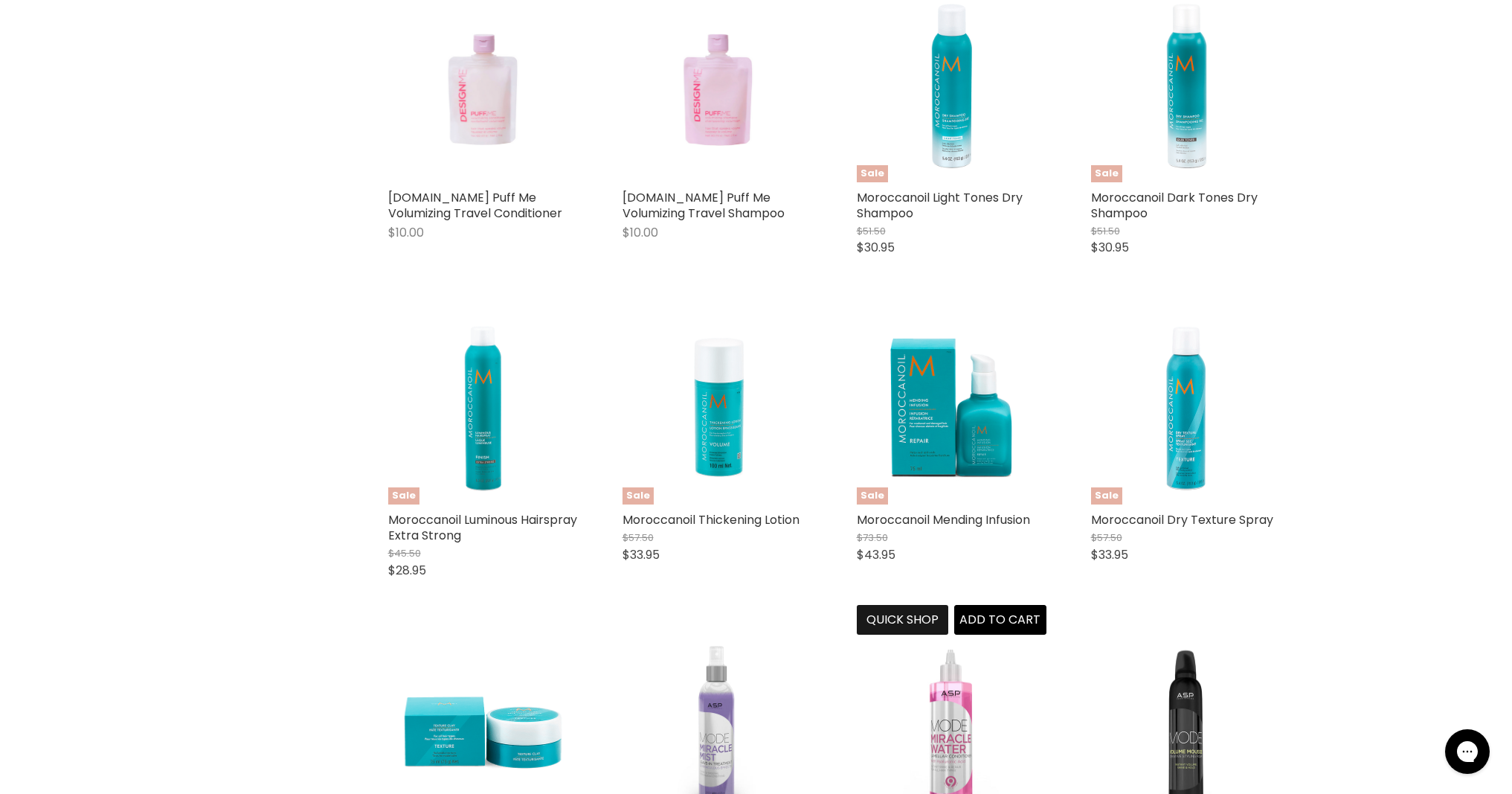
scroll to position [3241, 0]
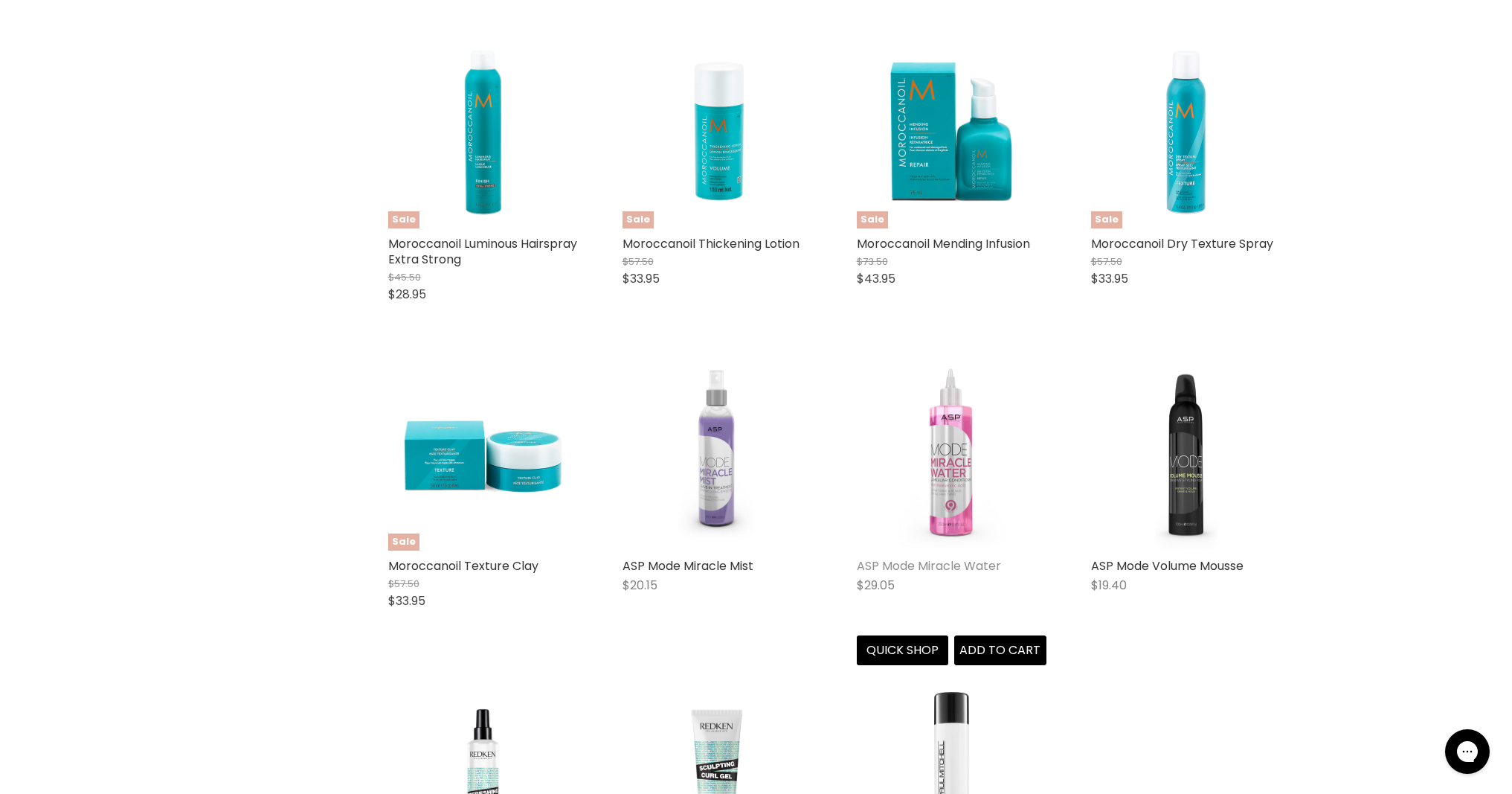
click at [949, 565] on link "ASP Mode Miracle Water" at bounding box center [929, 566] width 144 height 17
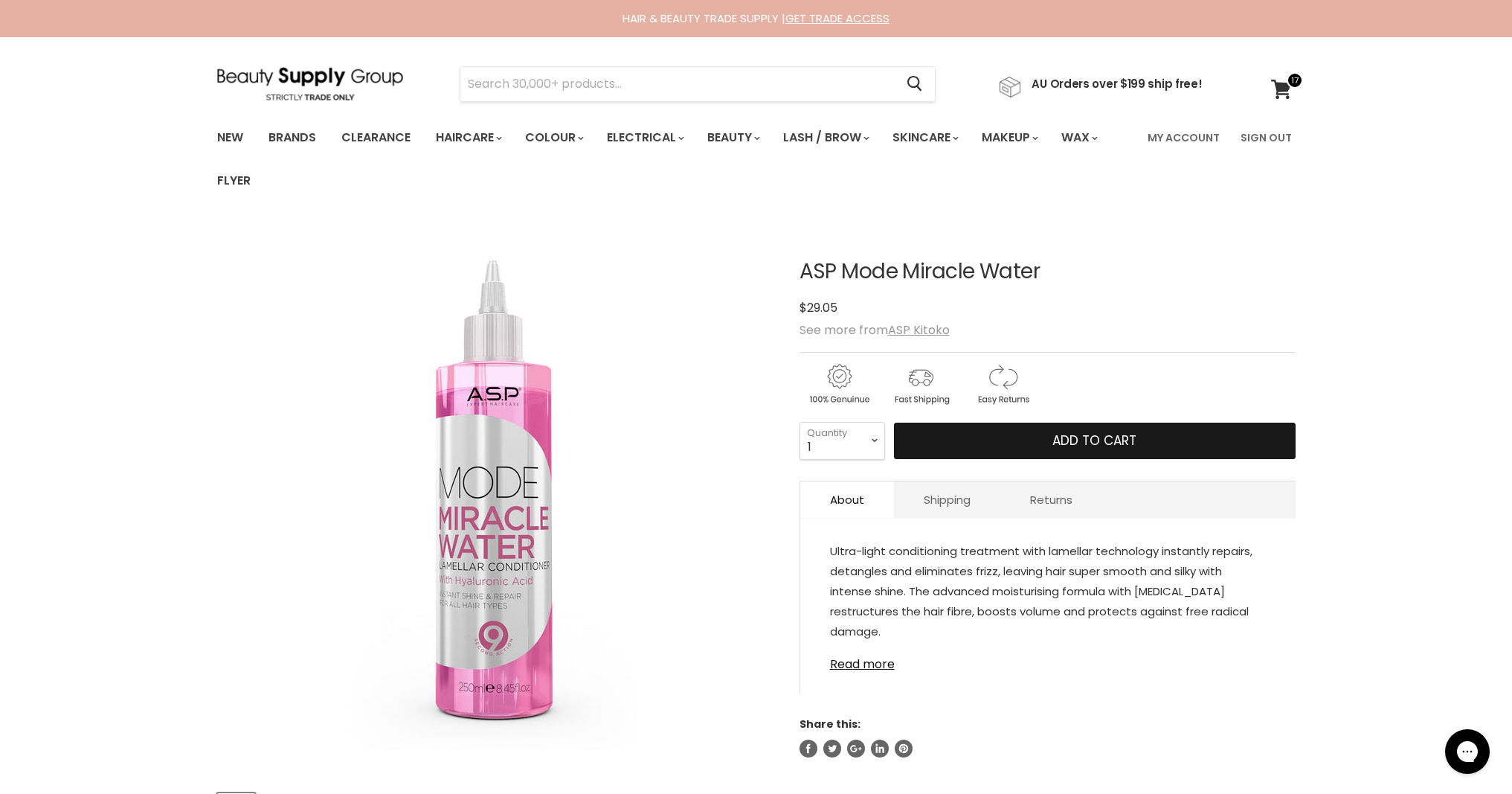
click at [989, 443] on button "Add to cart" at bounding box center [1094, 441] width 401 height 37
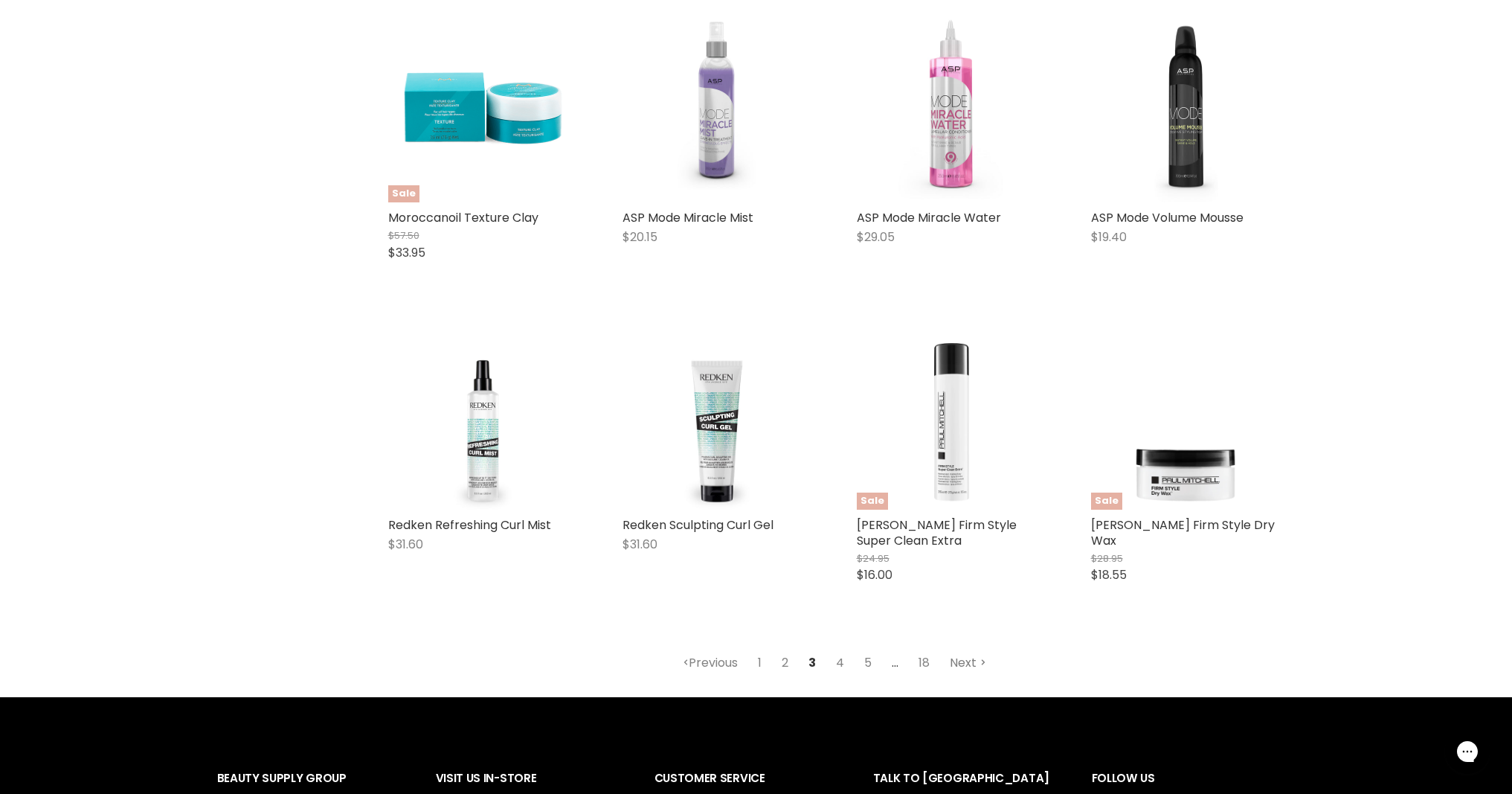
click at [965, 665] on link "Next" at bounding box center [968, 662] width 52 height 27
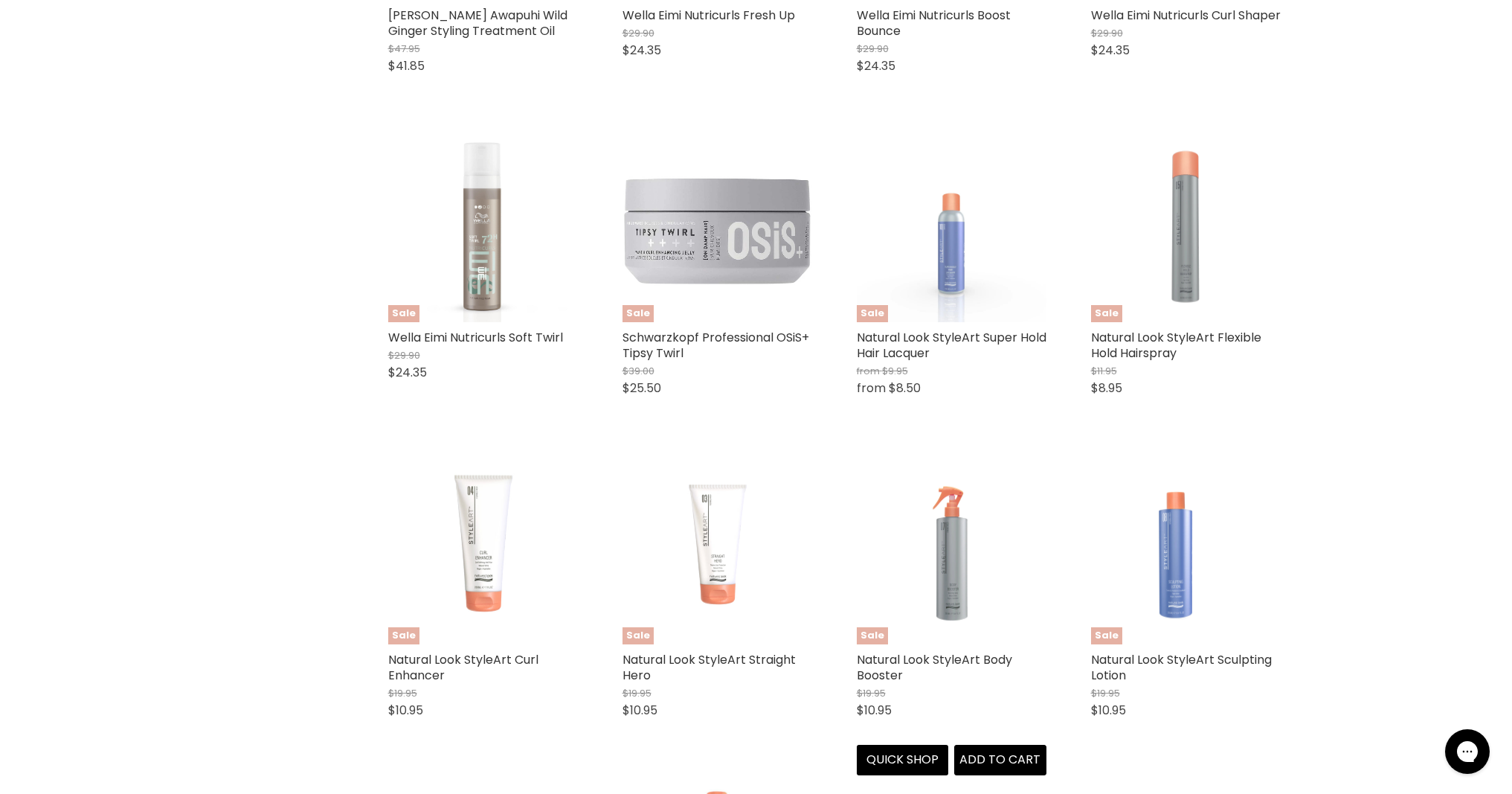
scroll to position [1669, 0]
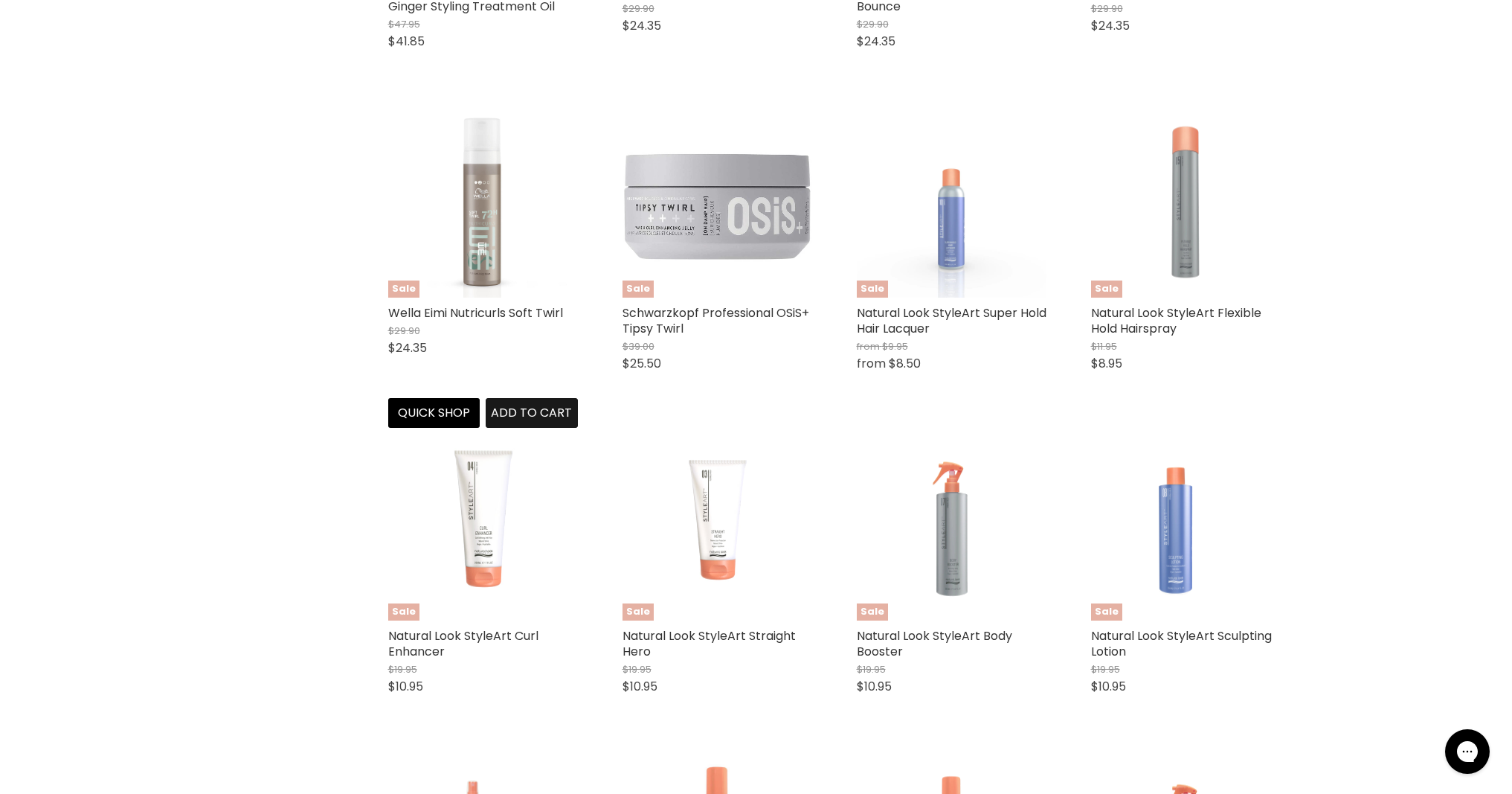
click at [525, 420] on span "Add to cart" at bounding box center [531, 412] width 81 height 17
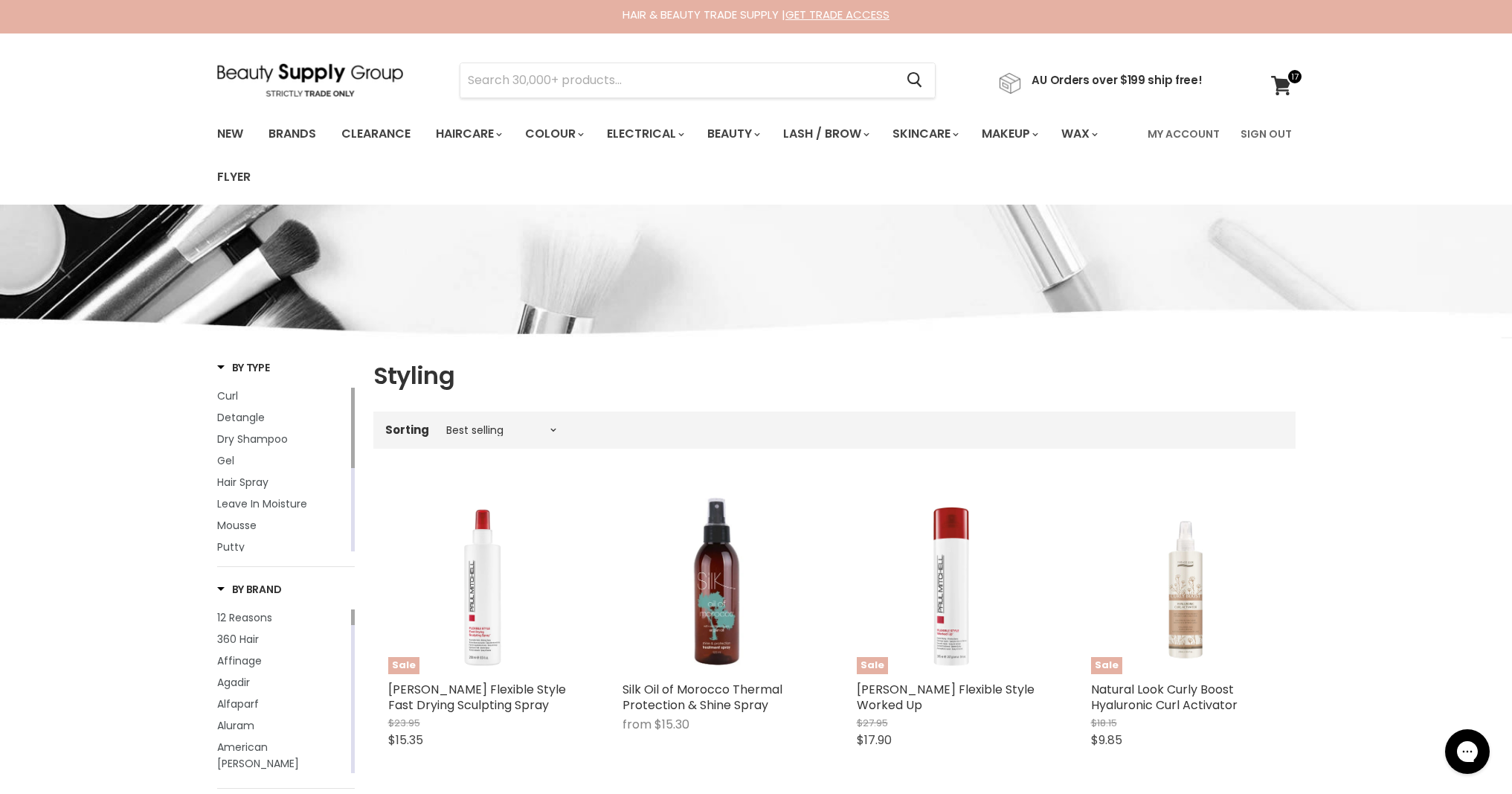
scroll to position [0, 0]
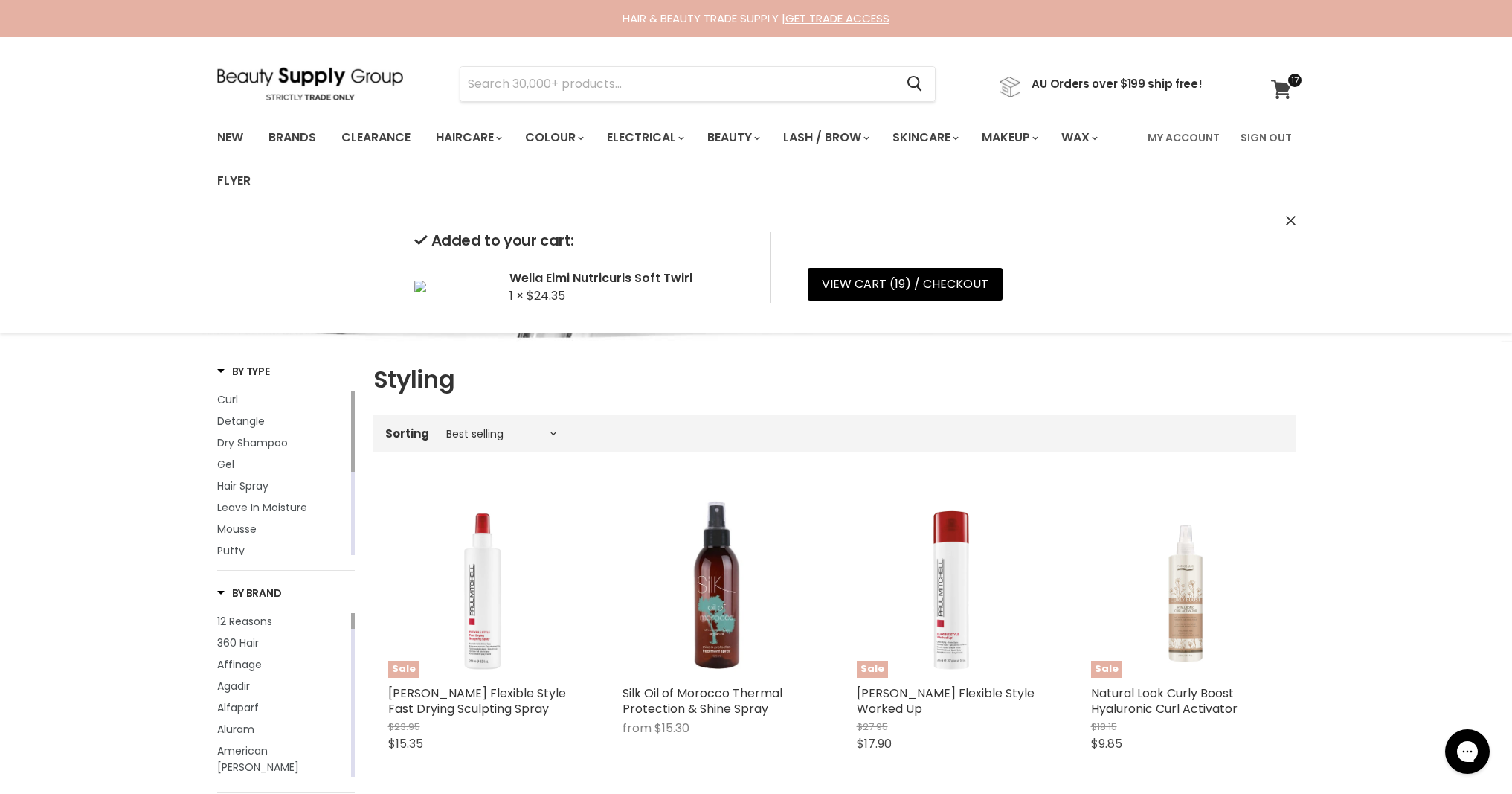
click at [1291, 93] on icon at bounding box center [1281, 89] width 21 height 20
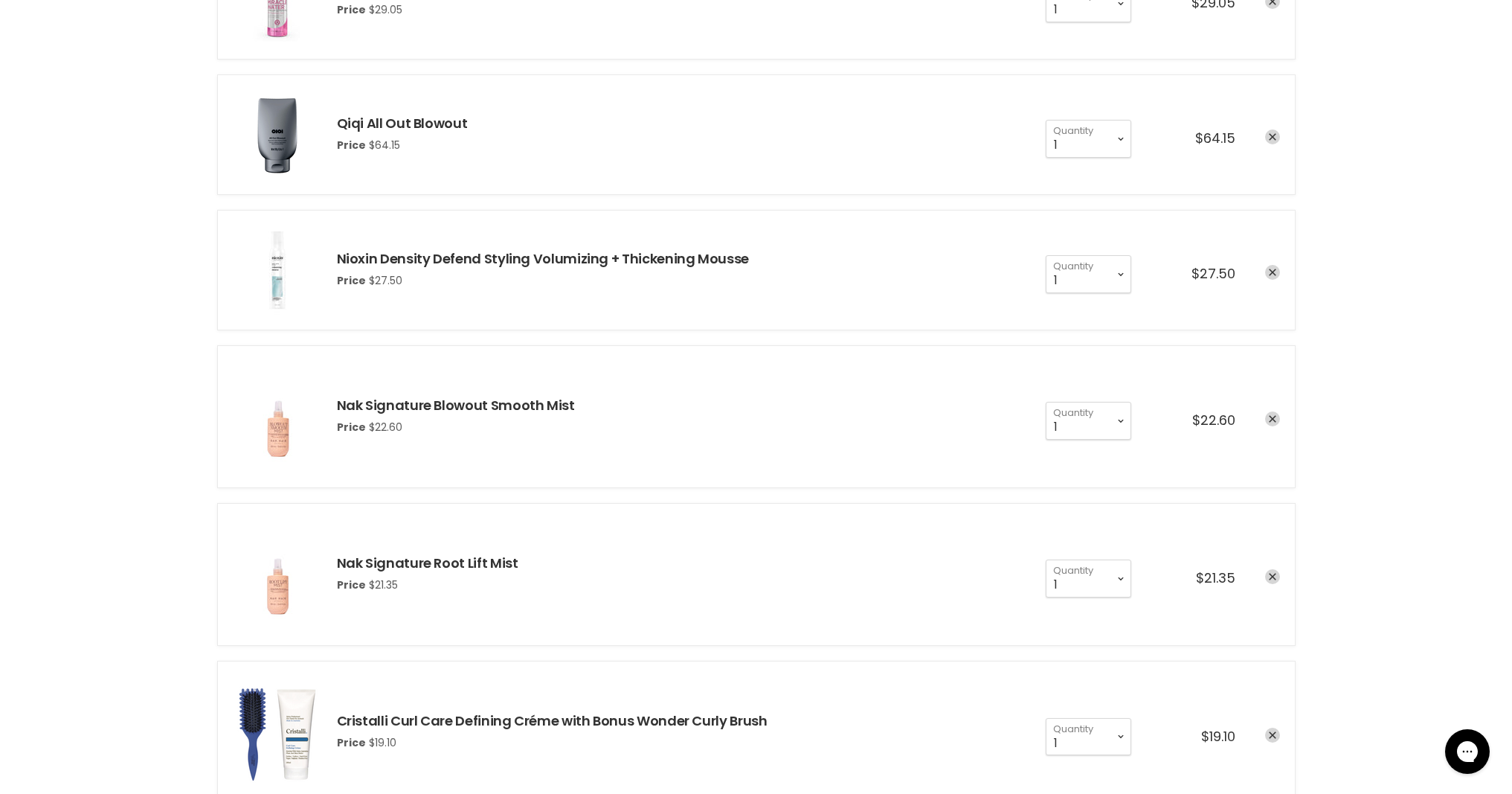
scroll to position [498, 0]
click at [1272, 572] on icon "remove Nak Signature Root Lift Mist" at bounding box center [1273, 575] width 7 height 7
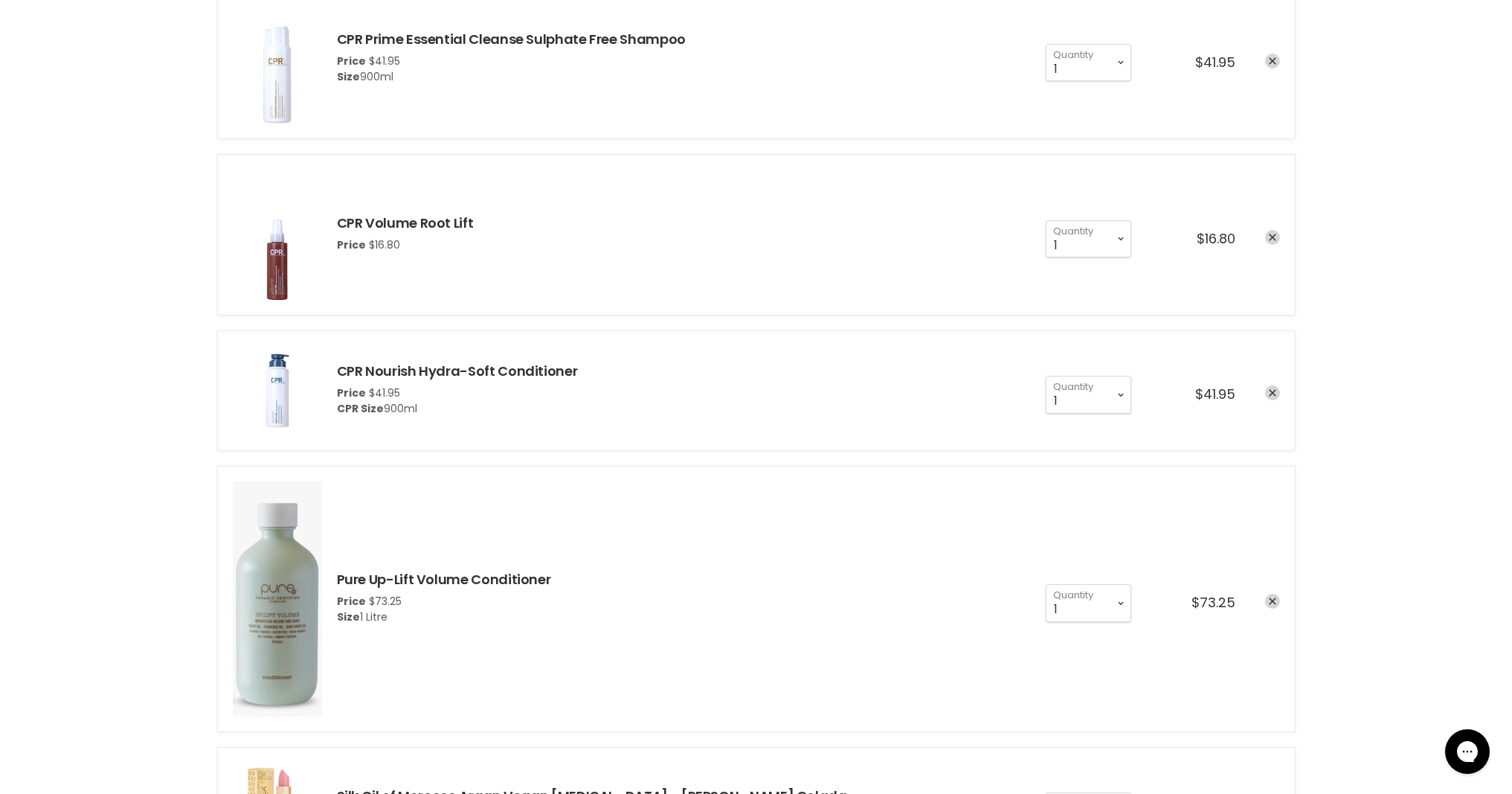
scroll to position [1752, 0]
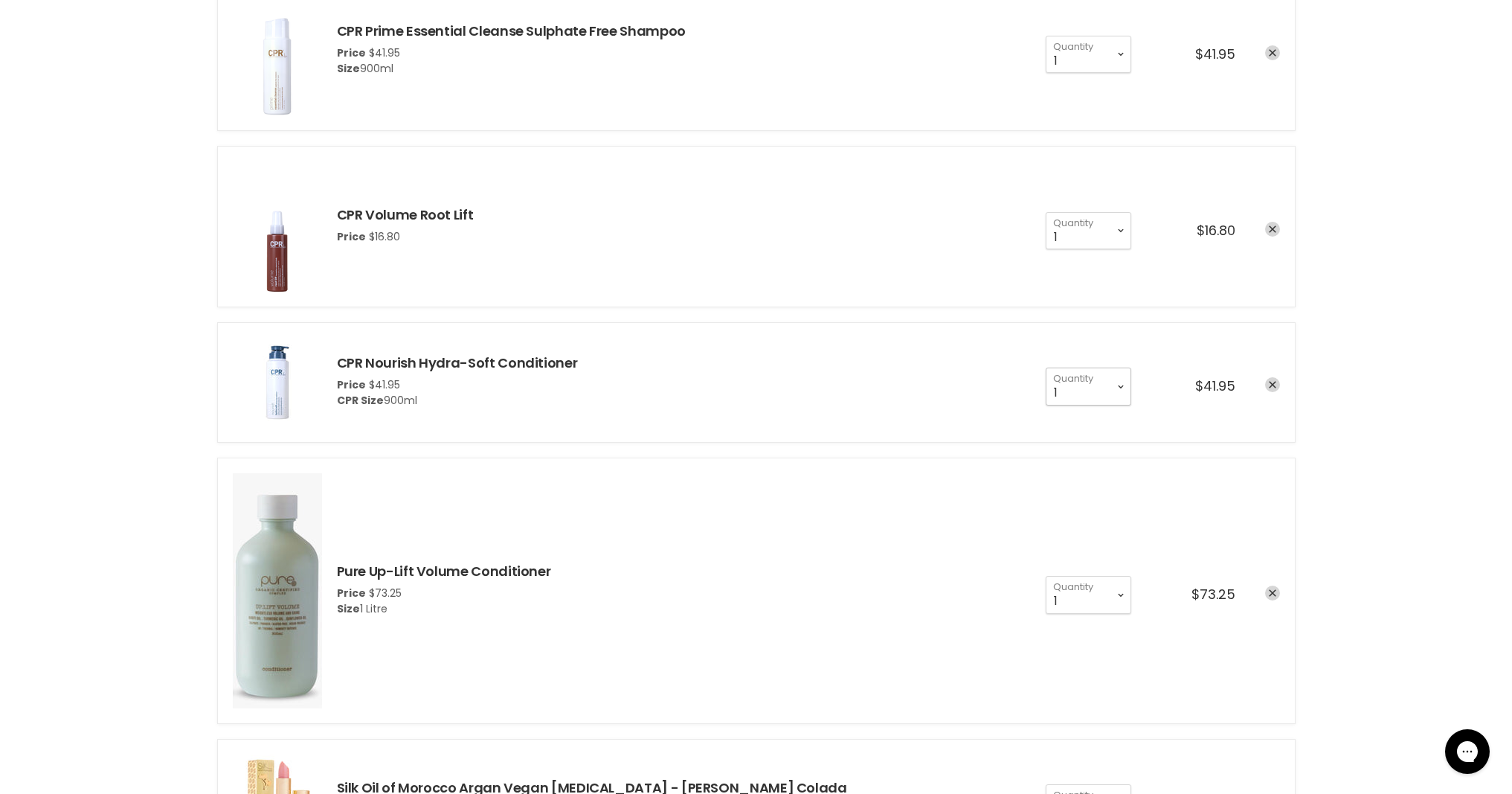
click at [1116, 391] on select "1 2 3 4 5 6 7 8 9 10+" at bounding box center [1087, 386] width 85 height 37
select select "2"
type input "2"
click at [1124, 56] on select "1 2 3 4 5 6 7 8 9 10+" at bounding box center [1087, 54] width 85 height 37
select select "2"
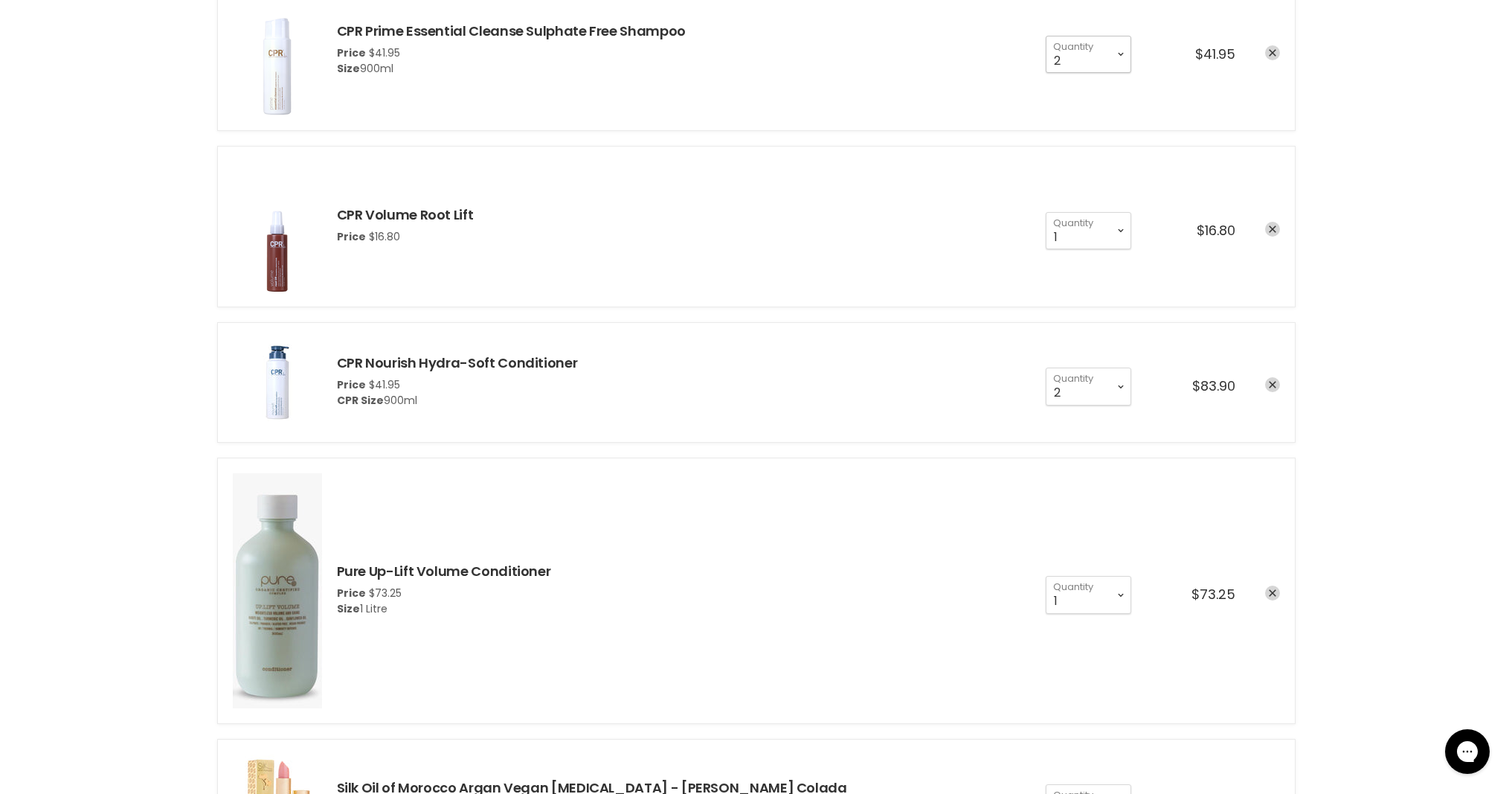
type input "2"
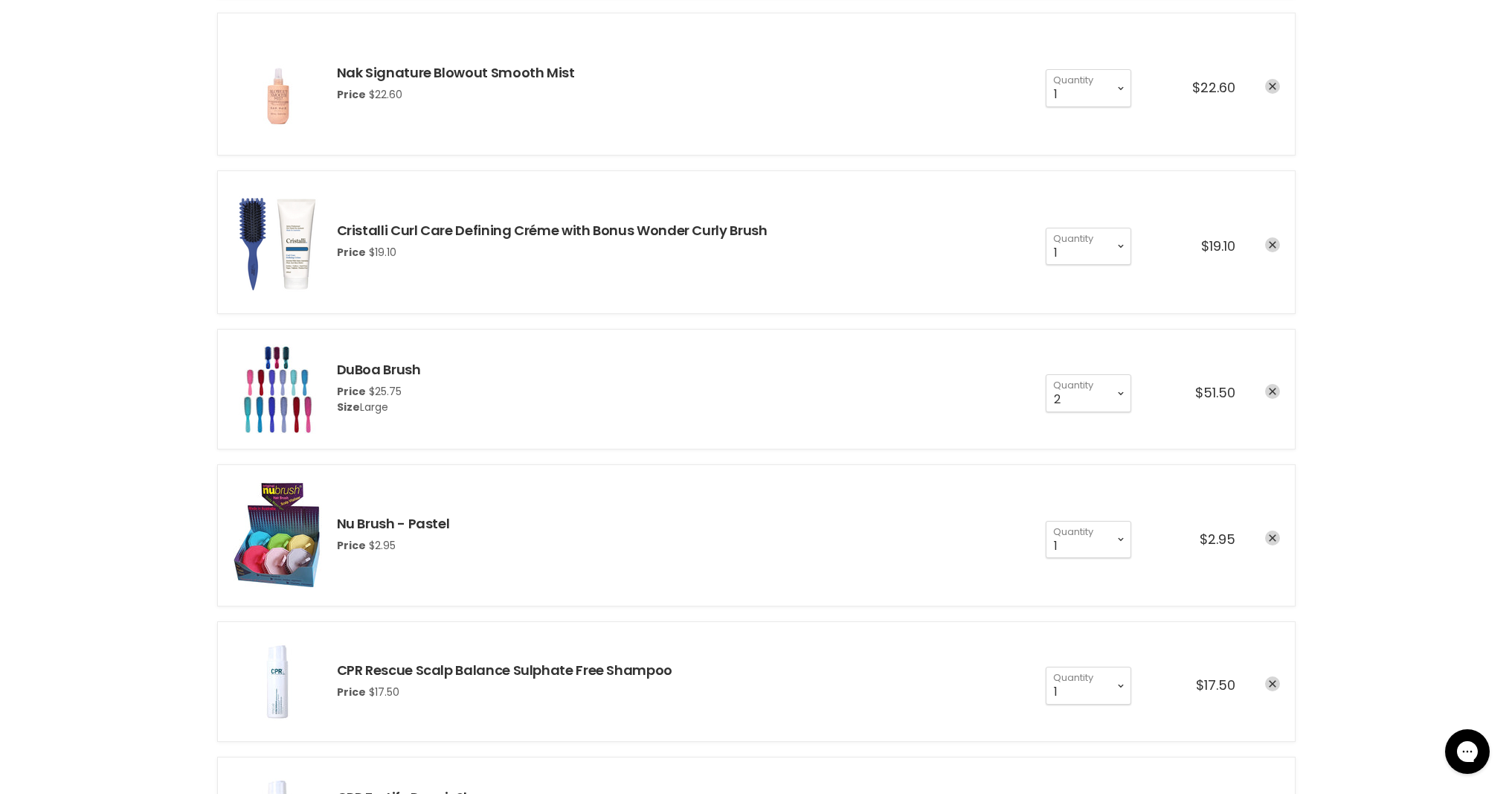
scroll to position [829, 0]
click at [1273, 244] on icon "remove Cristalli Curl Care Defining Créme with Bonus Wonder Curly Brush" at bounding box center [1273, 245] width 7 height 7
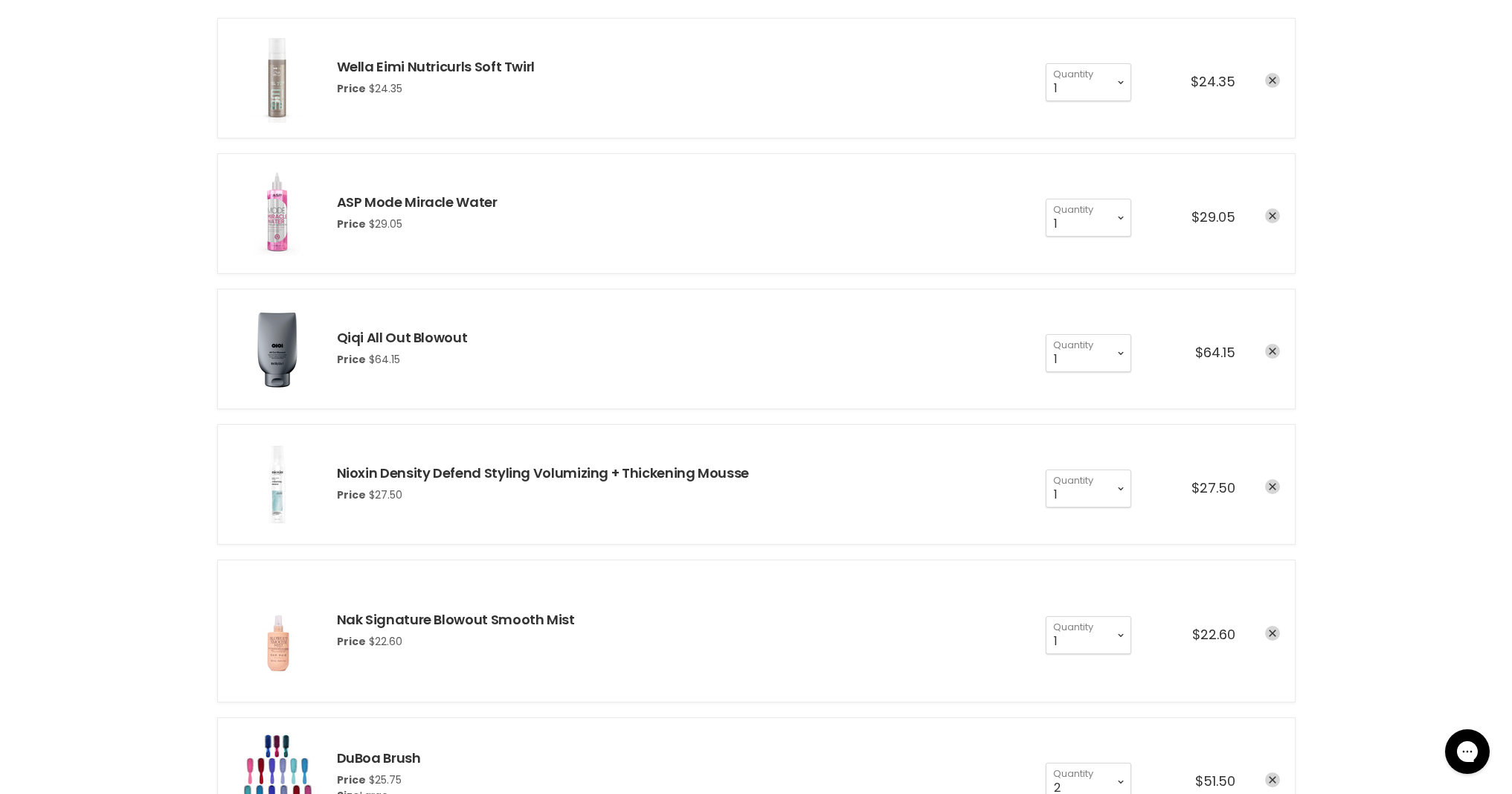
scroll to position [264, 0]
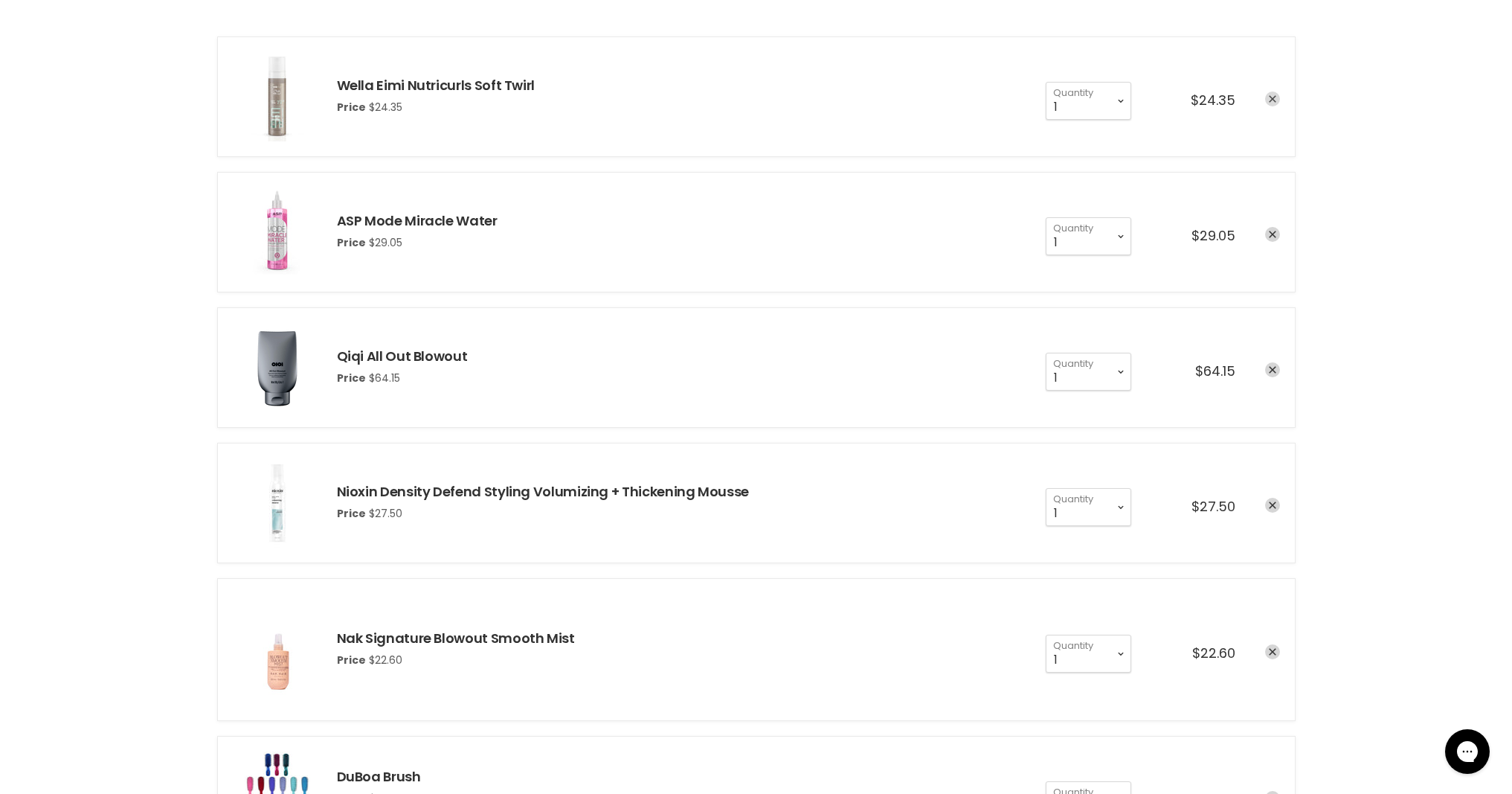
click at [1271, 95] on icon "remove Wella Eimi Nutricurls Soft Twirl" at bounding box center [1273, 99] width 7 height 7
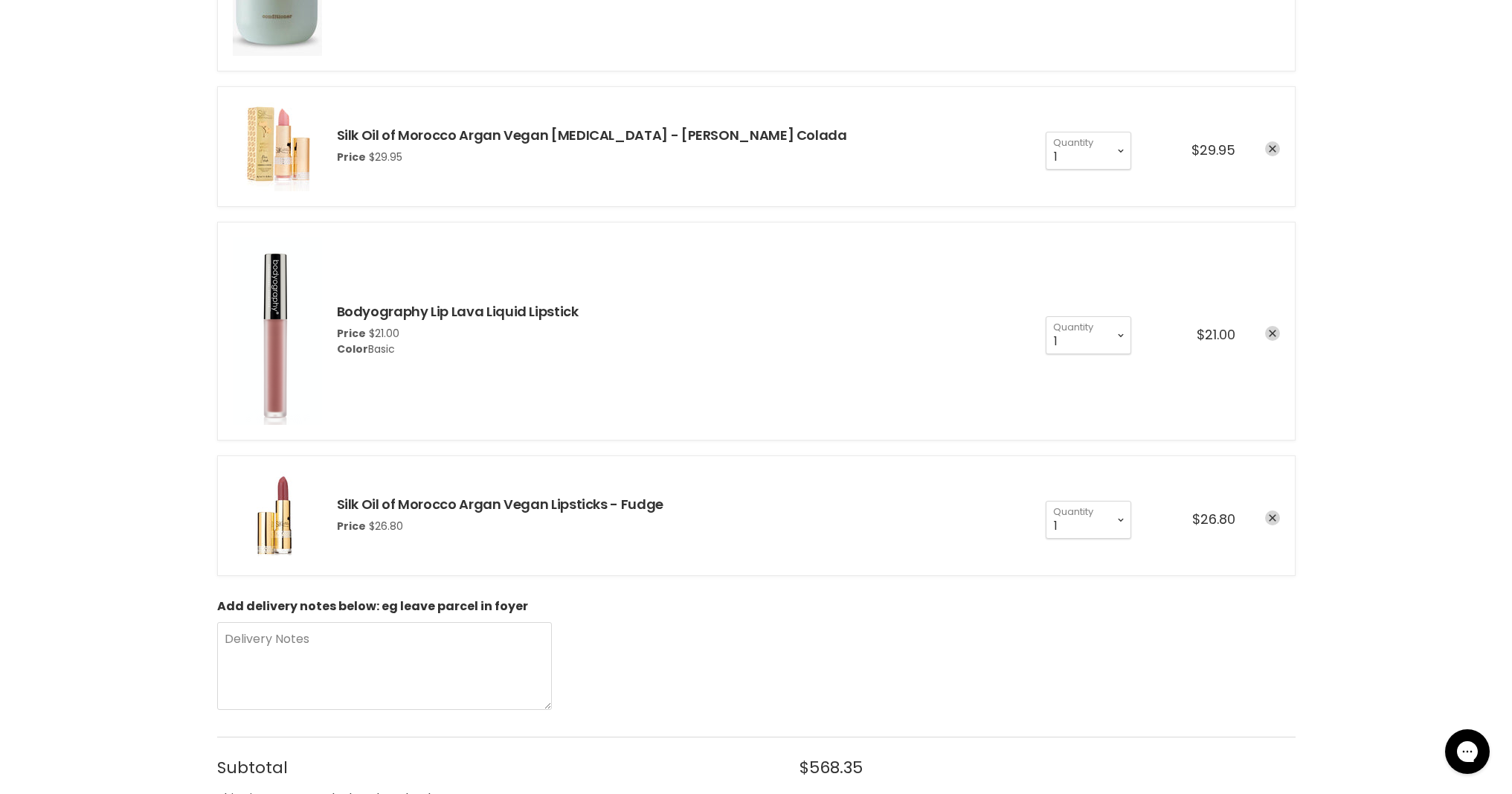
scroll to position [2112, 0]
click at [1273, 517] on icon "remove Silk Oil of Morocco Argan Vegan Lipsticks - Fudge" at bounding box center [1273, 516] width 7 height 7
